Goal: Task Accomplishment & Management: Use online tool/utility

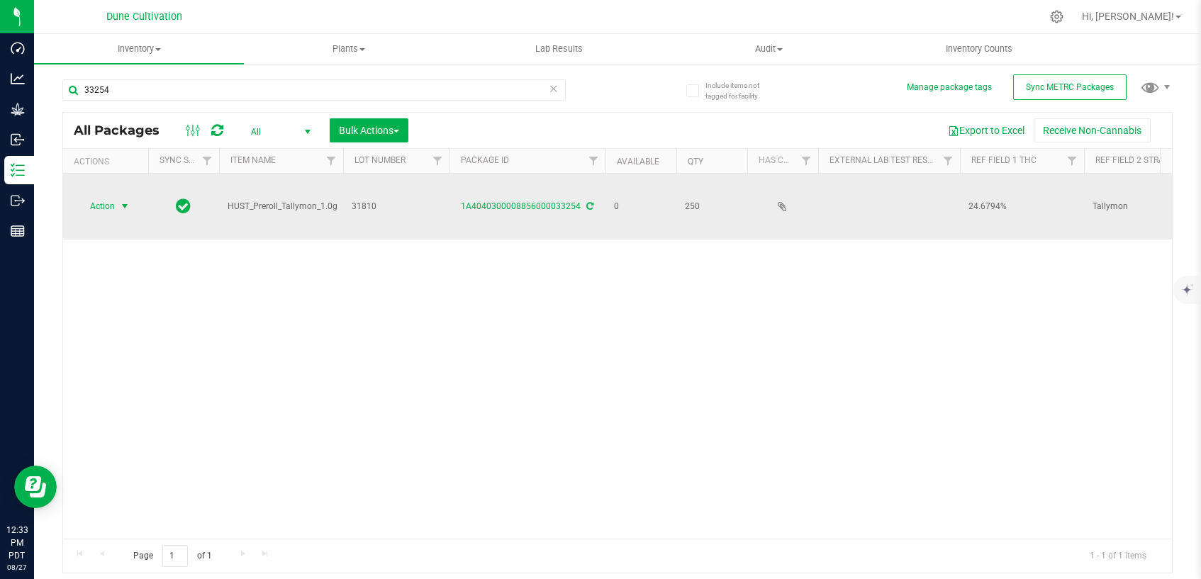
click at [127, 201] on span "select" at bounding box center [124, 206] width 11 height 11
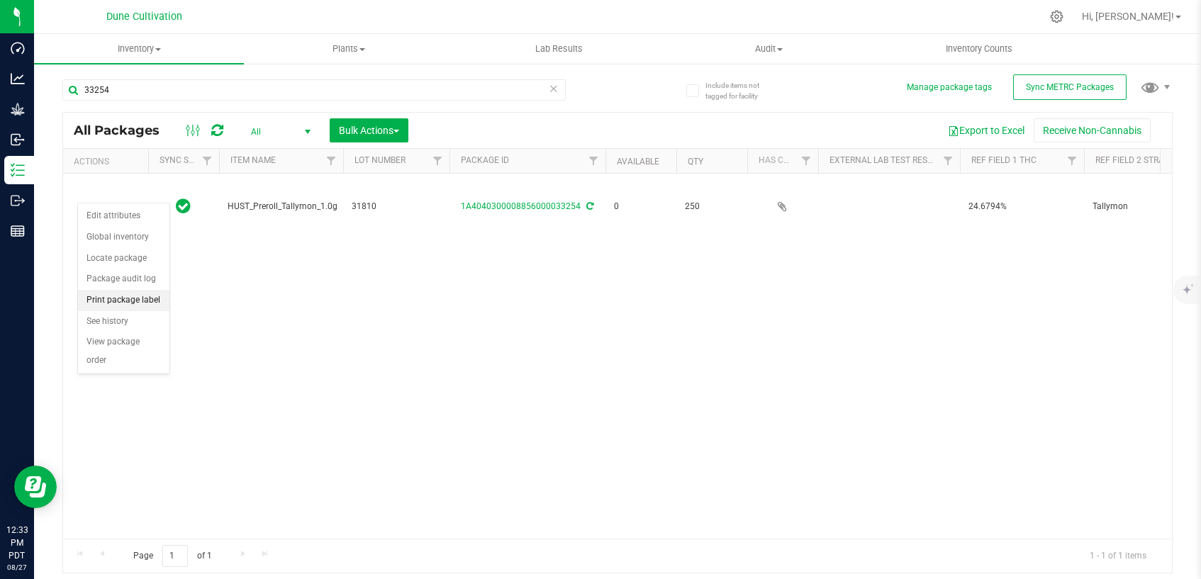
click at [147, 303] on li "Print package label" at bounding box center [123, 300] width 91 height 21
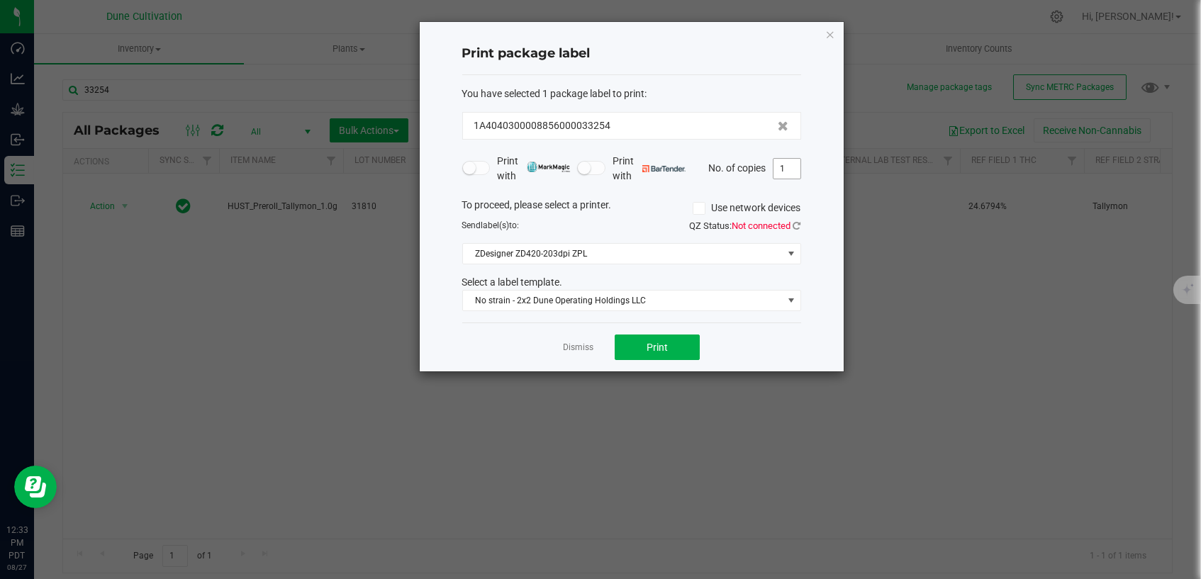
click at [793, 169] on input "1" at bounding box center [786, 169] width 27 height 20
type input "250"
click at [681, 339] on button "Print" at bounding box center [657, 348] width 85 height 26
click at [591, 346] on link "Dismiss" at bounding box center [578, 348] width 30 height 12
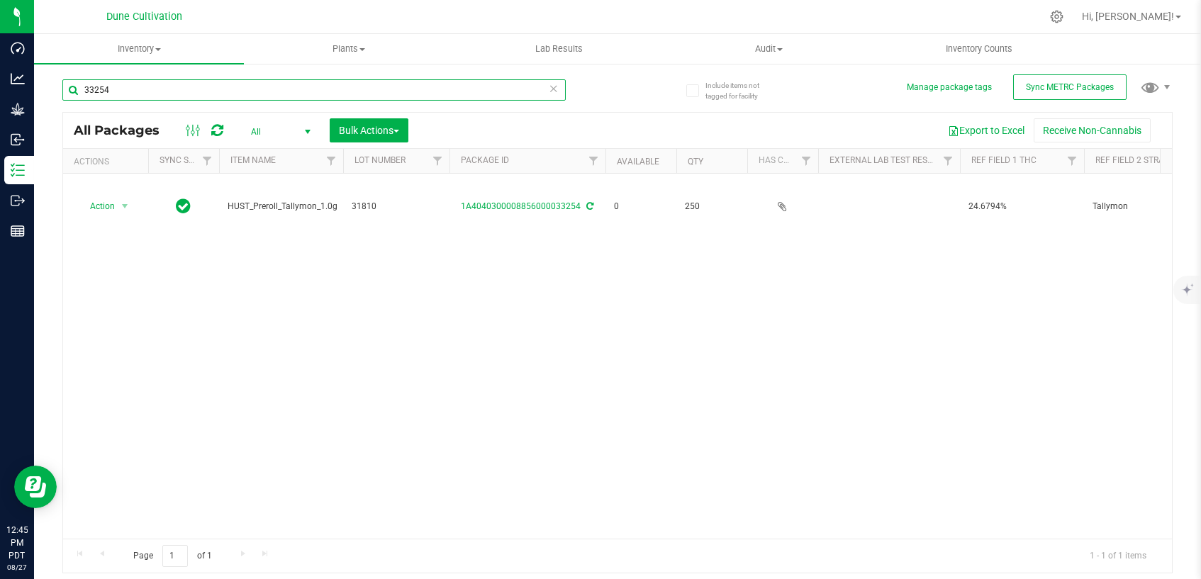
click at [220, 87] on input "33254" at bounding box center [313, 89] width 503 height 21
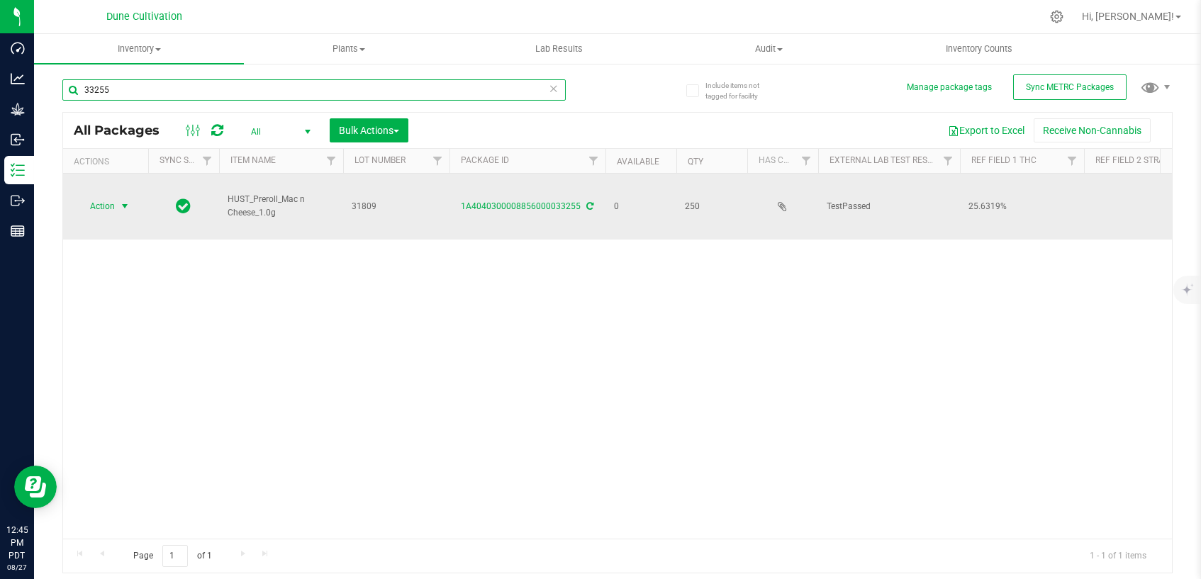
type input "33255"
click at [124, 201] on span "select" at bounding box center [124, 206] width 11 height 11
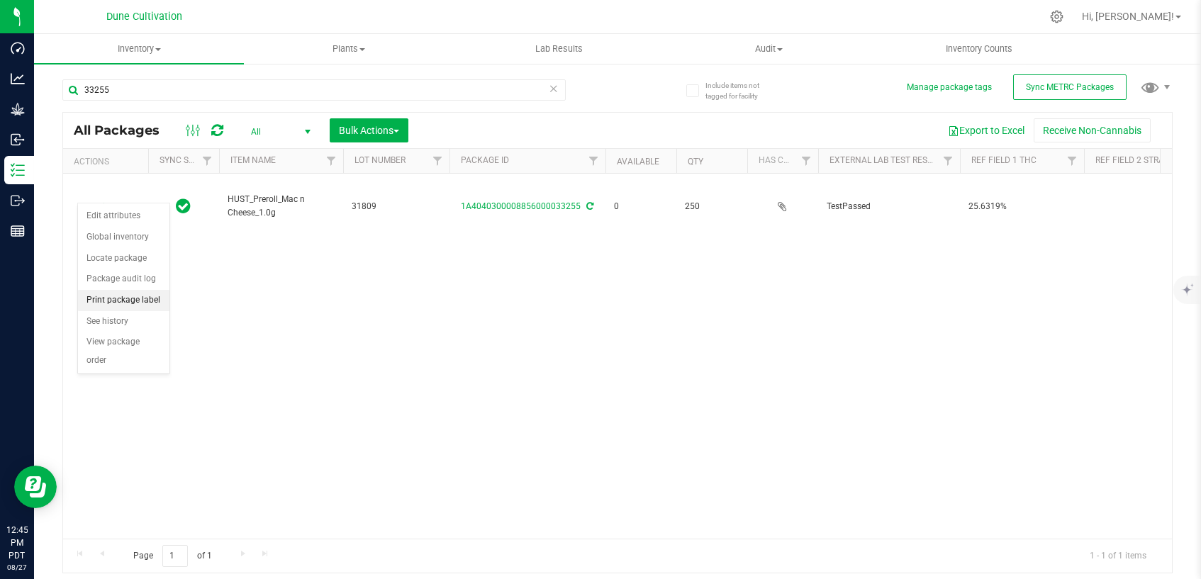
click at [123, 301] on li "Print package label" at bounding box center [123, 300] width 91 height 21
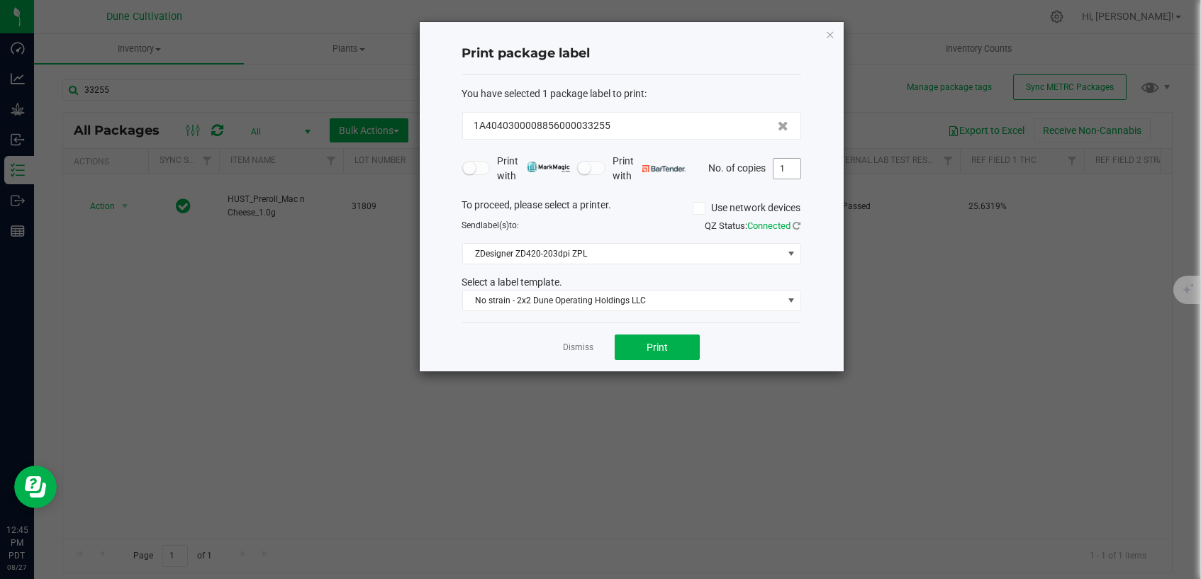
click at [788, 169] on input "1" at bounding box center [786, 169] width 27 height 20
type input "250"
click at [675, 341] on button "Print" at bounding box center [657, 348] width 85 height 26
click at [591, 347] on link "Dismiss" at bounding box center [578, 348] width 30 height 12
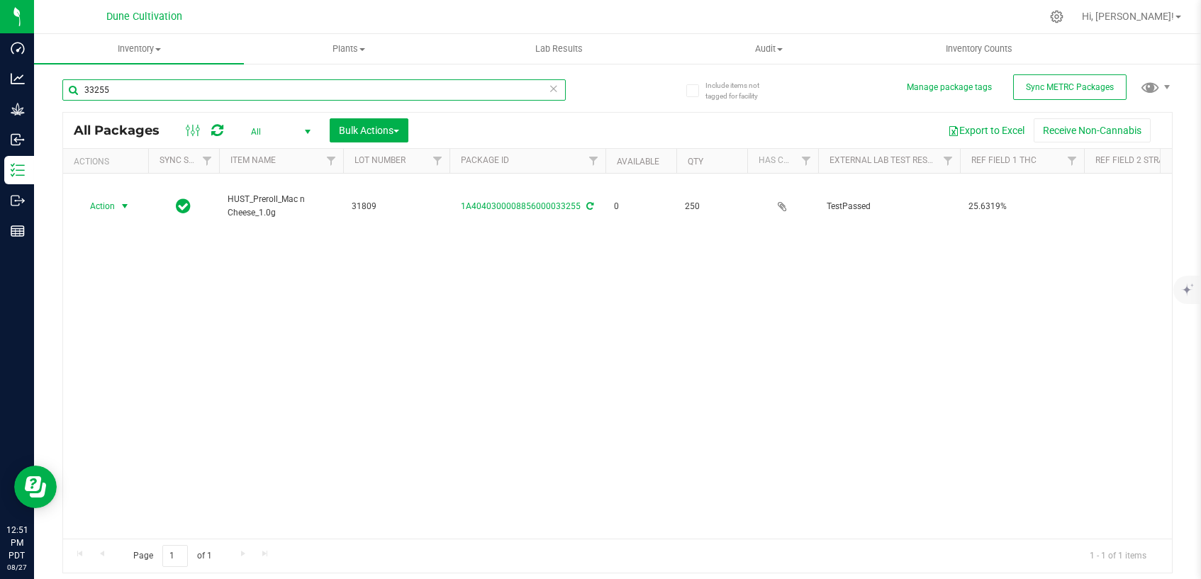
click at [196, 89] on input "33255" at bounding box center [313, 89] width 503 height 21
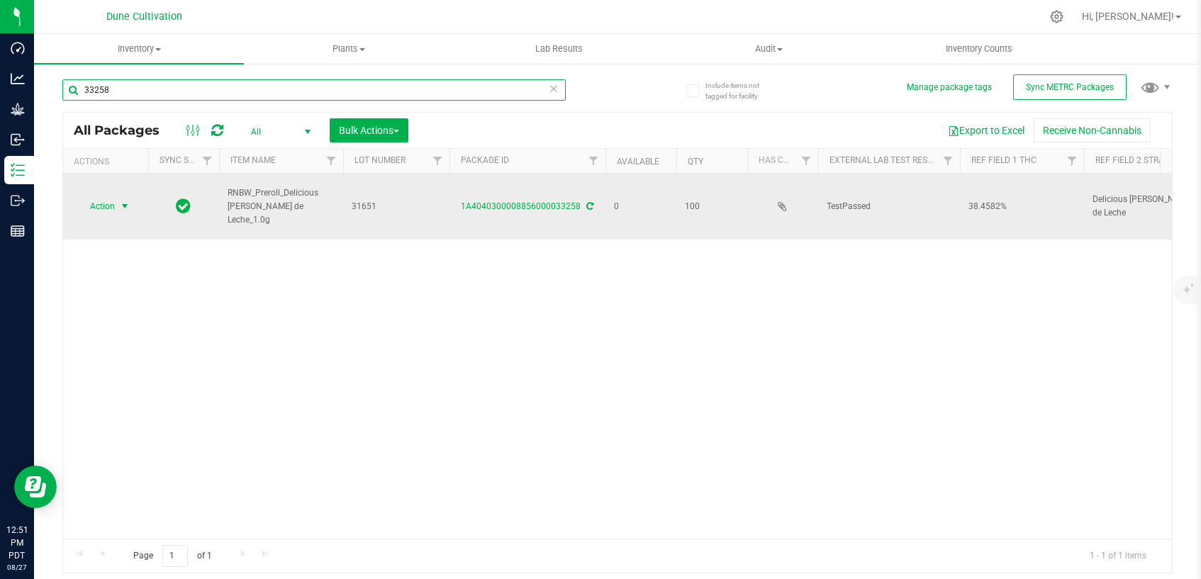
type input "33258"
click at [126, 201] on span "select" at bounding box center [124, 206] width 11 height 11
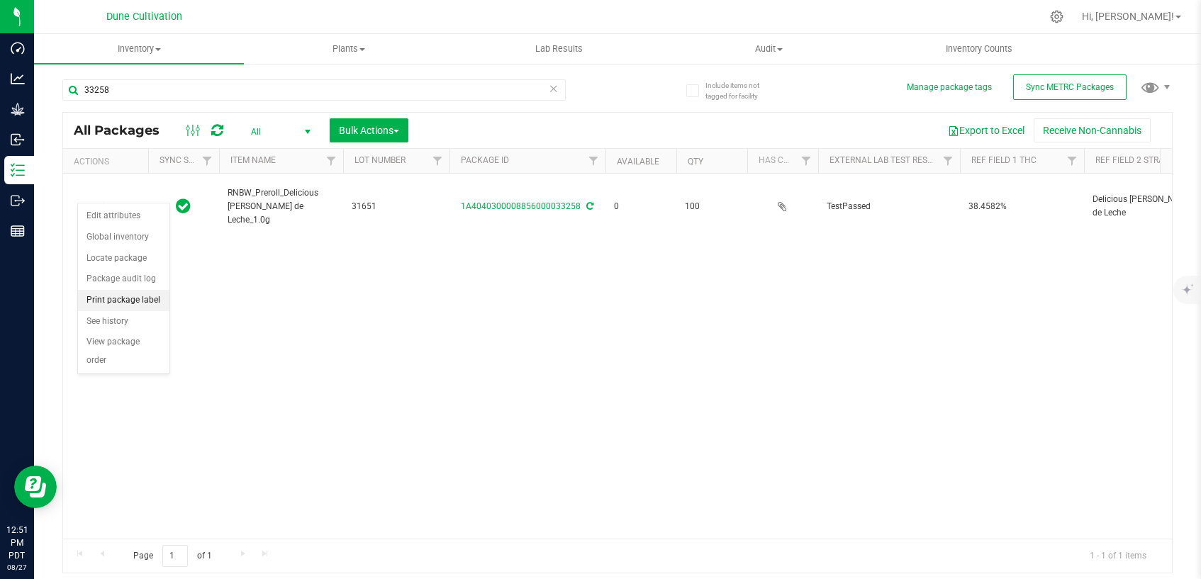
click at [120, 302] on li "Print package label" at bounding box center [123, 300] width 91 height 21
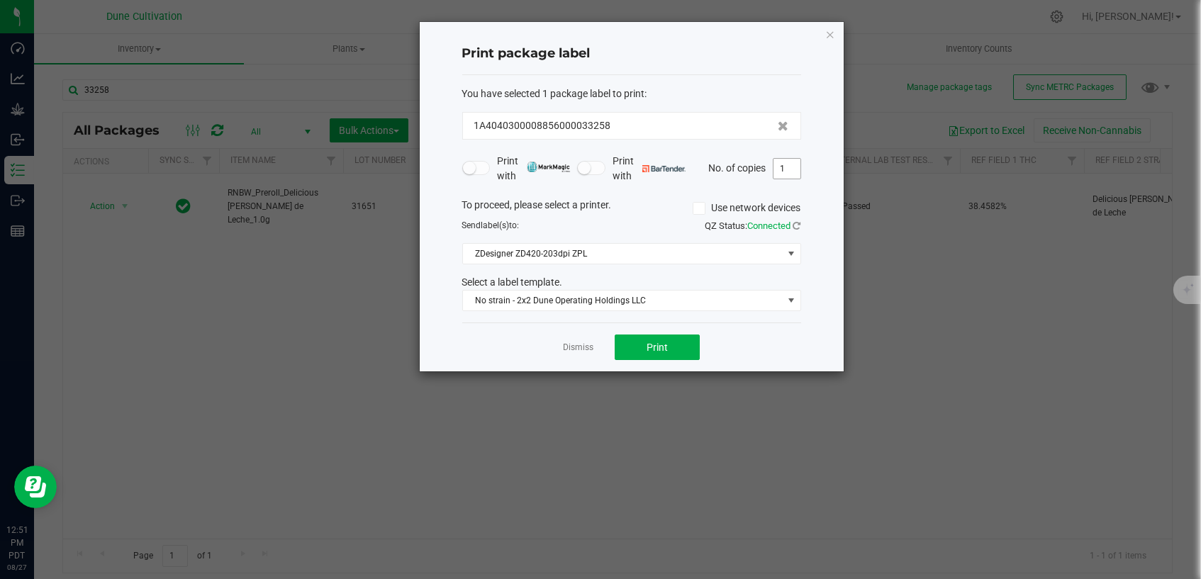
click at [781, 172] on input "1" at bounding box center [786, 169] width 27 height 20
type input "100"
click at [639, 343] on button "Print" at bounding box center [657, 348] width 85 height 26
click at [582, 347] on link "Dismiss" at bounding box center [578, 348] width 30 height 12
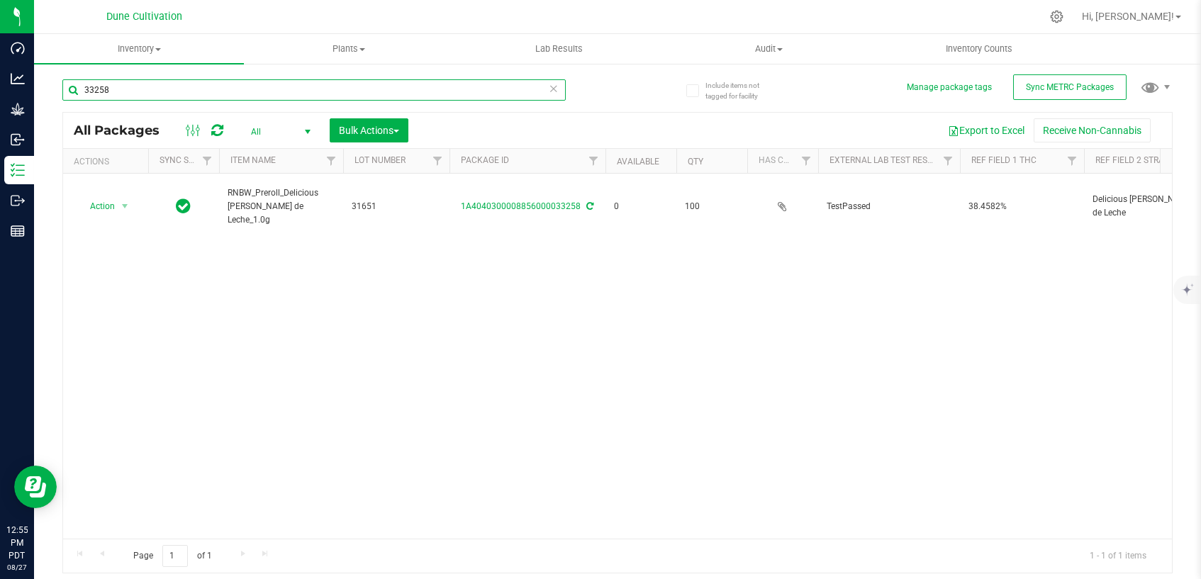
click at [339, 95] on input "33258" at bounding box center [313, 89] width 503 height 21
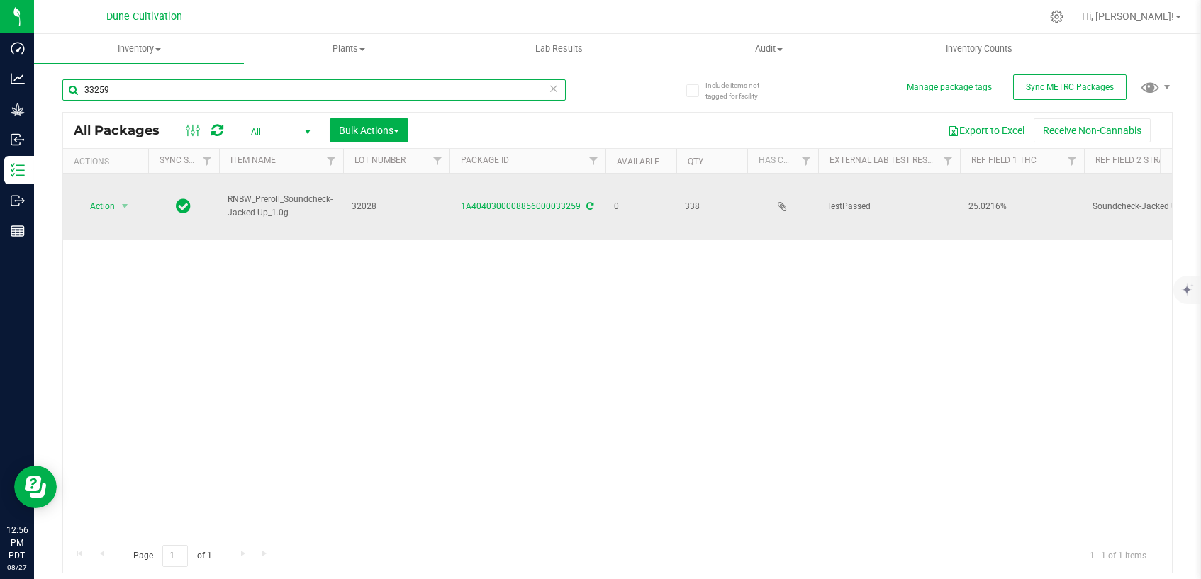
type input "33259"
click at [116, 196] on span "select" at bounding box center [125, 206] width 18 height 20
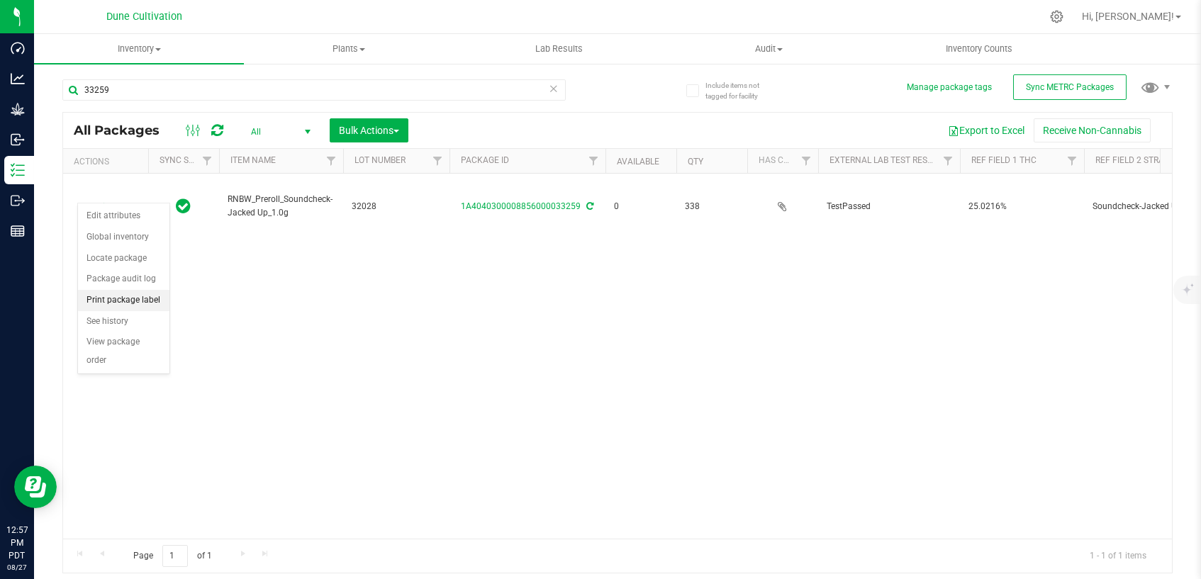
click at [135, 295] on li "Print package label" at bounding box center [123, 300] width 91 height 21
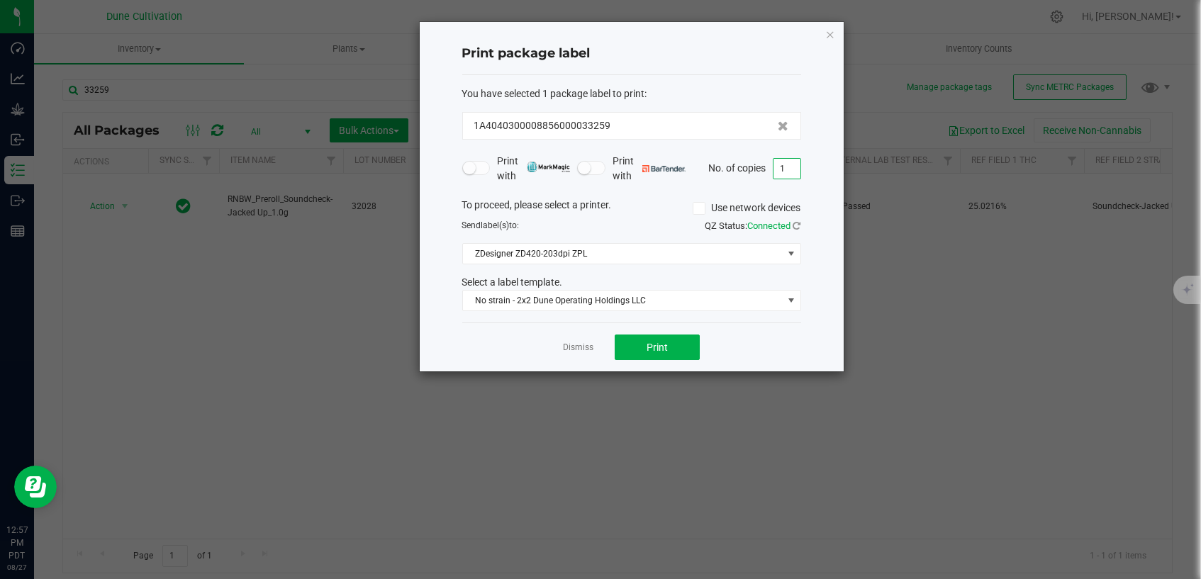
click at [788, 167] on input "1" at bounding box center [786, 169] width 27 height 20
type input "338"
click at [638, 351] on button "Print" at bounding box center [657, 348] width 85 height 26
click at [583, 347] on link "Dismiss" at bounding box center [578, 348] width 30 height 12
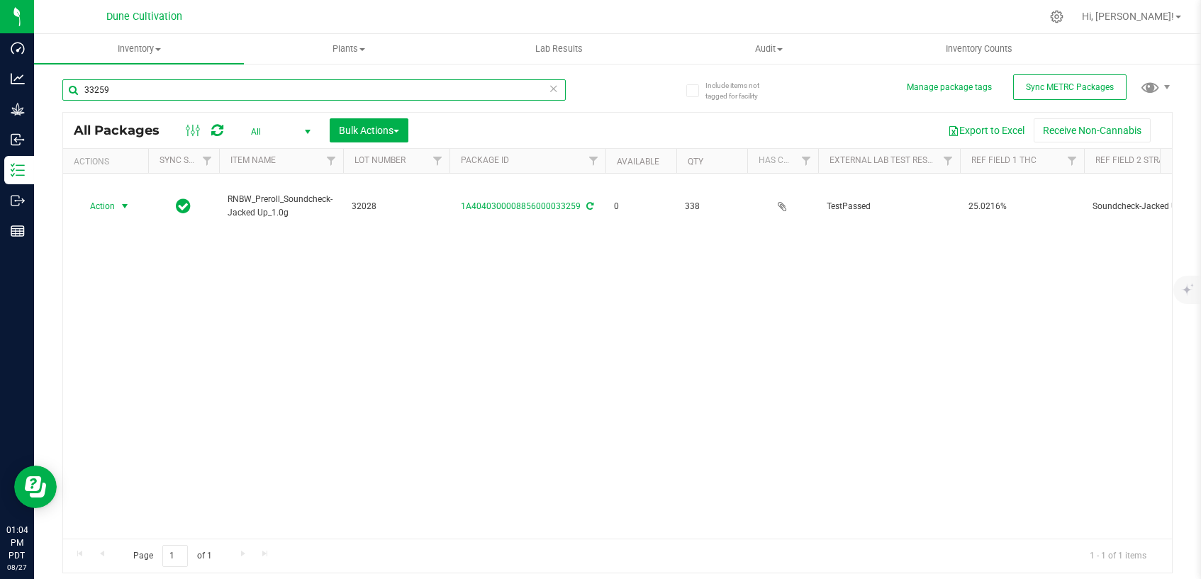
click at [165, 87] on input "33259" at bounding box center [313, 89] width 503 height 21
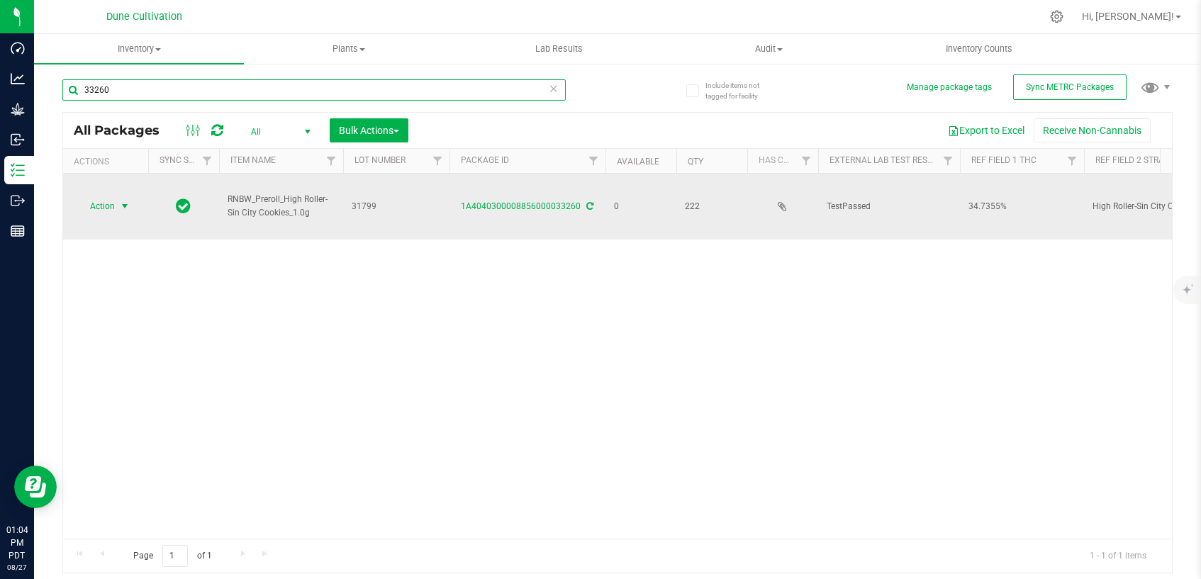
type input "33260"
click at [128, 201] on span "select" at bounding box center [124, 206] width 11 height 11
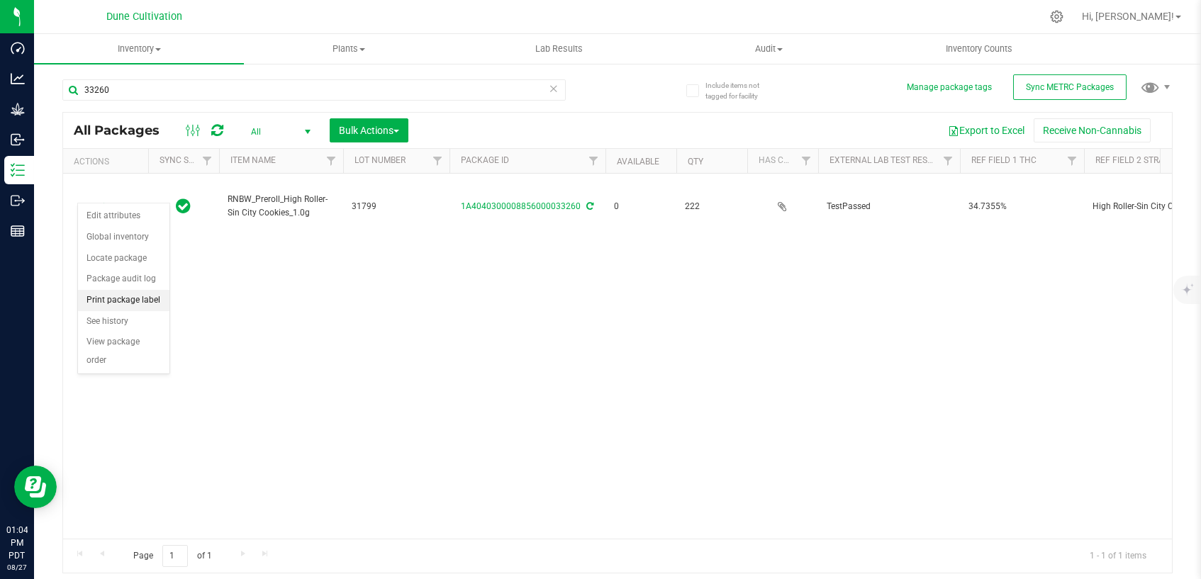
click at [121, 305] on li "Print package label" at bounding box center [123, 300] width 91 height 21
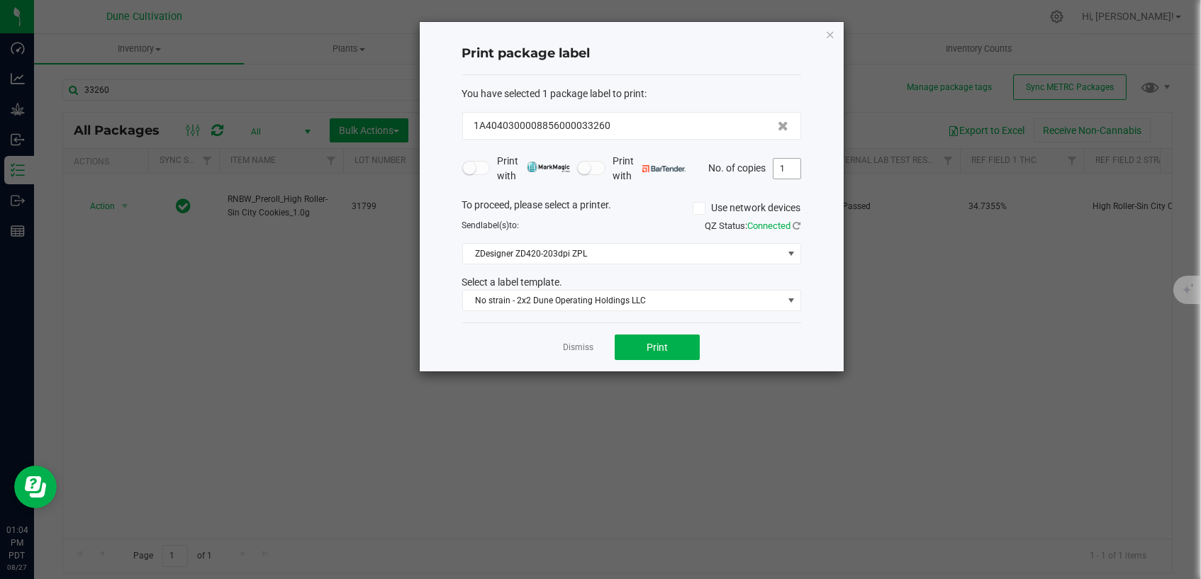
click at [795, 172] on input "1" at bounding box center [786, 169] width 27 height 20
type input "222"
click at [687, 341] on button "Print" at bounding box center [657, 348] width 85 height 26
click at [593, 355] on div "Dismiss Print" at bounding box center [631, 347] width 339 height 49
click at [568, 343] on link "Dismiss" at bounding box center [578, 348] width 30 height 12
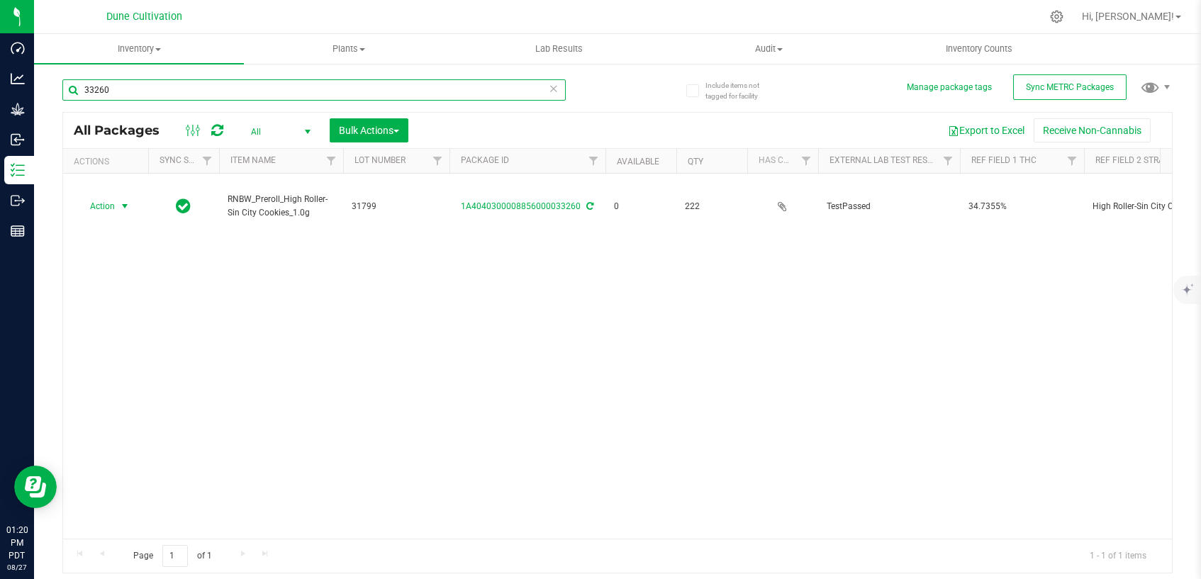
click at [306, 91] on input "33260" at bounding box center [313, 89] width 503 height 21
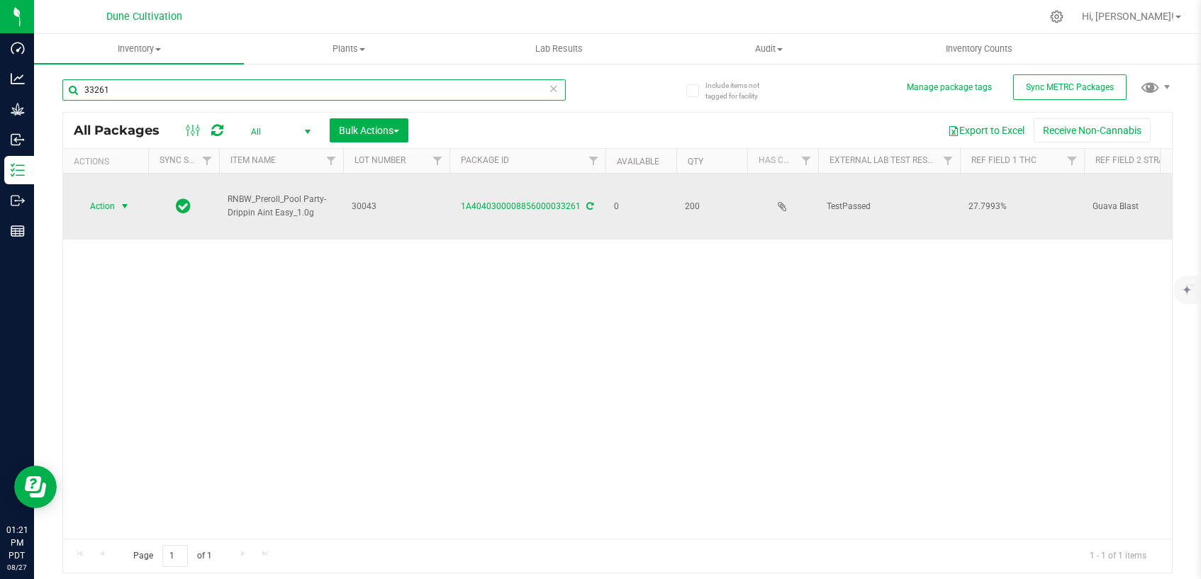
type input "33261"
click at [124, 201] on span "select" at bounding box center [124, 206] width 11 height 11
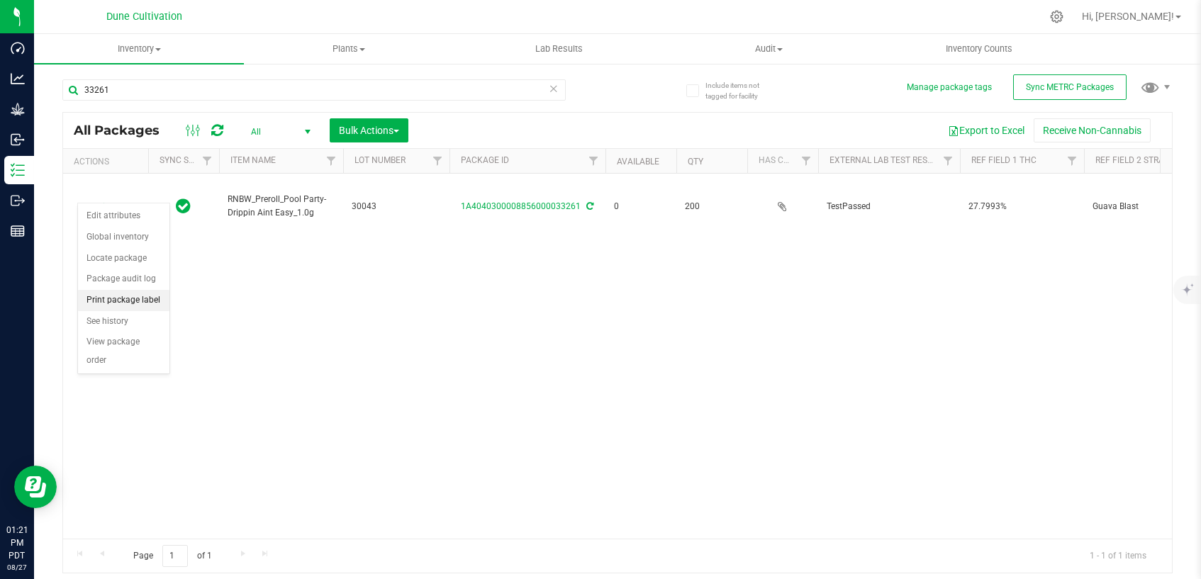
click at [138, 297] on li "Print package label" at bounding box center [123, 300] width 91 height 21
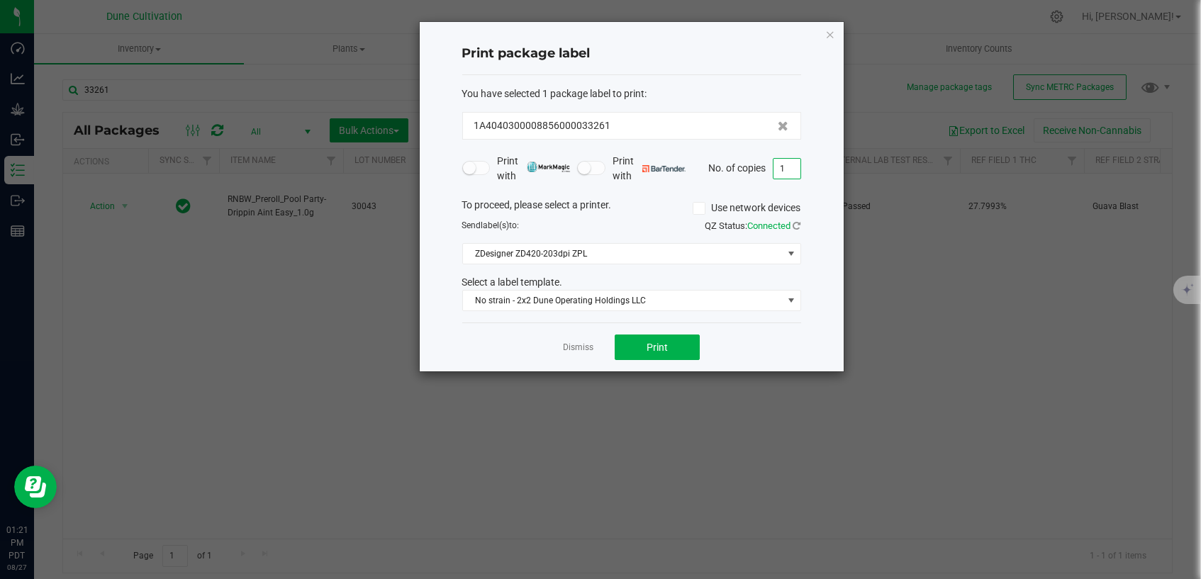
click at [789, 167] on input "1" at bounding box center [786, 169] width 27 height 20
type input "200"
click at [675, 347] on button "Print" at bounding box center [657, 348] width 85 height 26
click at [580, 347] on link "Dismiss" at bounding box center [578, 348] width 30 height 12
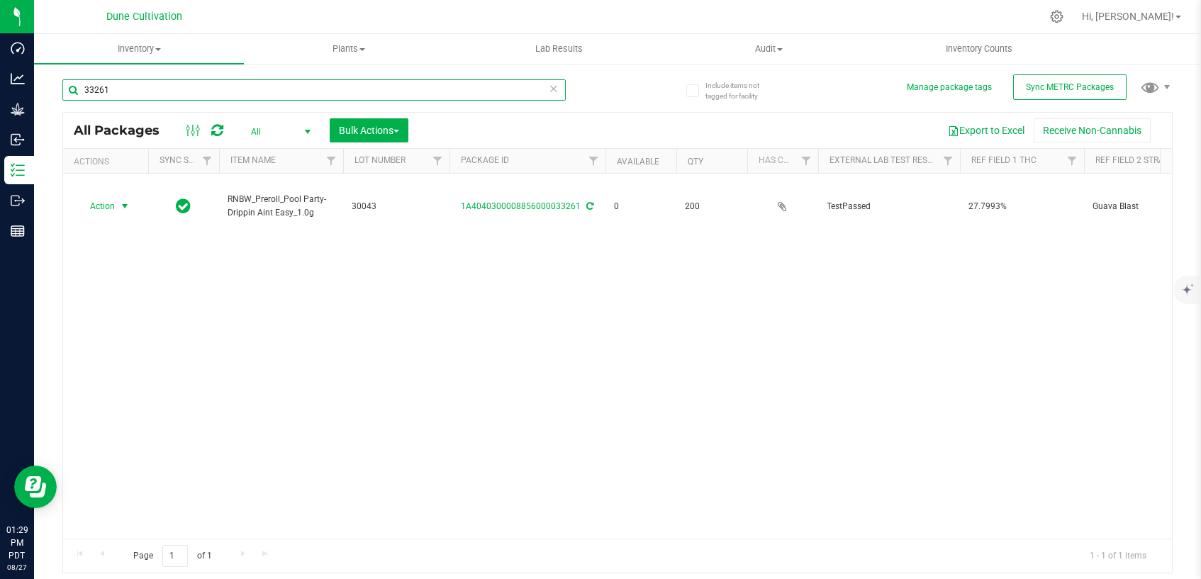
click at [332, 99] on input "33261" at bounding box center [313, 89] width 503 height 21
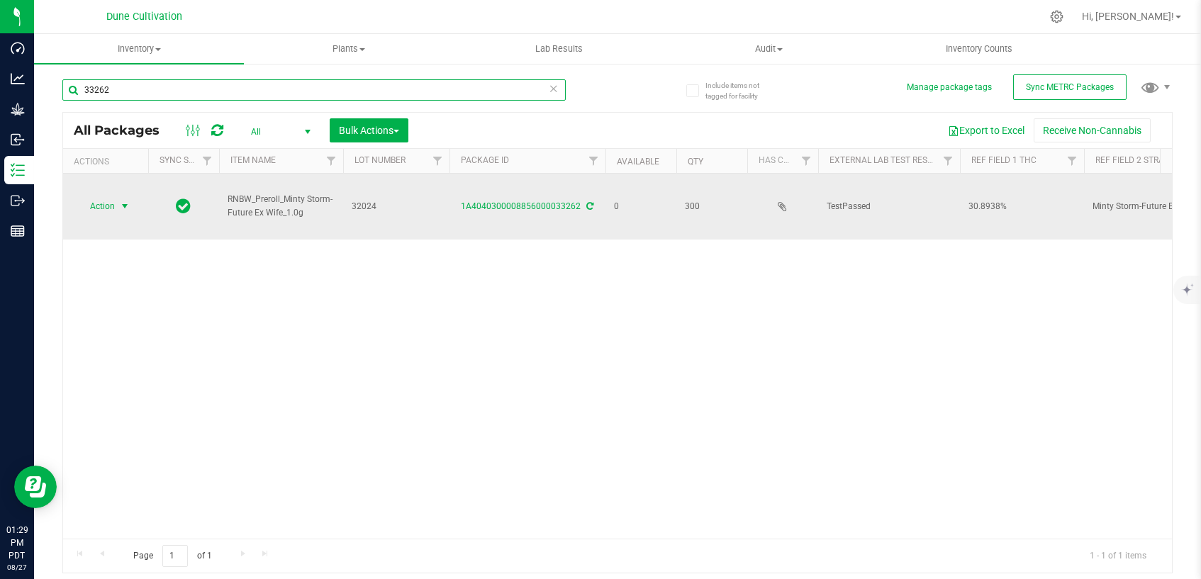
type input "33262"
click at [123, 201] on span "select" at bounding box center [124, 206] width 11 height 11
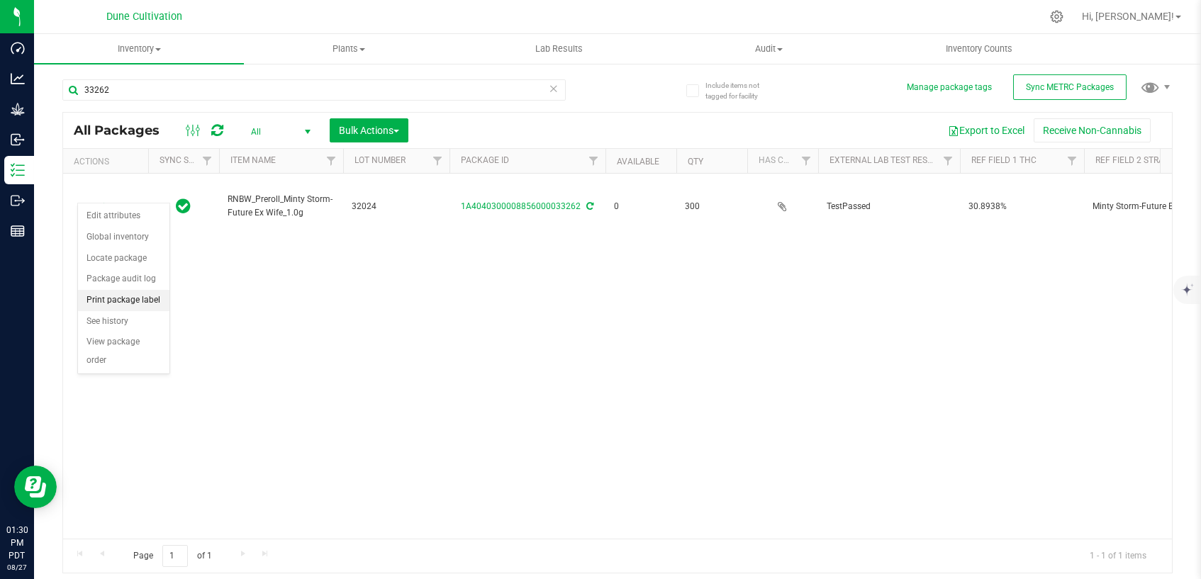
click at [113, 304] on li "Print package label" at bounding box center [123, 300] width 91 height 21
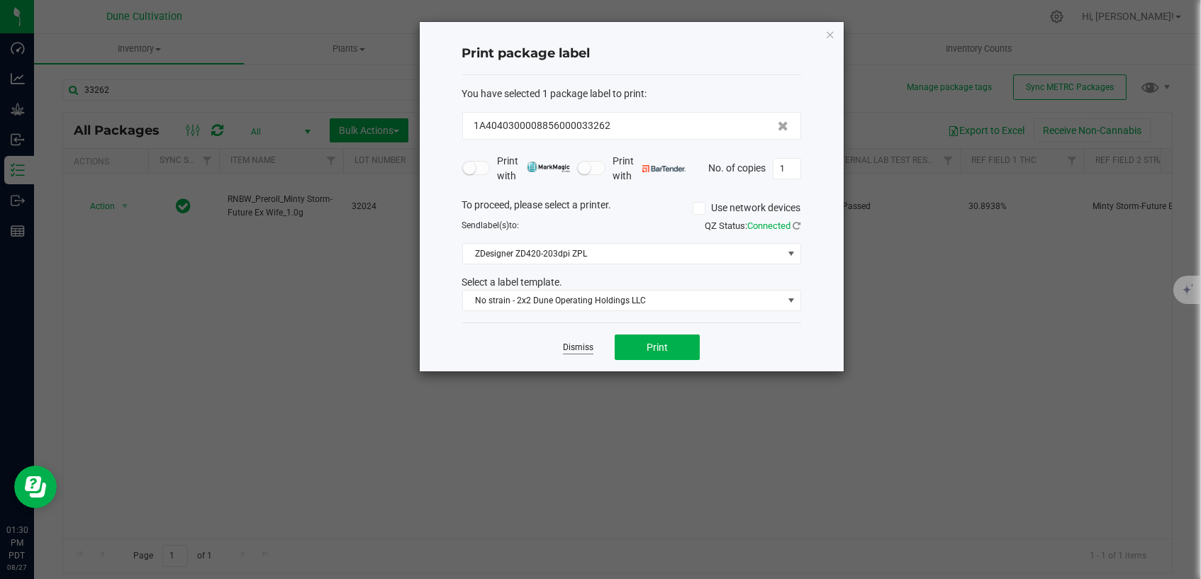
click at [578, 340] on app-cancel-button "Dismiss" at bounding box center [578, 347] width 30 height 15
click at [578, 349] on link "Dismiss" at bounding box center [578, 348] width 30 height 12
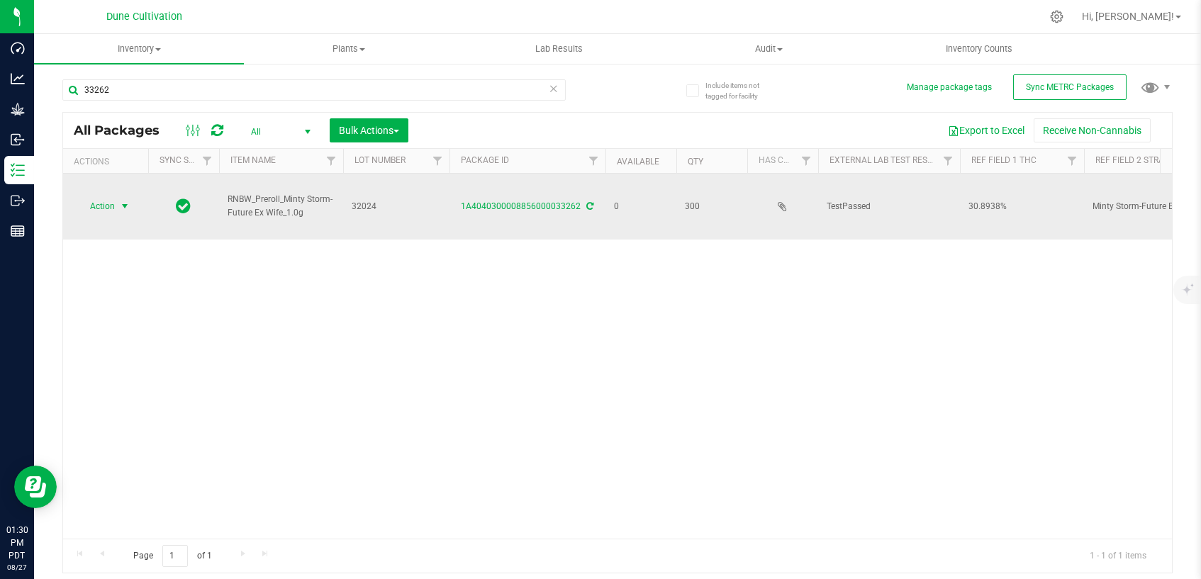
click at [125, 201] on span "select" at bounding box center [124, 206] width 11 height 11
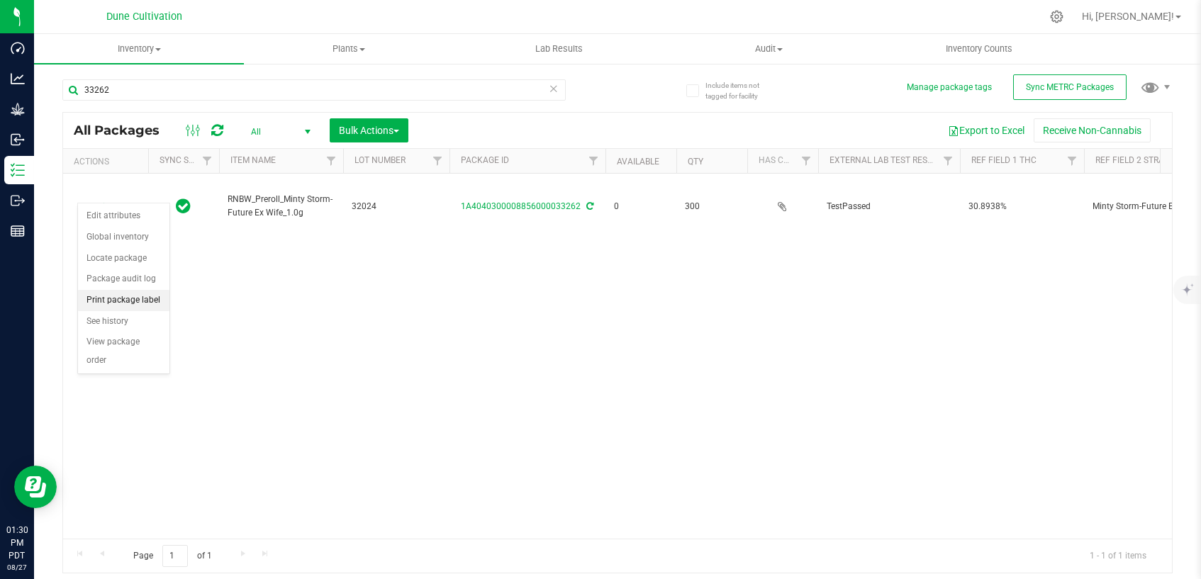
click at [149, 299] on li "Print package label" at bounding box center [123, 300] width 91 height 21
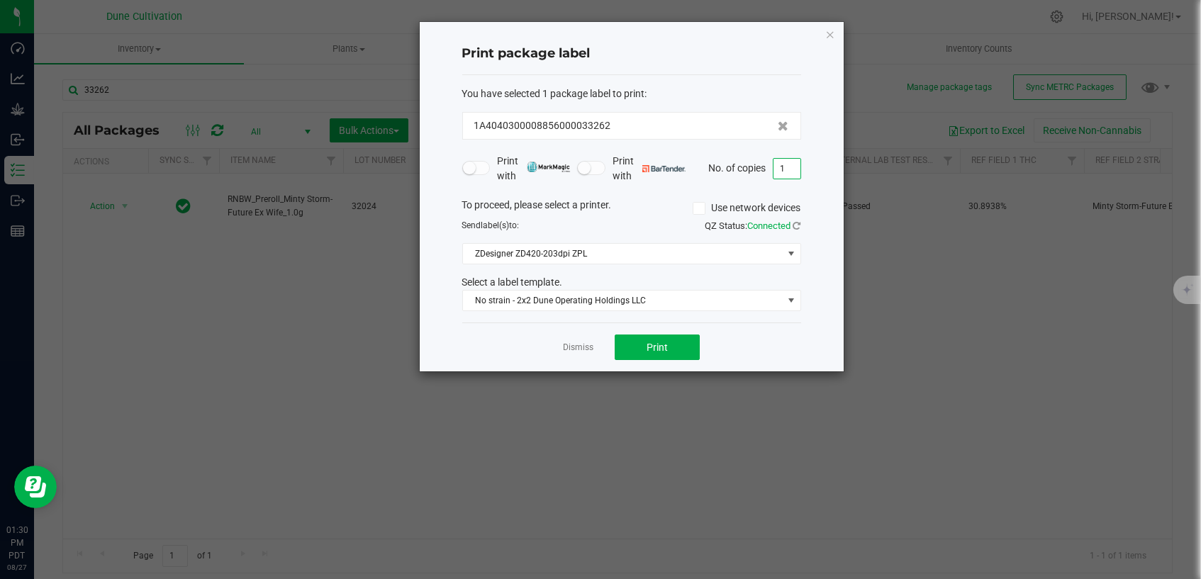
click at [792, 170] on input "1" at bounding box center [786, 169] width 27 height 20
click at [673, 345] on button "Print" at bounding box center [657, 348] width 85 height 26
click at [786, 160] on input "300" at bounding box center [786, 169] width 27 height 20
type input "1"
click at [681, 335] on button "Print" at bounding box center [657, 348] width 85 height 26
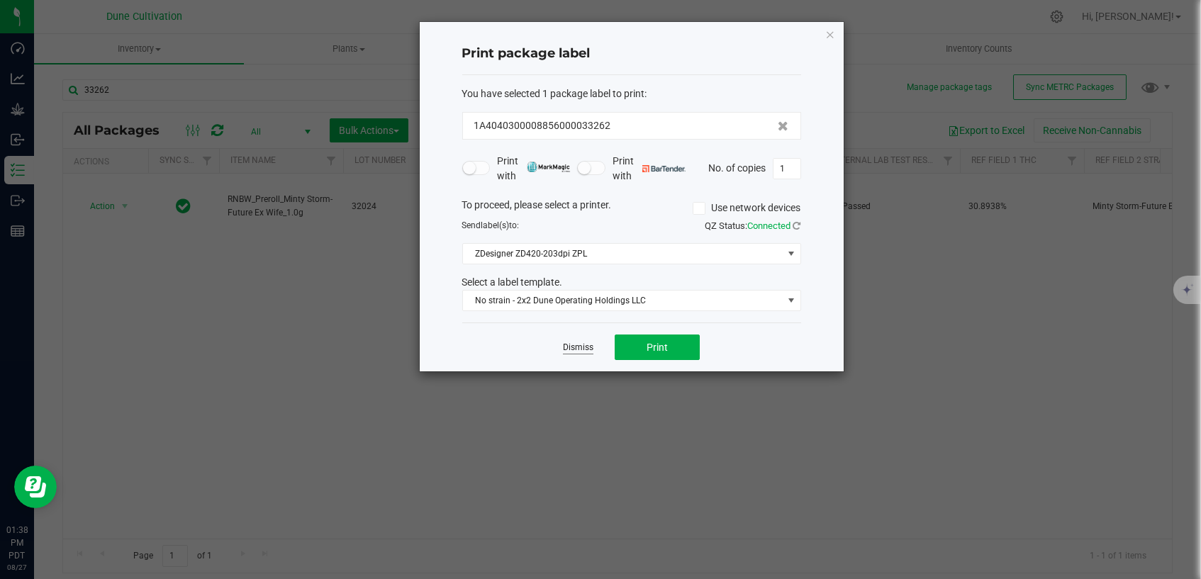
click at [586, 343] on link "Dismiss" at bounding box center [578, 348] width 30 height 12
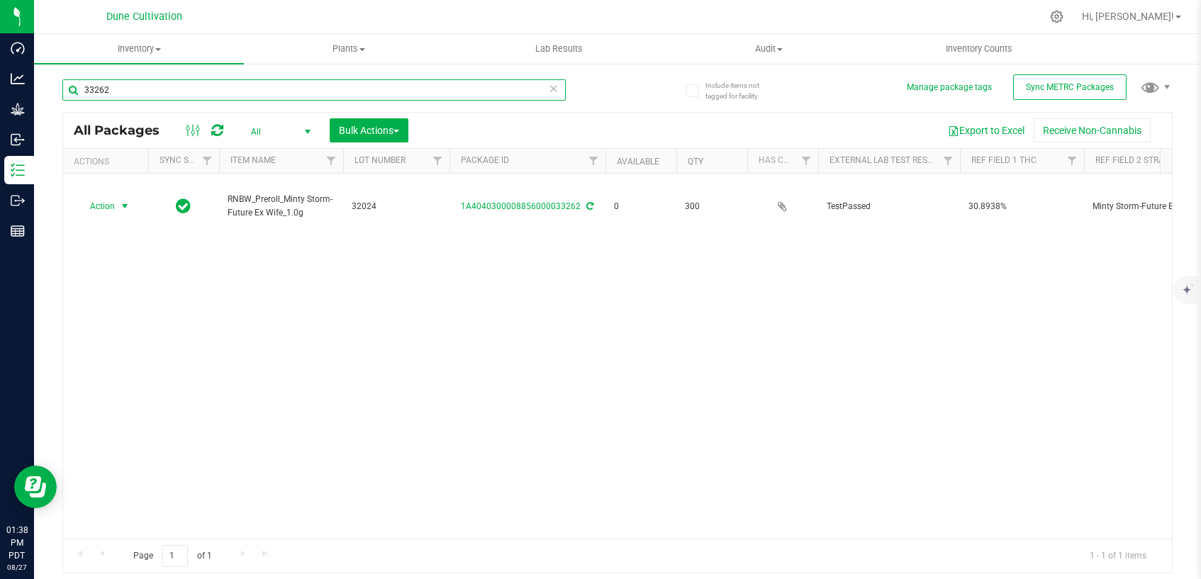
click at [410, 91] on input "33262" at bounding box center [313, 89] width 503 height 21
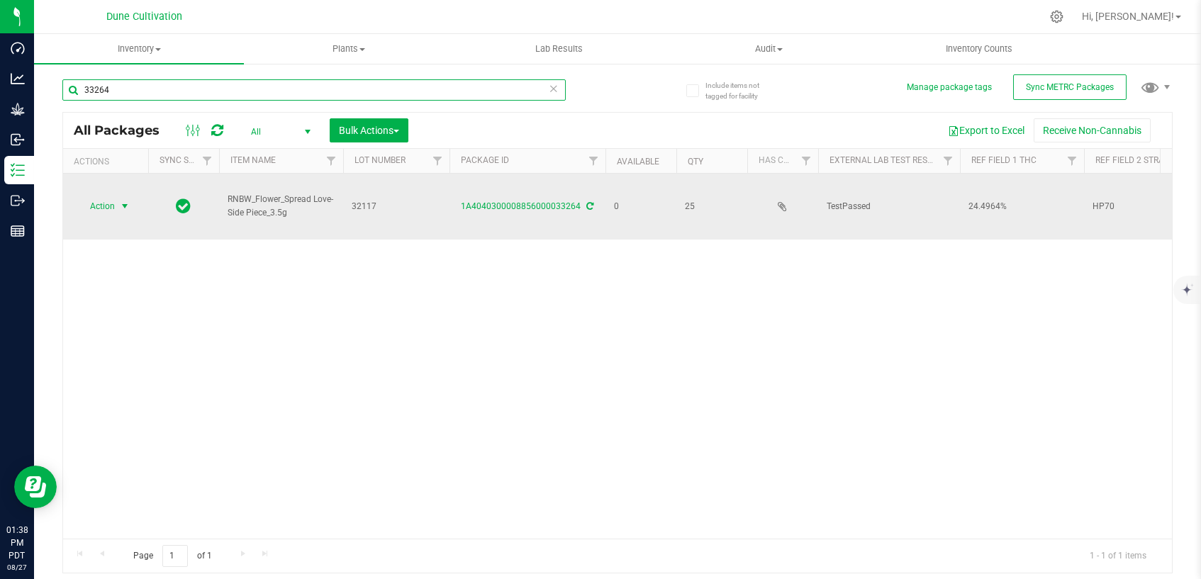
type input "33264"
click at [130, 196] on span "select" at bounding box center [125, 206] width 18 height 20
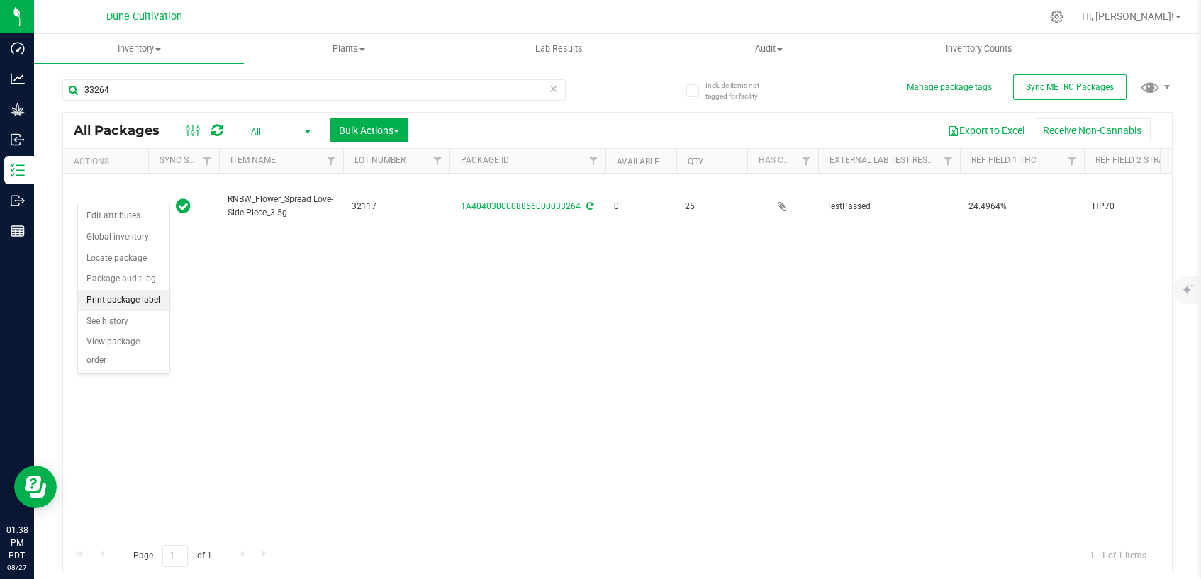
click at [149, 296] on li "Print package label" at bounding box center [123, 300] width 91 height 21
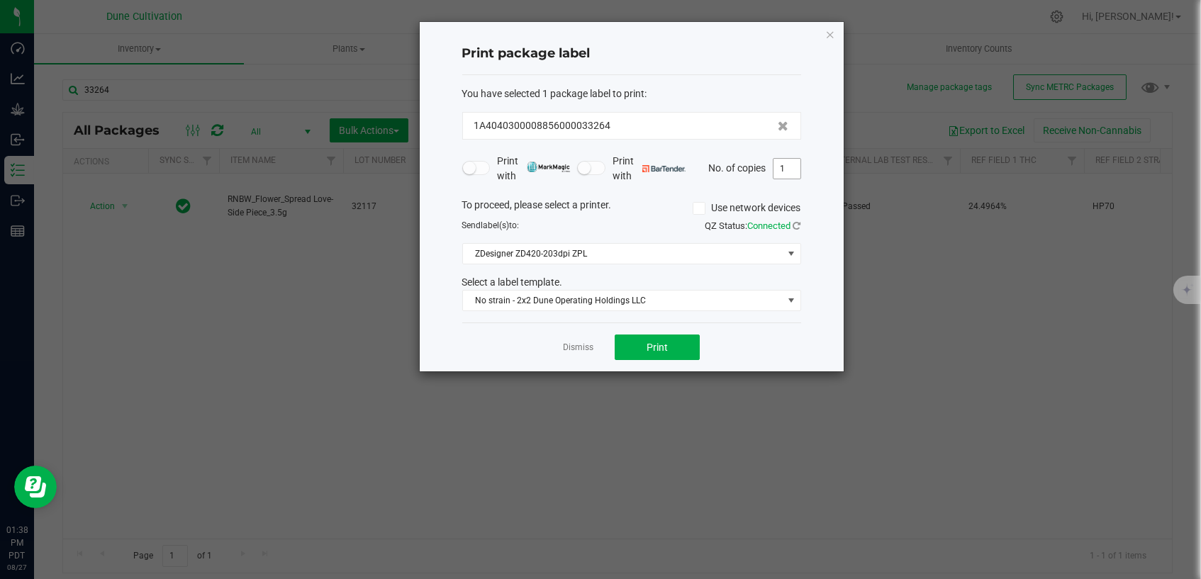
click at [796, 169] on input "1" at bounding box center [786, 169] width 27 height 20
type input "25"
click at [661, 342] on span "Print" at bounding box center [657, 347] width 21 height 11
click at [589, 344] on link "Dismiss" at bounding box center [578, 348] width 30 height 12
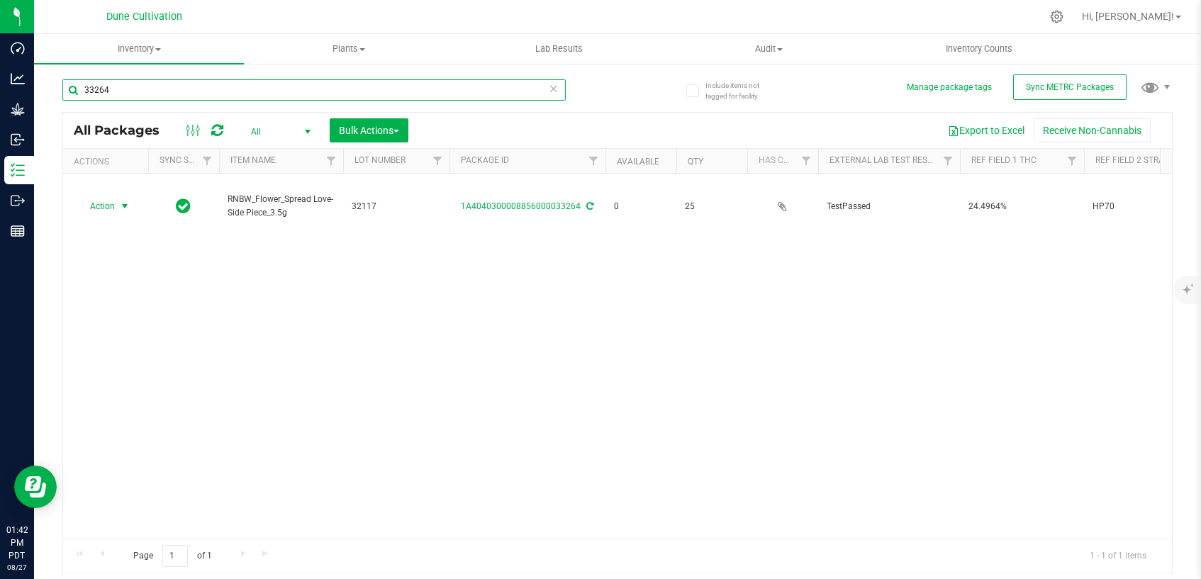
click at [271, 92] on input "33264" at bounding box center [313, 89] width 503 height 21
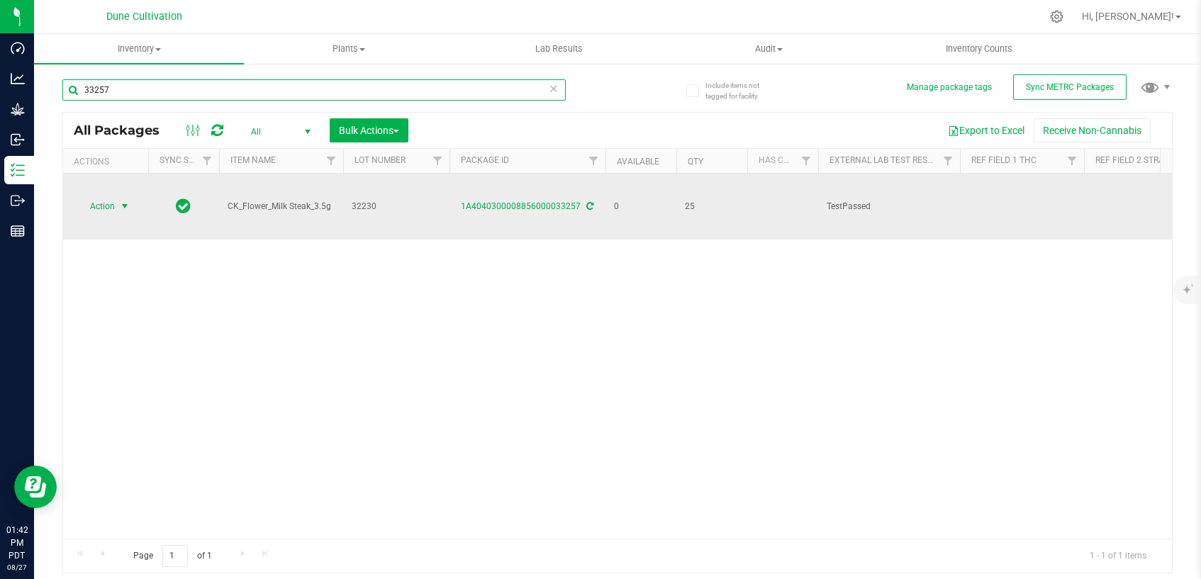
type input "33257"
click at [123, 201] on span "select" at bounding box center [124, 206] width 11 height 11
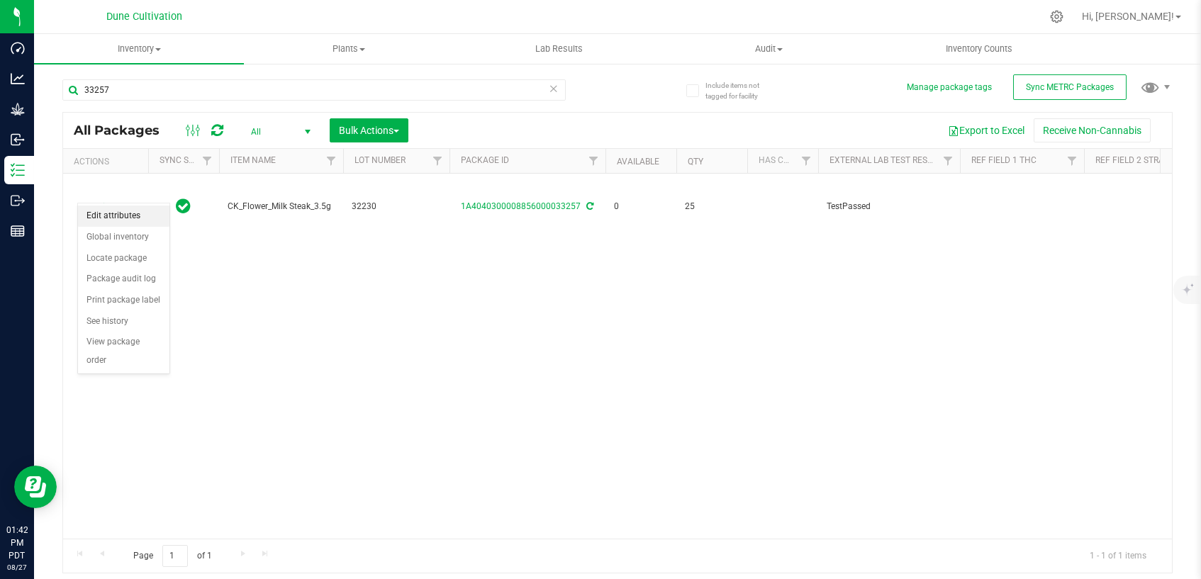
click at [127, 218] on li "Edit attributes" at bounding box center [123, 216] width 91 height 21
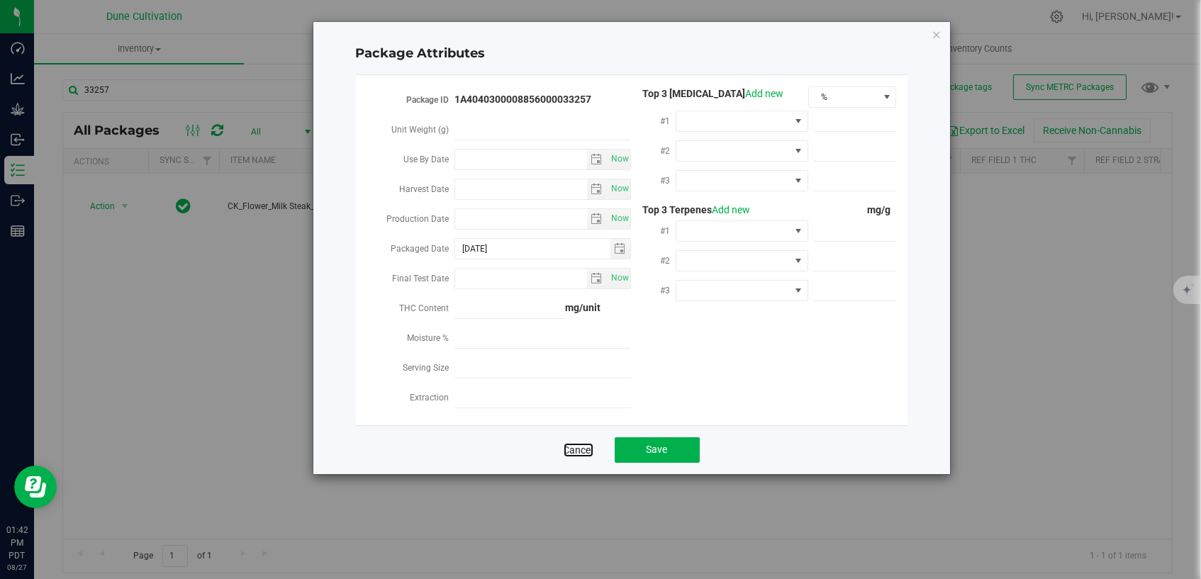
click at [575, 443] on link "Cancel" at bounding box center [579, 450] width 30 height 14
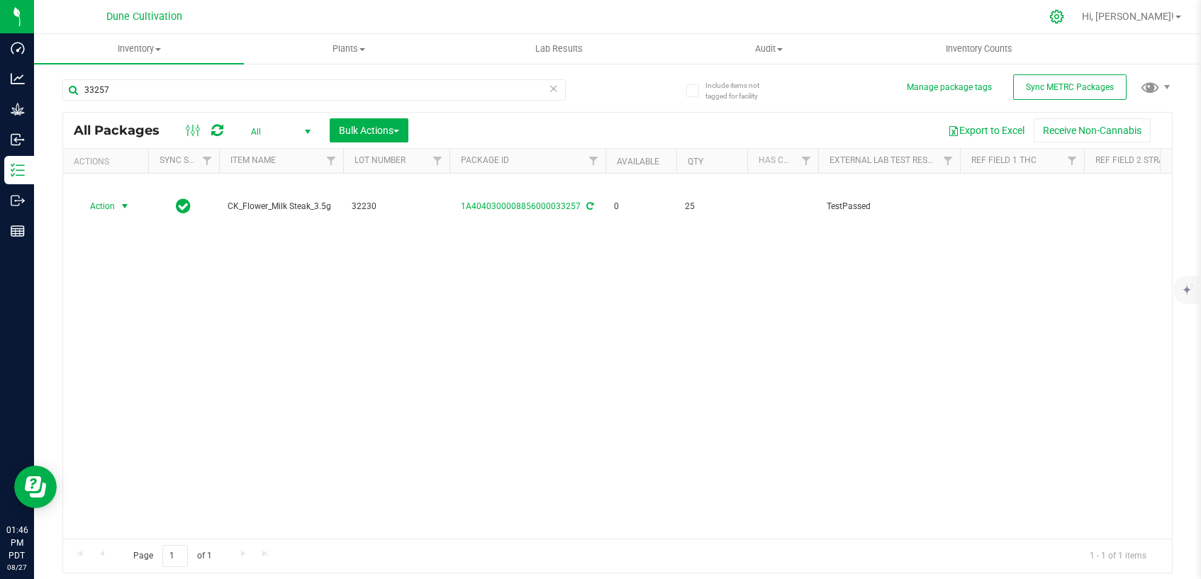
click at [1064, 19] on icon at bounding box center [1056, 16] width 15 height 15
click at [1064, 16] on icon at bounding box center [1056, 16] width 15 height 15
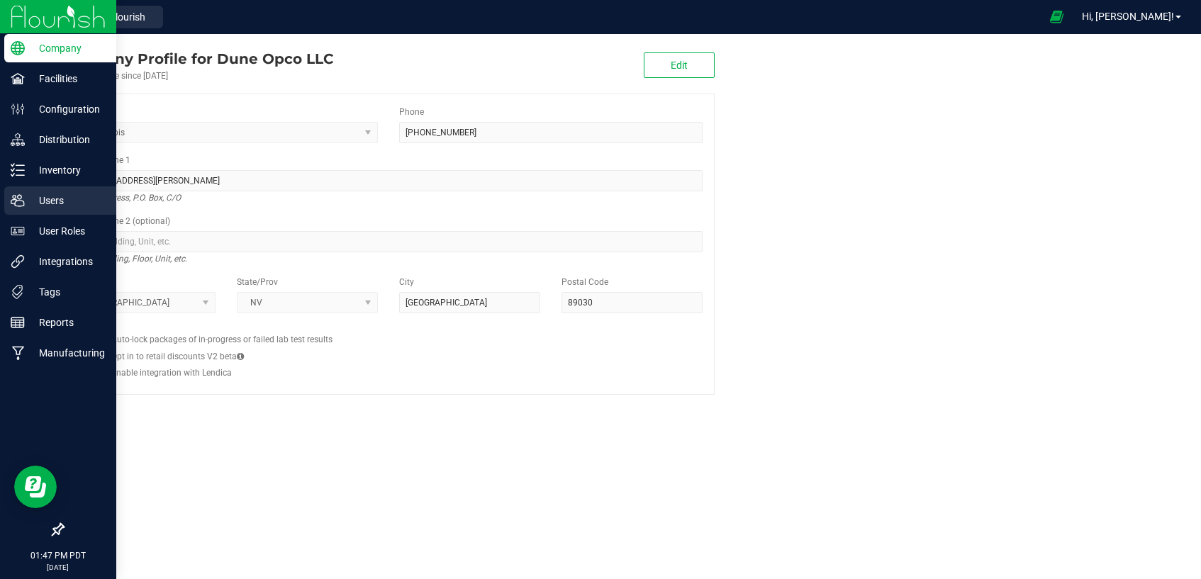
click at [21, 196] on icon at bounding box center [18, 201] width 14 height 14
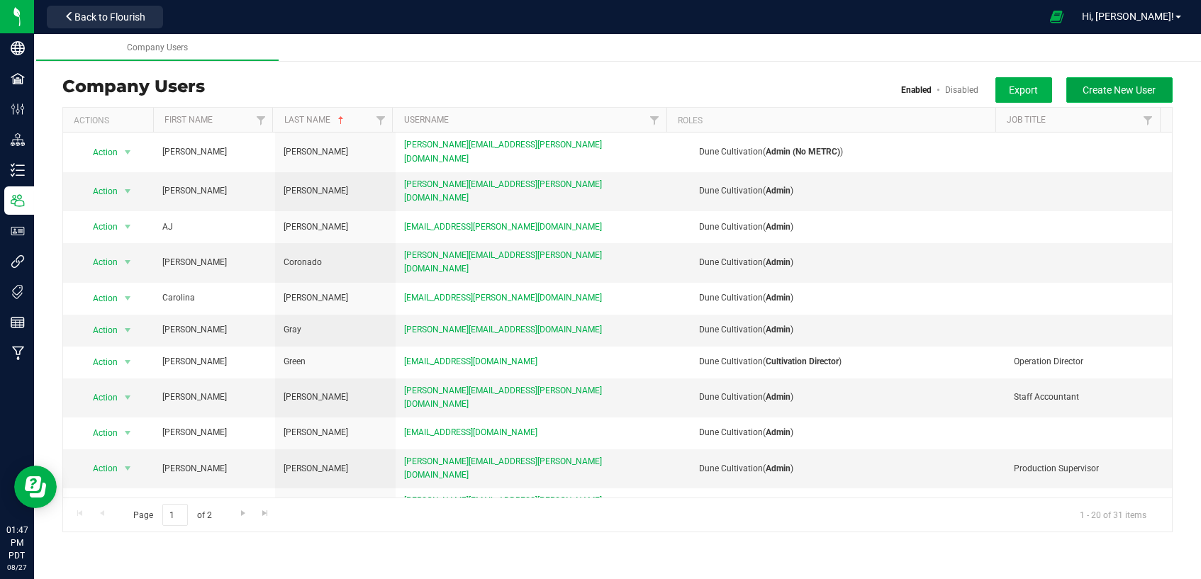
click at [1139, 82] on button "Create New User" at bounding box center [1119, 90] width 106 height 26
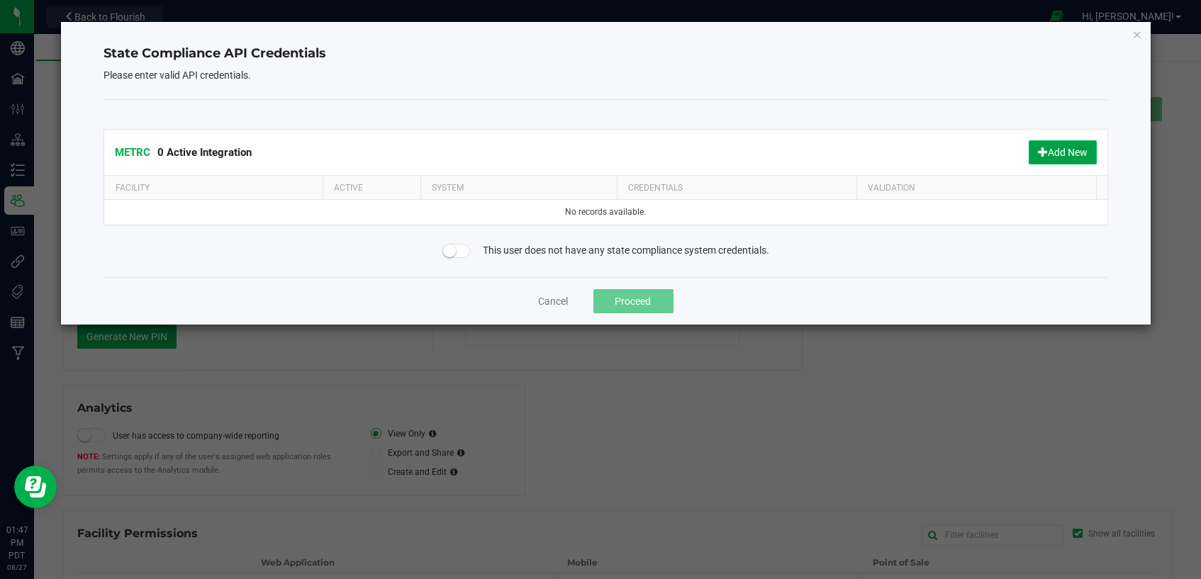
click at [1062, 158] on button "Add New" at bounding box center [1063, 152] width 68 height 24
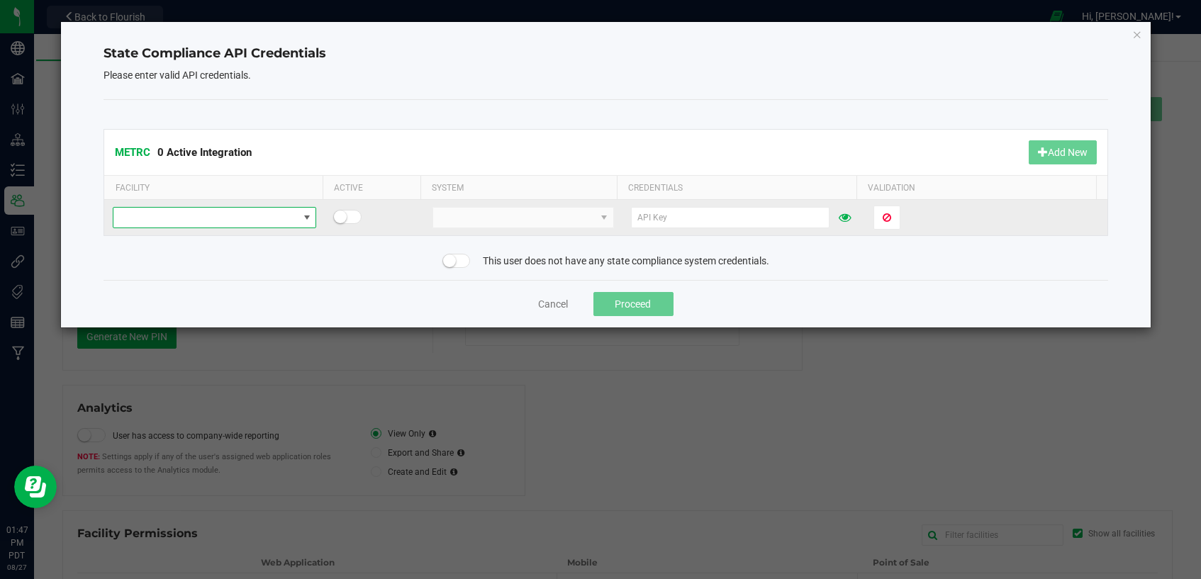
click at [301, 218] on span at bounding box center [306, 217] width 11 height 11
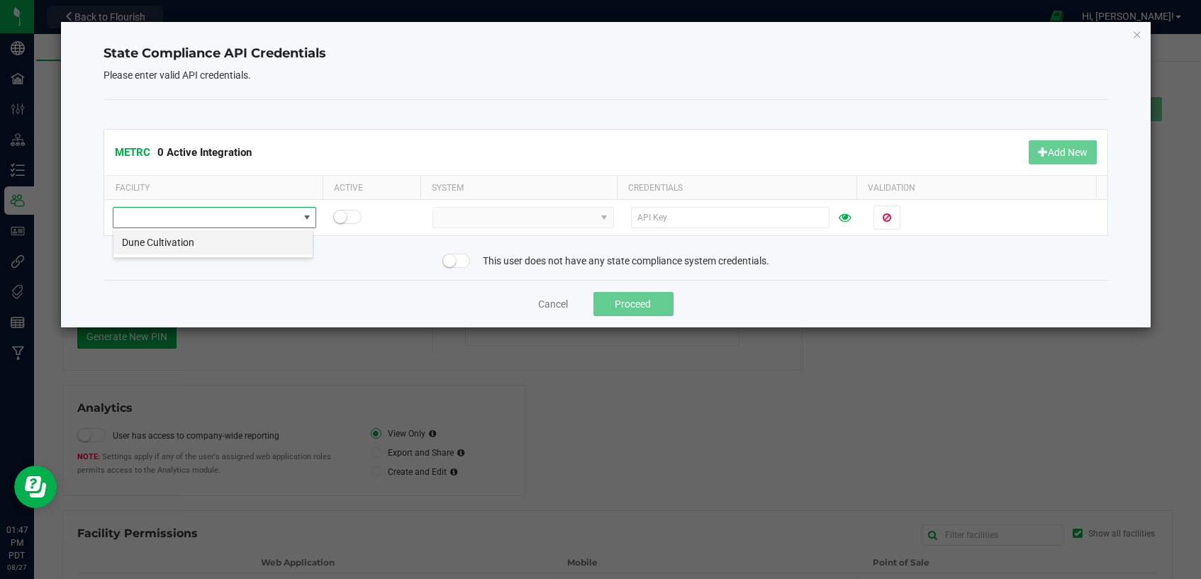
click at [293, 243] on li "Dune Cultivation" at bounding box center [212, 242] width 199 height 24
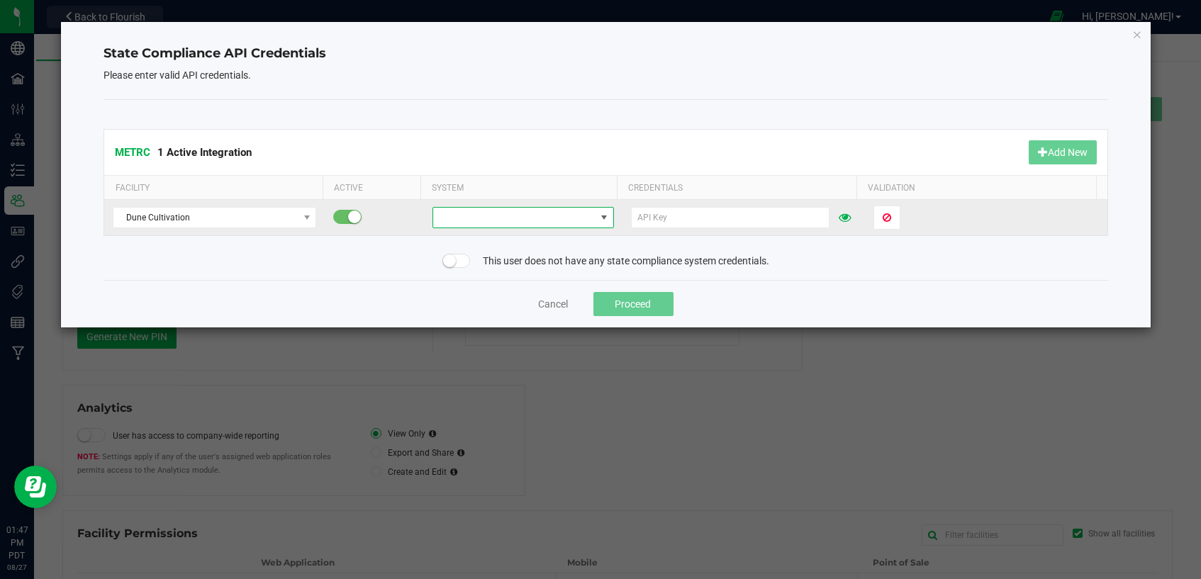
click at [532, 225] on span at bounding box center [514, 218] width 162 height 20
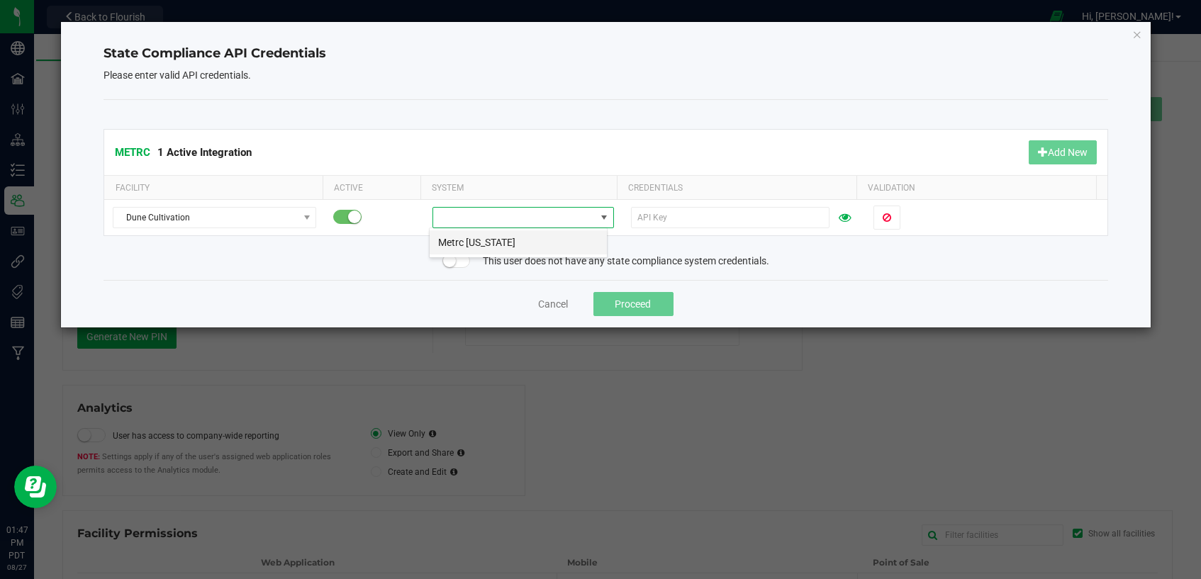
click at [530, 243] on li "Metrc Nevada" at bounding box center [518, 242] width 177 height 24
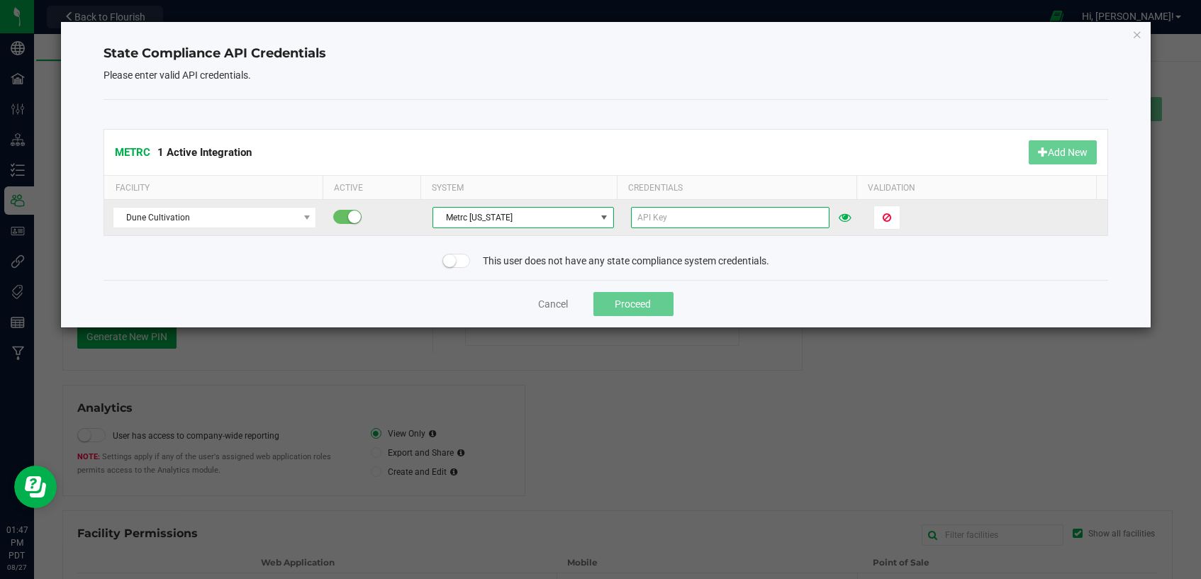
click at [701, 220] on input "text" at bounding box center [730, 217] width 198 height 21
paste input "9e6IXdsNDNrgzkzsFafJ7wh2grH3KH5rK4JdvQgVbUvM80Hh"
type input "9e6IXdsNDNrgzkzsFafJ7wh2grH3KH5rK4JdvQgVbUvM80Hh"
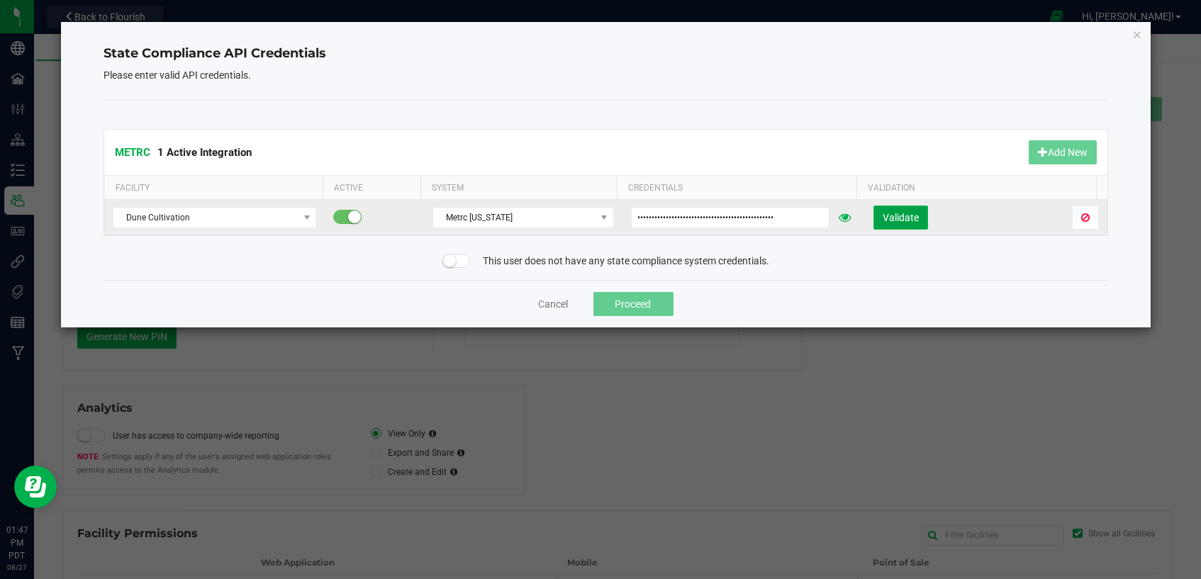
click at [890, 220] on span "Validate" at bounding box center [901, 217] width 36 height 11
click at [625, 302] on button "Proceed" at bounding box center [633, 304] width 80 height 24
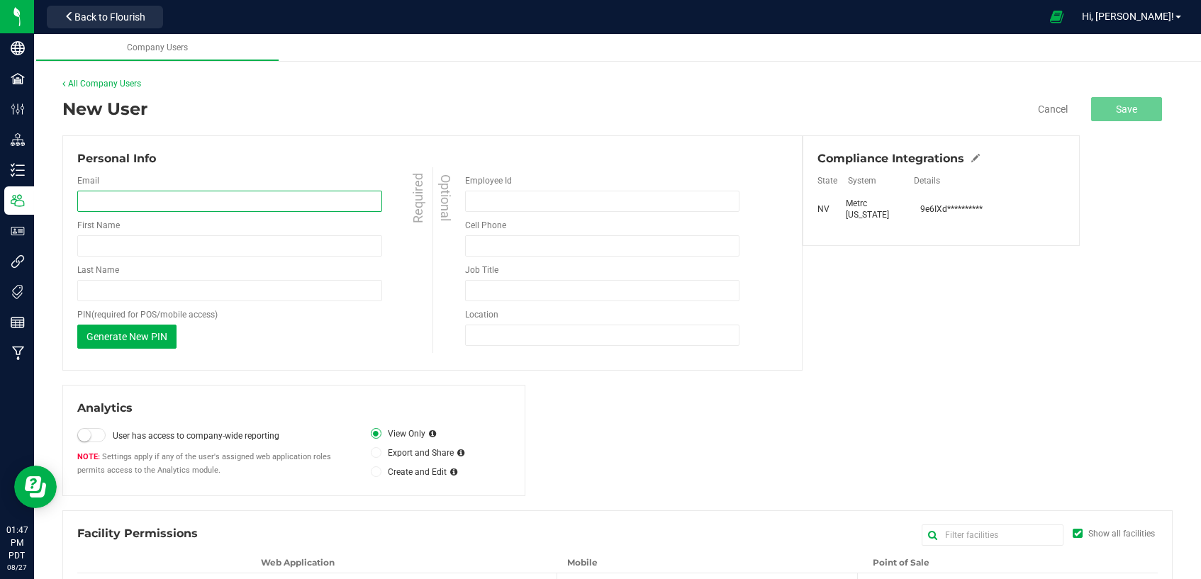
click at [330, 207] on input "email" at bounding box center [229, 201] width 305 height 21
type input "analisa.santiago@cnduit.com"
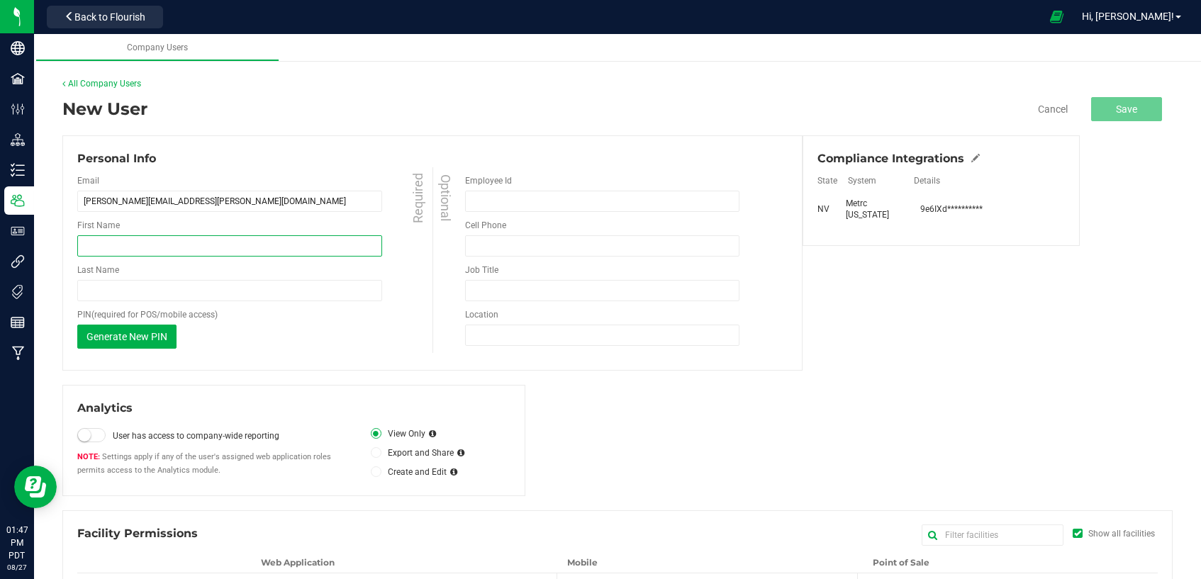
type input "Ana"
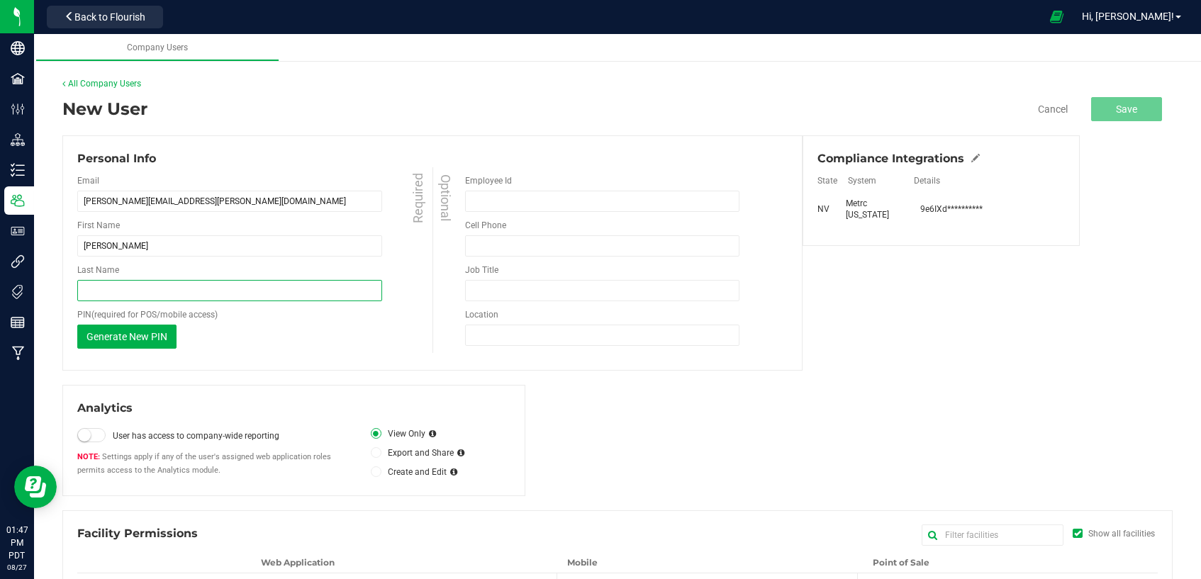
type input "Santiago"
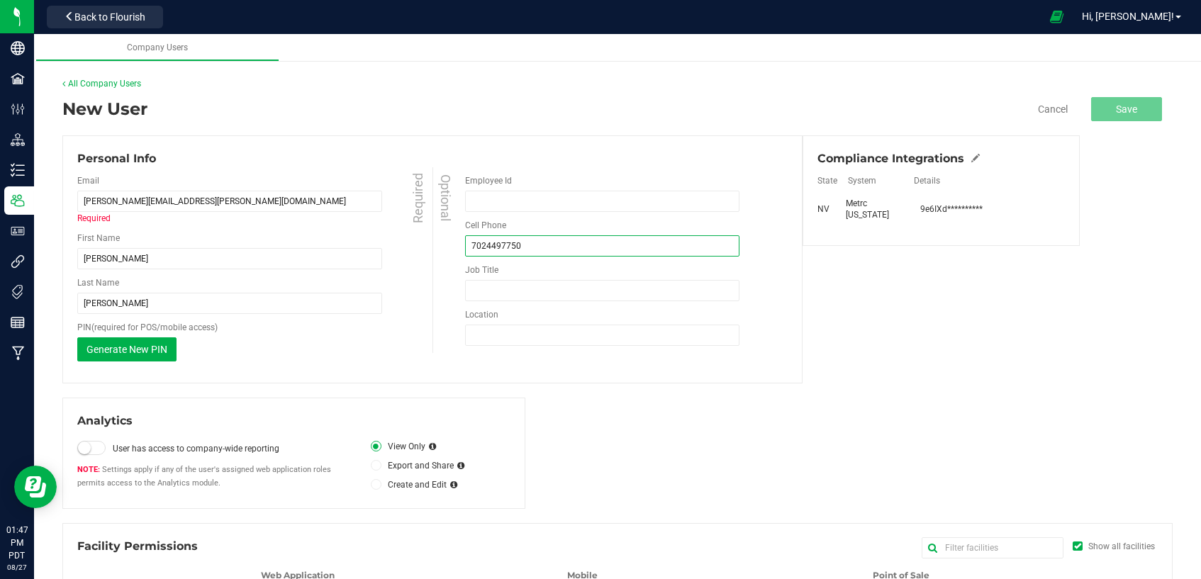
type input "(702) 449-7750"
click at [206, 203] on input "analisa.santiago@cnduit.com" at bounding box center [229, 201] width 305 height 21
drag, startPoint x: 206, startPoint y: 203, endPoint x: 67, endPoint y: 187, distance: 139.8
click at [67, 187] on div "Personal Info Email analisa.santiago@cnduit.com Username is not available Requi…" at bounding box center [432, 259] width 740 height 248
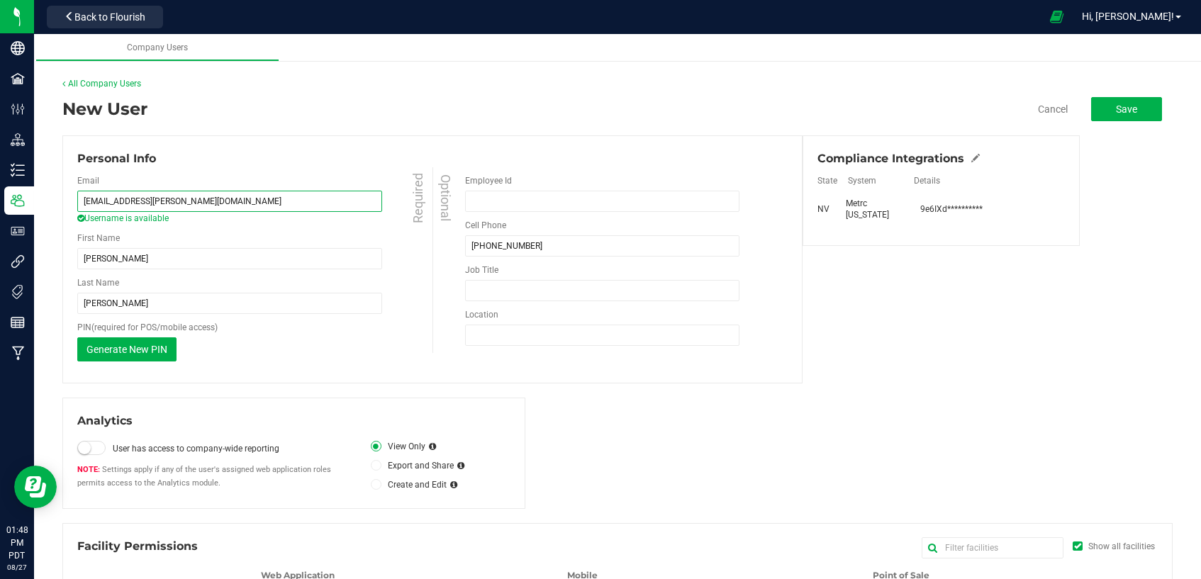
type input "kuam.mckay@yahoo.com"
click at [297, 155] on div "Personal Info" at bounding box center [432, 158] width 710 height 17
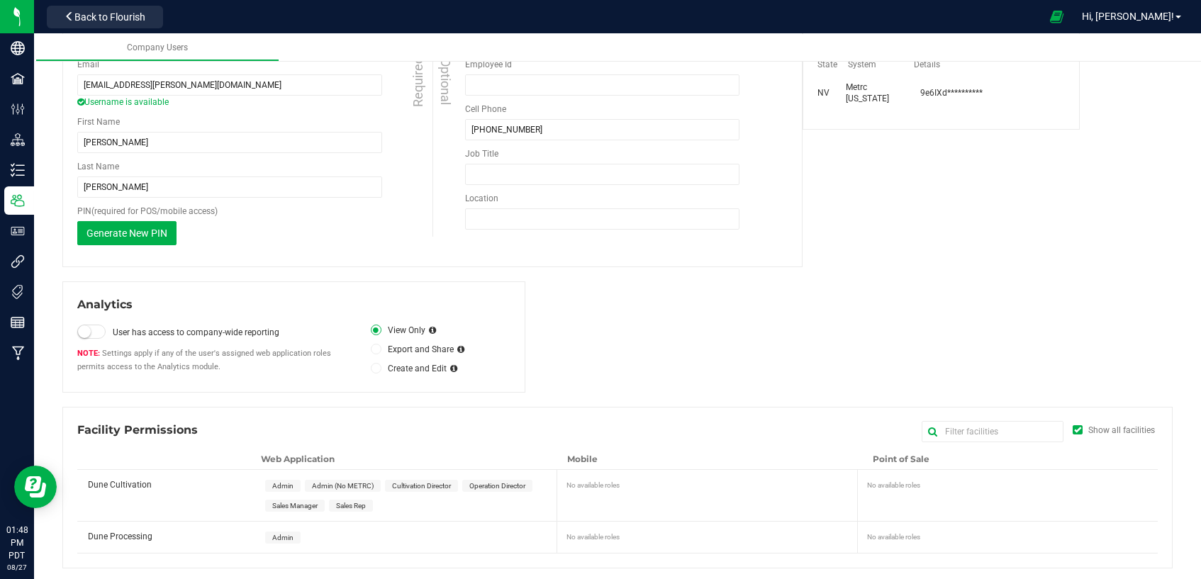
scroll to position [117, 0]
click at [282, 484] on span "Admin" at bounding box center [282, 485] width 21 height 8
click at [275, 535] on span "Admin" at bounding box center [282, 537] width 21 height 8
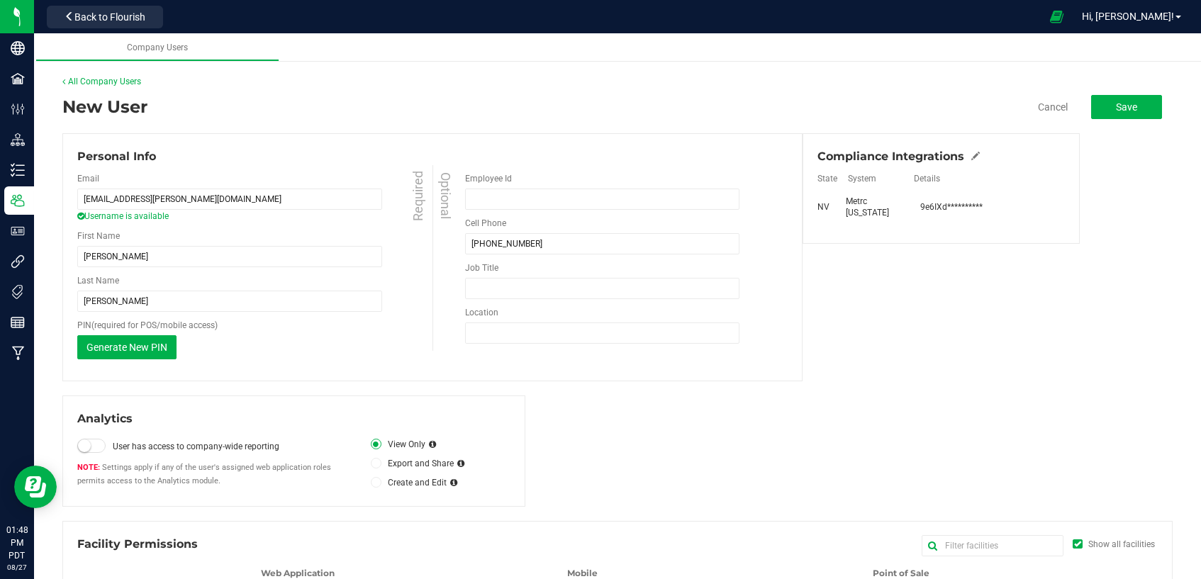
scroll to position [0, 0]
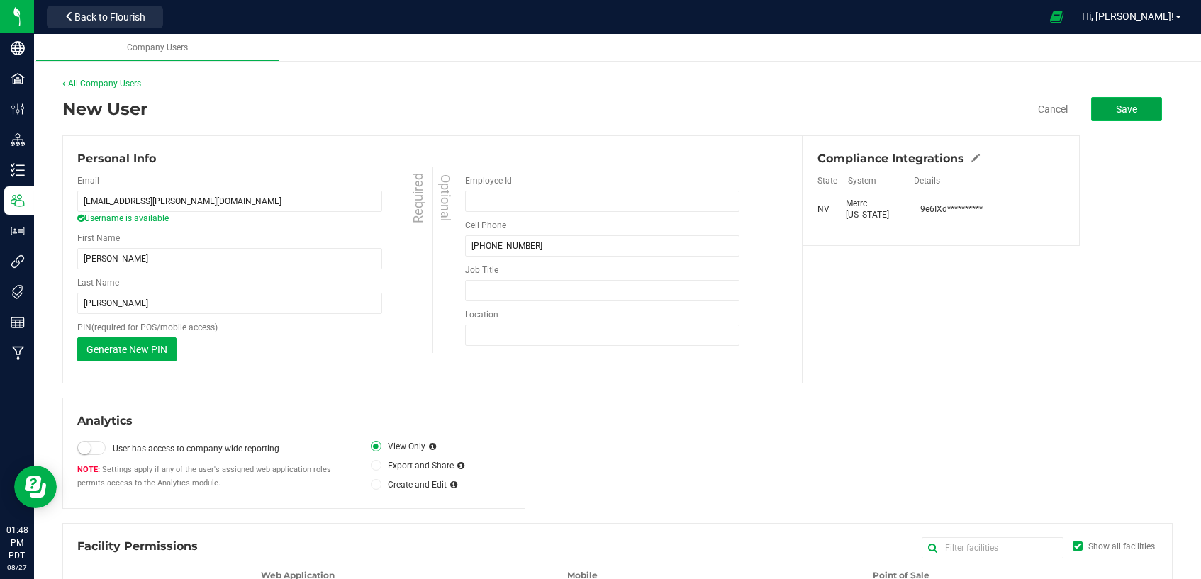
click at [1116, 106] on span "Save" at bounding box center [1126, 109] width 21 height 11
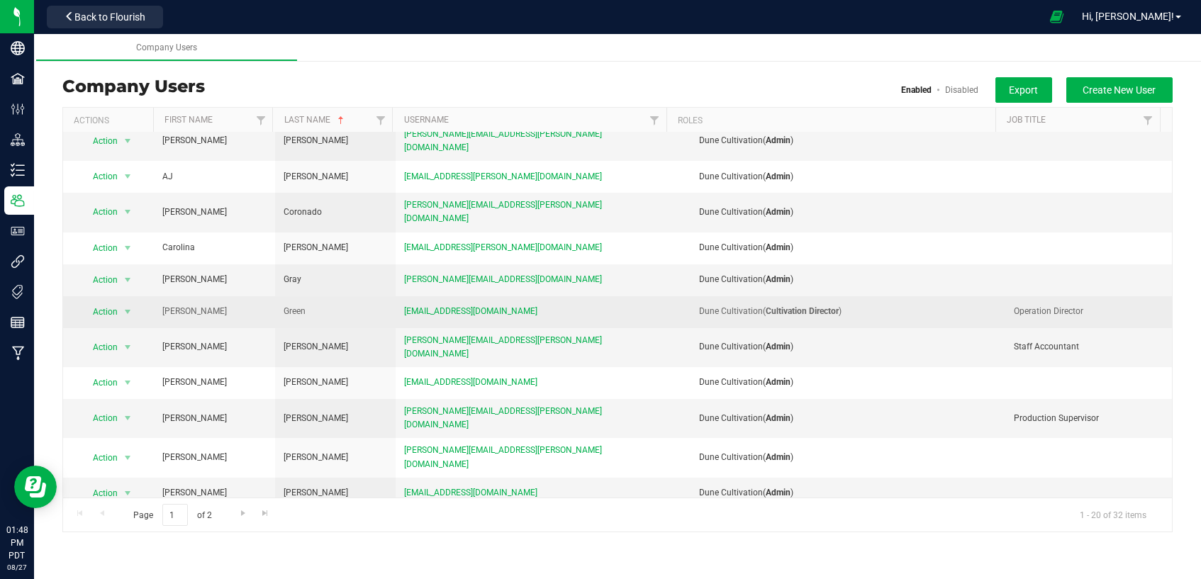
scroll to position [157, 0]
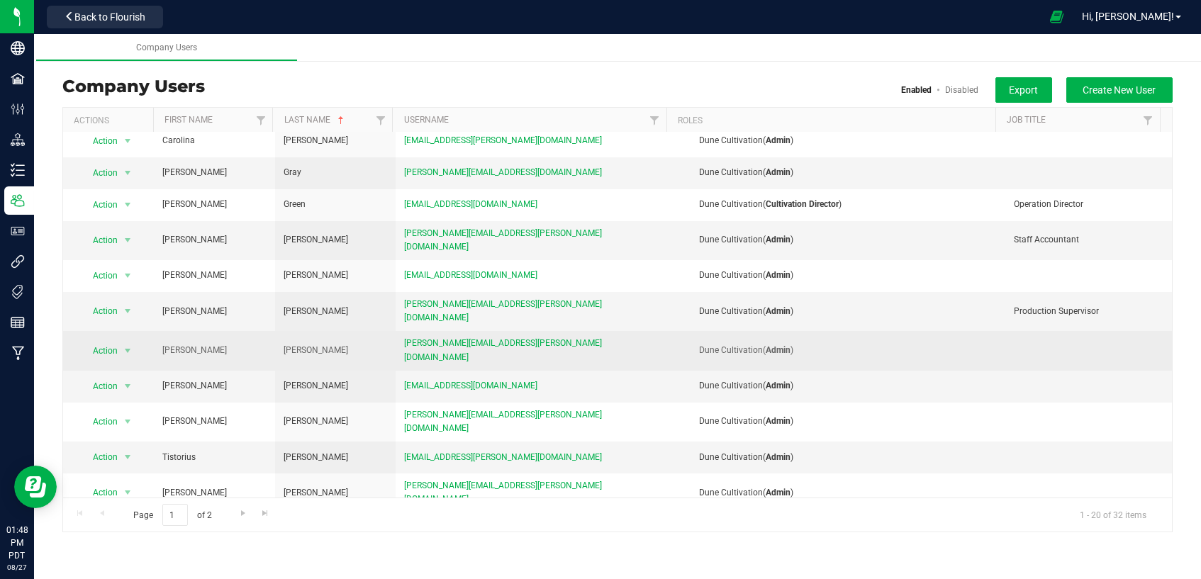
click at [965, 344] on div "Dune Cultivation ( Admin )" at bounding box center [839, 350] width 337 height 13
click at [125, 345] on span "select" at bounding box center [127, 350] width 11 height 11
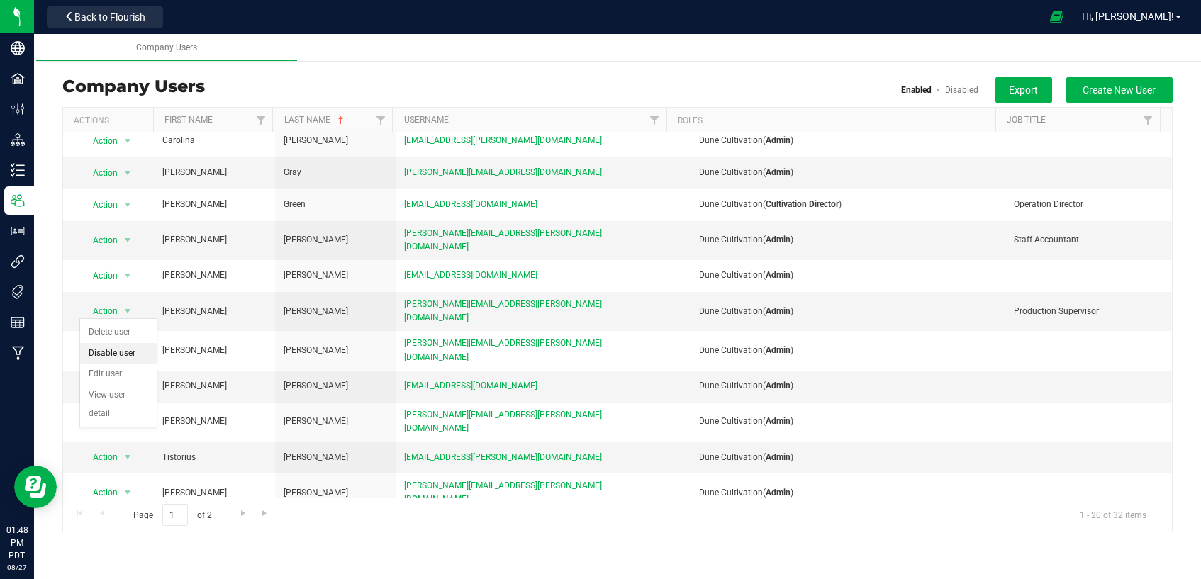
click at [116, 359] on li "Disable user" at bounding box center [118, 353] width 77 height 21
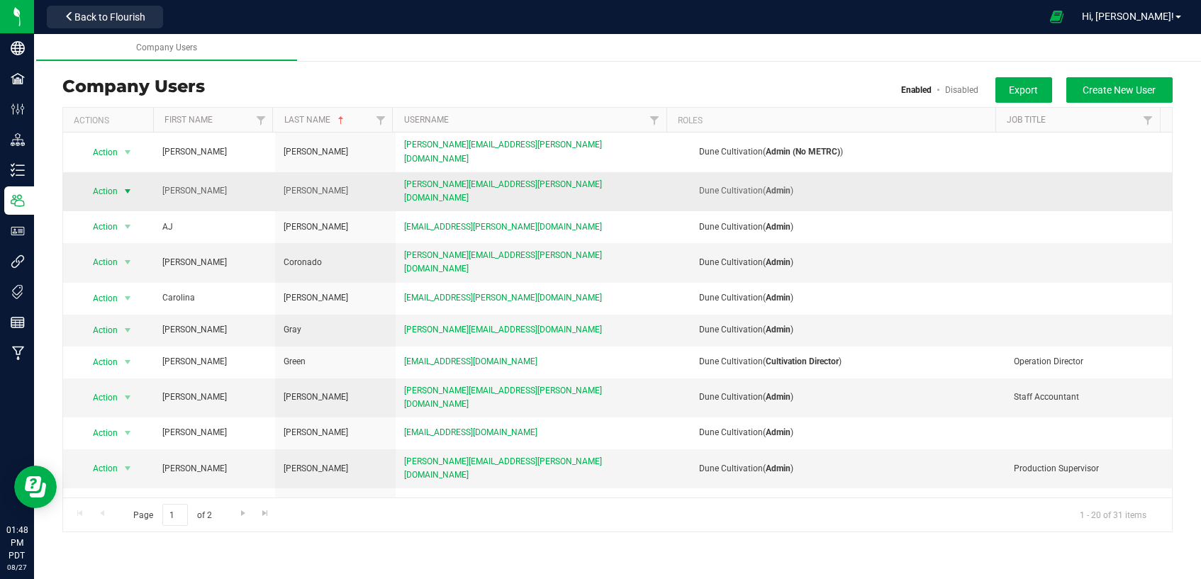
click at [126, 186] on span "select" at bounding box center [127, 191] width 11 height 11
click at [126, 230] on li "Disable user" at bounding box center [118, 224] width 77 height 21
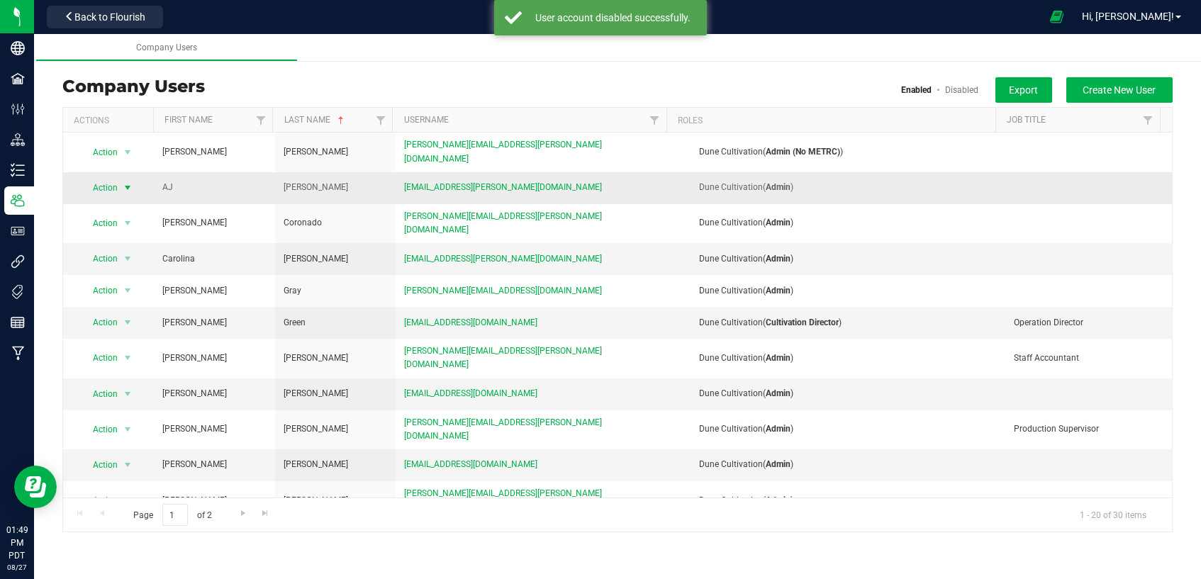
click at [127, 182] on span "select" at bounding box center [127, 187] width 11 height 11
click at [126, 225] on li "Disable user" at bounding box center [118, 224] width 77 height 21
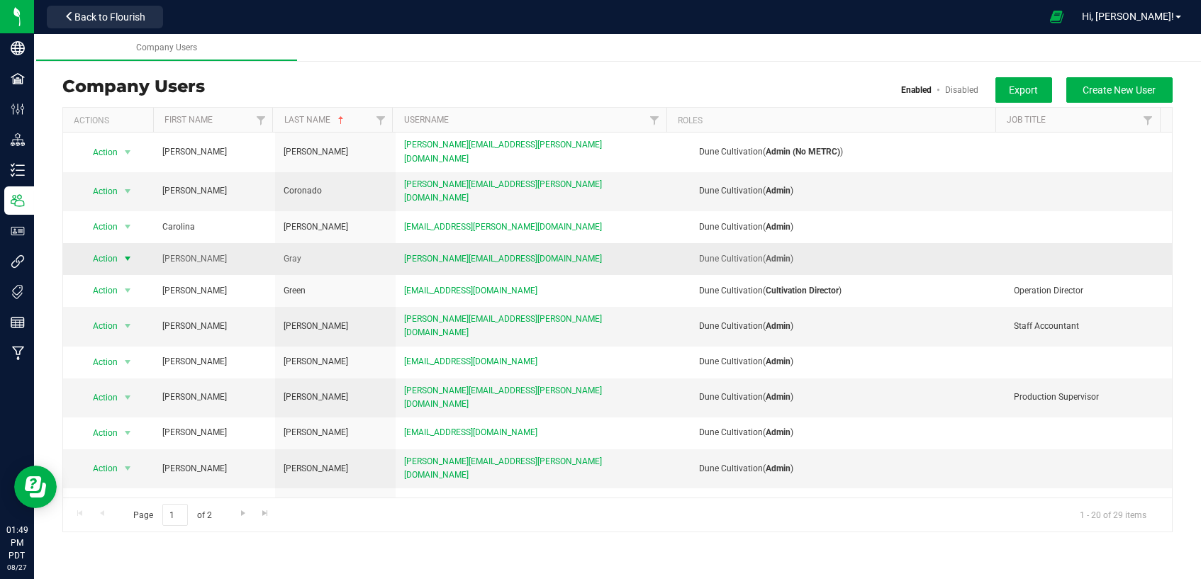
click at [124, 253] on span "select" at bounding box center [127, 258] width 11 height 11
click at [124, 287] on li "Disable user" at bounding box center [118, 288] width 77 height 21
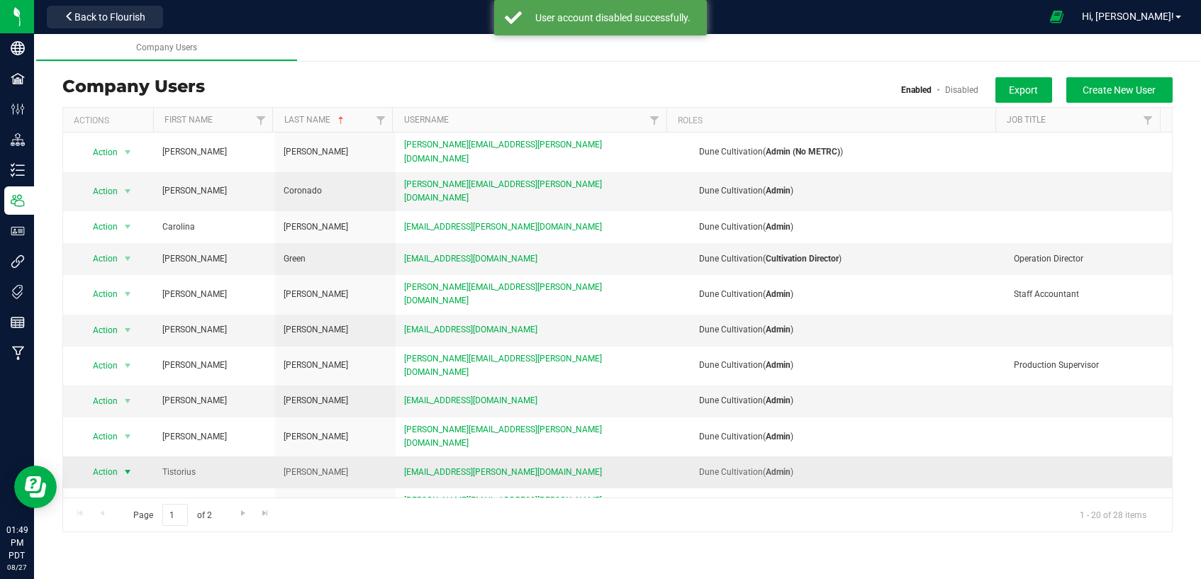
click at [132, 466] on span "select" at bounding box center [127, 471] width 11 height 11
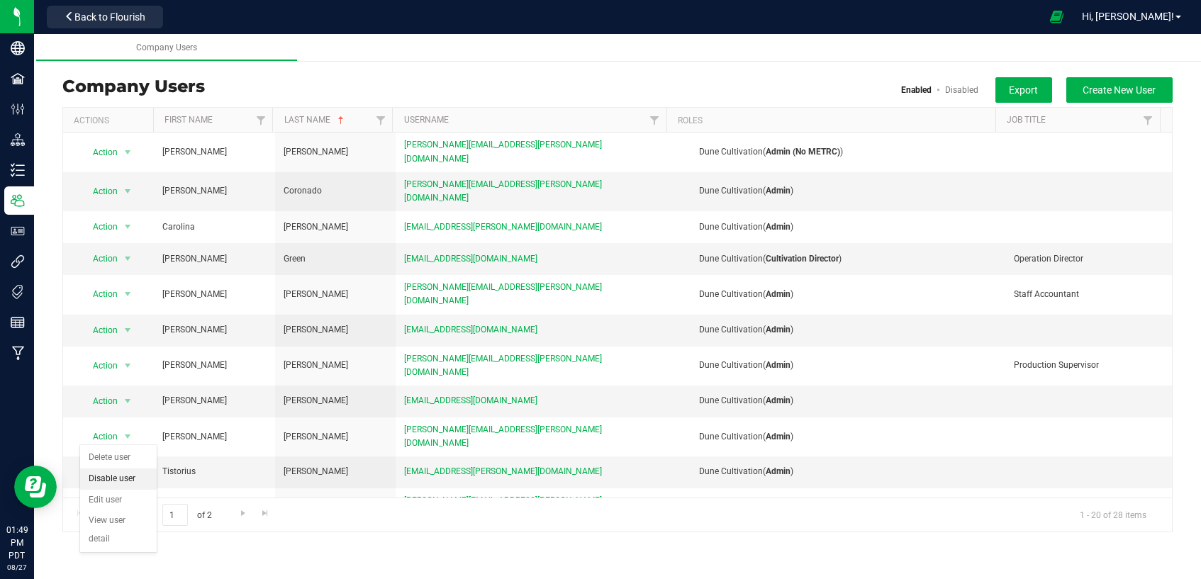
click at [125, 483] on li "Disable user" at bounding box center [118, 479] width 77 height 21
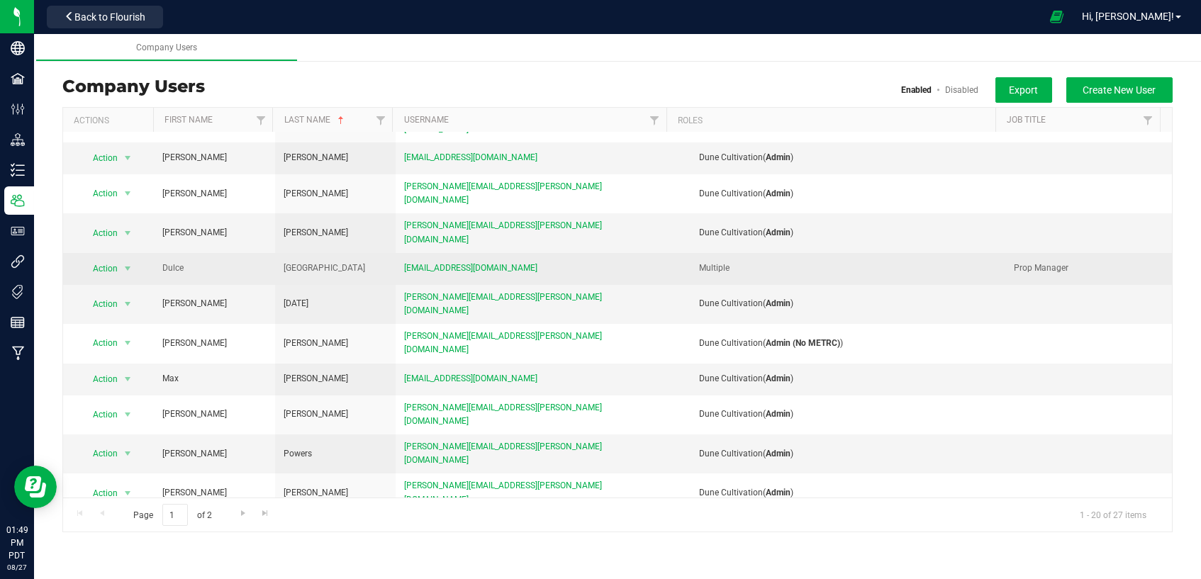
scroll to position [270, 0]
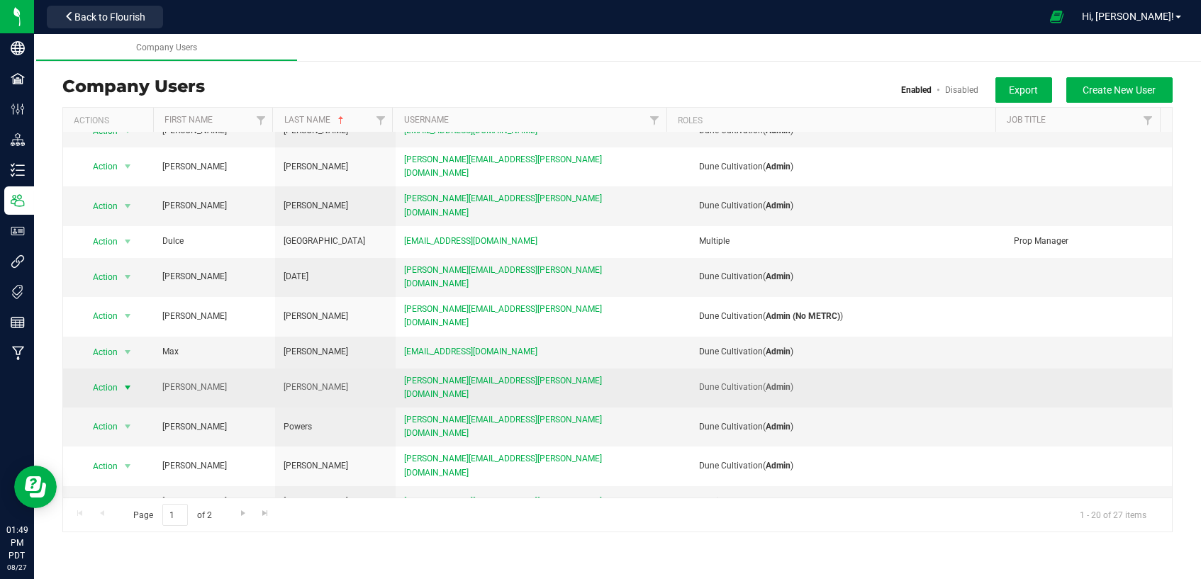
click at [122, 382] on span "select" at bounding box center [127, 387] width 11 height 11
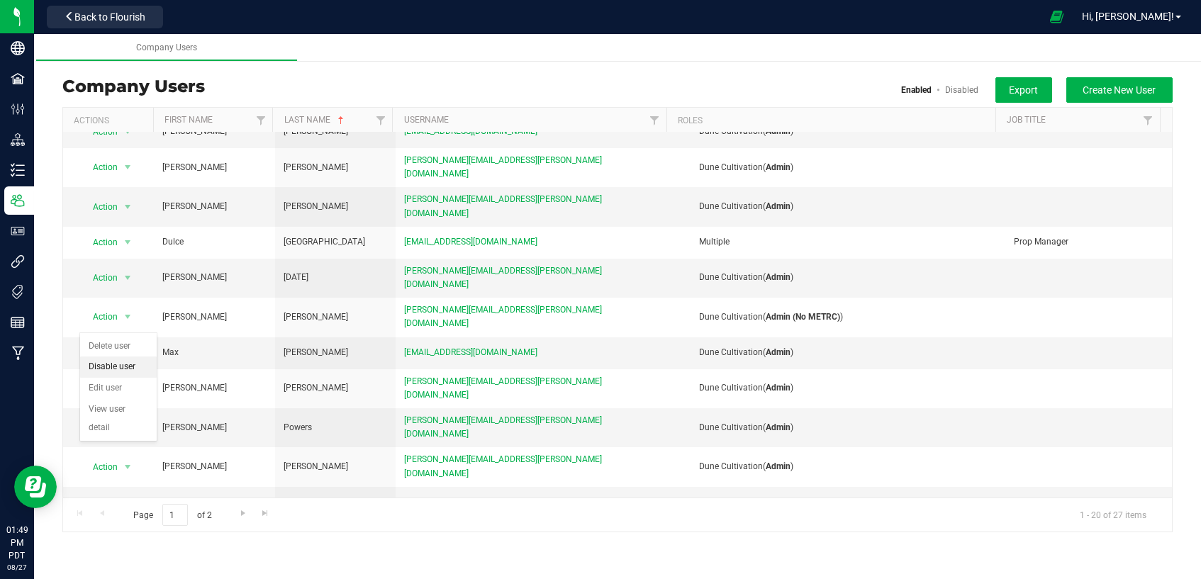
click at [131, 372] on li "Disable user" at bounding box center [118, 367] width 77 height 21
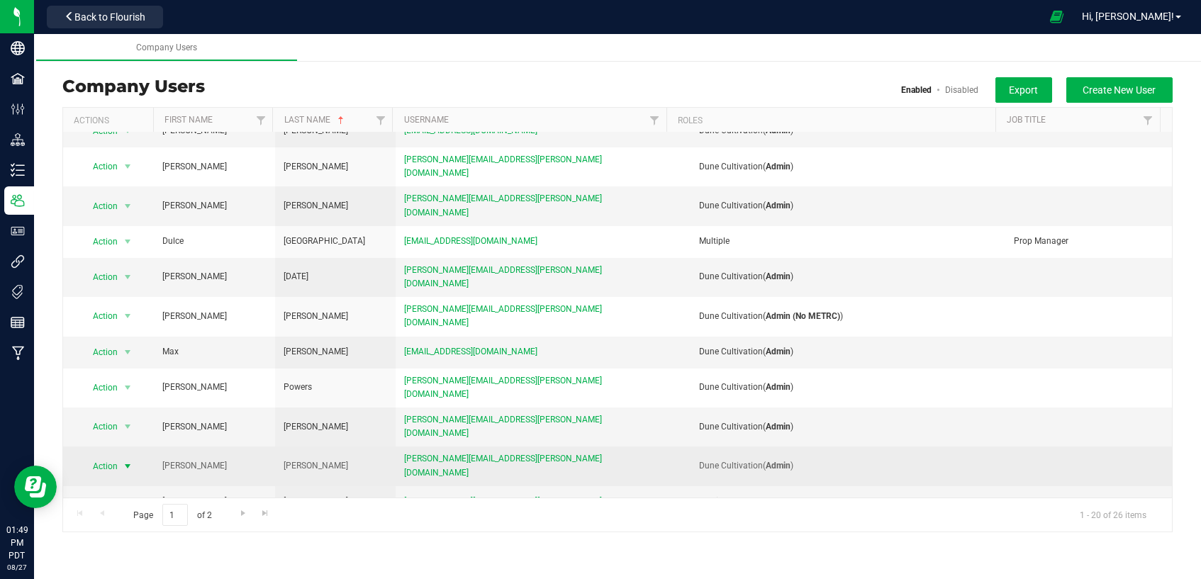
click at [126, 461] on span "select" at bounding box center [127, 466] width 11 height 11
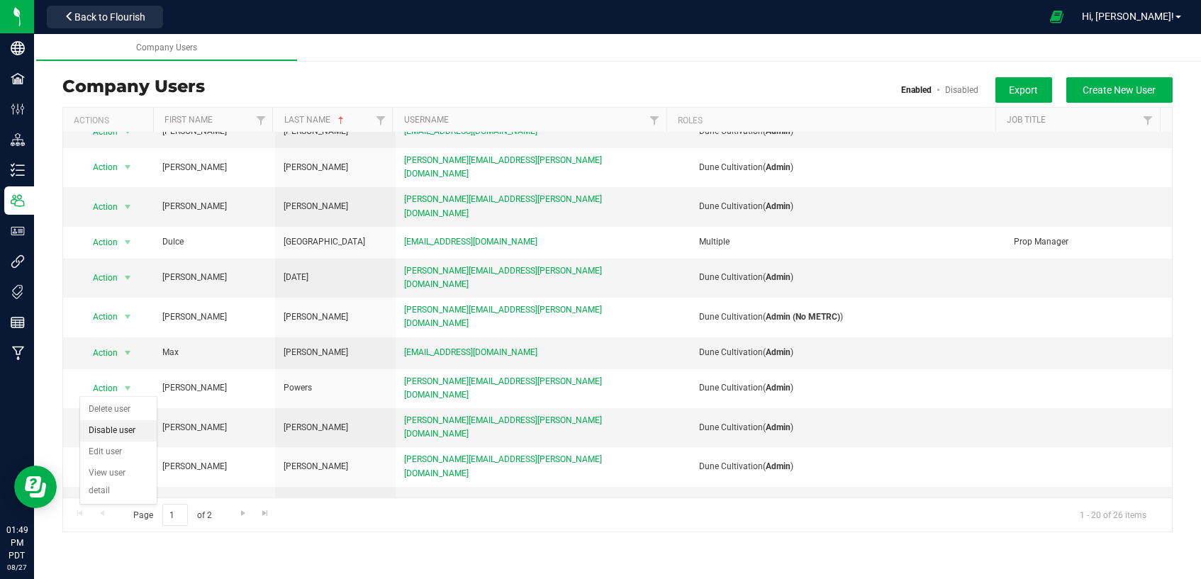
click at [127, 432] on li "Disable user" at bounding box center [118, 430] width 77 height 21
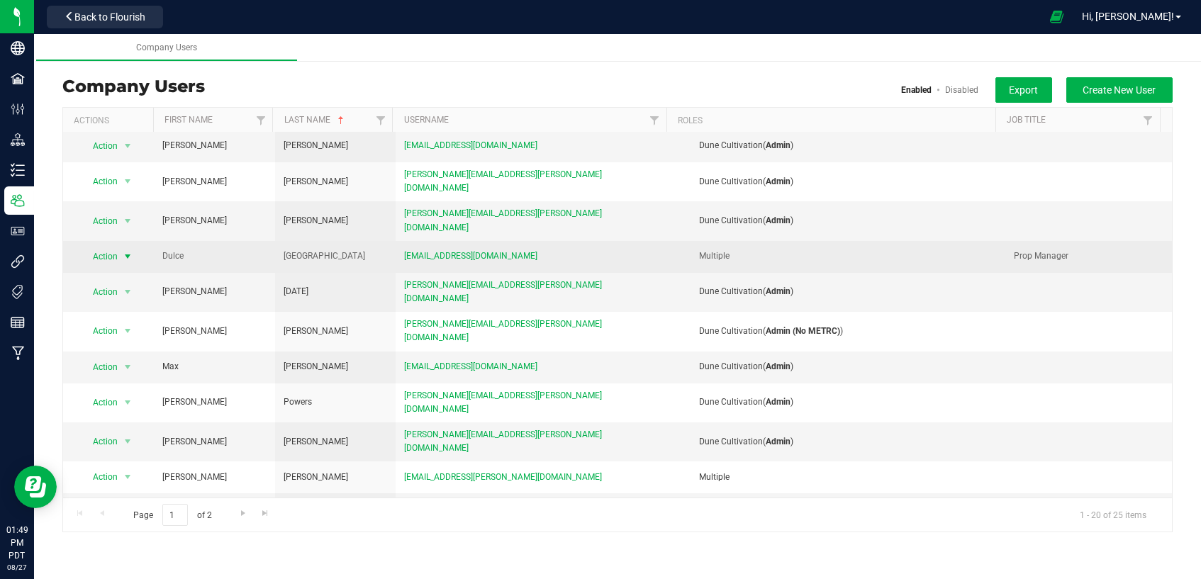
scroll to position [270, 0]
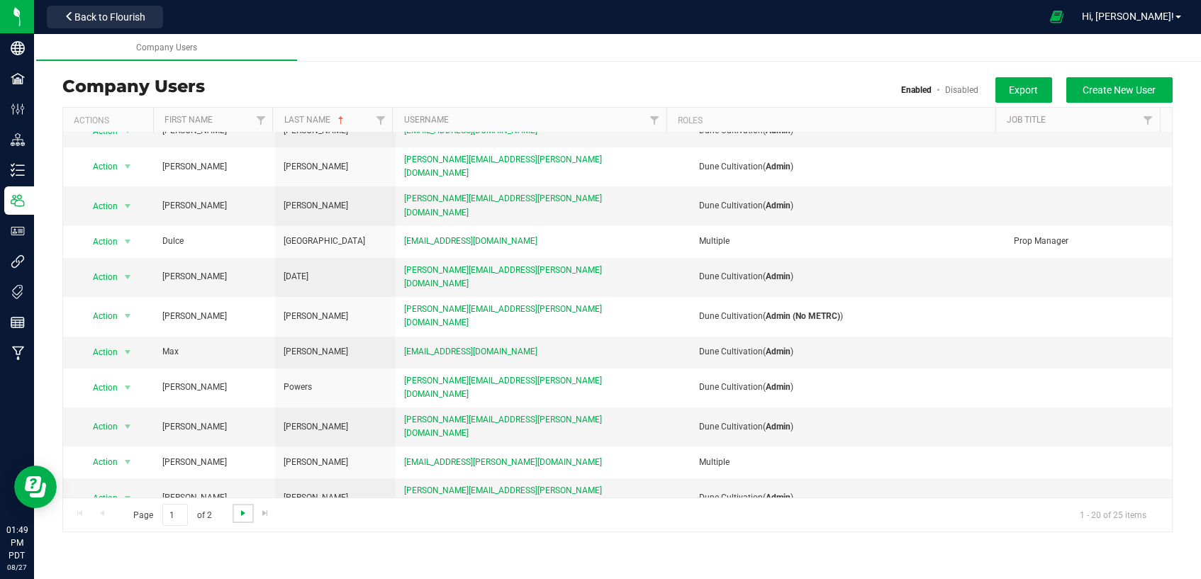
click at [239, 515] on span "Go to the next page" at bounding box center [242, 513] width 11 height 11
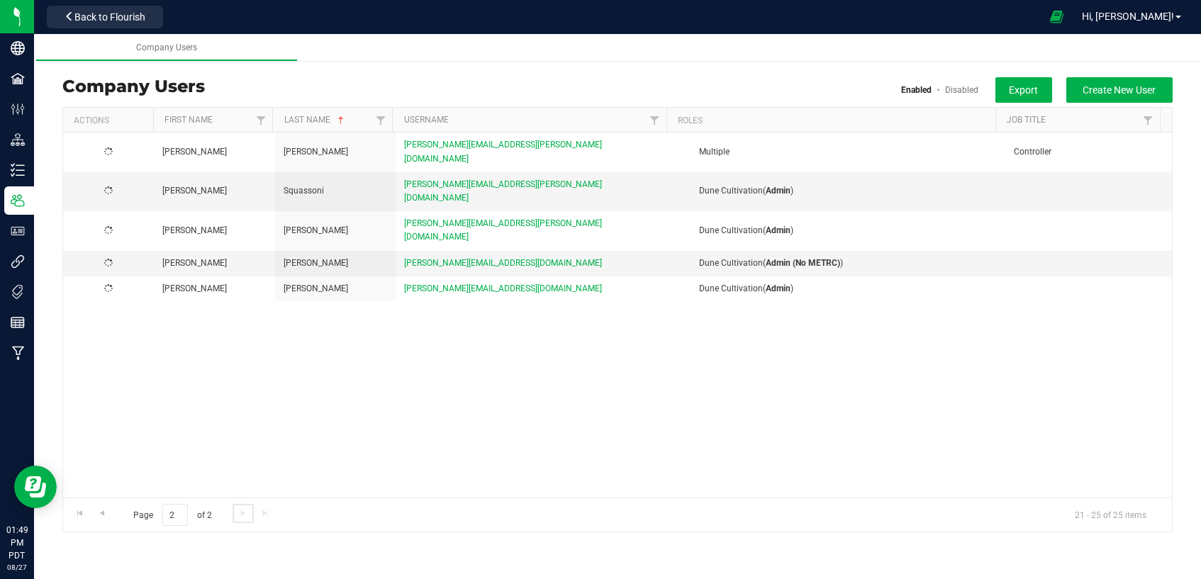
scroll to position [0, 0]
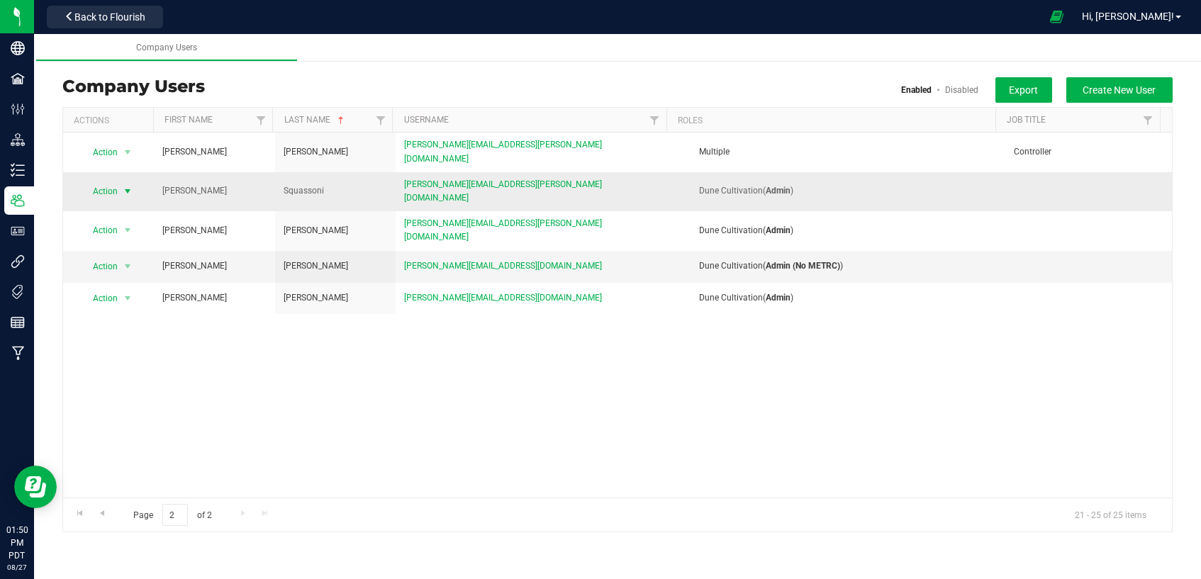
click at [120, 181] on span "select" at bounding box center [128, 191] width 18 height 20
click at [145, 225] on li "Disable user" at bounding box center [118, 224] width 77 height 21
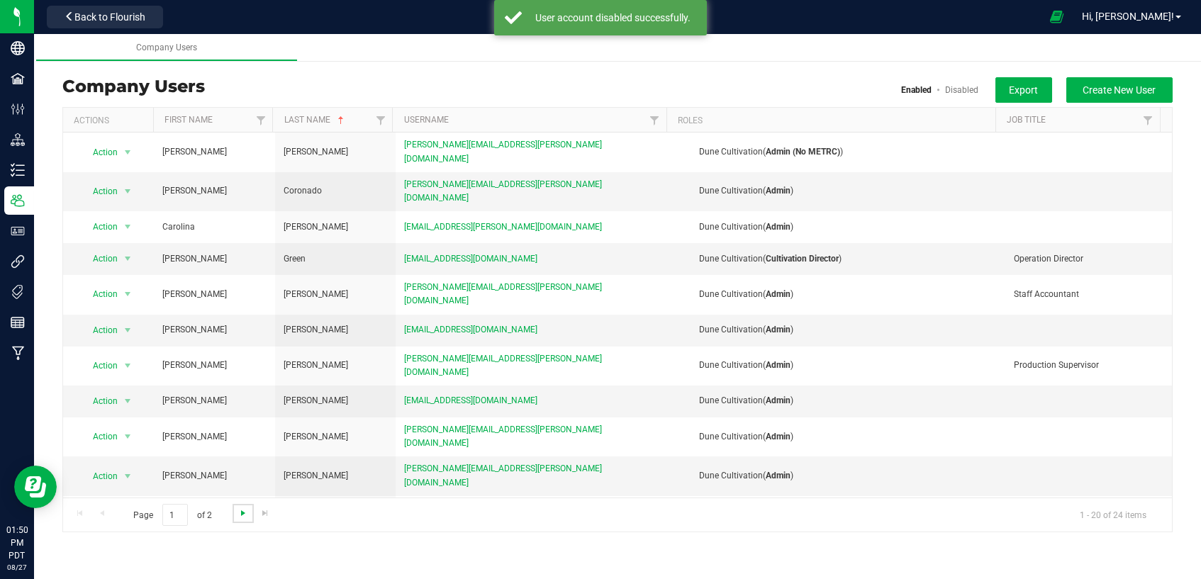
click at [240, 513] on span "Go to the next page" at bounding box center [242, 513] width 11 height 11
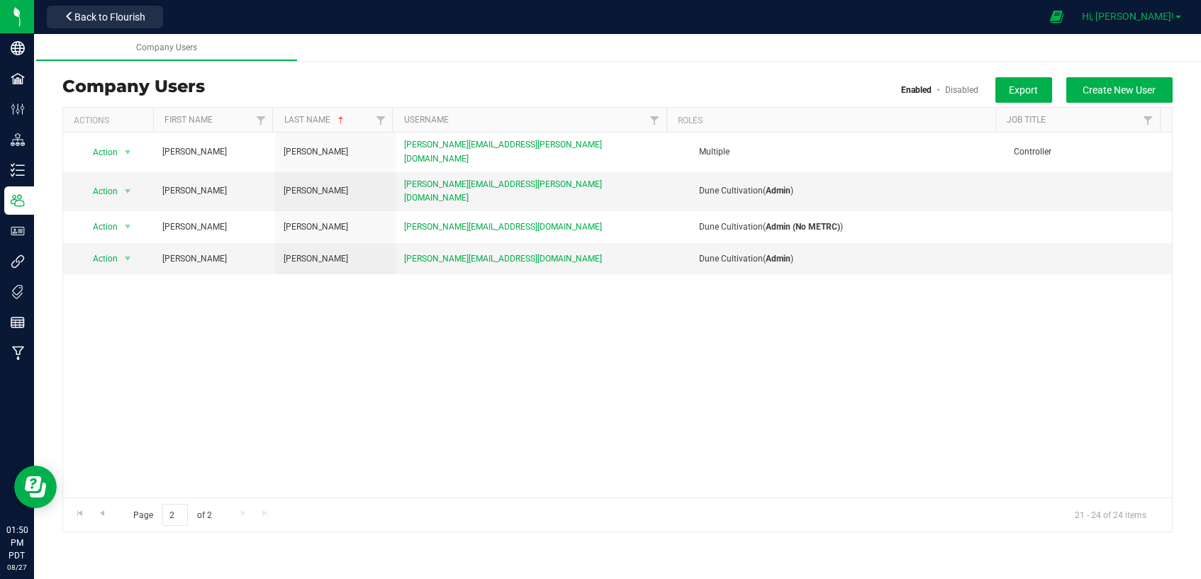
click at [1160, 16] on span "Hi, [PERSON_NAME]!" at bounding box center [1128, 16] width 92 height 11
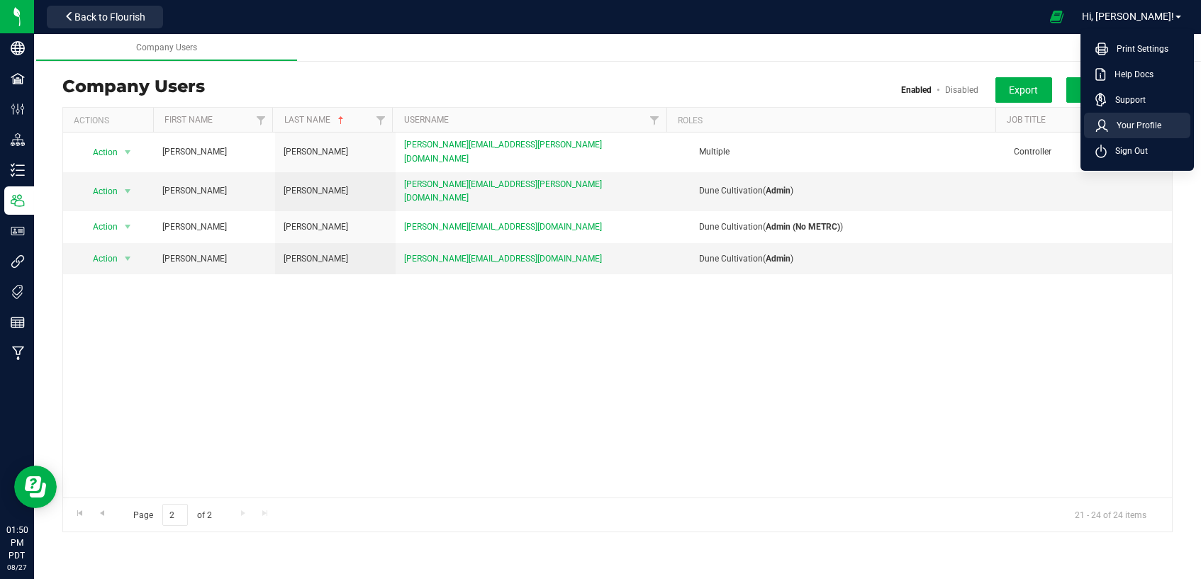
click at [1146, 122] on span "Your Profile" at bounding box center [1134, 125] width 53 height 14
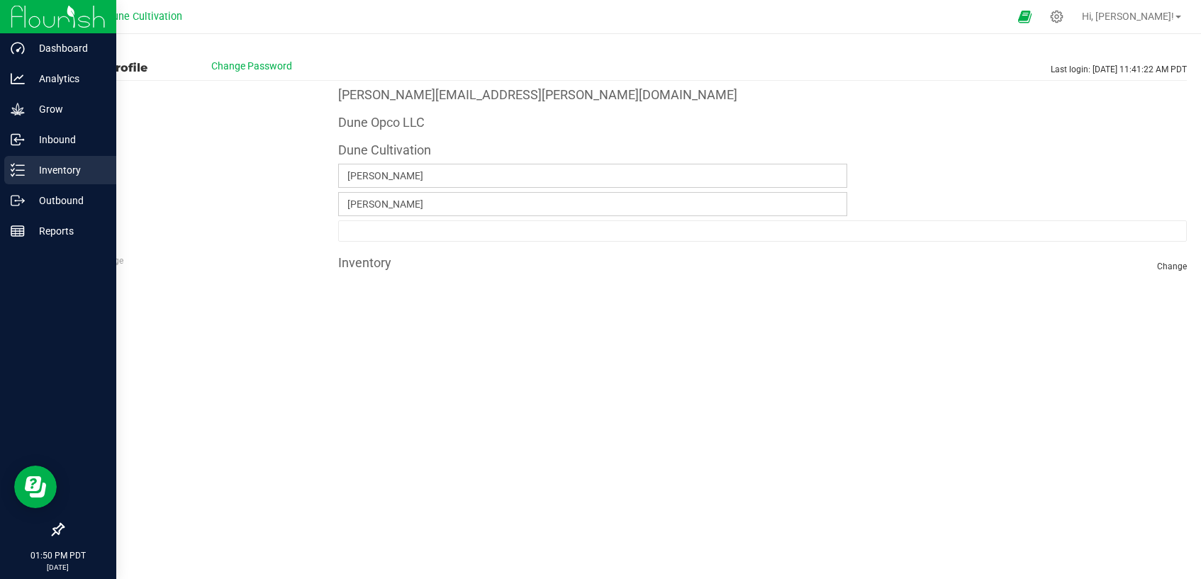
click at [20, 167] on icon at bounding box center [18, 170] width 14 height 14
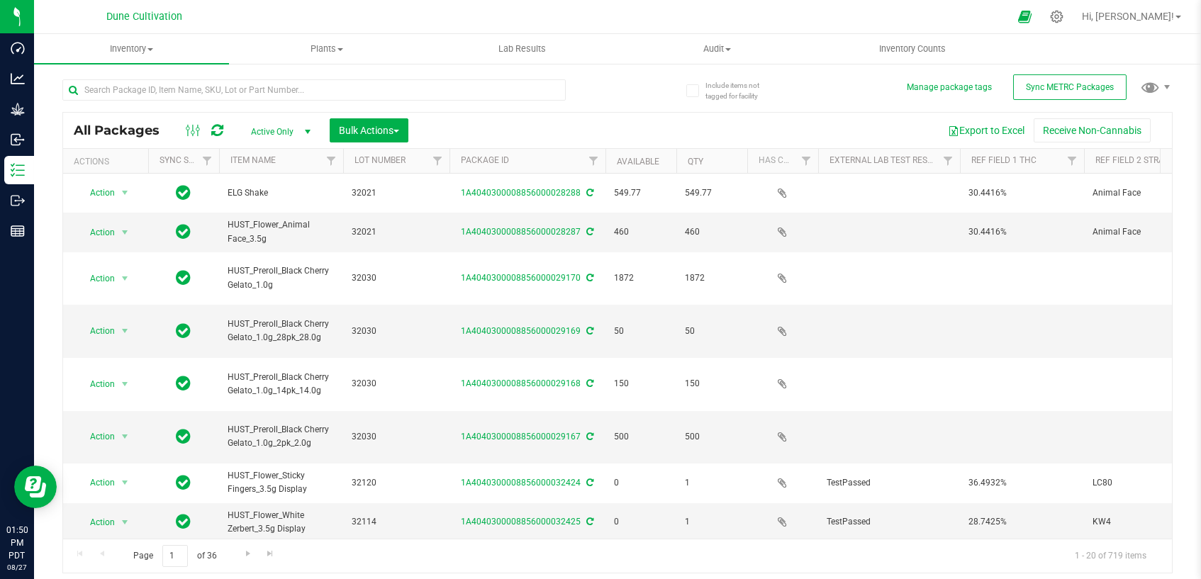
click at [304, 130] on span "select" at bounding box center [307, 131] width 11 height 11
click at [285, 214] on li "All" at bounding box center [277, 217] width 77 height 21
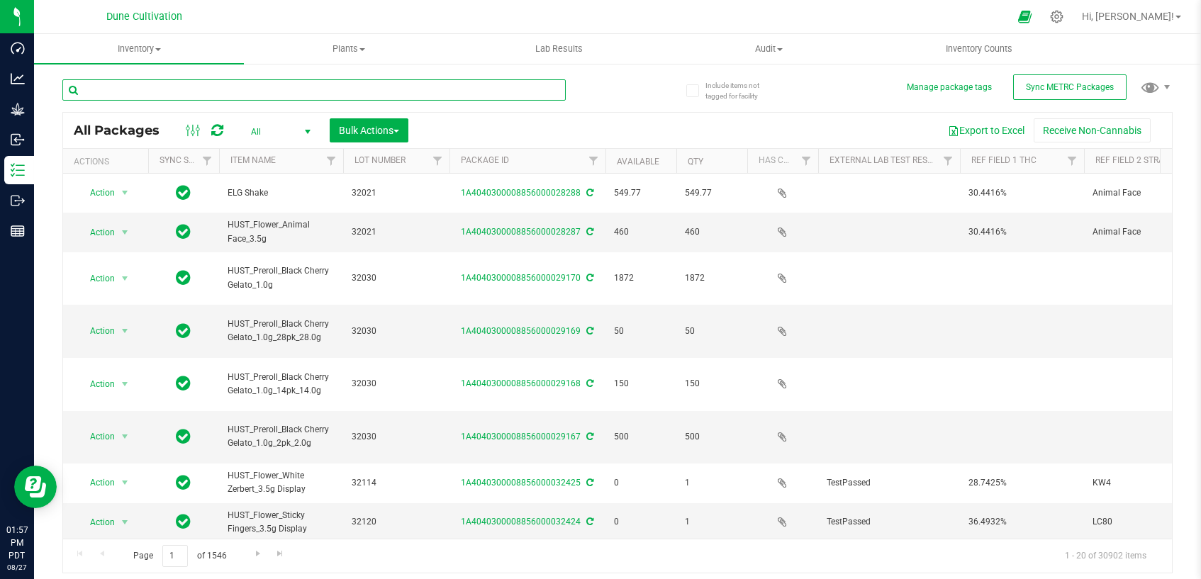
click at [303, 93] on input "text" at bounding box center [313, 89] width 503 height 21
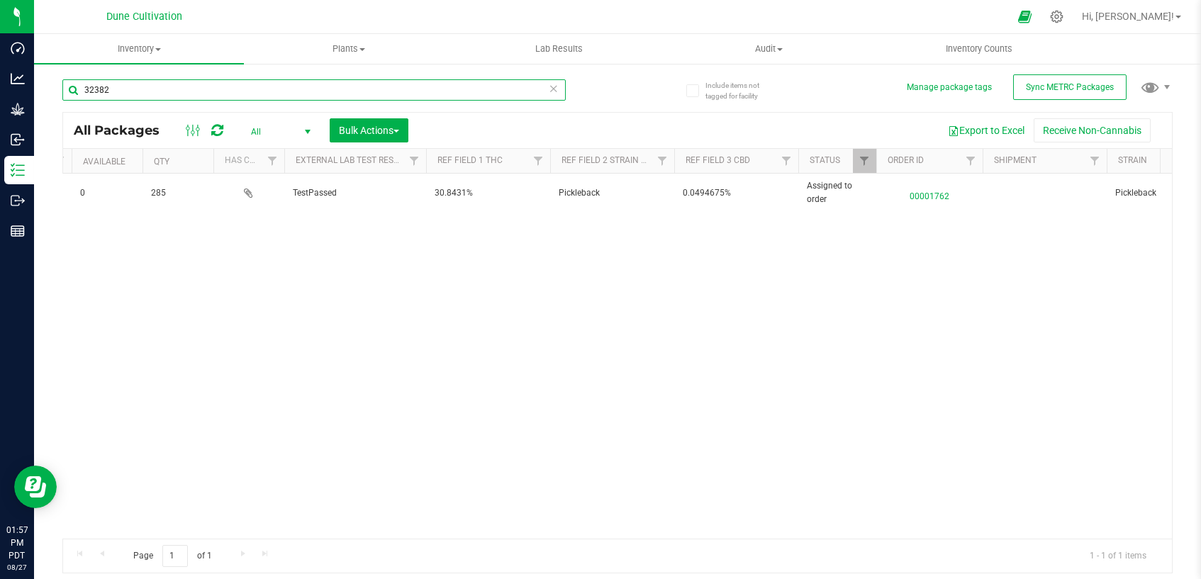
scroll to position [0, 551]
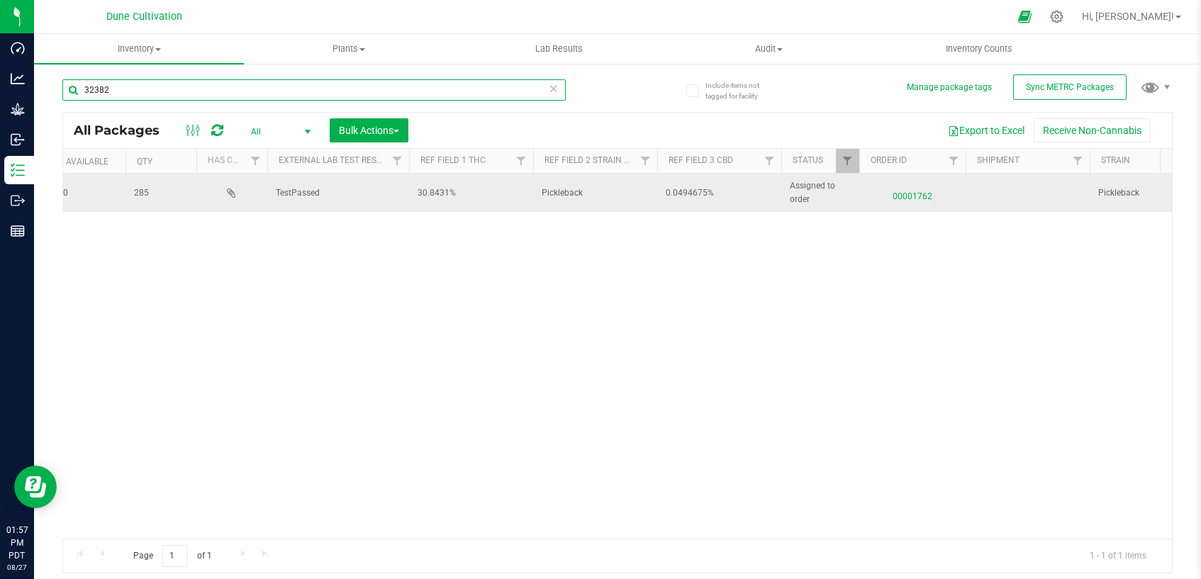
type input "32382"
click at [903, 199] on span "00001762" at bounding box center [912, 193] width 89 height 21
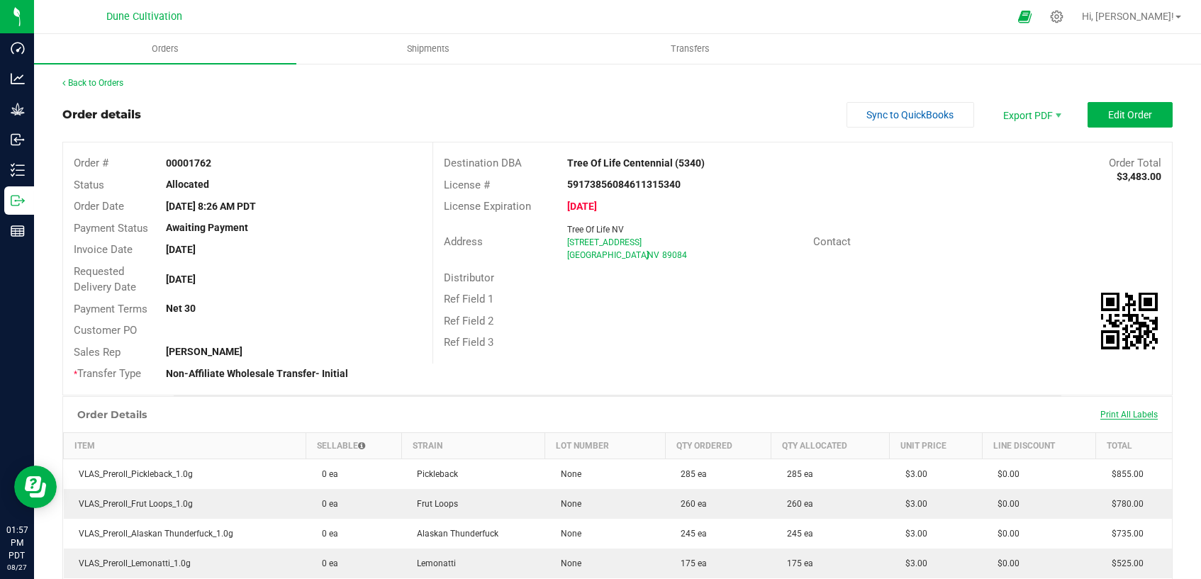
click at [1110, 413] on span "Print All Labels" at bounding box center [1128, 415] width 57 height 10
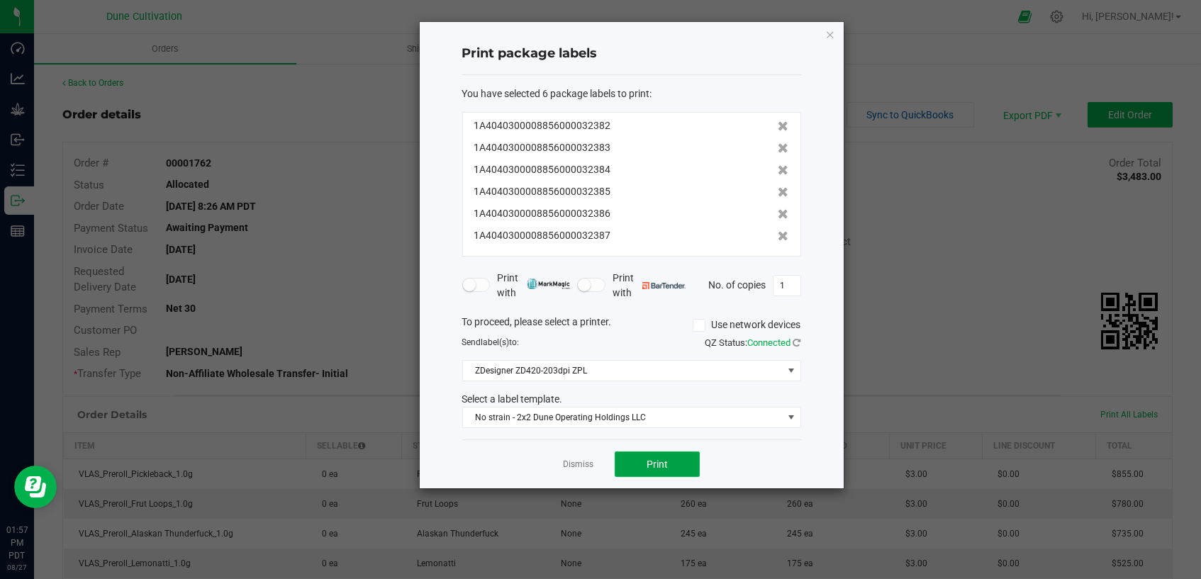
click at [673, 469] on button "Print" at bounding box center [657, 465] width 85 height 26
click at [587, 463] on link "Dismiss" at bounding box center [578, 465] width 30 height 12
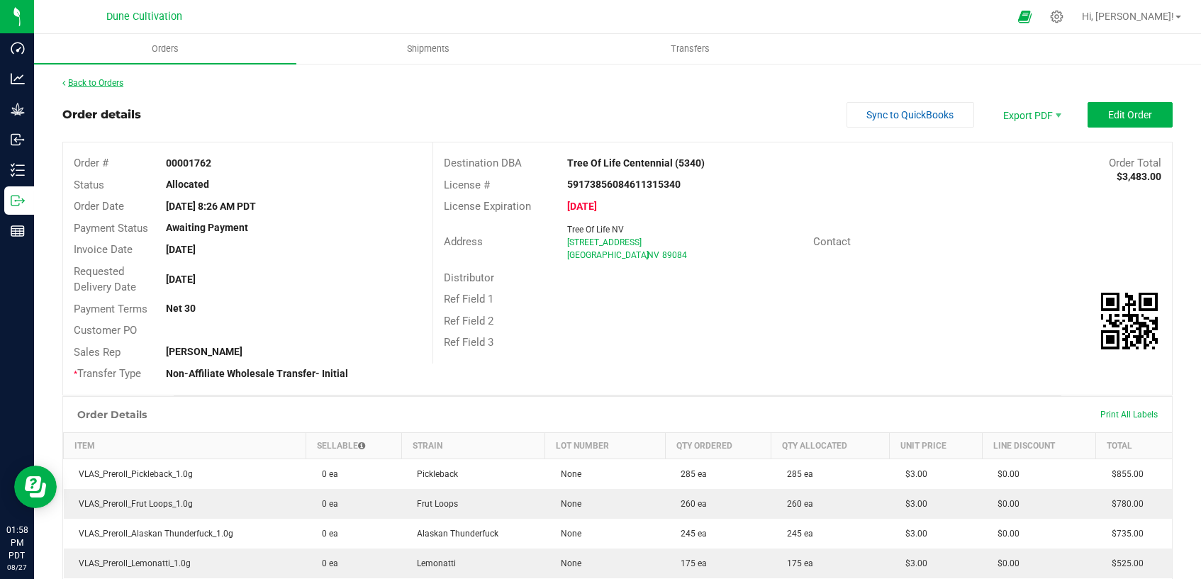
click at [92, 83] on link "Back to Orders" at bounding box center [92, 83] width 61 height 10
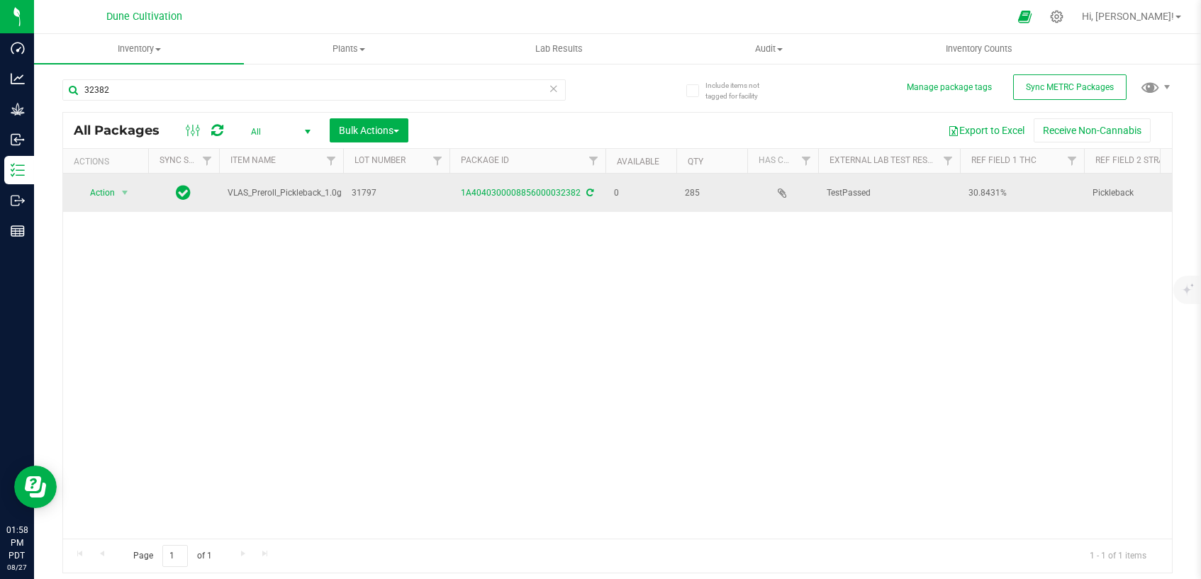
click at [530, 197] on div "1A4040300008856000032382" at bounding box center [527, 192] width 160 height 13
click at [531, 188] on link "1A4040300008856000032382" at bounding box center [522, 193] width 120 height 10
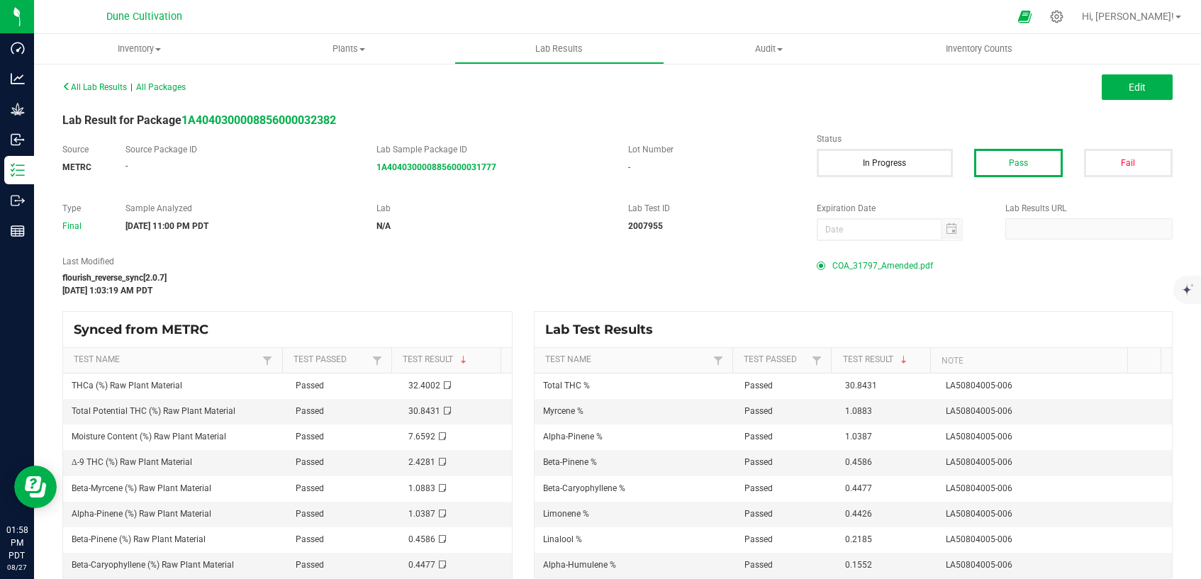
click at [867, 264] on span "COA_31797_Amended.pdf" at bounding box center [882, 265] width 101 height 21
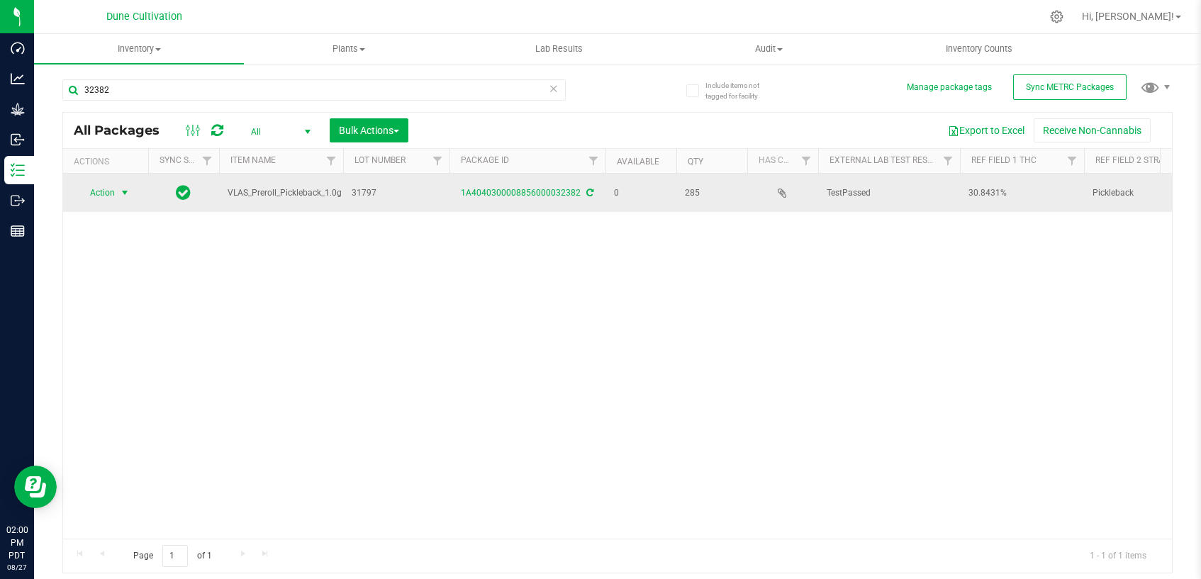
click at [121, 193] on span "select" at bounding box center [124, 192] width 11 height 11
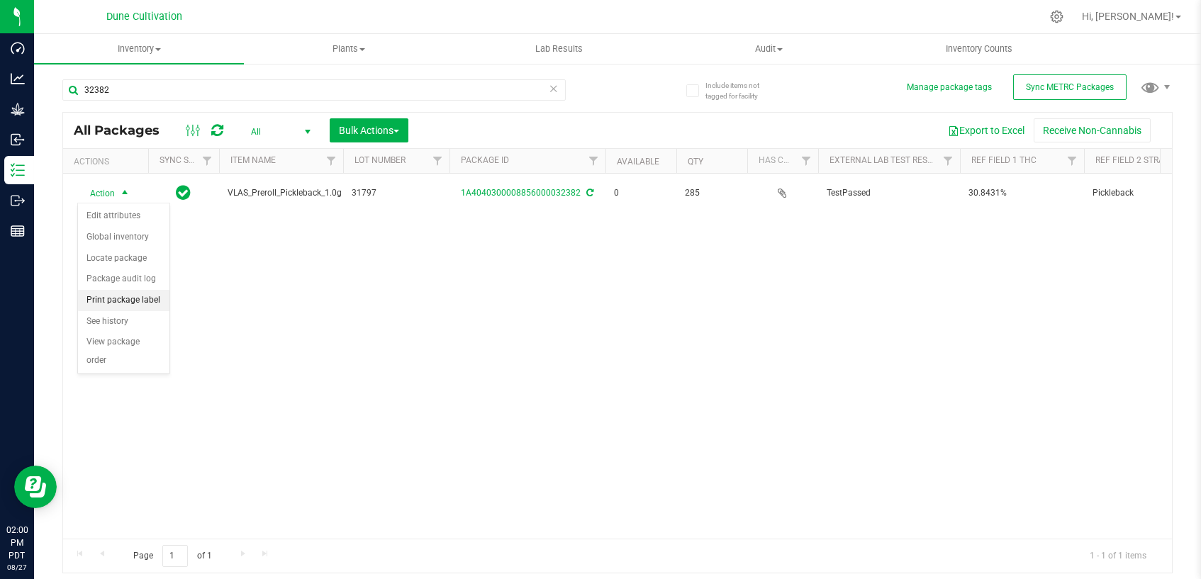
click at [129, 303] on li "Print package label" at bounding box center [123, 300] width 91 height 21
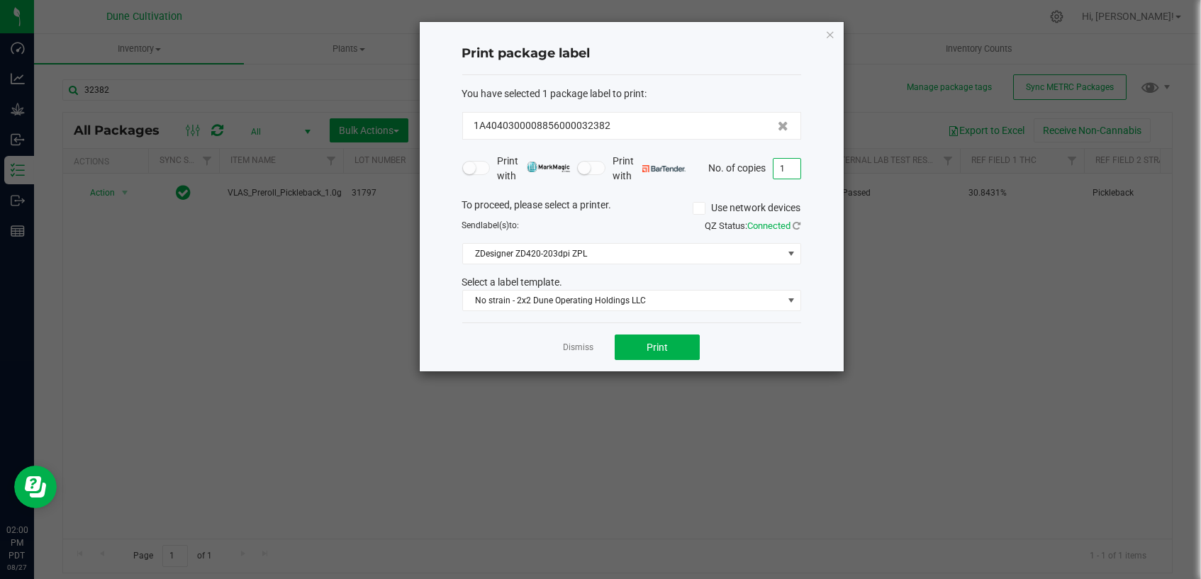
click at [788, 167] on input "1" at bounding box center [786, 169] width 27 height 20
type input "285"
click at [659, 339] on button "Print" at bounding box center [657, 348] width 85 height 26
click at [576, 342] on link "Dismiss" at bounding box center [578, 348] width 30 height 12
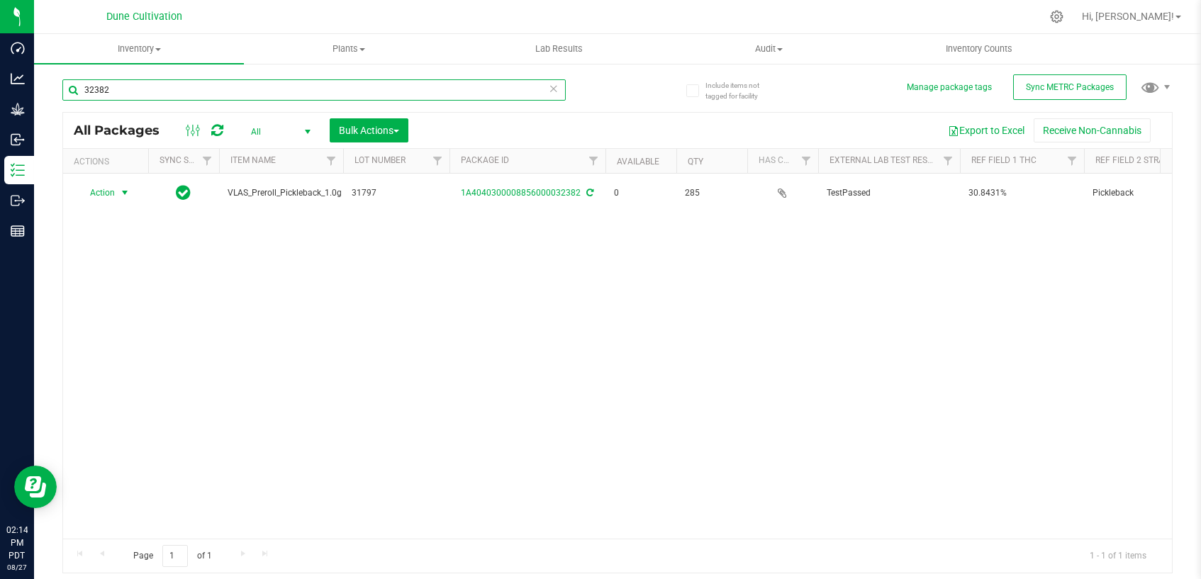
click at [391, 95] on input "32382" at bounding box center [313, 89] width 503 height 21
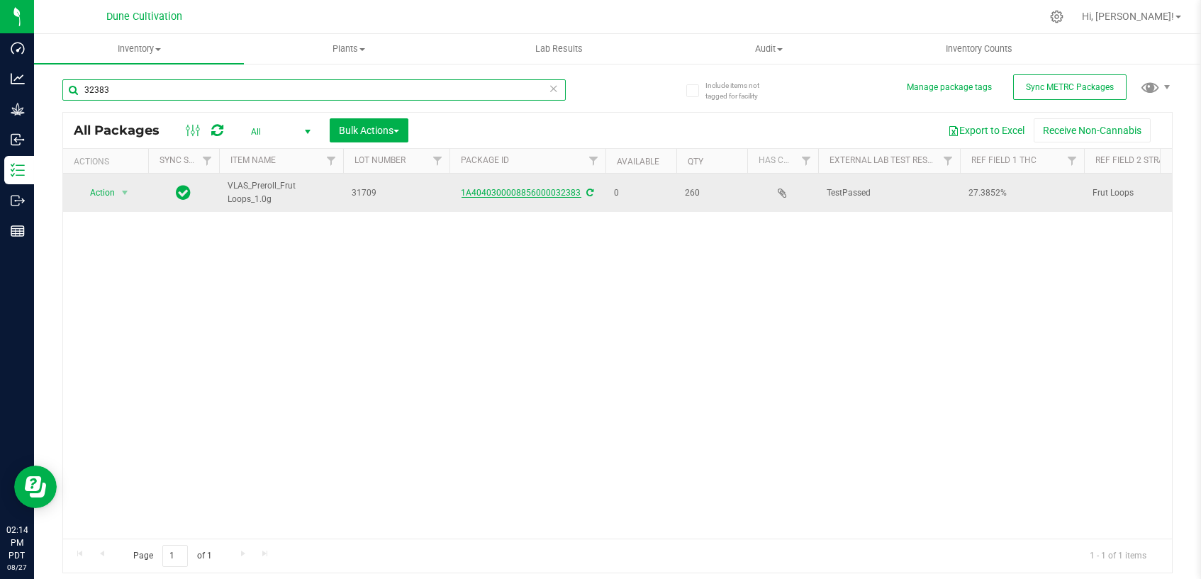
type input "32383"
click at [549, 193] on link "1A4040300008856000032383" at bounding box center [522, 193] width 120 height 10
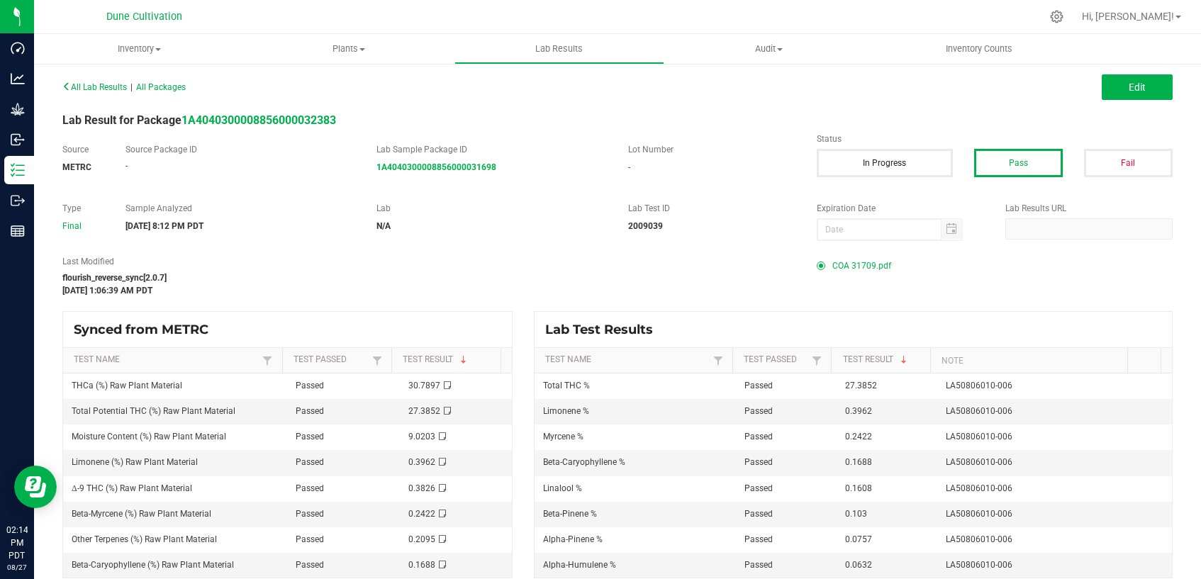
click at [833, 267] on span "COA 31709.pdf" at bounding box center [861, 265] width 59 height 21
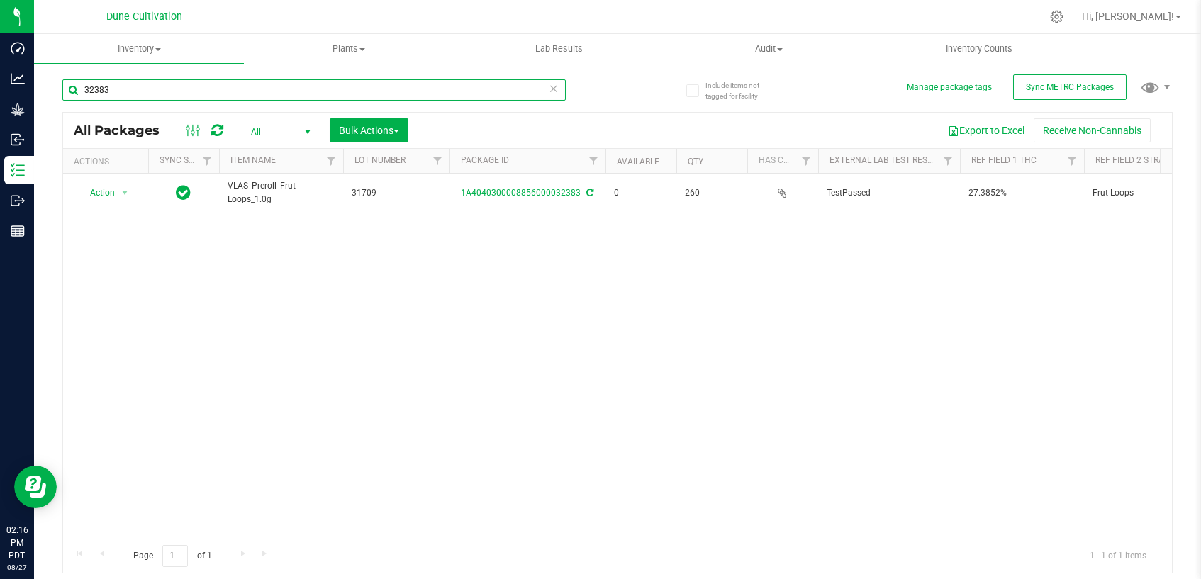
click at [179, 88] on input "32383" at bounding box center [313, 89] width 503 height 21
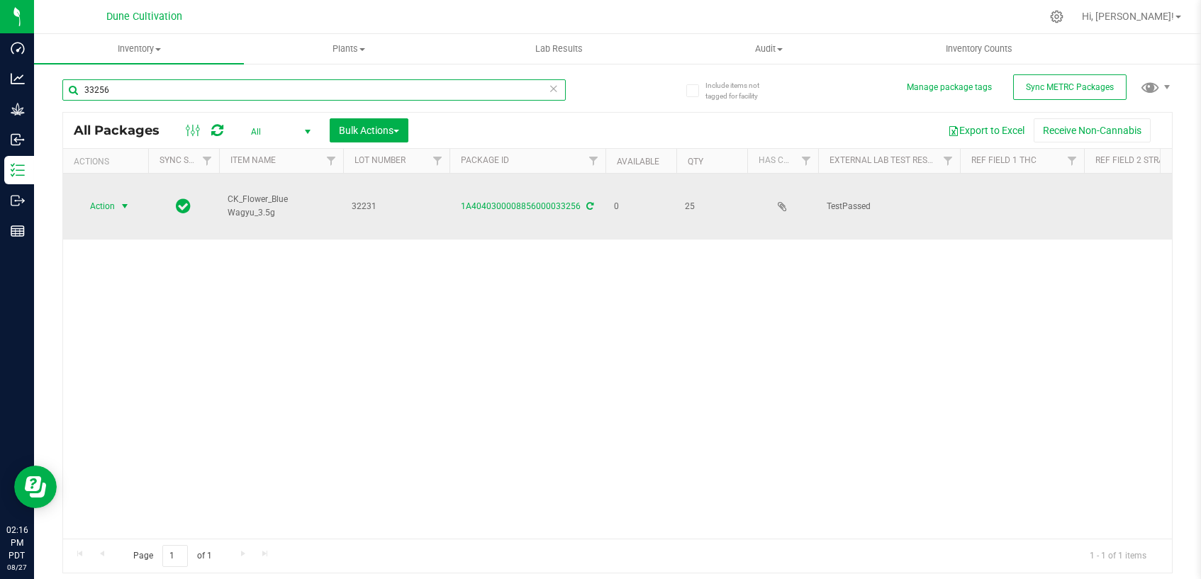
type input "33256"
click at [122, 201] on span "select" at bounding box center [124, 206] width 11 height 11
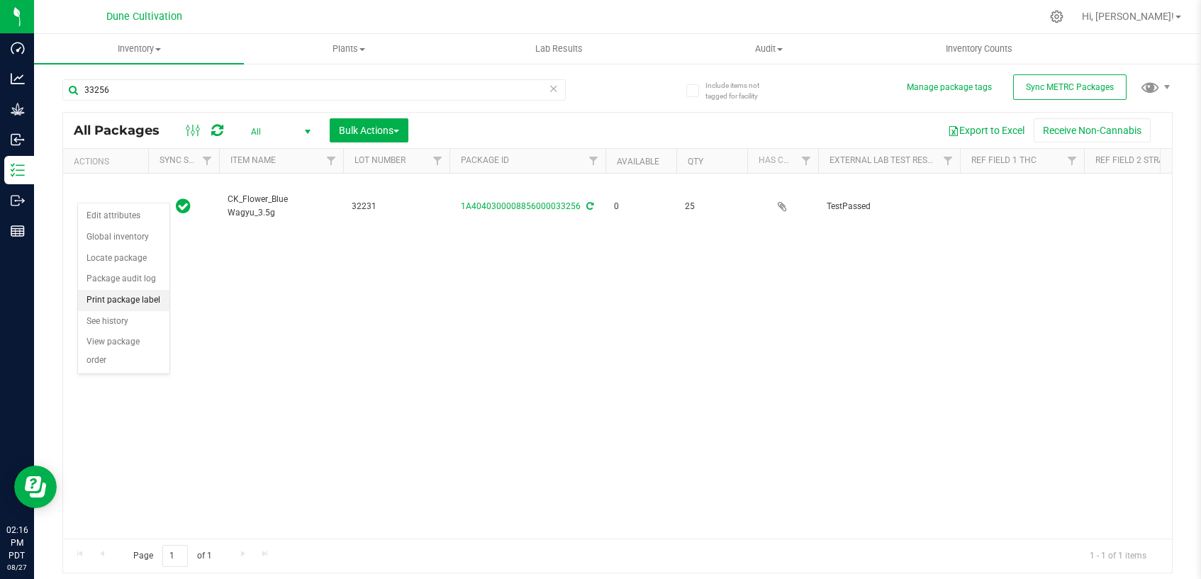
click at [137, 298] on li "Print package label" at bounding box center [123, 300] width 91 height 21
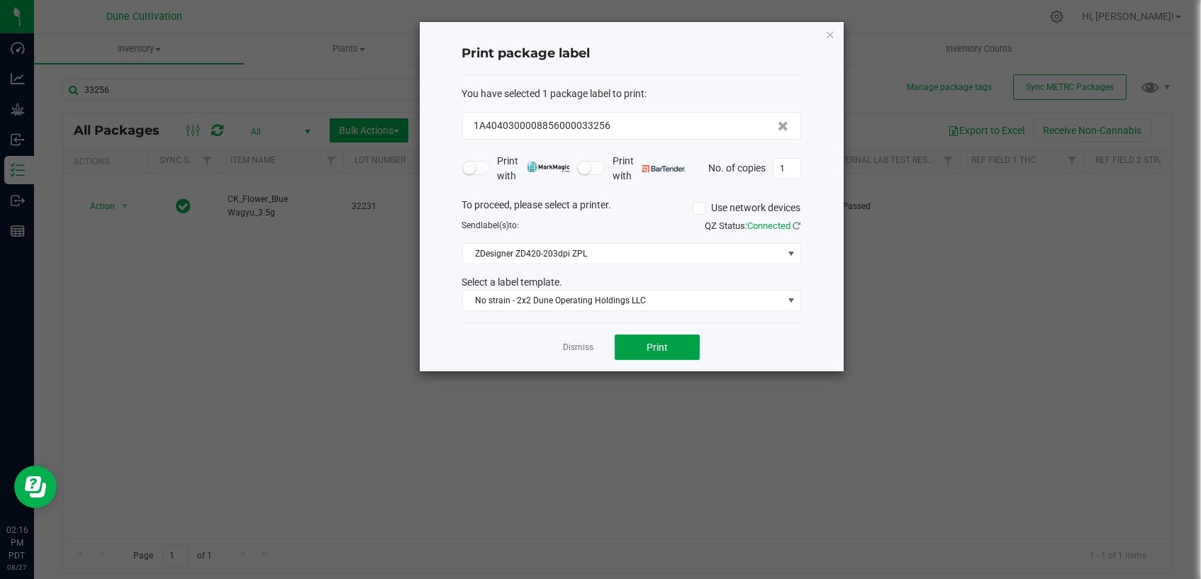
click at [686, 343] on button "Print" at bounding box center [657, 348] width 85 height 26
click at [587, 346] on link "Dismiss" at bounding box center [578, 348] width 30 height 12
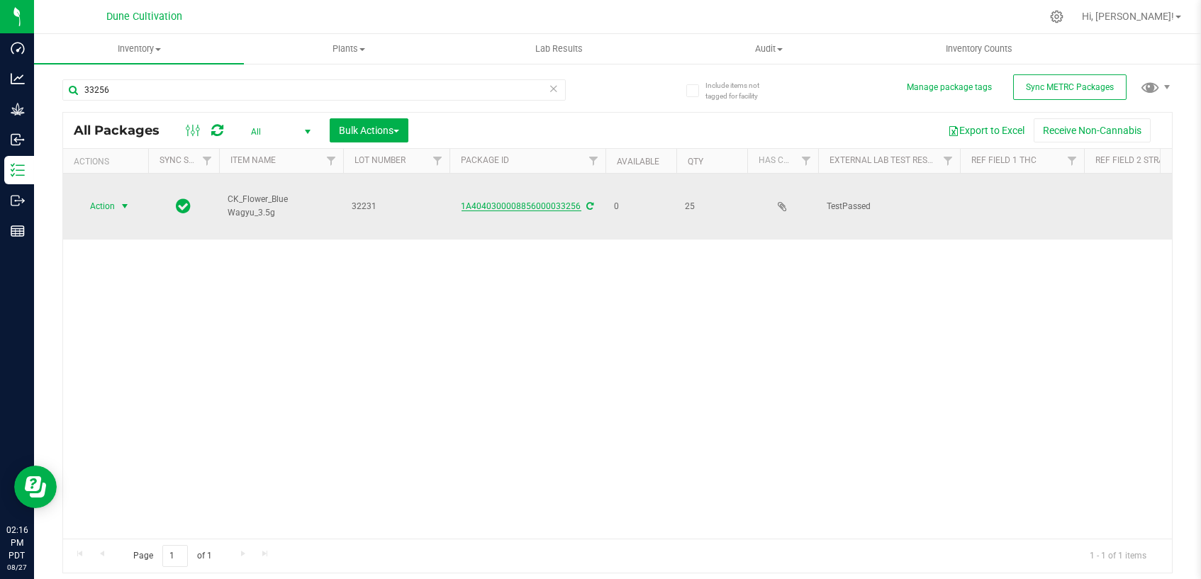
click at [510, 201] on link "1A4040300008856000033256" at bounding box center [522, 206] width 120 height 10
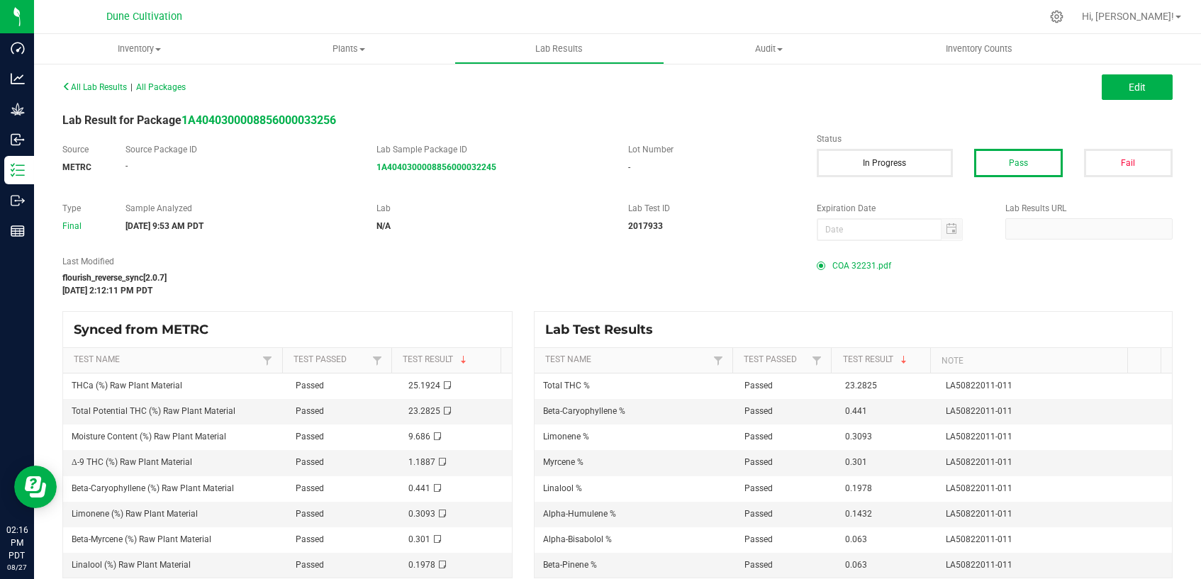
click at [867, 267] on span "COA 32231.pdf" at bounding box center [861, 265] width 59 height 21
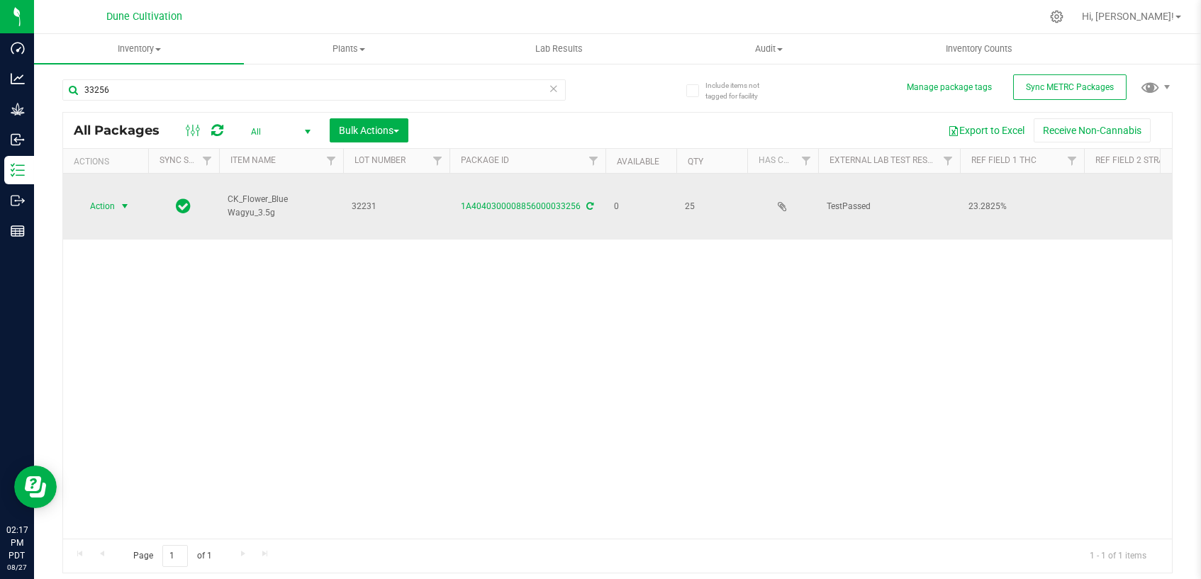
click at [119, 201] on span "select" at bounding box center [124, 206] width 11 height 11
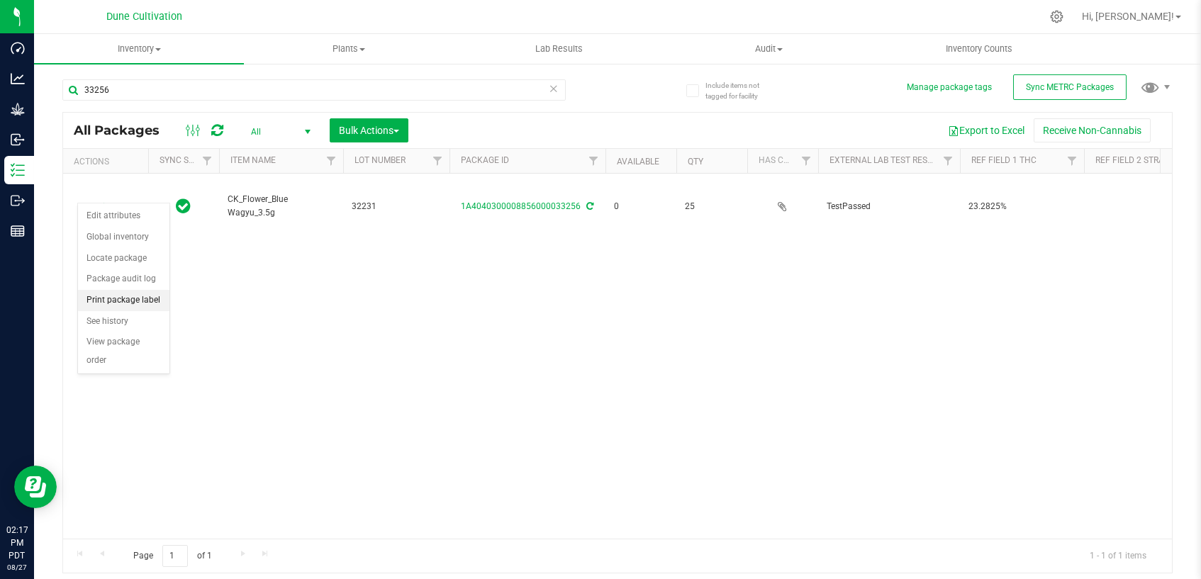
click at [145, 301] on li "Print package label" at bounding box center [123, 300] width 91 height 21
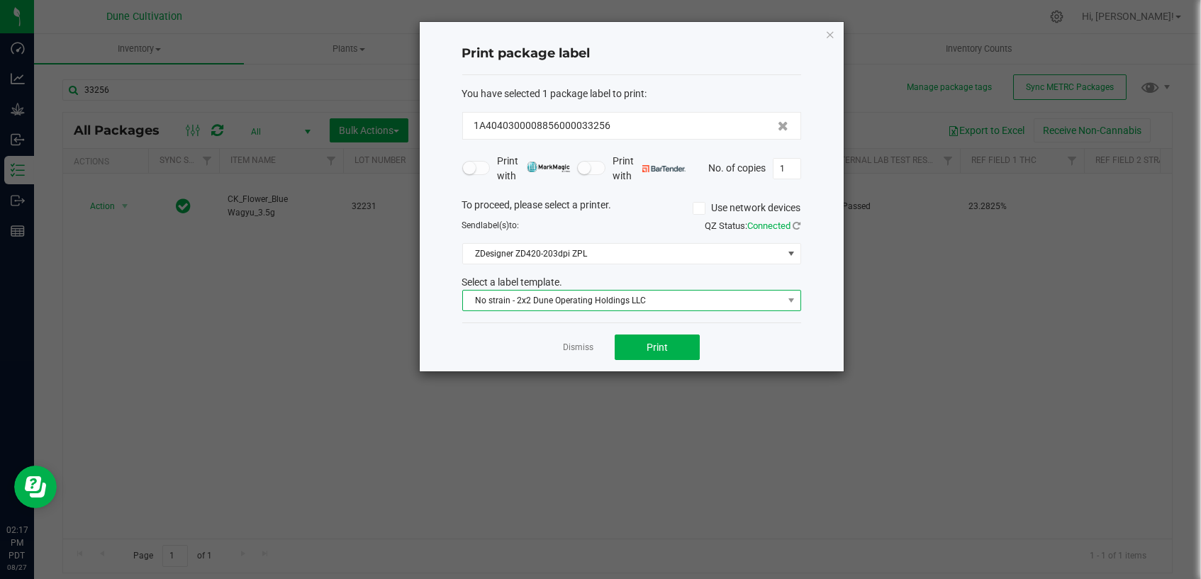
click at [620, 303] on span "No strain - 2x2 Dune Operating Holdings LLC" at bounding box center [623, 301] width 320 height 20
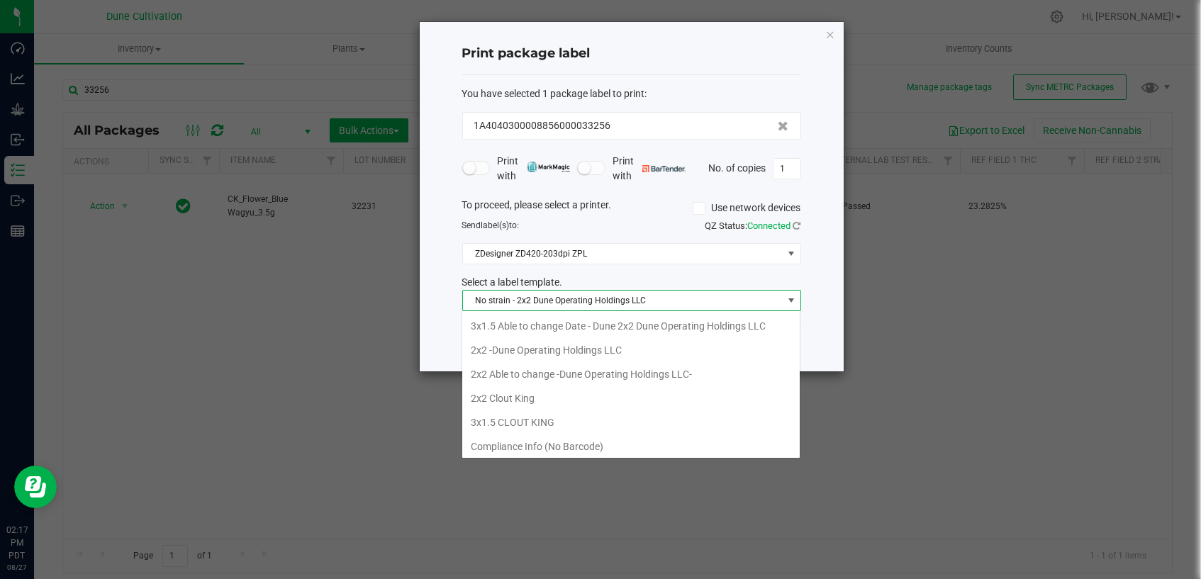
scroll to position [49, 0]
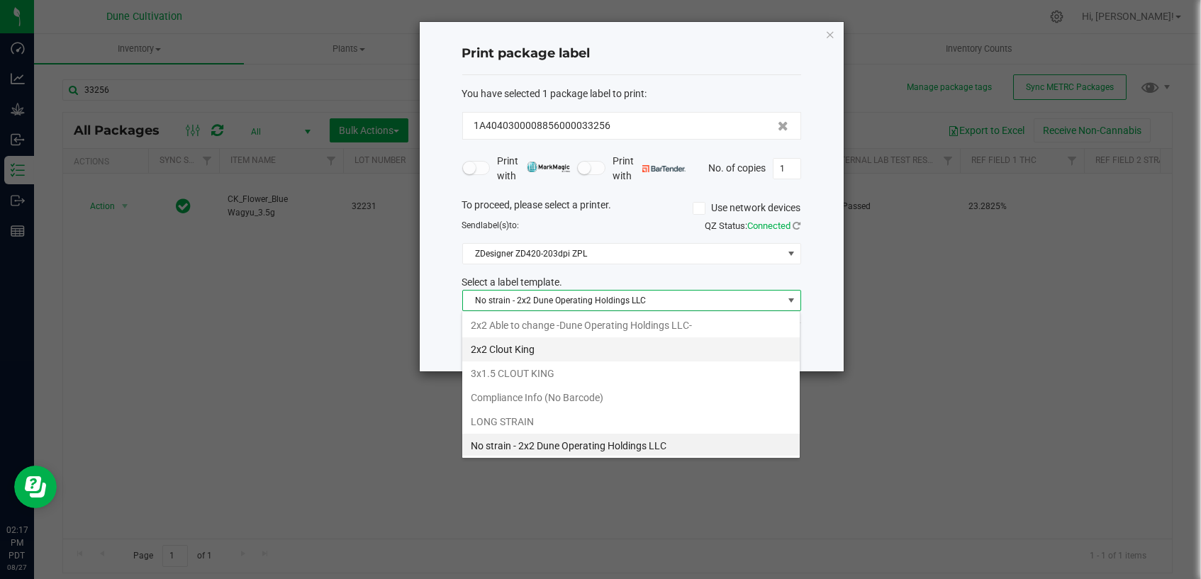
click at [621, 354] on li "2x2 Clout King" at bounding box center [630, 349] width 337 height 24
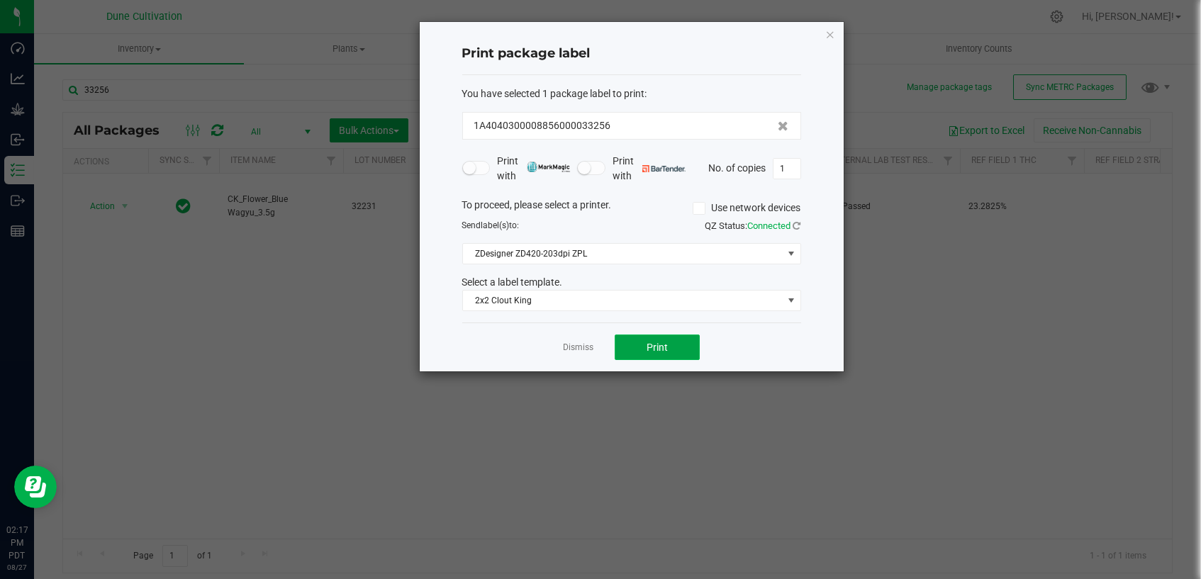
click at [678, 347] on button "Print" at bounding box center [657, 348] width 85 height 26
click at [588, 345] on link "Dismiss" at bounding box center [578, 348] width 30 height 12
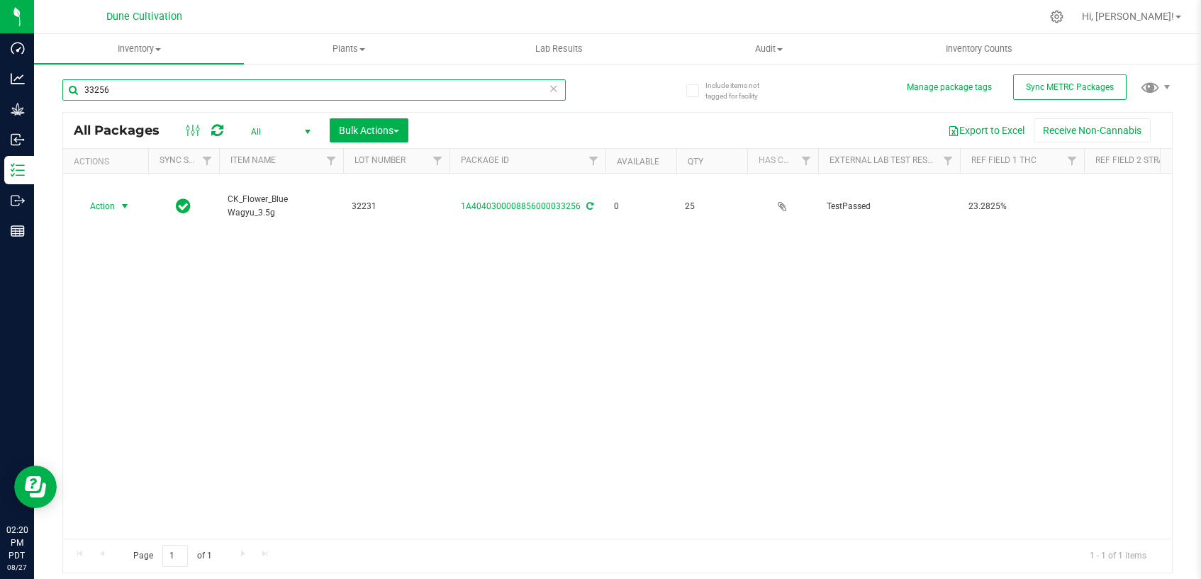
click at [353, 91] on input "33256" at bounding box center [313, 89] width 503 height 21
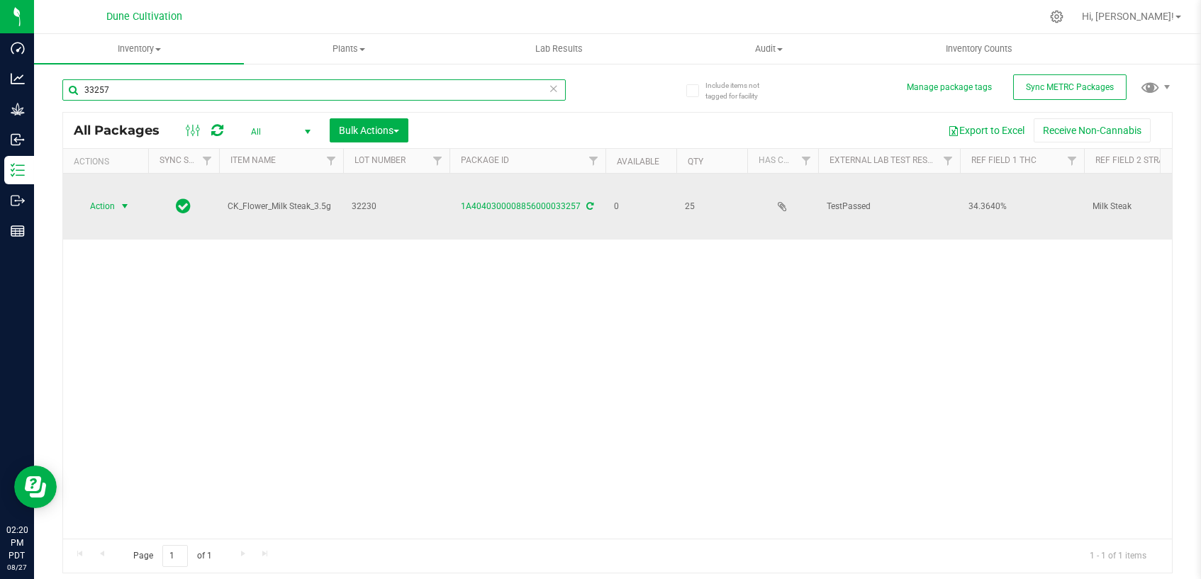
type input "33257"
click at [121, 201] on span "select" at bounding box center [124, 206] width 11 height 11
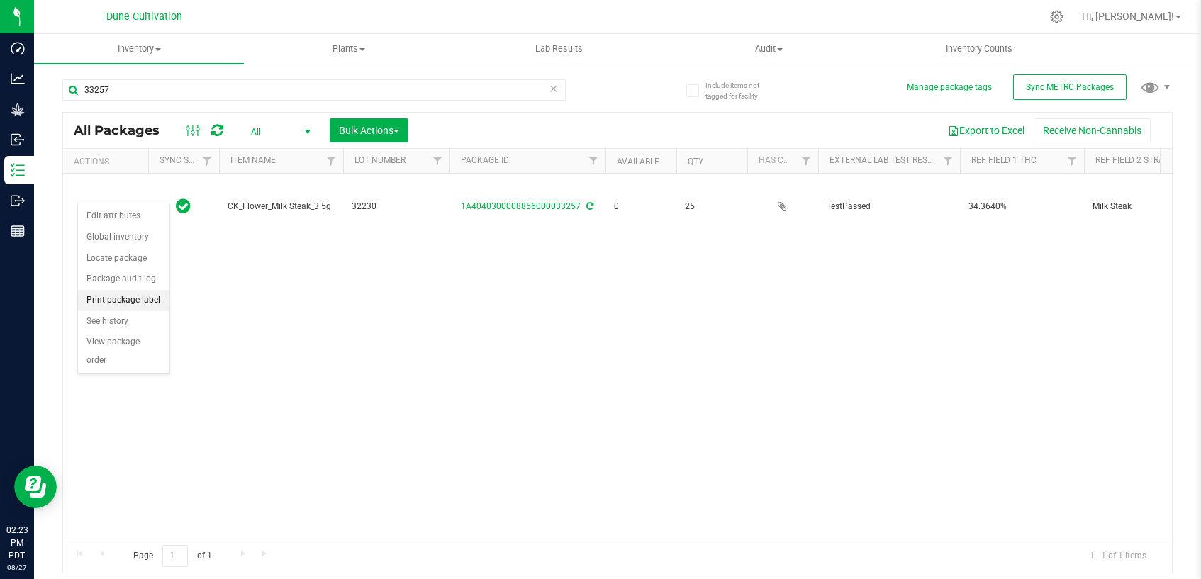
click at [144, 295] on li "Print package label" at bounding box center [123, 300] width 91 height 21
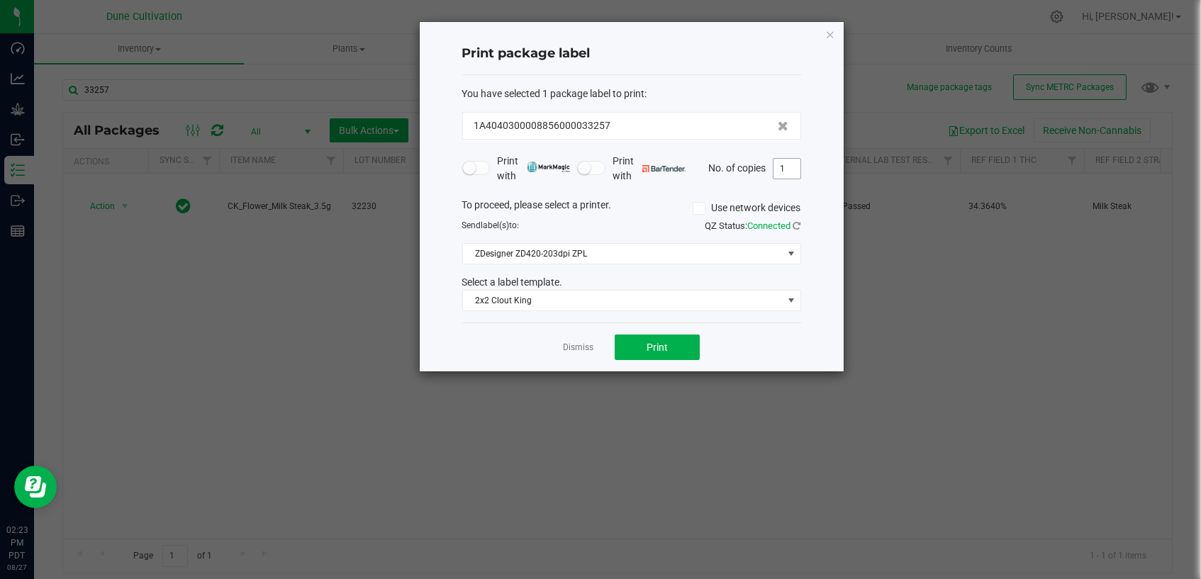
click at [785, 169] on input "1" at bounding box center [786, 169] width 27 height 20
type input "25"
click at [643, 349] on button "Print" at bounding box center [657, 348] width 85 height 26
click at [571, 342] on link "Dismiss" at bounding box center [578, 348] width 30 height 12
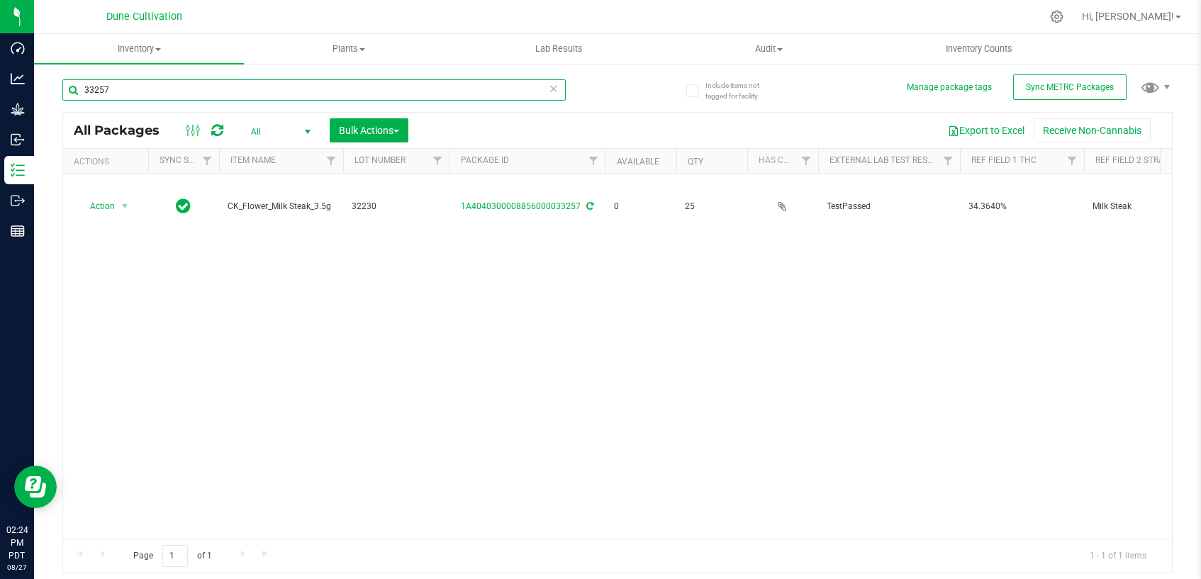
click at [323, 96] on input "33257" at bounding box center [313, 89] width 503 height 21
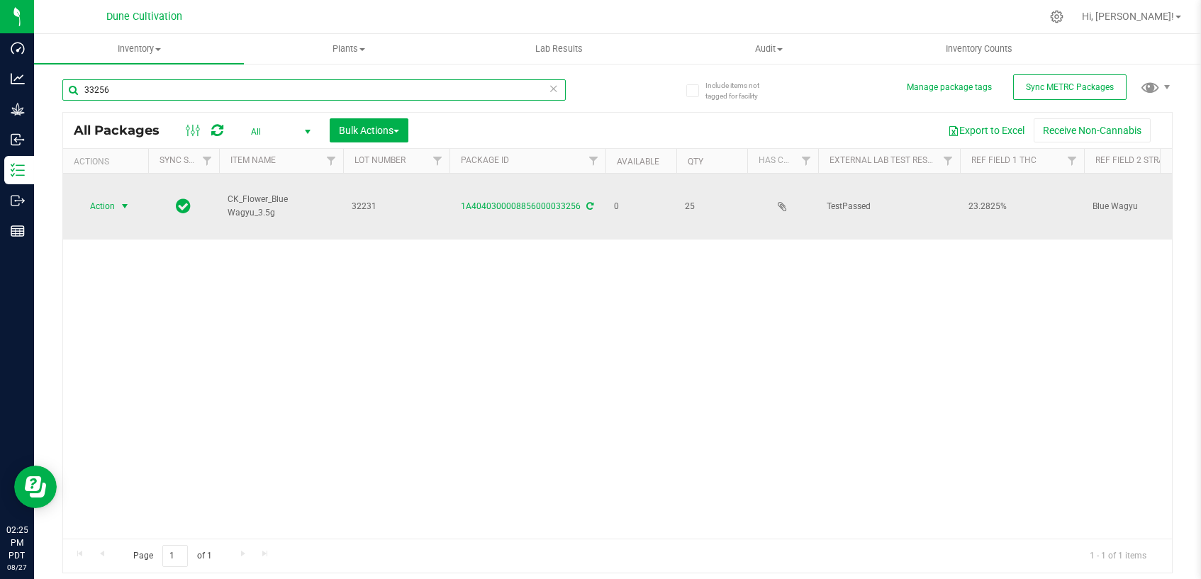
type input "33256"
click at [123, 201] on span "select" at bounding box center [124, 206] width 11 height 11
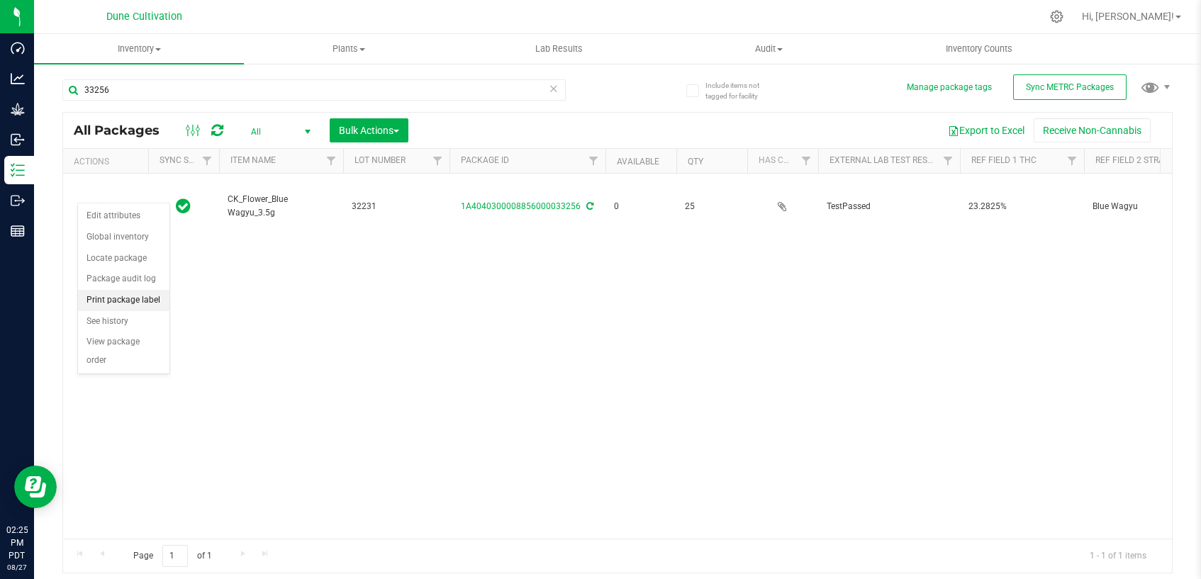
click at [128, 293] on li "Print package label" at bounding box center [123, 300] width 91 height 21
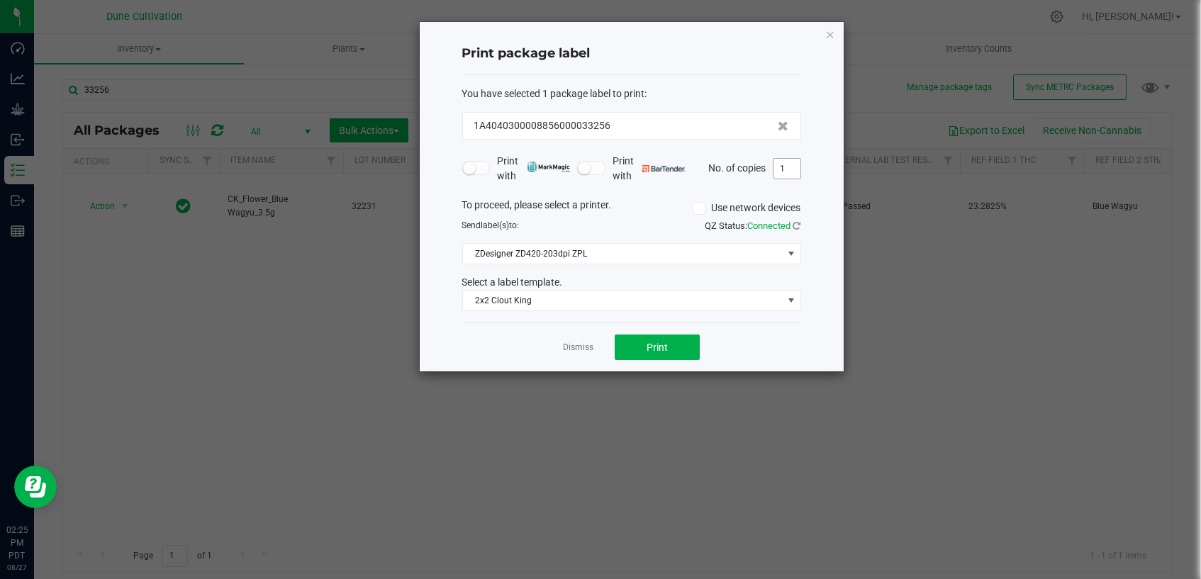
click at [793, 167] on input "1" at bounding box center [786, 169] width 27 height 20
type input "25"
click at [666, 352] on button "Print" at bounding box center [657, 348] width 85 height 26
drag, startPoint x: 575, startPoint y: 346, endPoint x: 587, endPoint y: 342, distance: 12.8
click at [575, 345] on link "Dismiss" at bounding box center [578, 348] width 30 height 12
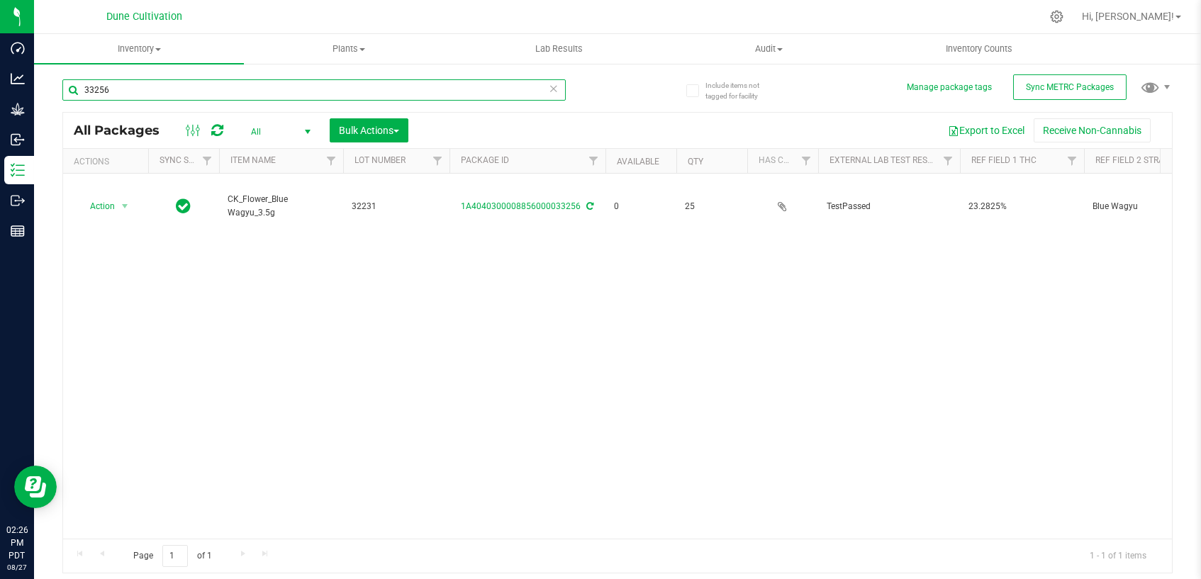
click at [236, 96] on input "33256" at bounding box center [313, 89] width 503 height 21
type input "33257"
click at [124, 201] on span "select" at bounding box center [124, 206] width 11 height 11
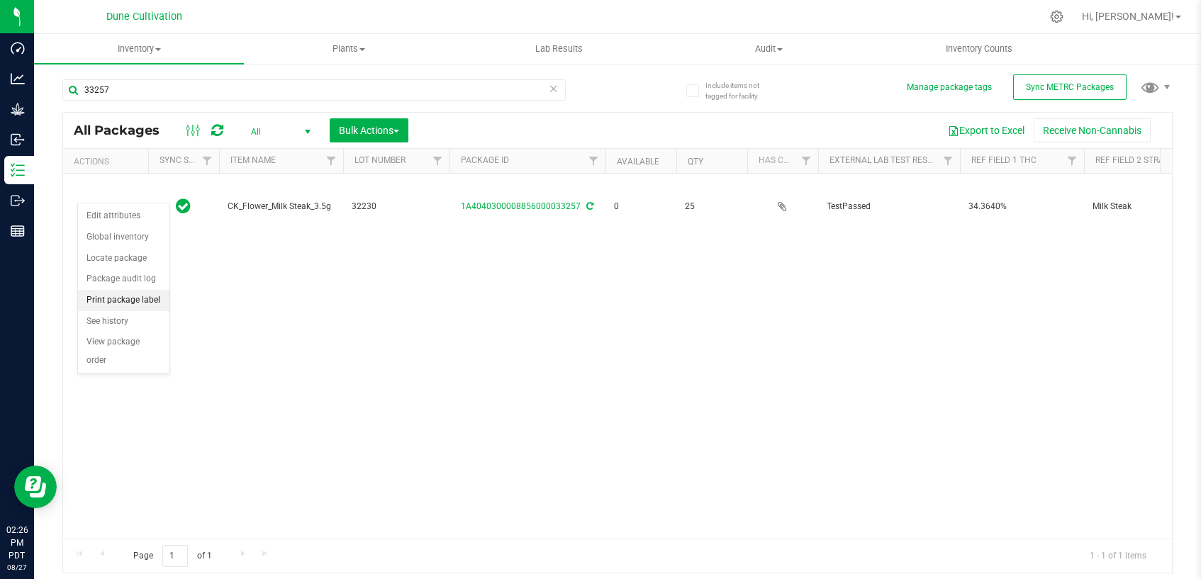
click at [148, 304] on li "Print package label" at bounding box center [123, 300] width 91 height 21
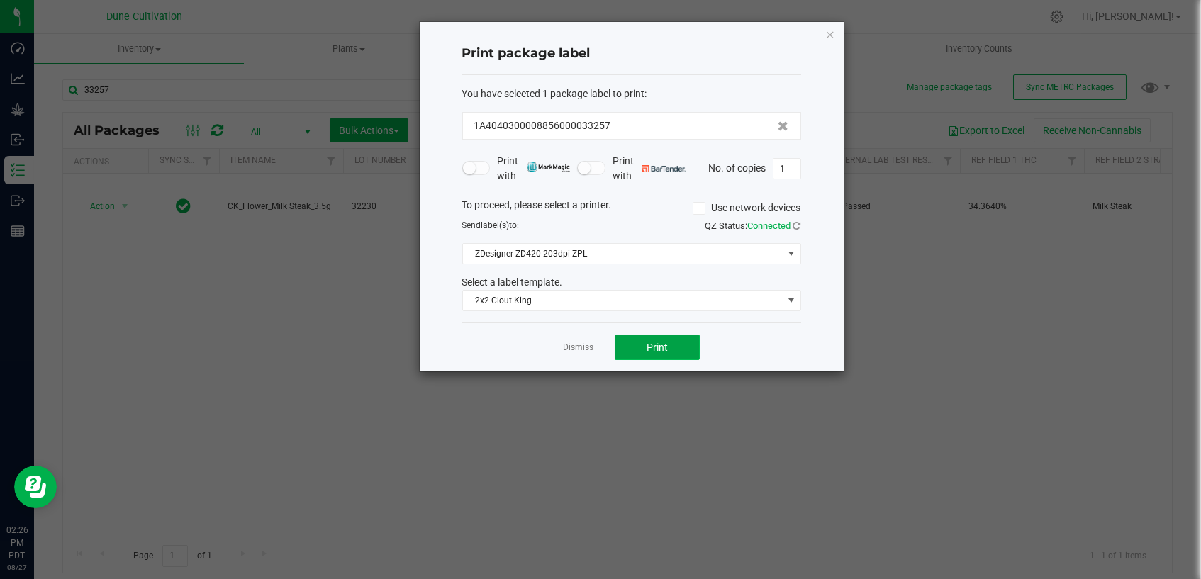
click at [641, 346] on button "Print" at bounding box center [657, 348] width 85 height 26
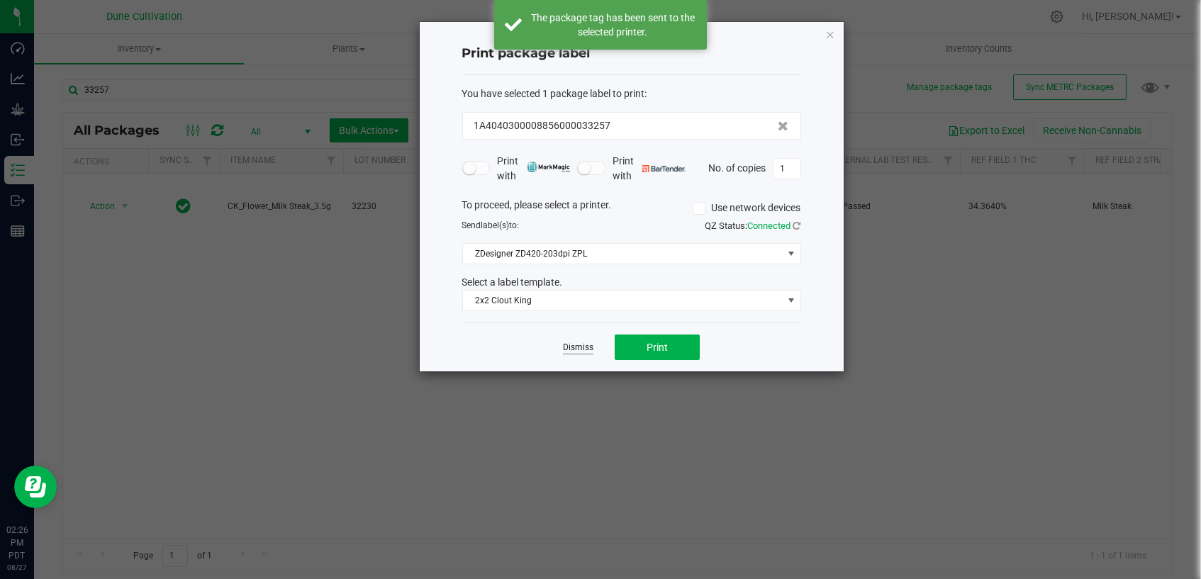
click at [563, 349] on link "Dismiss" at bounding box center [578, 348] width 30 height 12
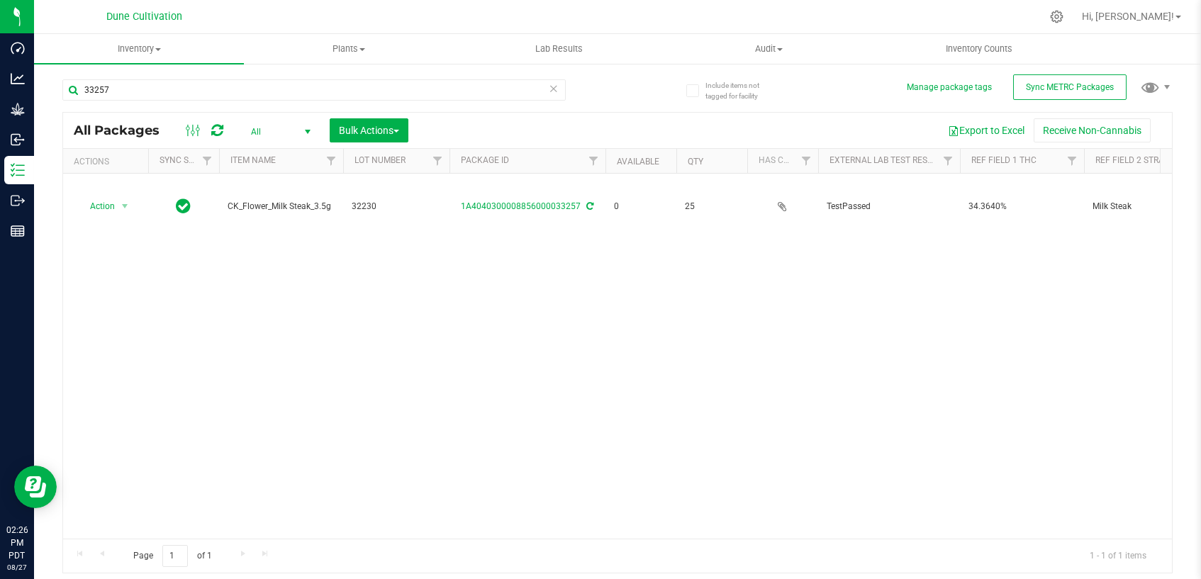
click at [846, 325] on div "Action Action Edit attributes Global inventory Locate package Package audit log…" at bounding box center [617, 356] width 1109 height 365
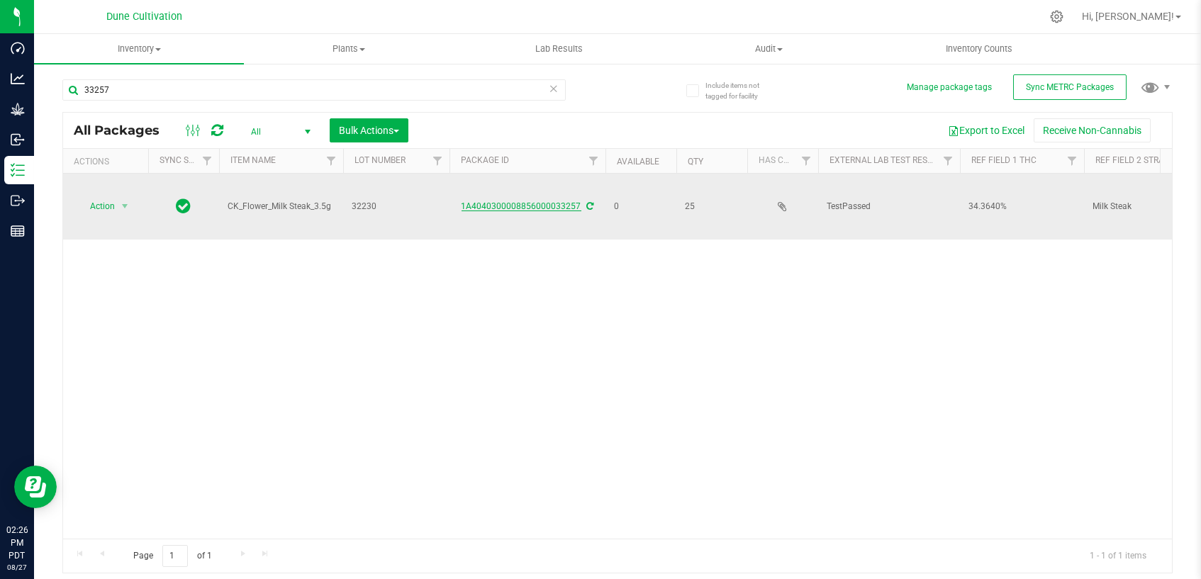
click at [506, 201] on link "1A4040300008856000033257" at bounding box center [522, 206] width 120 height 10
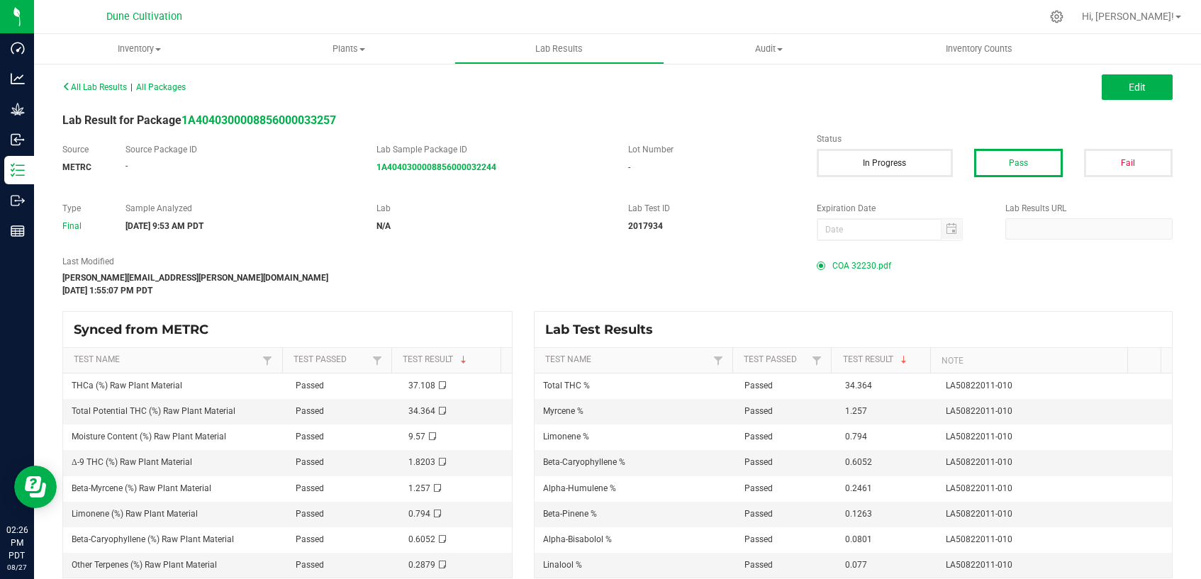
click at [845, 266] on span "COA 32230.pdf" at bounding box center [861, 265] width 59 height 21
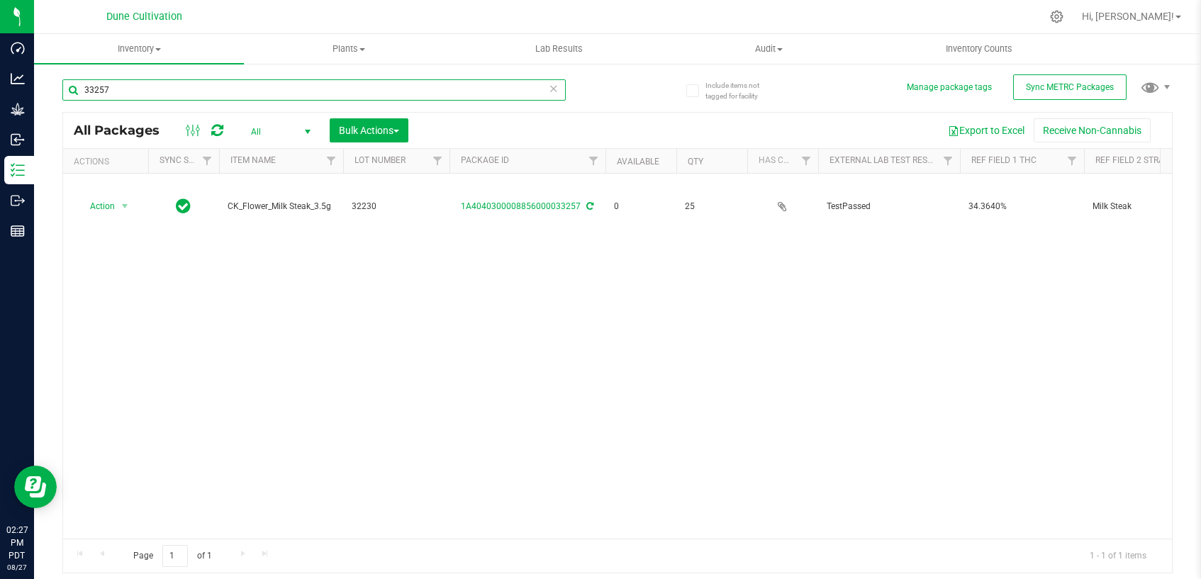
click at [159, 88] on input "33257" at bounding box center [313, 89] width 503 height 21
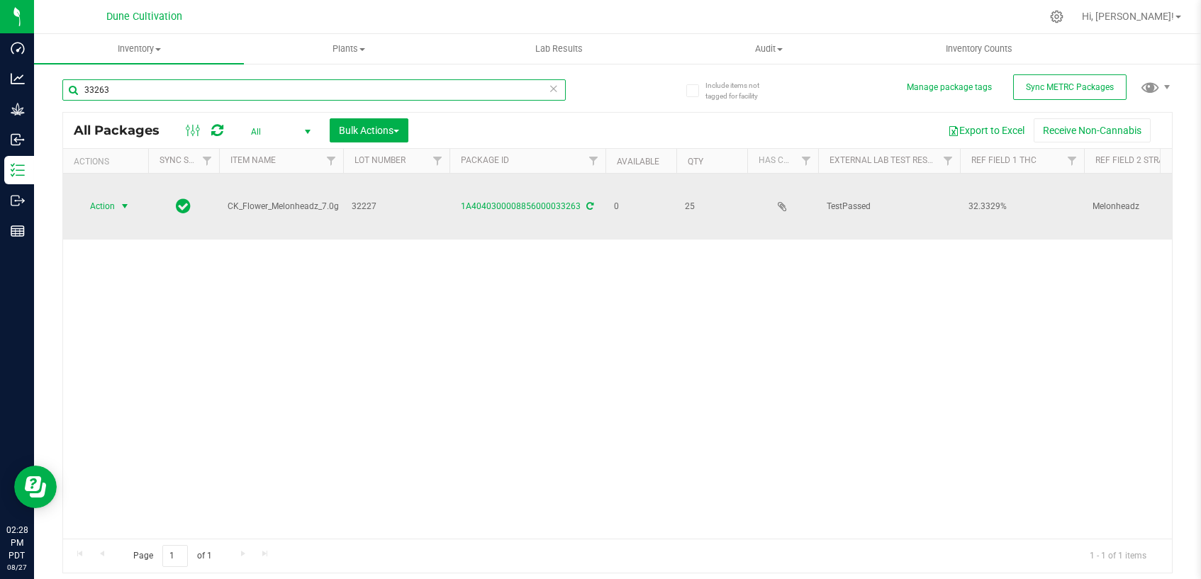
type input "33263"
click at [127, 201] on span "select" at bounding box center [124, 206] width 11 height 11
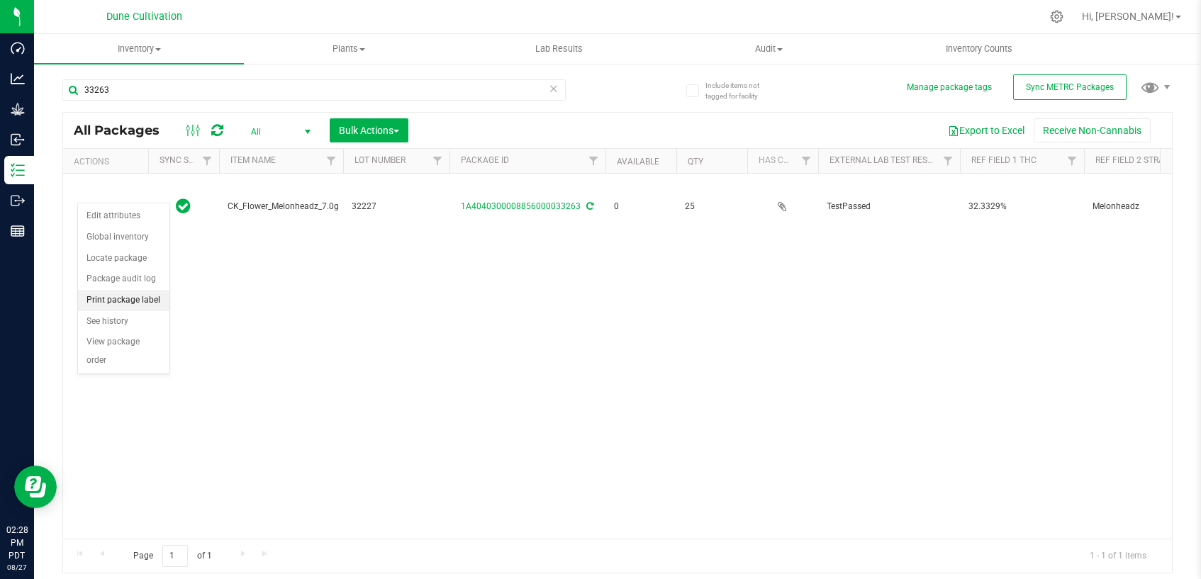
click at [124, 305] on li "Print package label" at bounding box center [123, 300] width 91 height 21
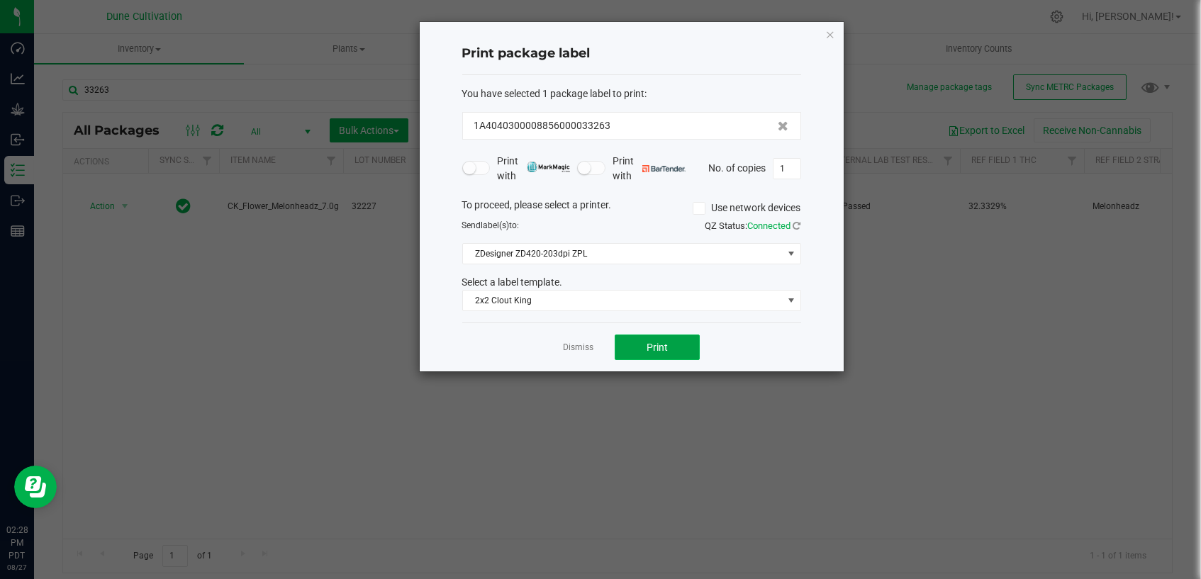
click at [665, 343] on span "Print" at bounding box center [657, 347] width 21 height 11
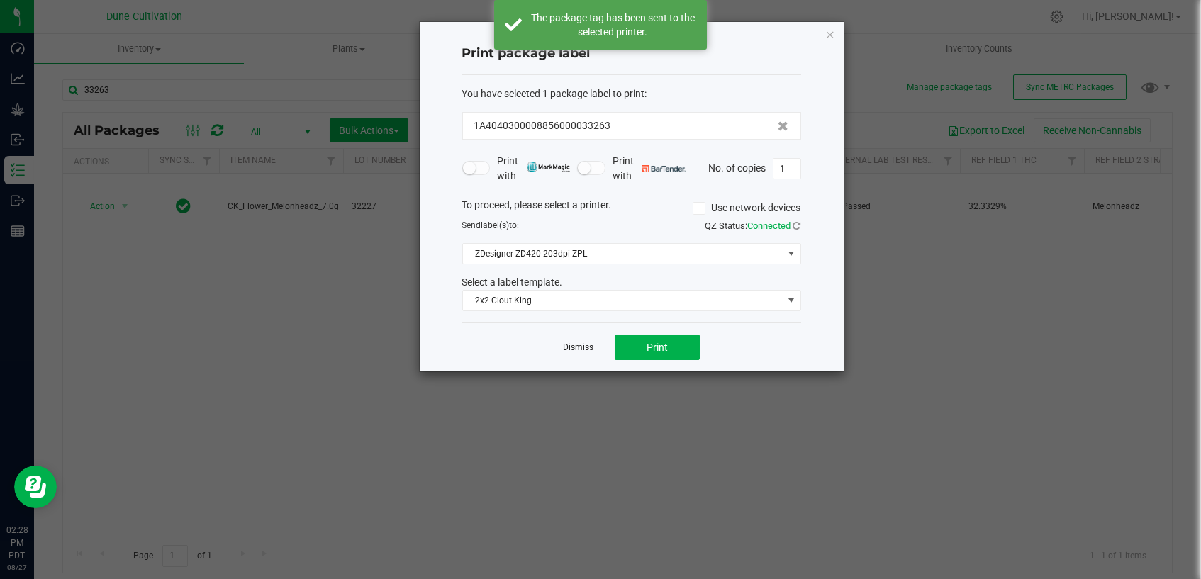
click at [578, 347] on link "Dismiss" at bounding box center [578, 348] width 30 height 12
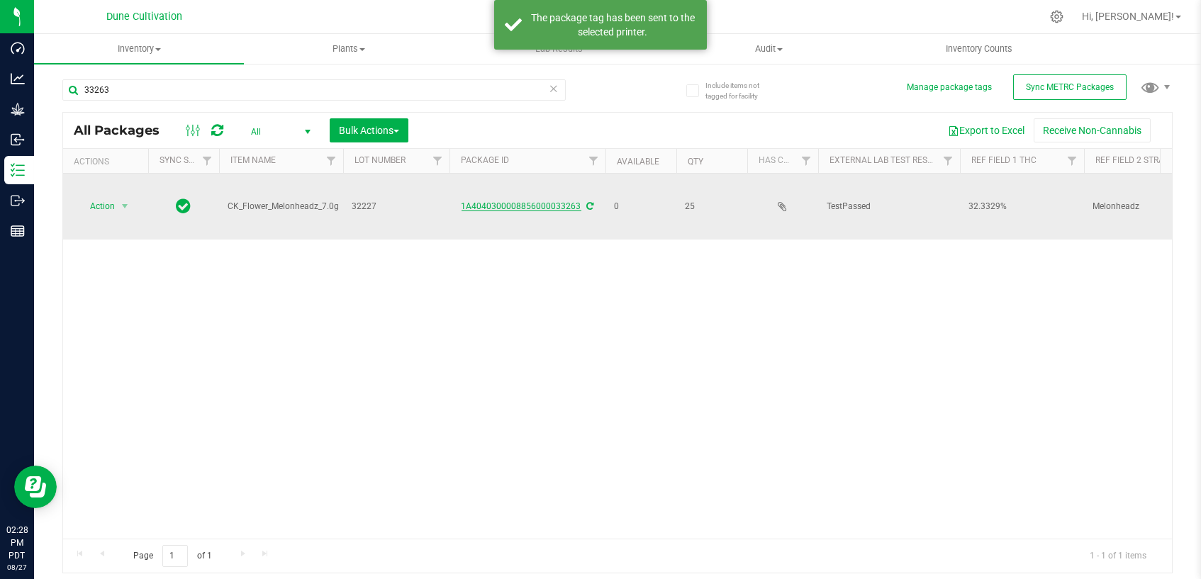
click at [539, 201] on link "1A4040300008856000033263" at bounding box center [522, 206] width 120 height 10
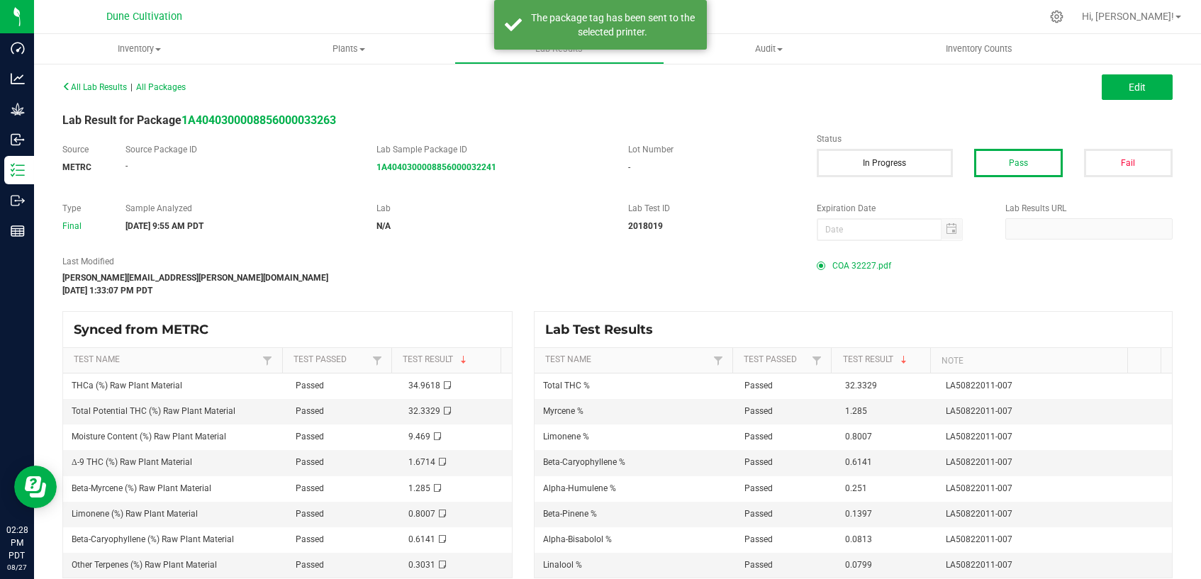
click at [874, 262] on span "COA 32227.pdf" at bounding box center [861, 265] width 59 height 21
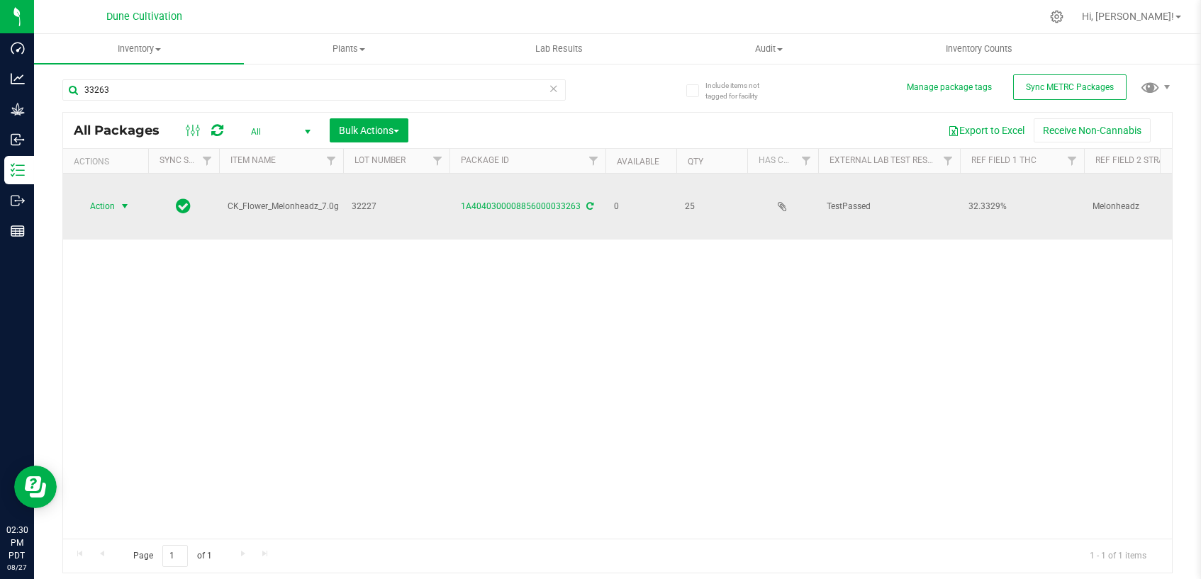
click at [122, 201] on span "select" at bounding box center [124, 206] width 11 height 11
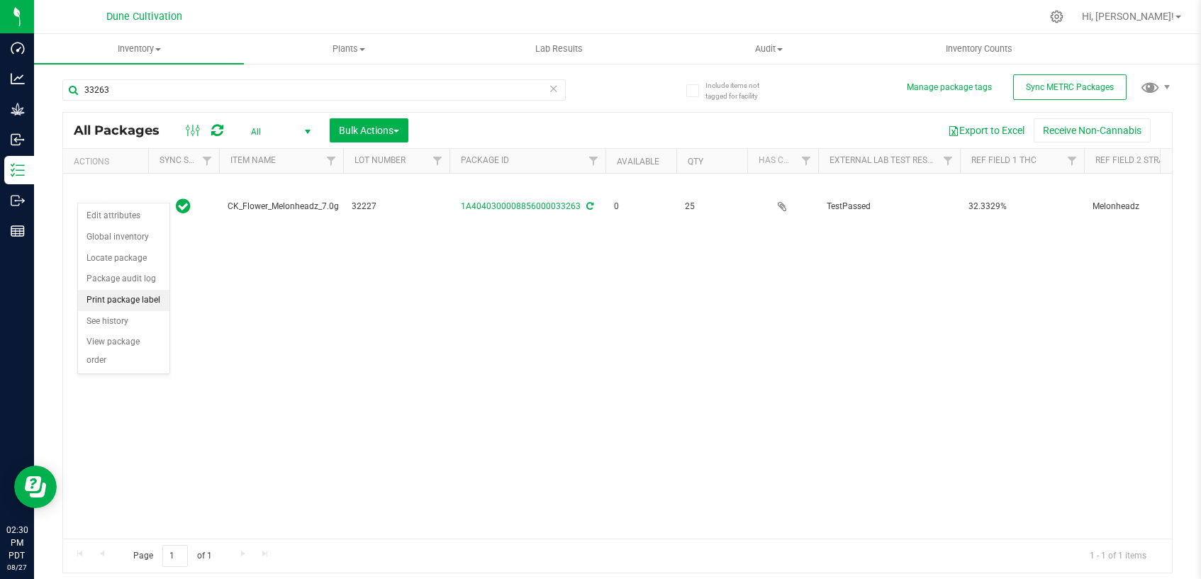
click at [147, 296] on li "Print package label" at bounding box center [123, 300] width 91 height 21
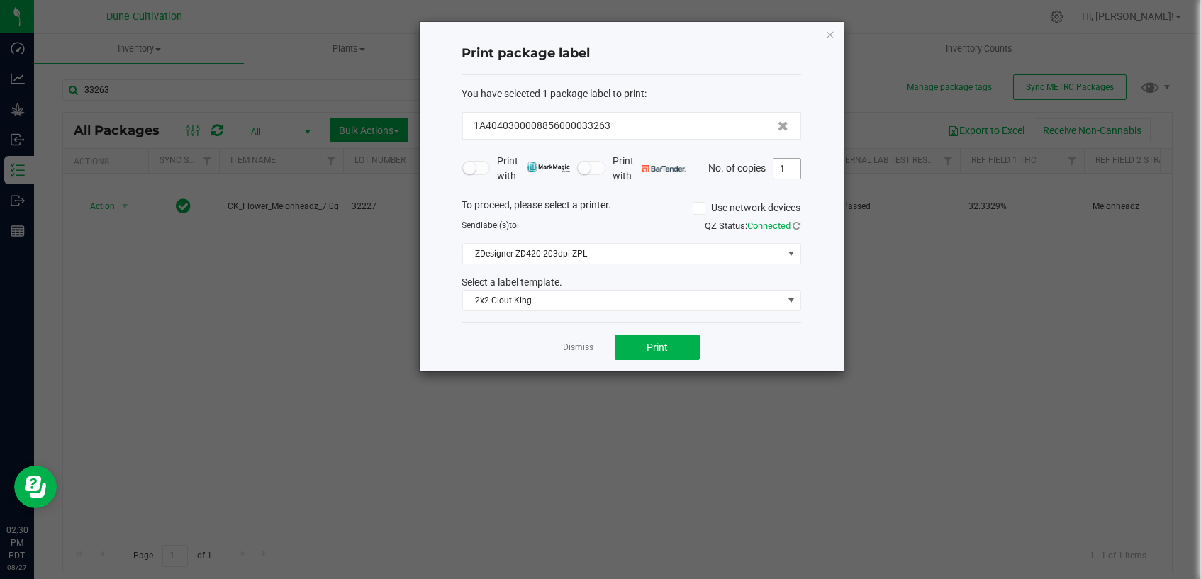
click at [779, 169] on input "1" at bounding box center [786, 169] width 27 height 20
type input "25"
click at [678, 353] on button "Print" at bounding box center [657, 348] width 85 height 26
click at [574, 349] on link "Dismiss" at bounding box center [578, 348] width 30 height 12
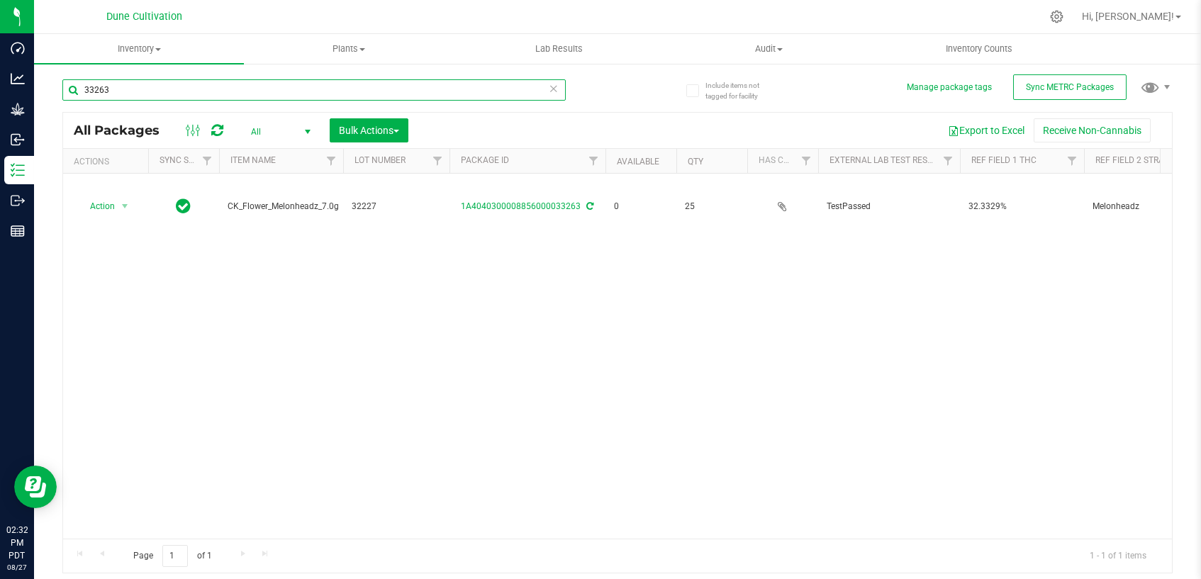
click at [183, 90] on input "33263" at bounding box center [313, 89] width 503 height 21
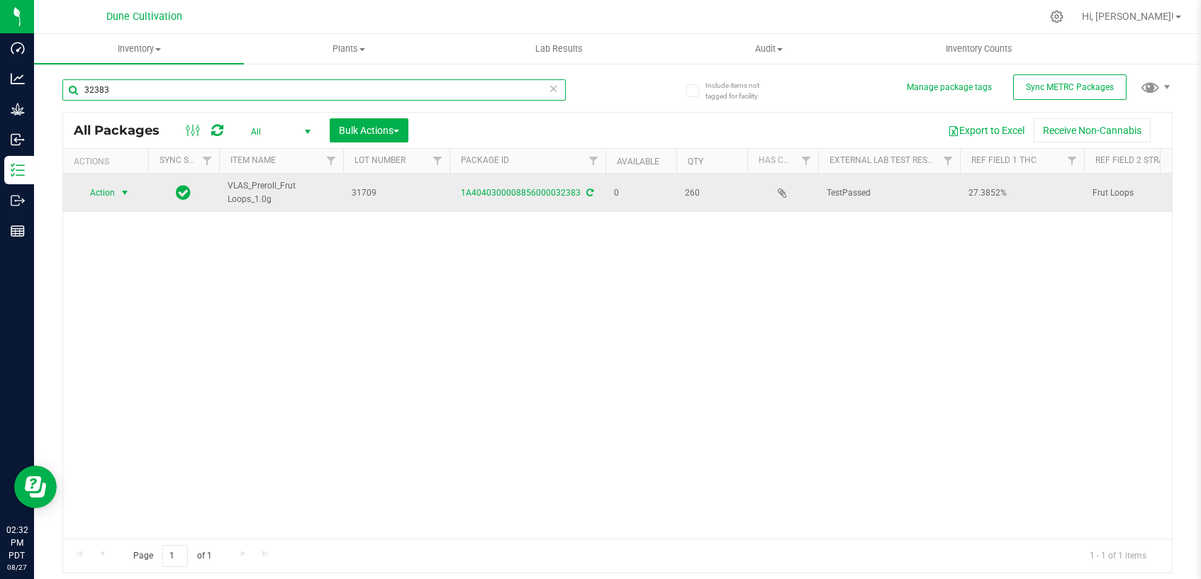
type input "32383"
click at [121, 194] on span "select" at bounding box center [124, 192] width 11 height 11
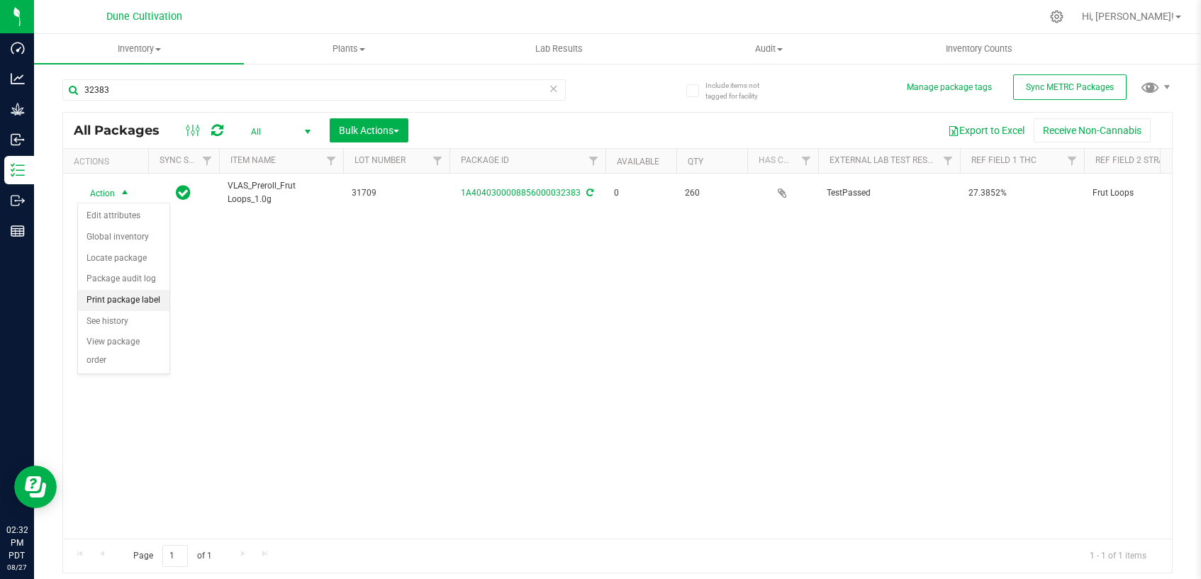
click at [128, 303] on li "Print package label" at bounding box center [123, 300] width 91 height 21
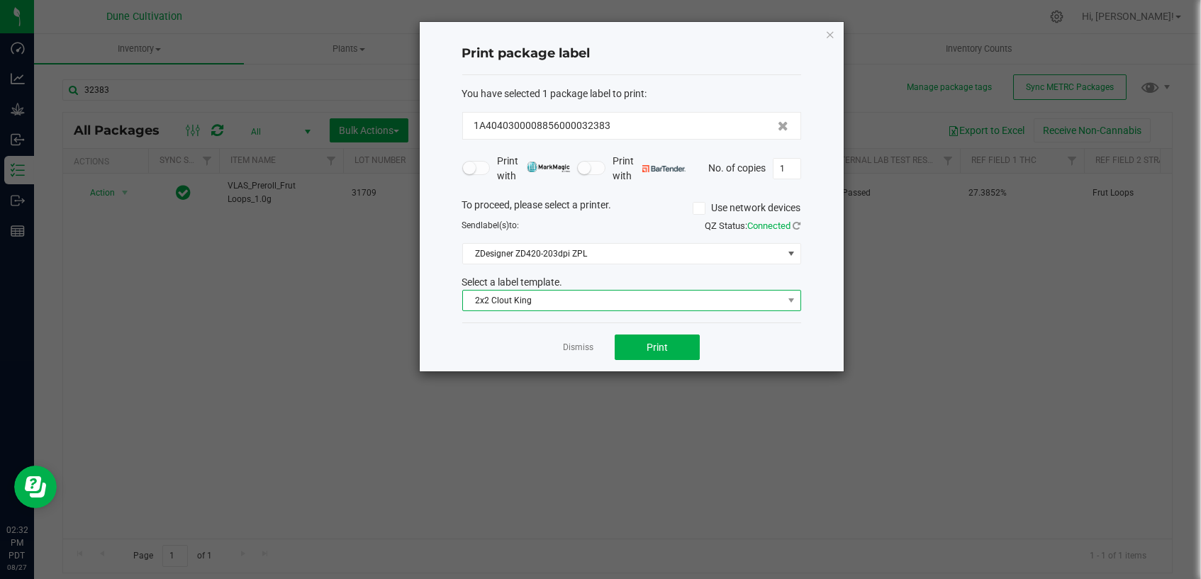
click at [643, 300] on span "2x2 Clout King" at bounding box center [623, 301] width 320 height 20
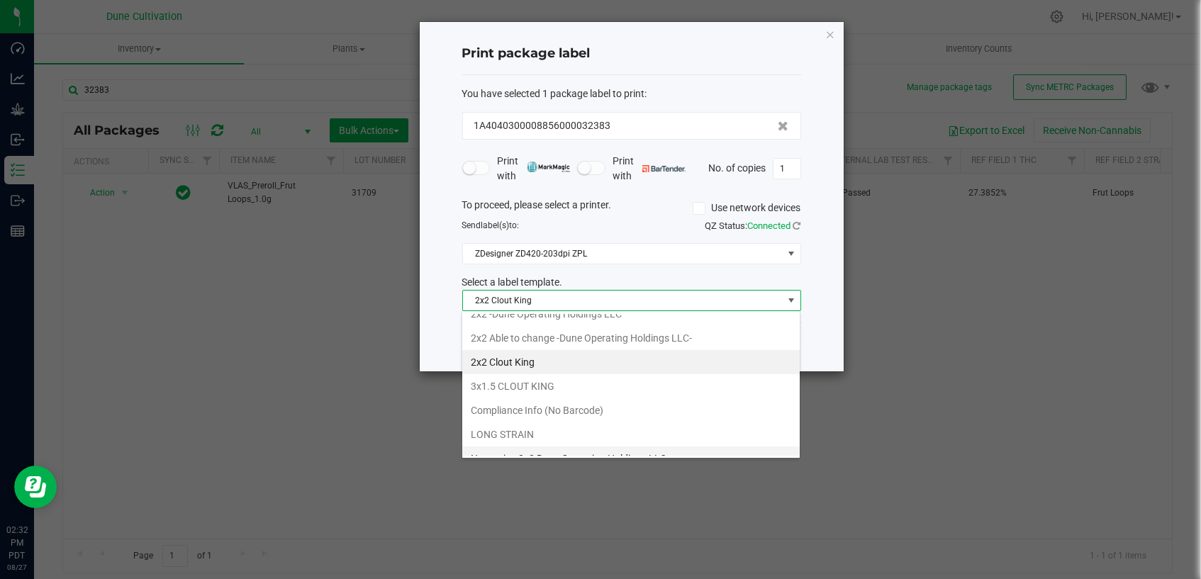
scroll to position [79, 0]
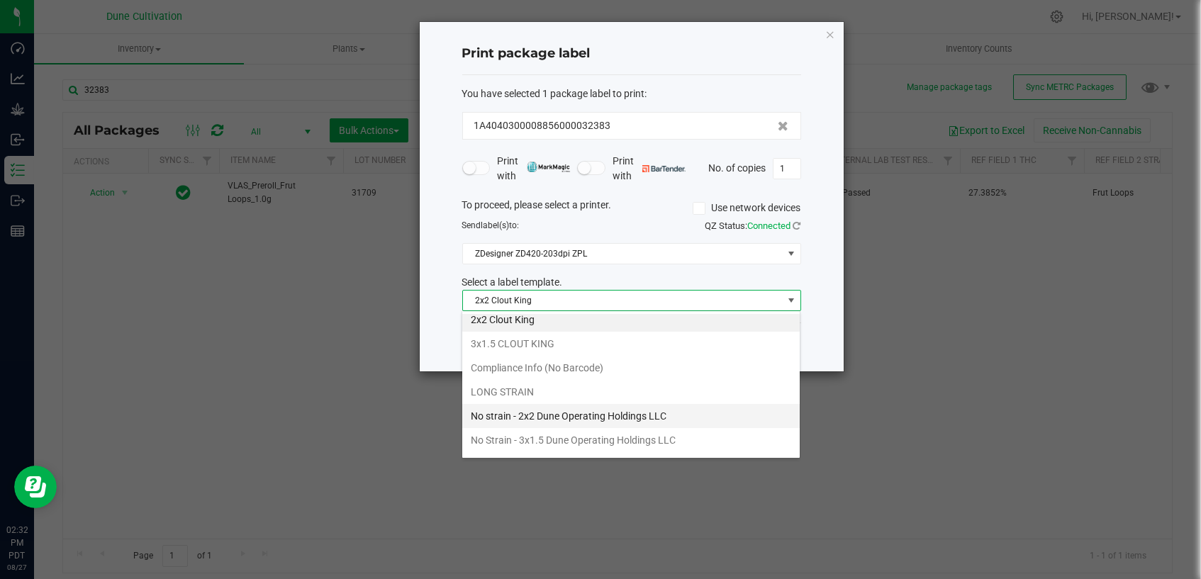
click at [639, 415] on li "No strain - 2x2 Dune Operating Holdings LLC" at bounding box center [630, 416] width 337 height 24
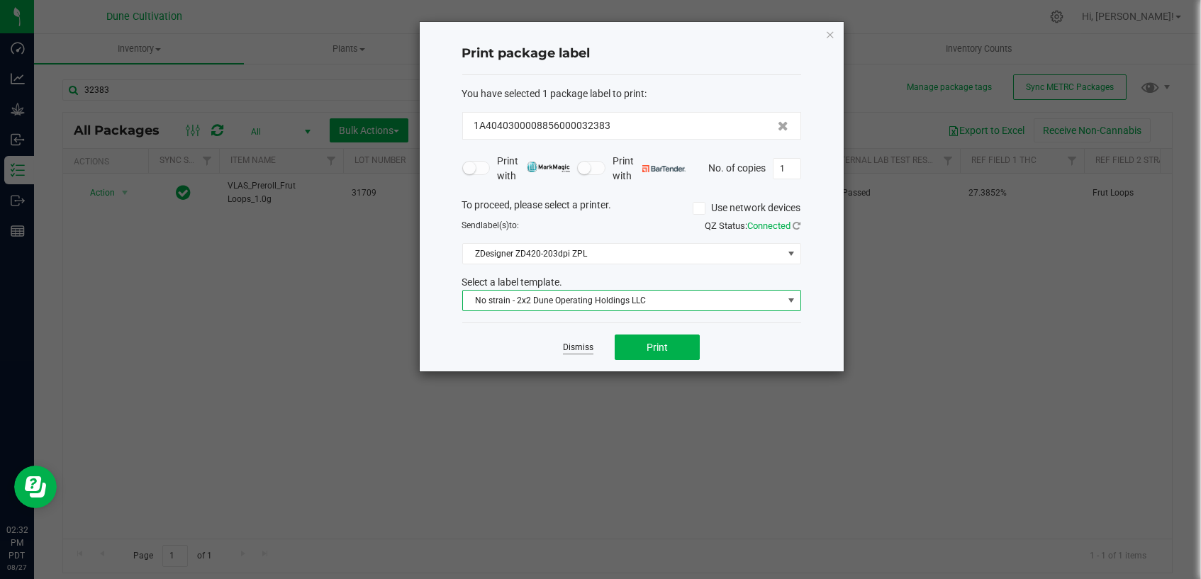
click at [576, 345] on link "Dismiss" at bounding box center [578, 348] width 30 height 12
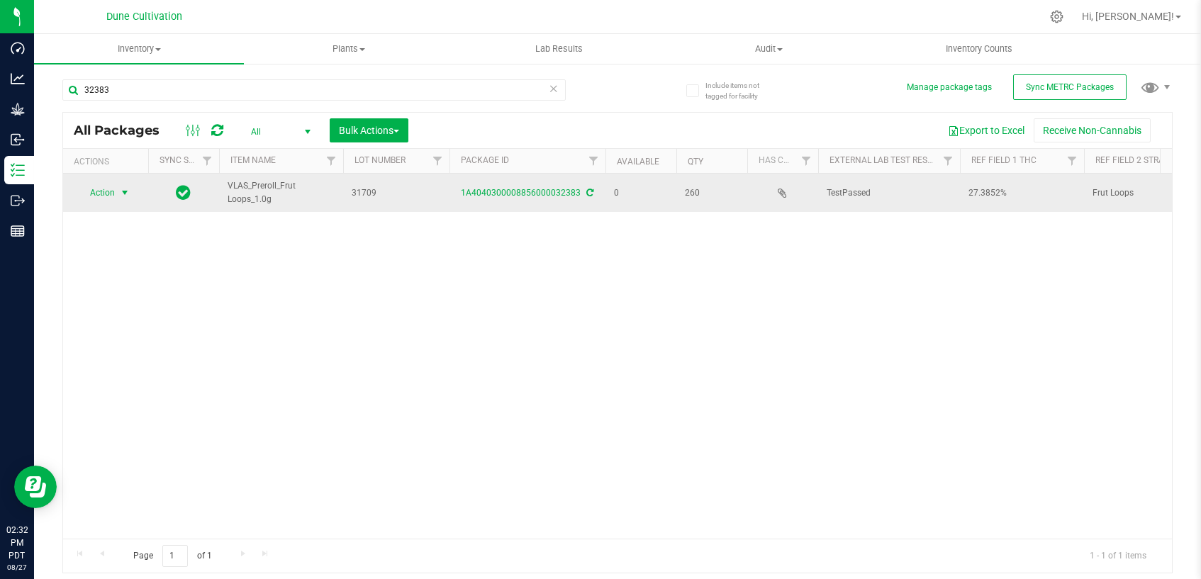
click at [121, 189] on span "select" at bounding box center [124, 192] width 11 height 11
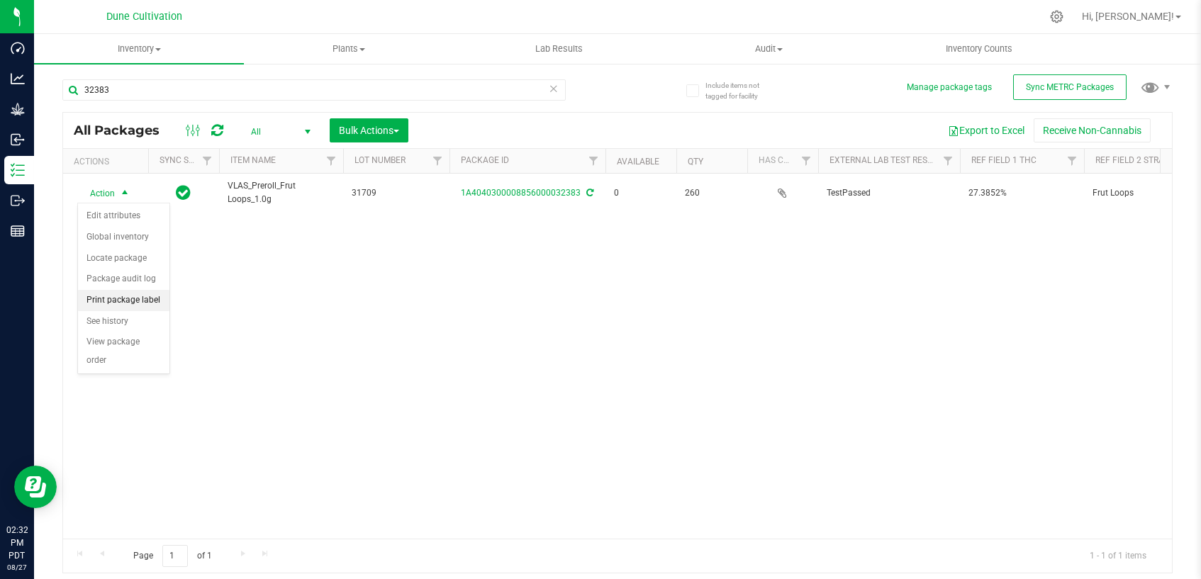
click at [117, 294] on li "Print package label" at bounding box center [123, 300] width 91 height 21
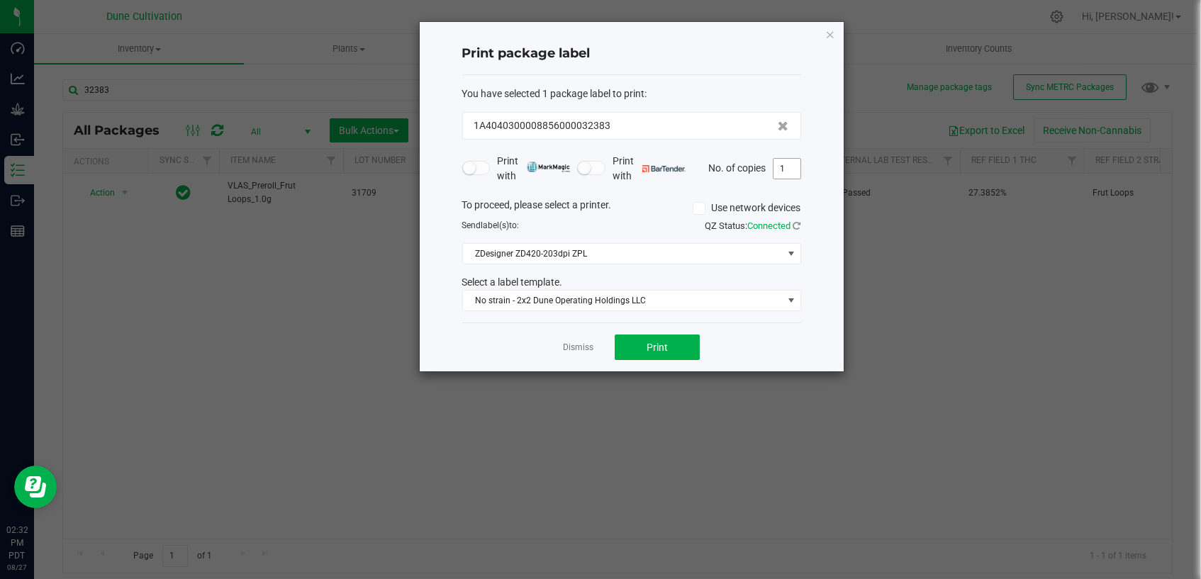
click at [783, 169] on input "1" at bounding box center [786, 169] width 27 height 20
type input "260"
click at [682, 340] on button "Print" at bounding box center [657, 348] width 85 height 26
click at [583, 347] on link "Dismiss" at bounding box center [578, 348] width 30 height 12
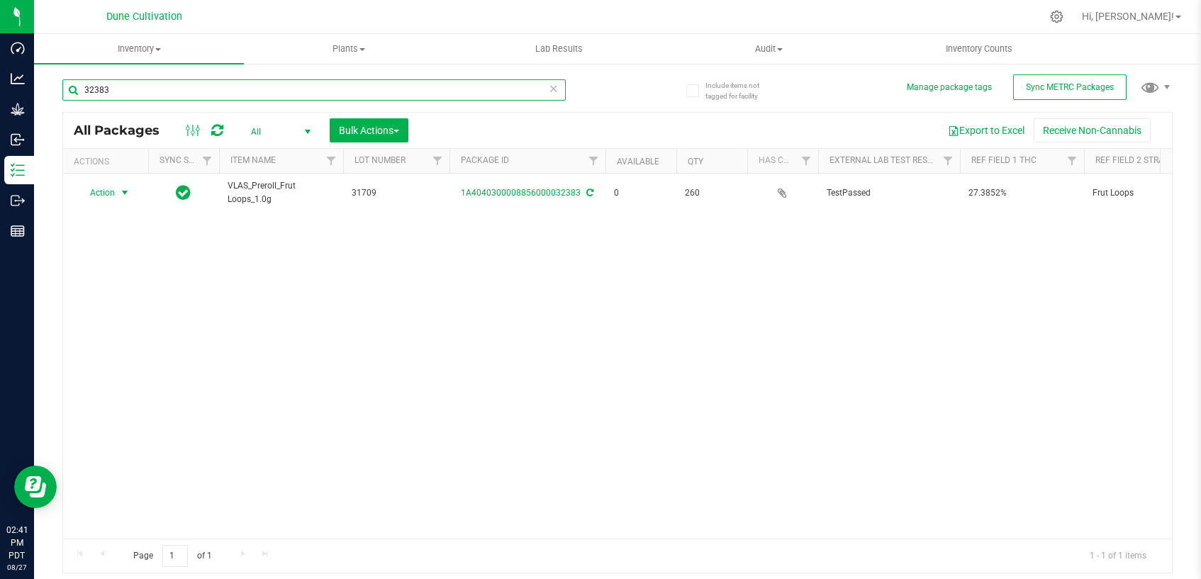
click at [281, 92] on input "32383" at bounding box center [313, 89] width 503 height 21
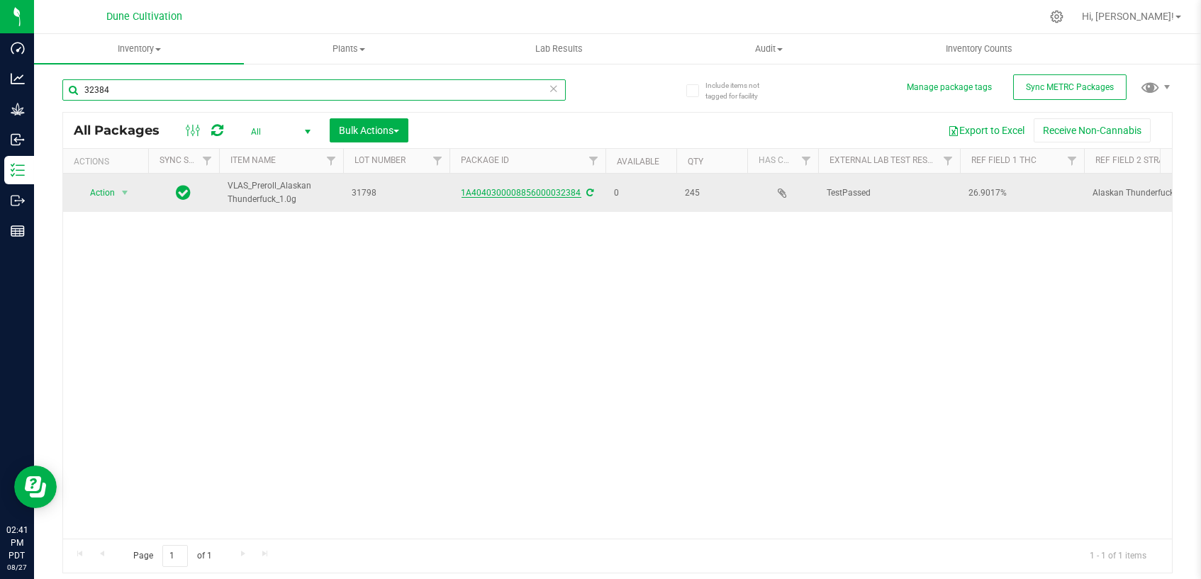
type input "32384"
click at [532, 196] on link "1A4040300008856000032384" at bounding box center [522, 193] width 120 height 10
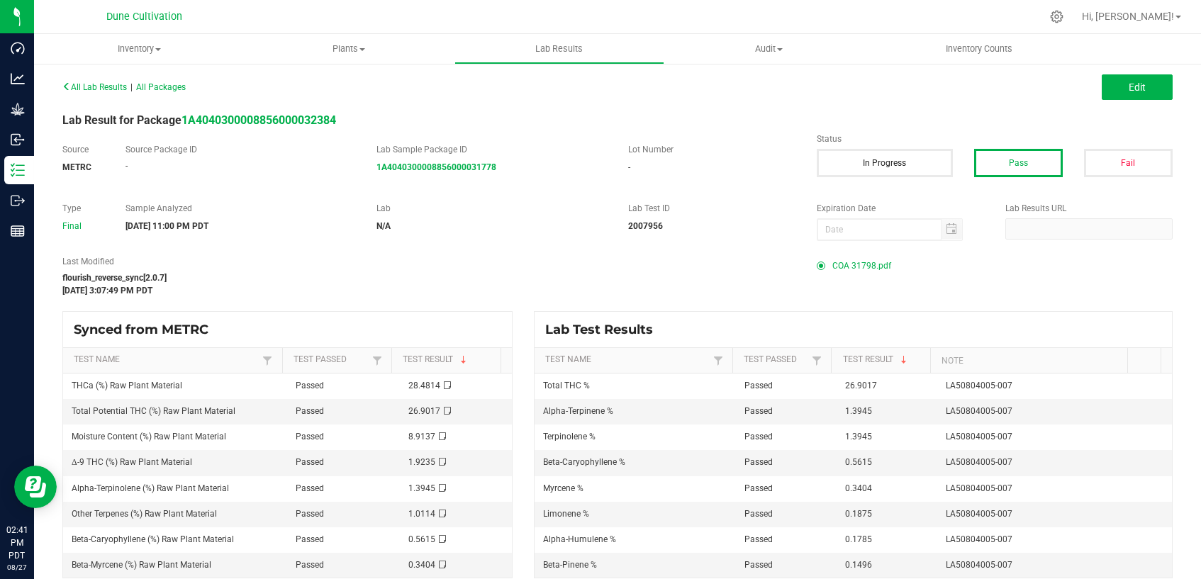
click at [858, 267] on span "COA 31798.pdf" at bounding box center [861, 265] width 59 height 21
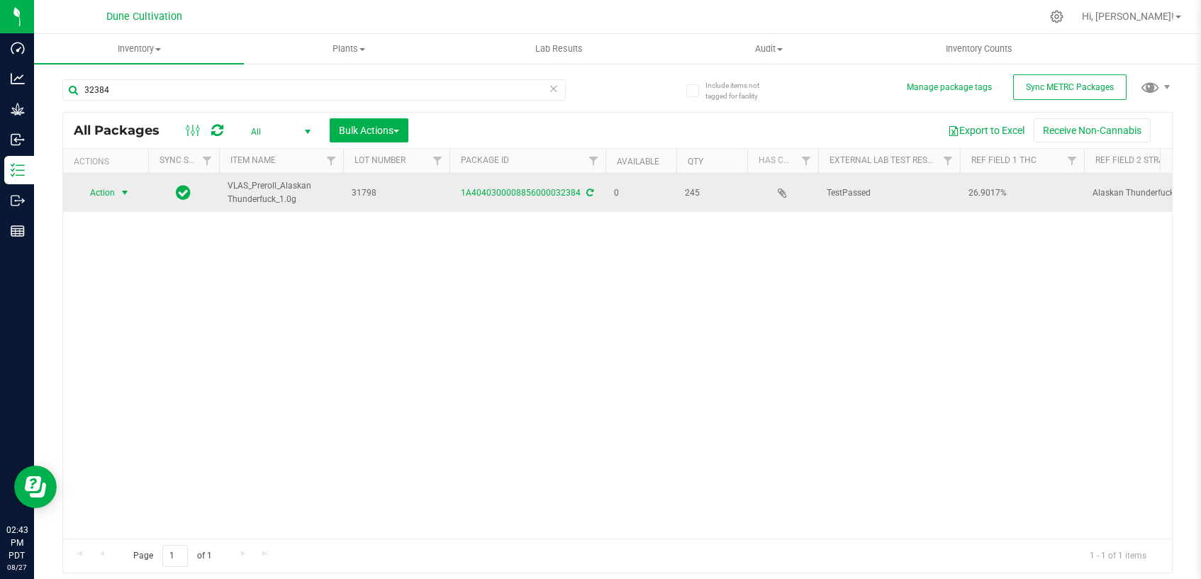
click at [125, 195] on span "select" at bounding box center [124, 192] width 11 height 11
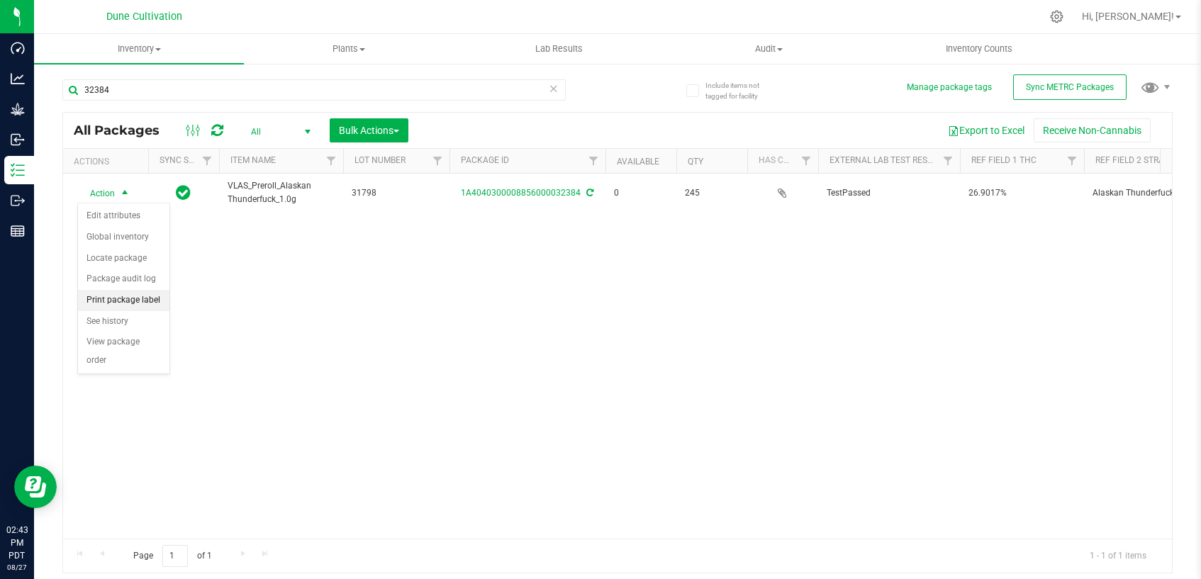
click at [135, 290] on li "Print package label" at bounding box center [123, 300] width 91 height 21
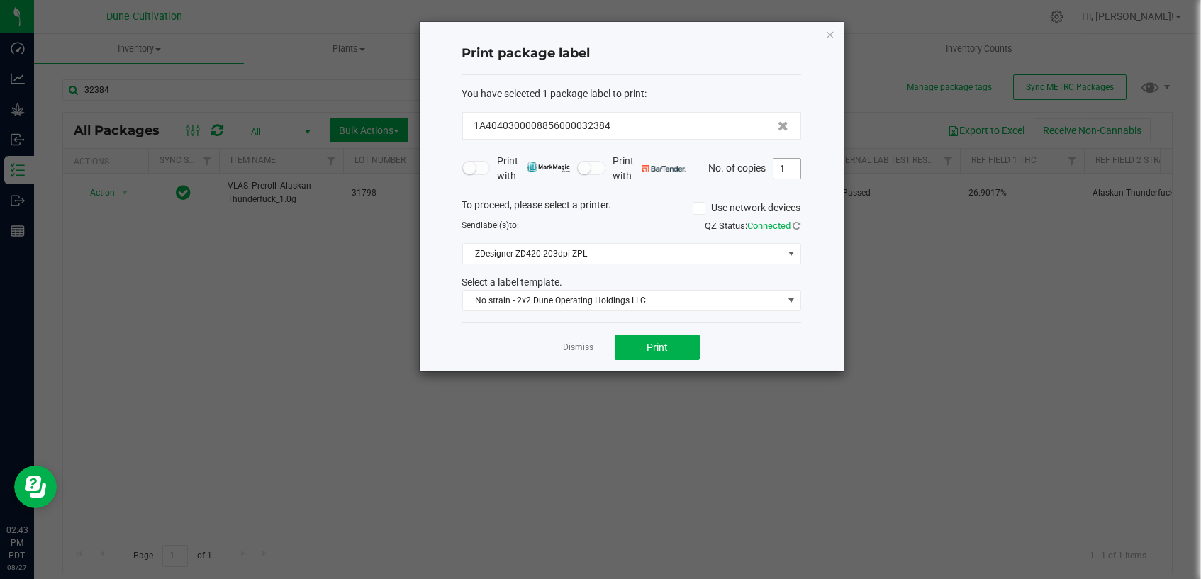
click at [794, 163] on input "1" at bounding box center [786, 169] width 27 height 20
type input "245"
click at [672, 341] on button "Print" at bounding box center [657, 348] width 85 height 26
click at [581, 349] on link "Dismiss" at bounding box center [578, 348] width 30 height 12
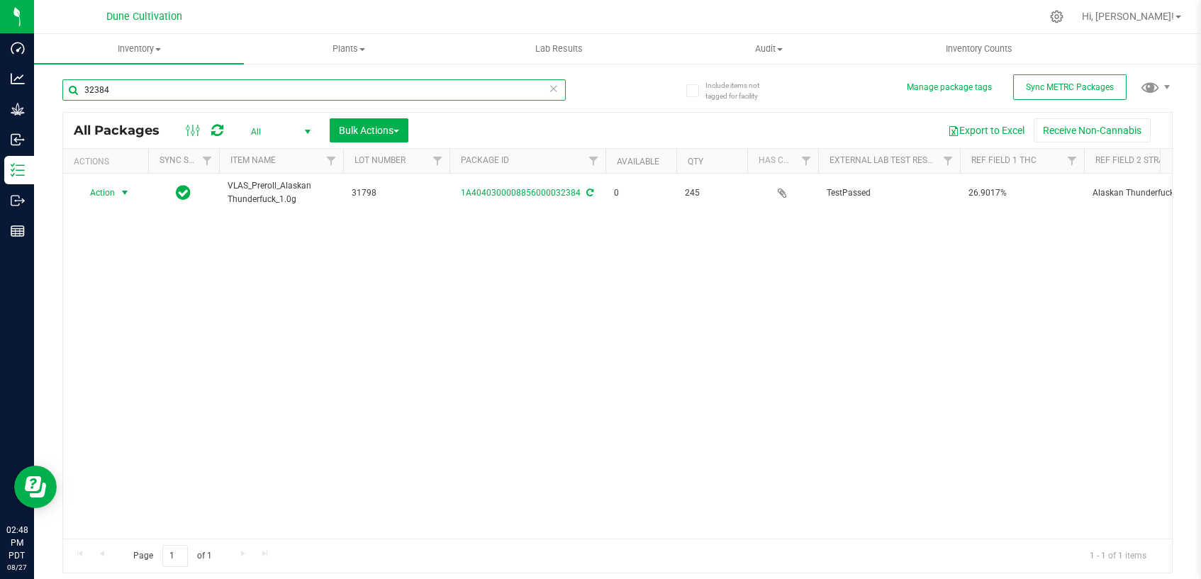
click at [241, 82] on input "32384" at bounding box center [313, 89] width 503 height 21
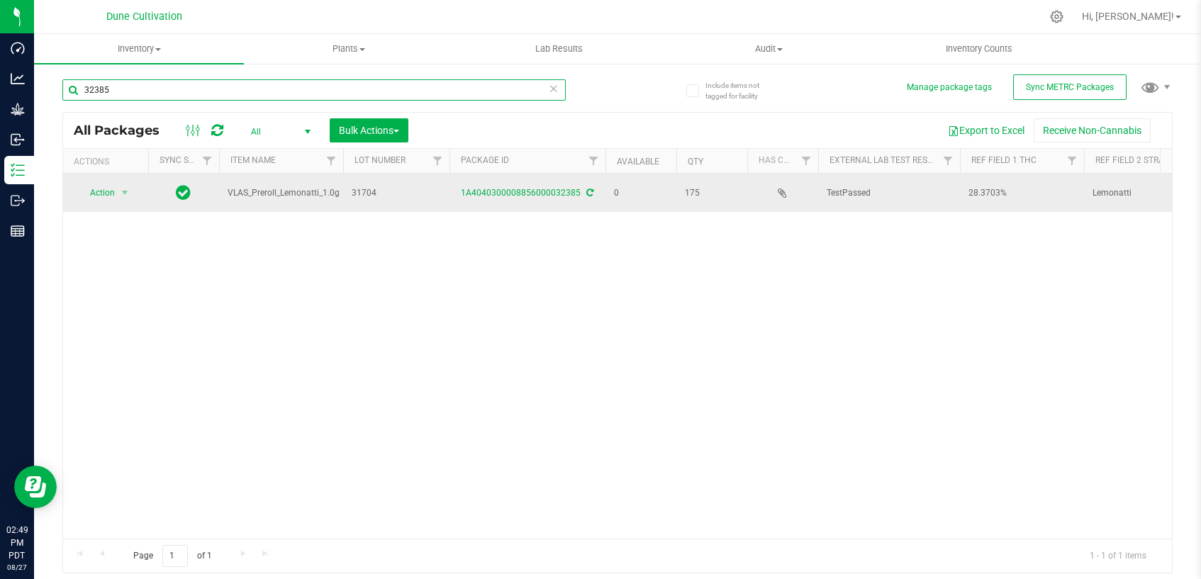
type input "32385"
click at [536, 198] on div "1A4040300008856000032385" at bounding box center [527, 192] width 160 height 13
click at [536, 194] on link "1A4040300008856000032385" at bounding box center [522, 193] width 120 height 10
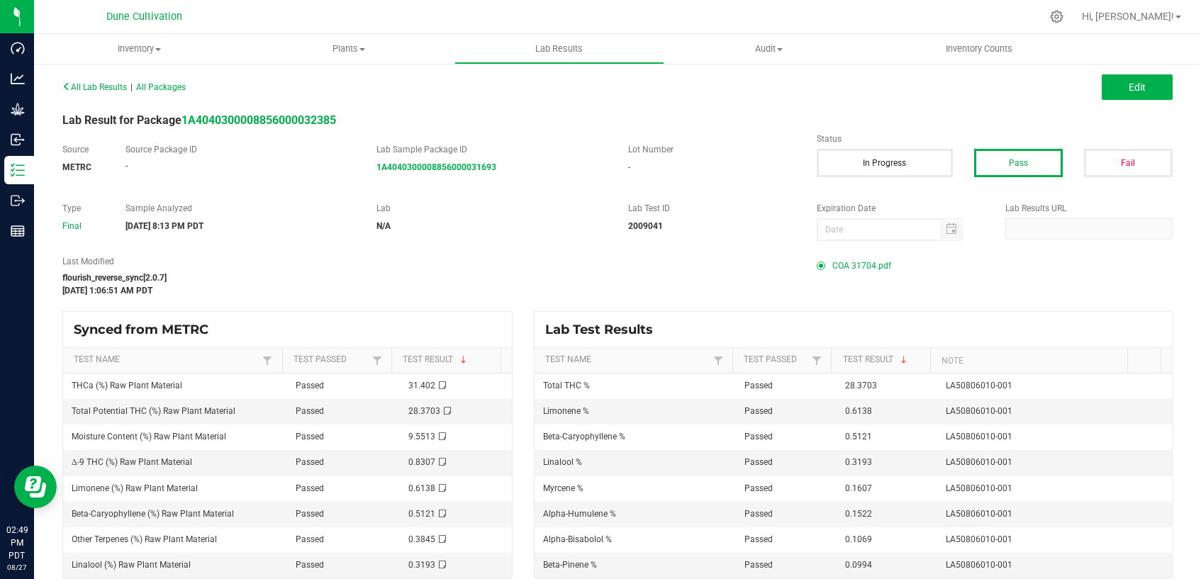
click at [837, 263] on span "COA 31704.pdf" at bounding box center [861, 265] width 59 height 21
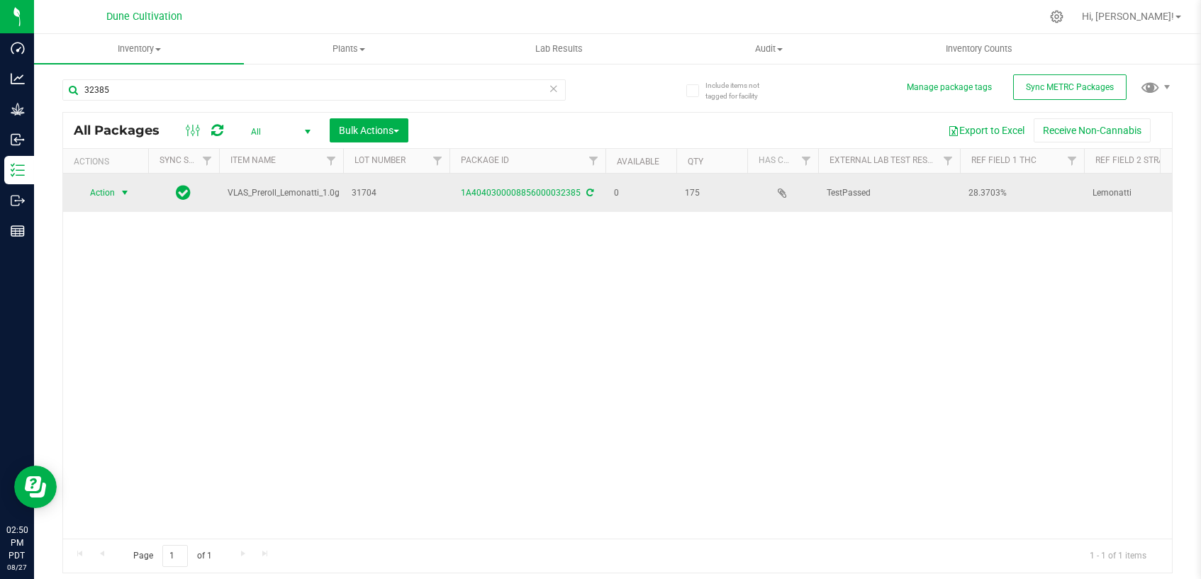
click at [123, 195] on span "select" at bounding box center [124, 192] width 11 height 11
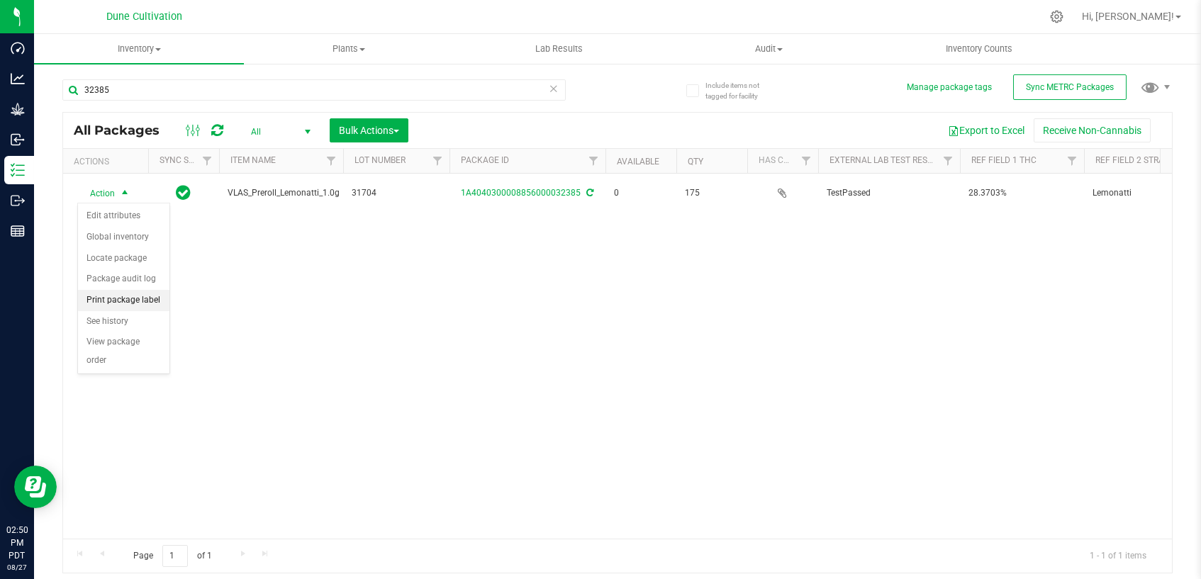
click at [132, 294] on li "Print package label" at bounding box center [123, 300] width 91 height 21
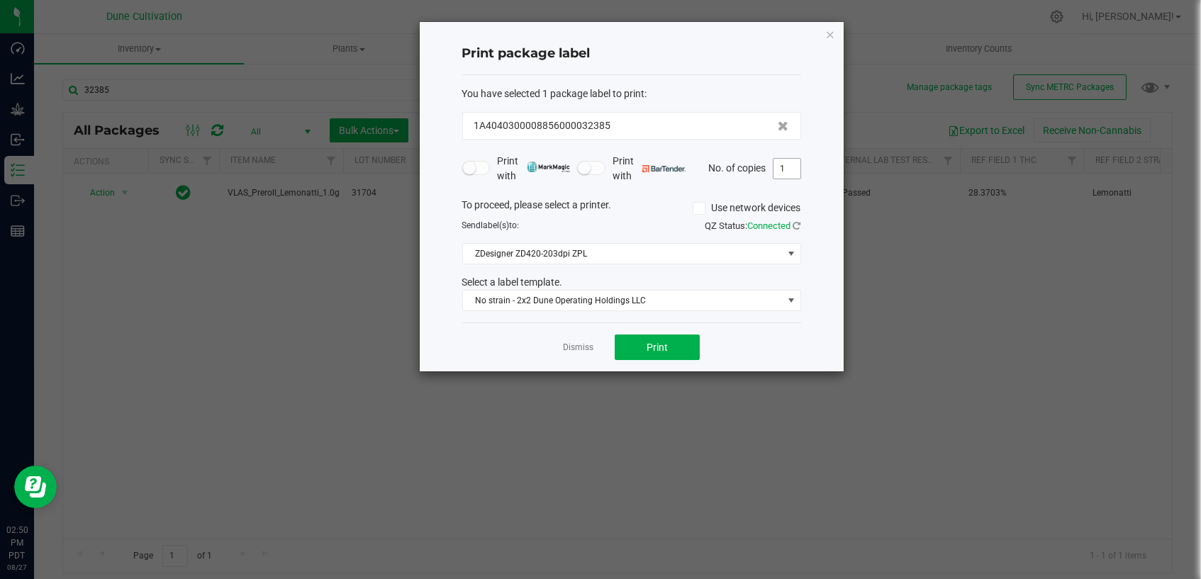
click at [785, 171] on input "1" at bounding box center [786, 169] width 27 height 20
type input "175"
click at [689, 350] on button "Print" at bounding box center [657, 348] width 85 height 26
click at [566, 347] on link "Dismiss" at bounding box center [578, 348] width 30 height 12
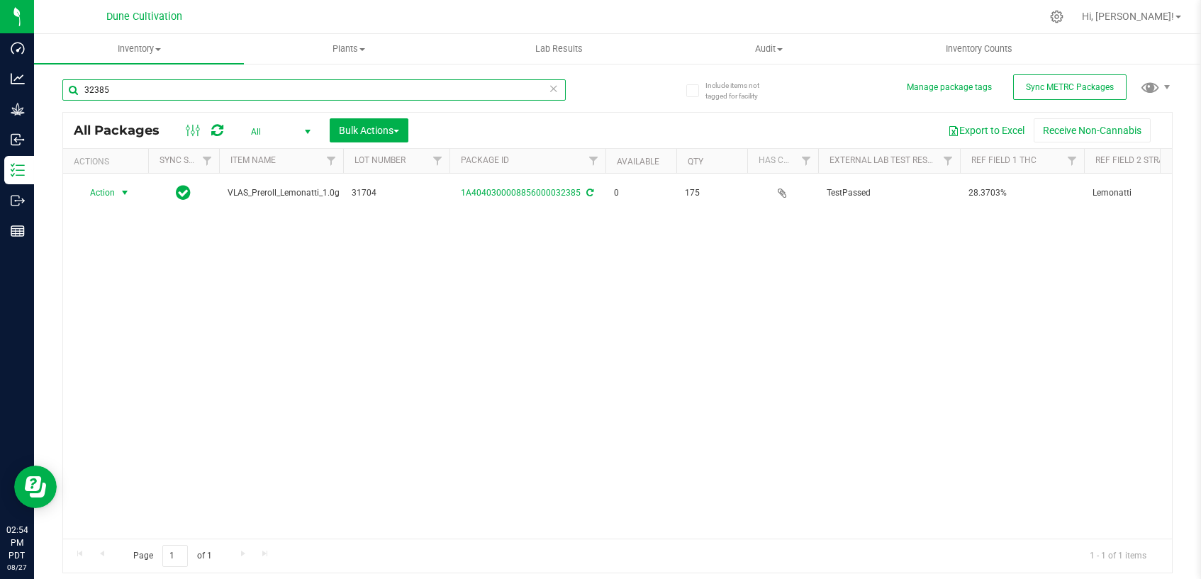
click at [375, 91] on input "32385" at bounding box center [313, 89] width 503 height 21
type input "32386"
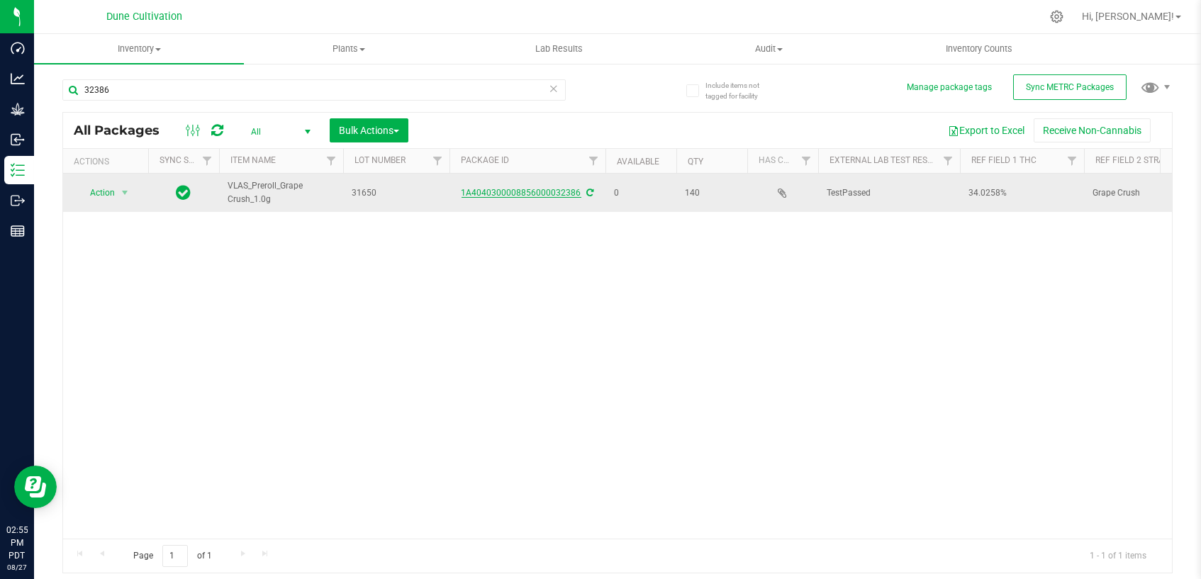
click at [510, 192] on link "1A4040300008856000032386" at bounding box center [522, 193] width 120 height 10
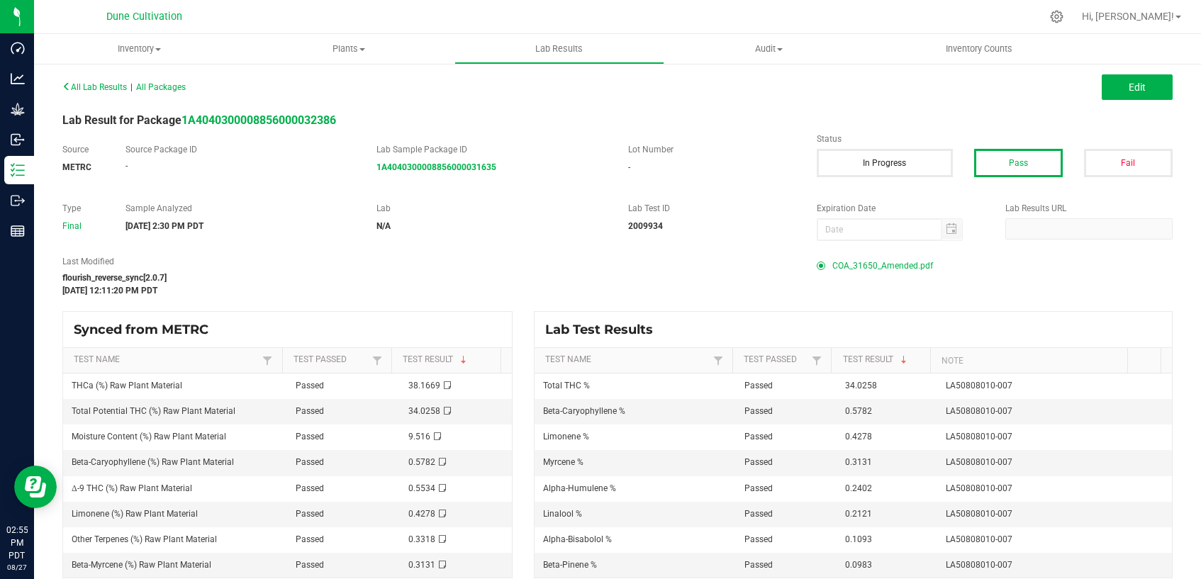
click at [844, 269] on span "COA_31650_Amended.pdf" at bounding box center [882, 265] width 101 height 21
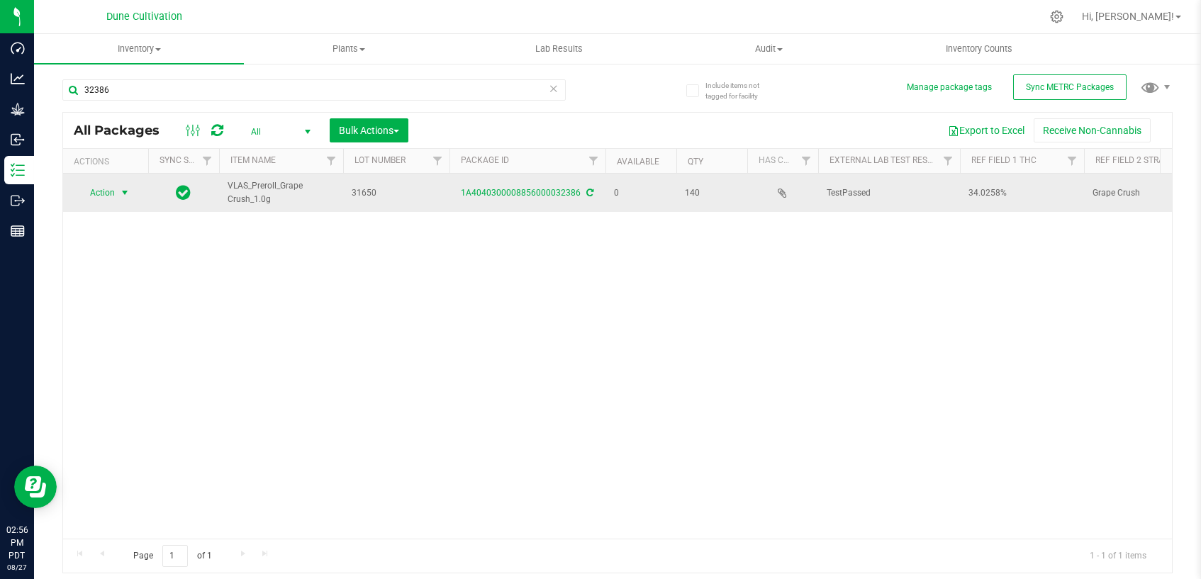
click at [127, 203] on td "Action Action Edit attributes Global inventory Locate package Package audit log…" at bounding box center [105, 193] width 85 height 38
click at [130, 188] on span "select" at bounding box center [125, 193] width 18 height 20
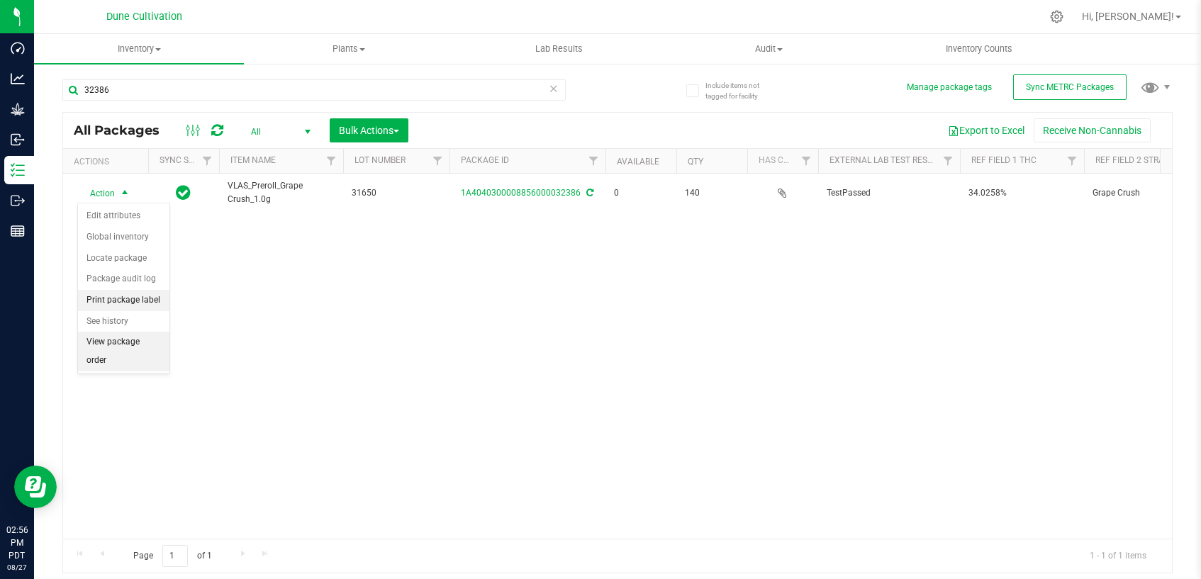
click at [149, 299] on li "Print package label" at bounding box center [123, 300] width 91 height 21
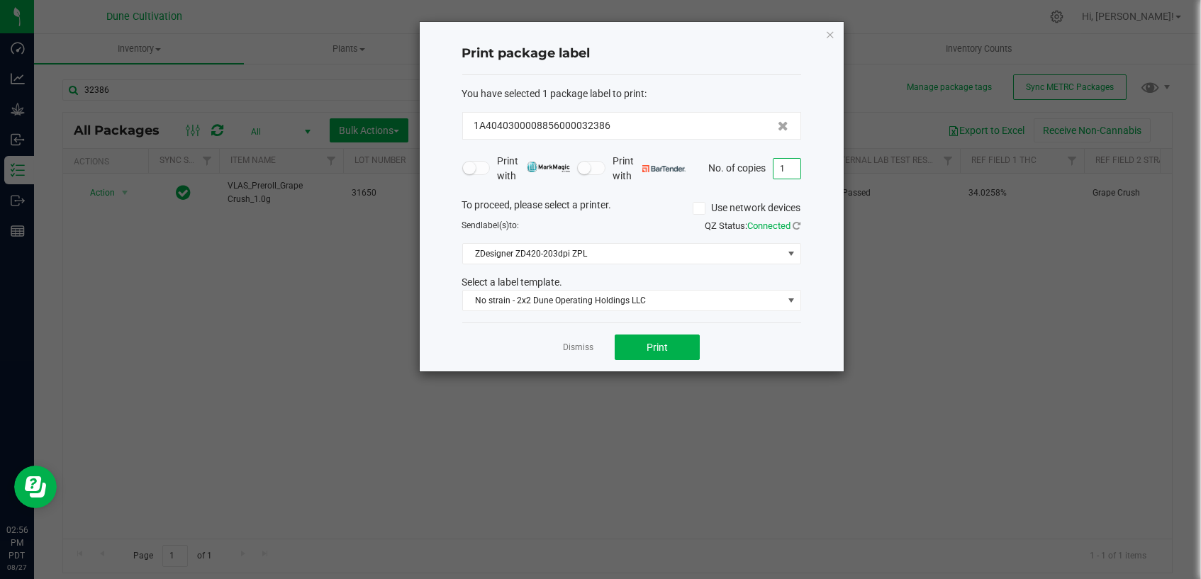
click at [785, 172] on input "1" at bounding box center [786, 169] width 27 height 20
type input "140"
click at [645, 347] on button "Print" at bounding box center [657, 348] width 85 height 26
click at [589, 345] on link "Dismiss" at bounding box center [578, 348] width 30 height 12
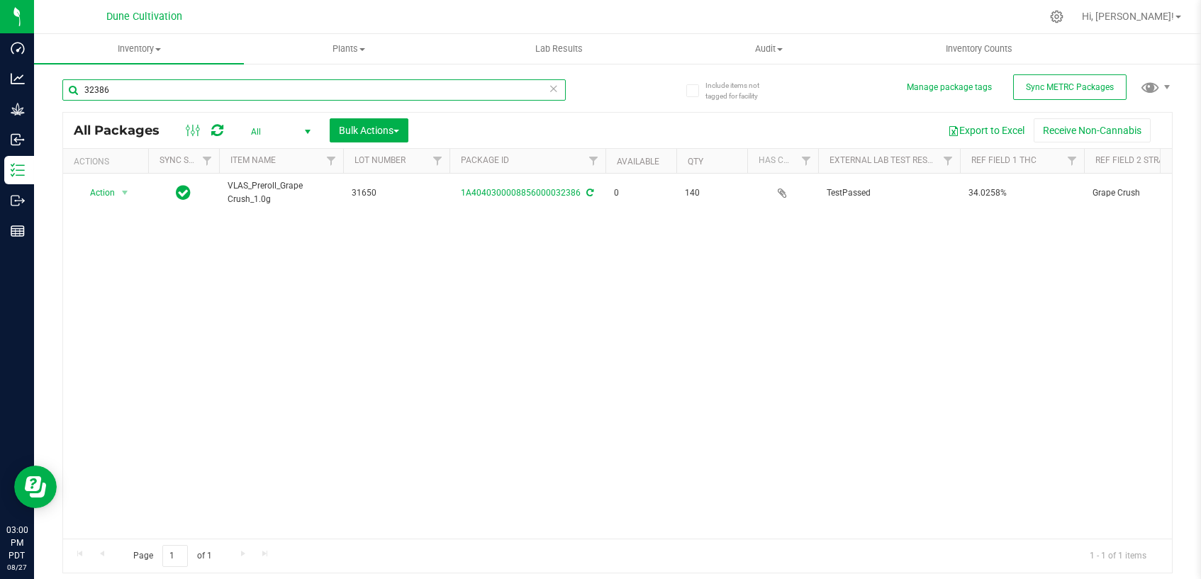
click at [340, 94] on input "32386" at bounding box center [313, 89] width 503 height 21
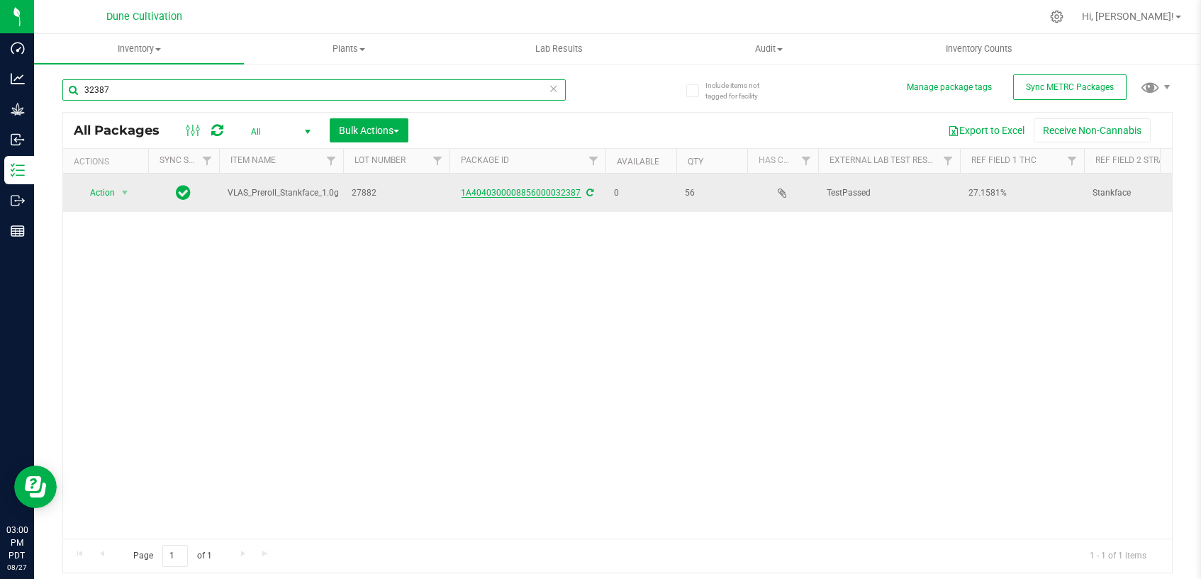
type input "32387"
click at [539, 193] on link "1A4040300008856000032387" at bounding box center [522, 193] width 120 height 10
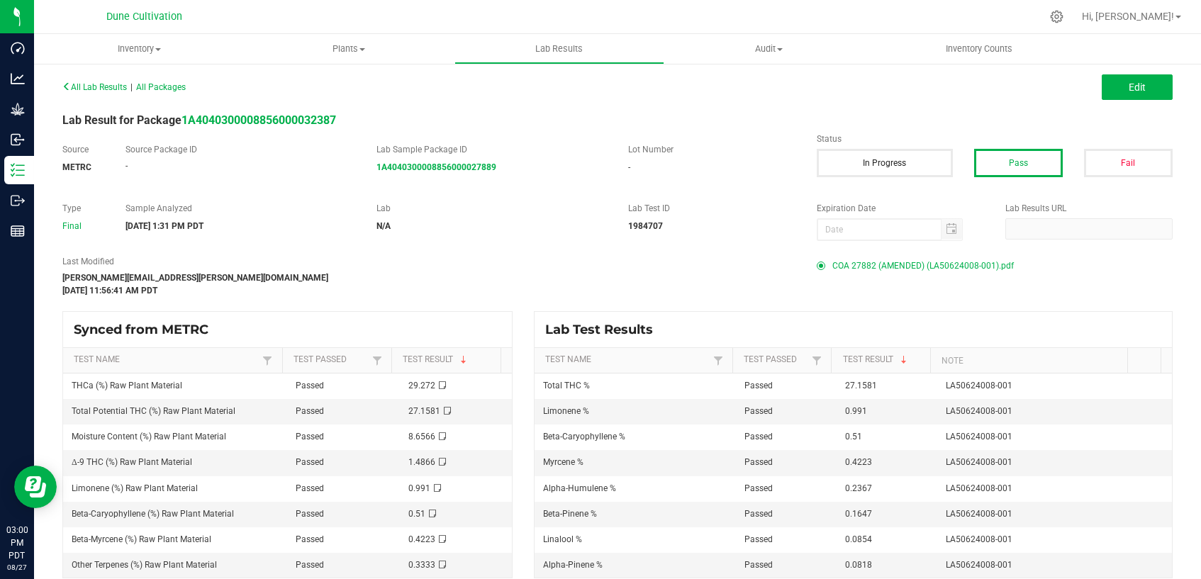
click at [836, 263] on span "COA 27882 (AMENDED) (LA50624008-001).pdf" at bounding box center [922, 265] width 181 height 21
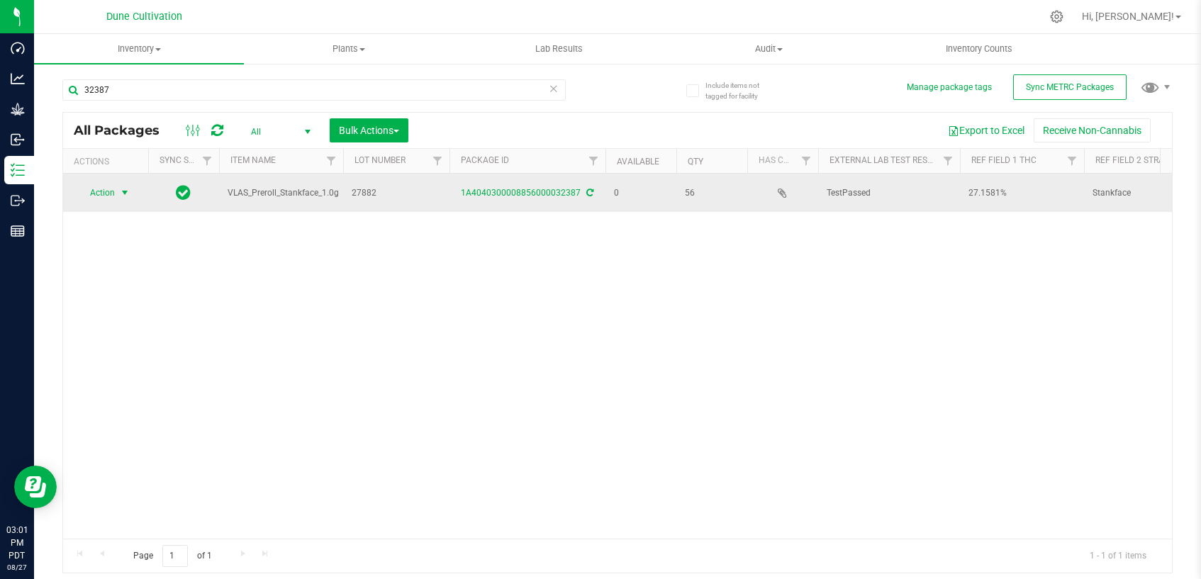
click at [125, 191] on span "select" at bounding box center [124, 192] width 11 height 11
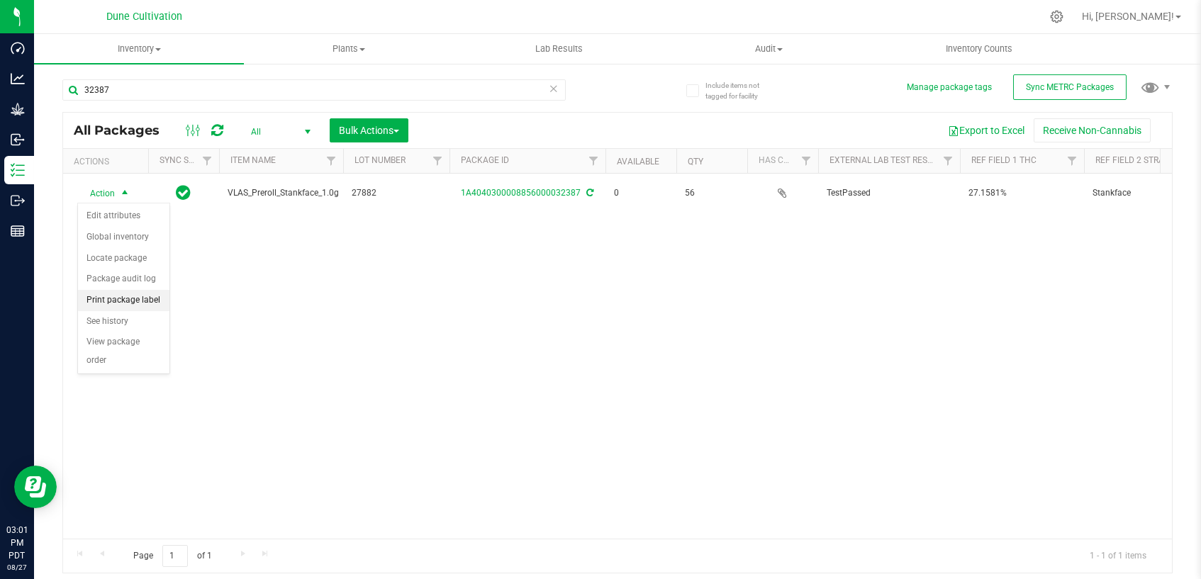
click at [133, 300] on li "Print package label" at bounding box center [123, 300] width 91 height 21
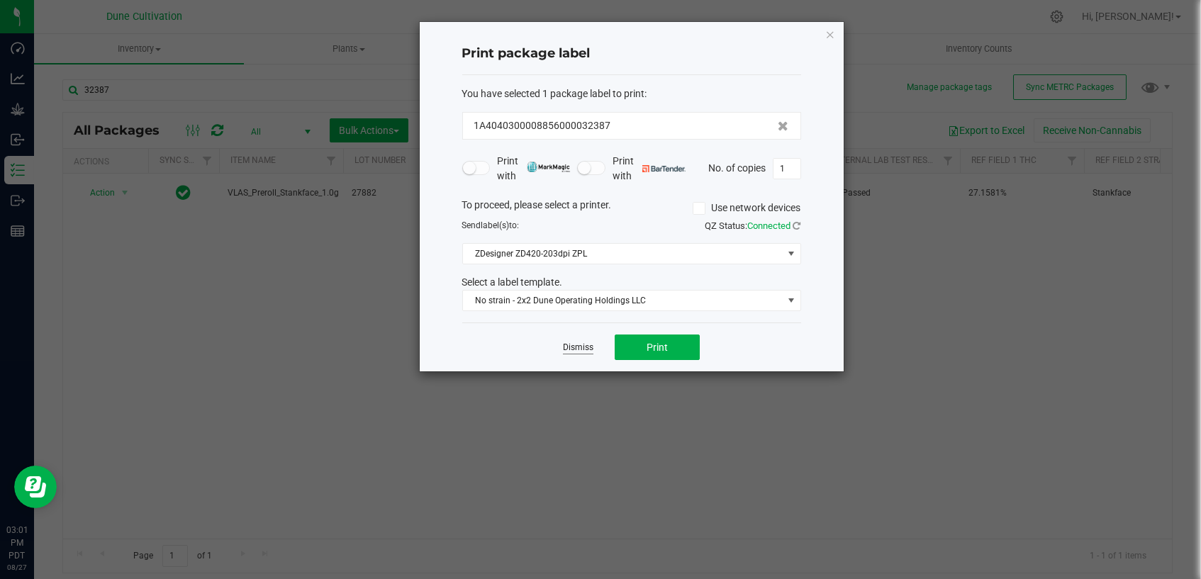
click at [583, 347] on link "Dismiss" at bounding box center [578, 348] width 30 height 12
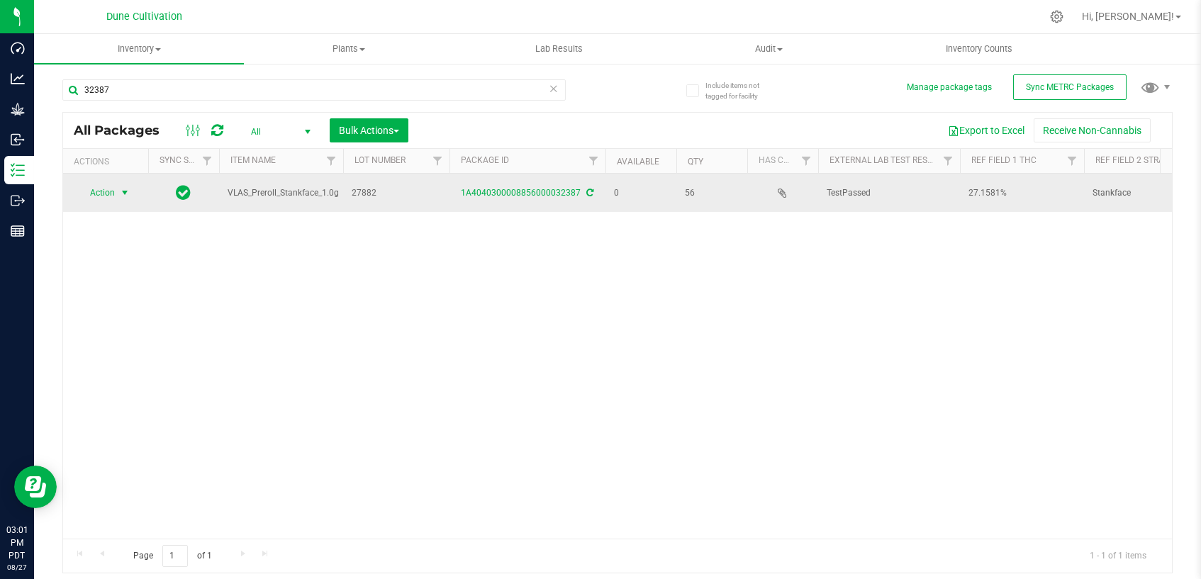
click at [119, 193] on span "select" at bounding box center [124, 192] width 11 height 11
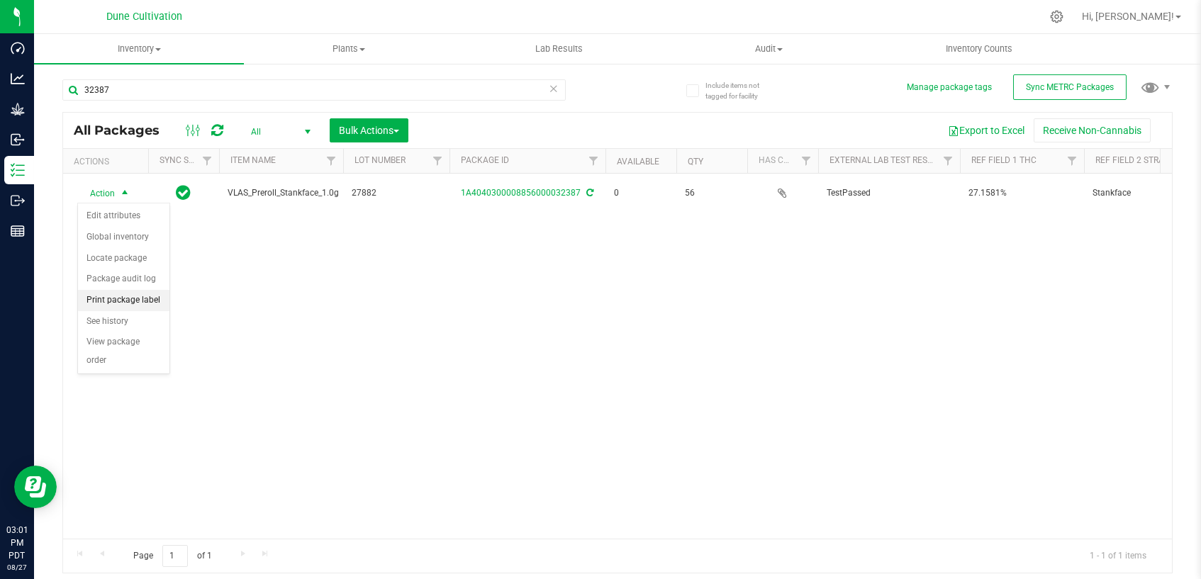
click at [110, 300] on li "Print package label" at bounding box center [123, 300] width 91 height 21
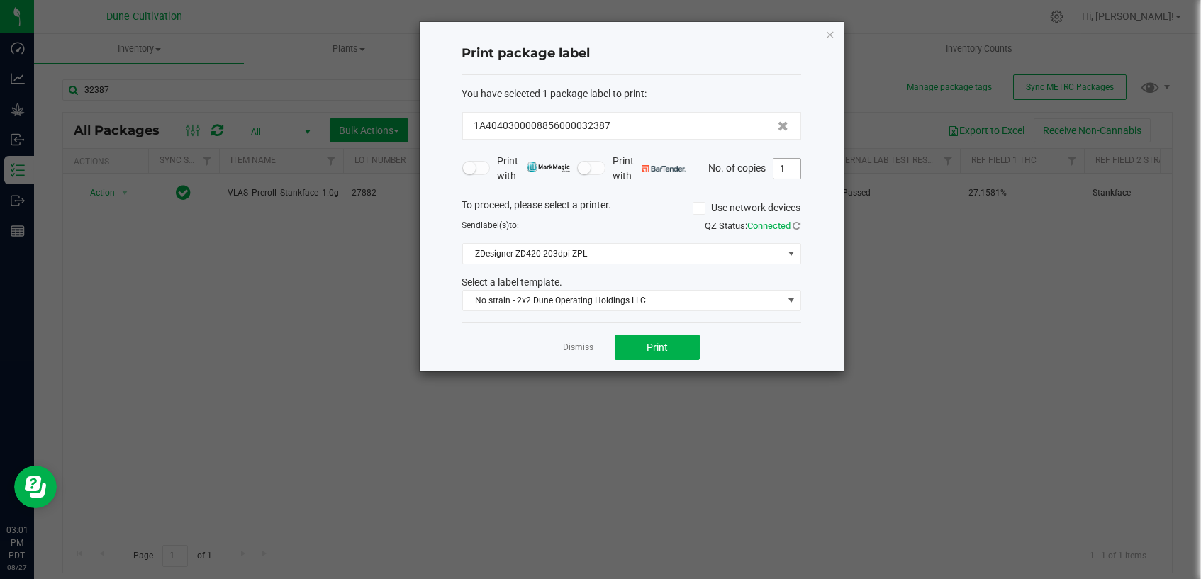
click at [787, 168] on input "1" at bounding box center [786, 169] width 27 height 20
type input "56"
click at [645, 348] on button "Print" at bounding box center [657, 348] width 85 height 26
click at [561, 346] on div "Dismiss Print" at bounding box center [631, 347] width 339 height 49
click at [576, 346] on link "Dismiss" at bounding box center [578, 348] width 30 height 12
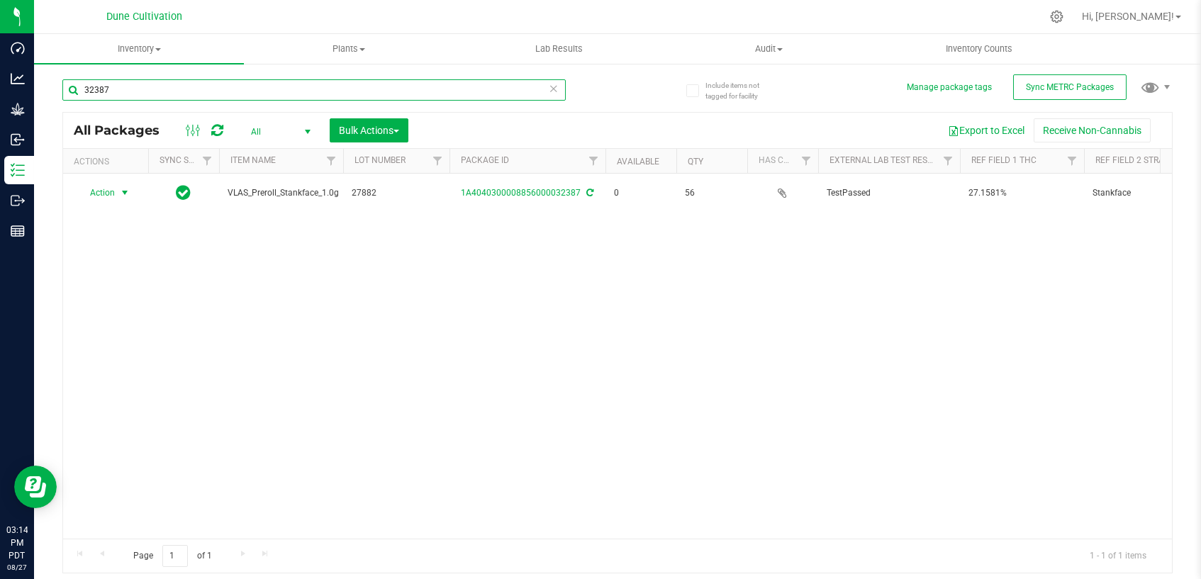
click at [257, 99] on input "32387" at bounding box center [313, 89] width 503 height 21
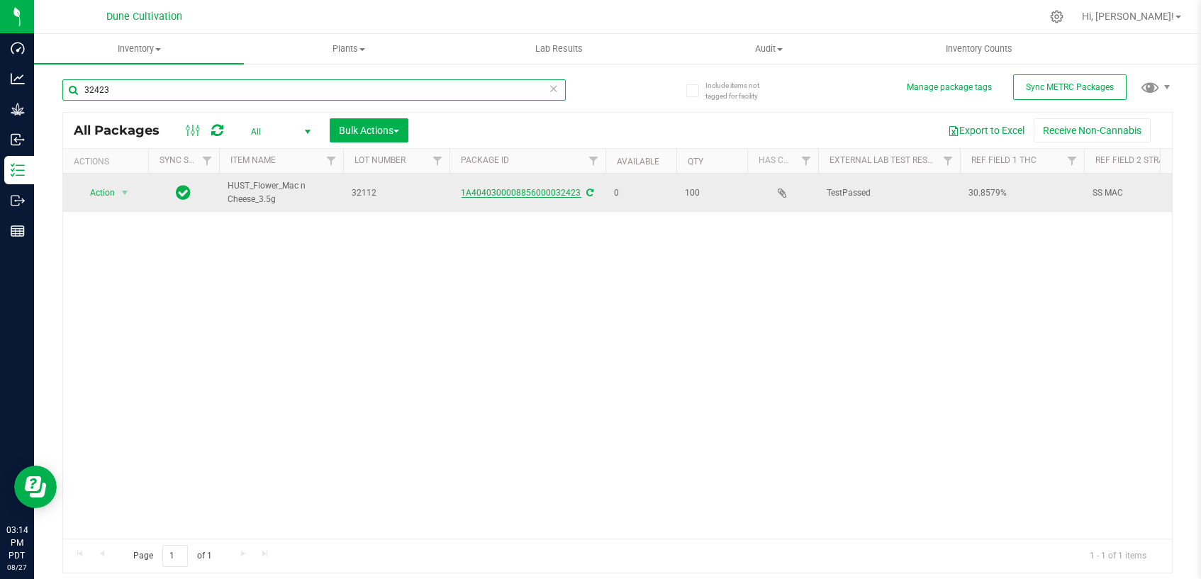
type input "32423"
click at [521, 196] on link "1A4040300008856000032423" at bounding box center [522, 193] width 120 height 10
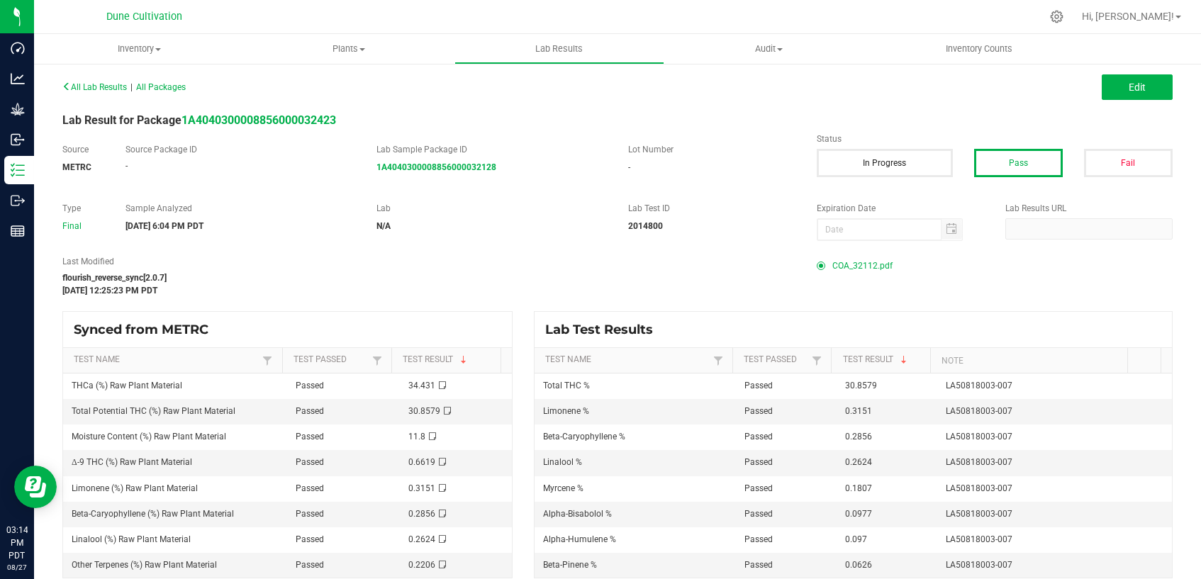
click at [873, 267] on span "COA_32112.pdf" at bounding box center [862, 265] width 60 height 21
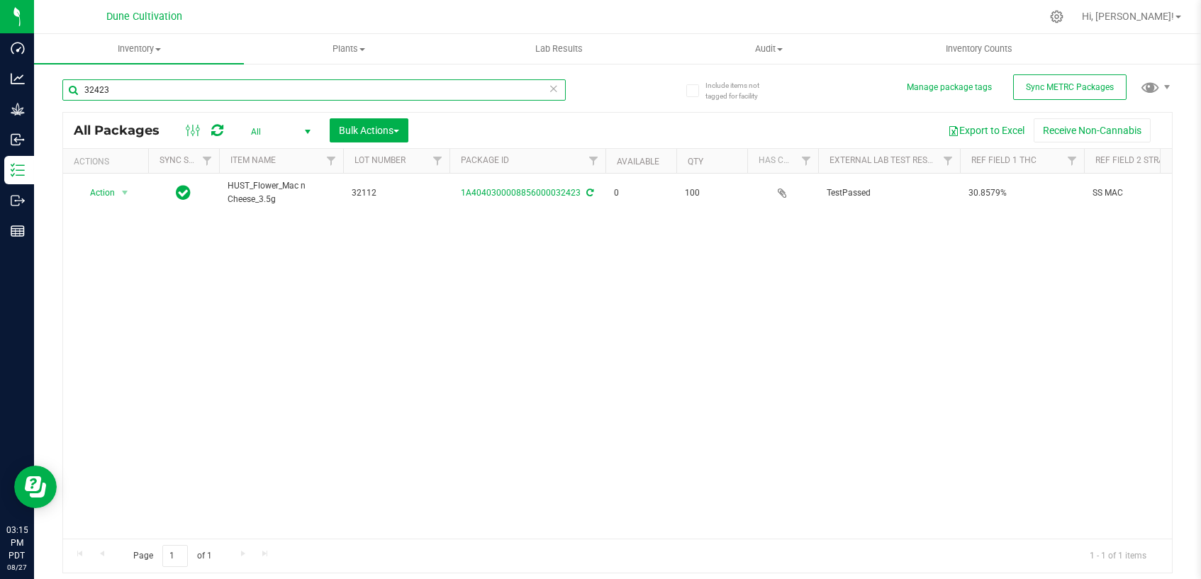
click at [376, 87] on input "32423" at bounding box center [313, 89] width 503 height 21
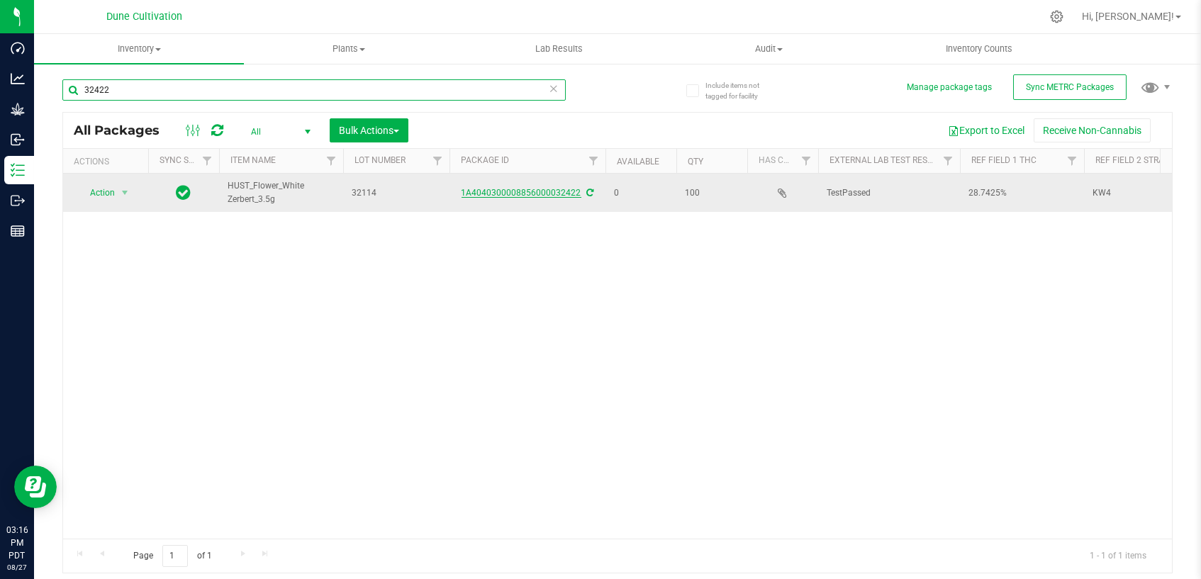
type input "32422"
click at [544, 191] on link "1A4040300008856000032422" at bounding box center [522, 193] width 120 height 10
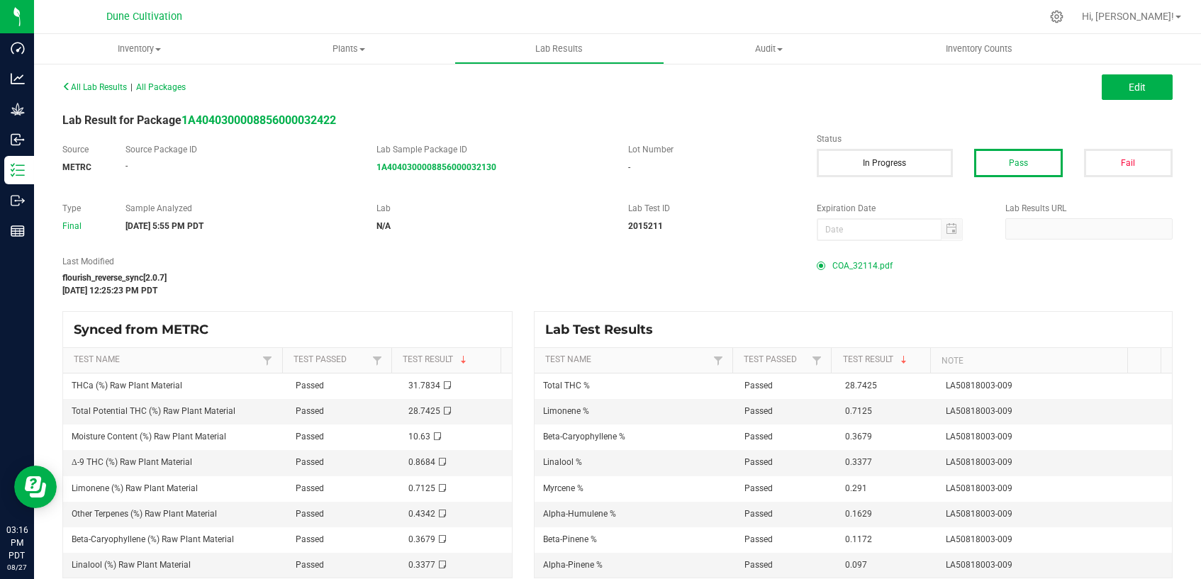
click at [853, 267] on span "COA_32114.pdf" at bounding box center [862, 265] width 60 height 21
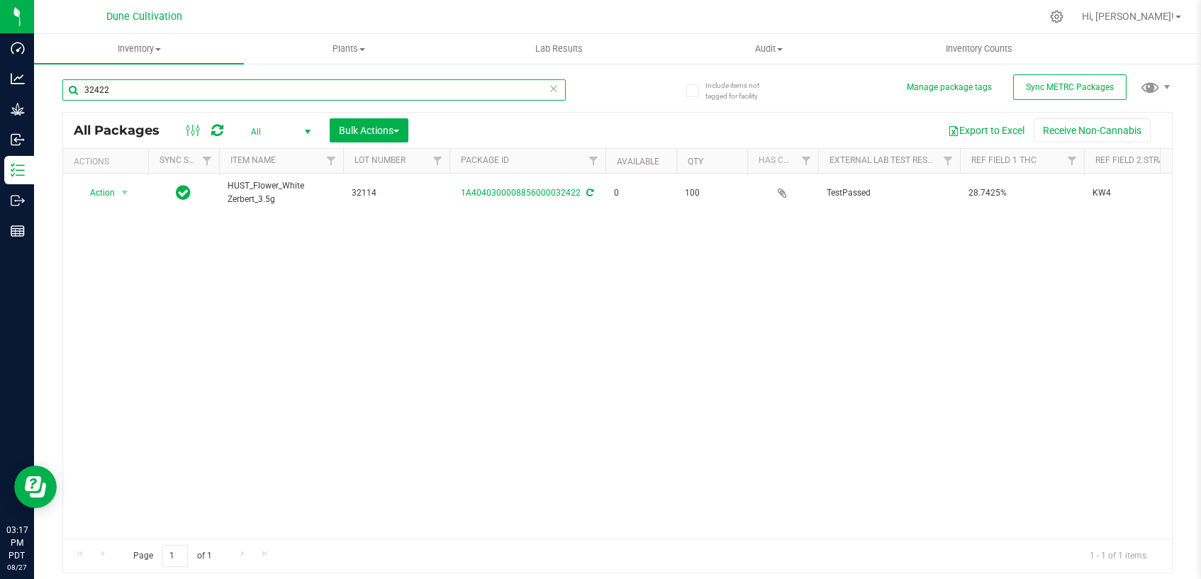
click at [167, 91] on input "32422" at bounding box center [313, 89] width 503 height 21
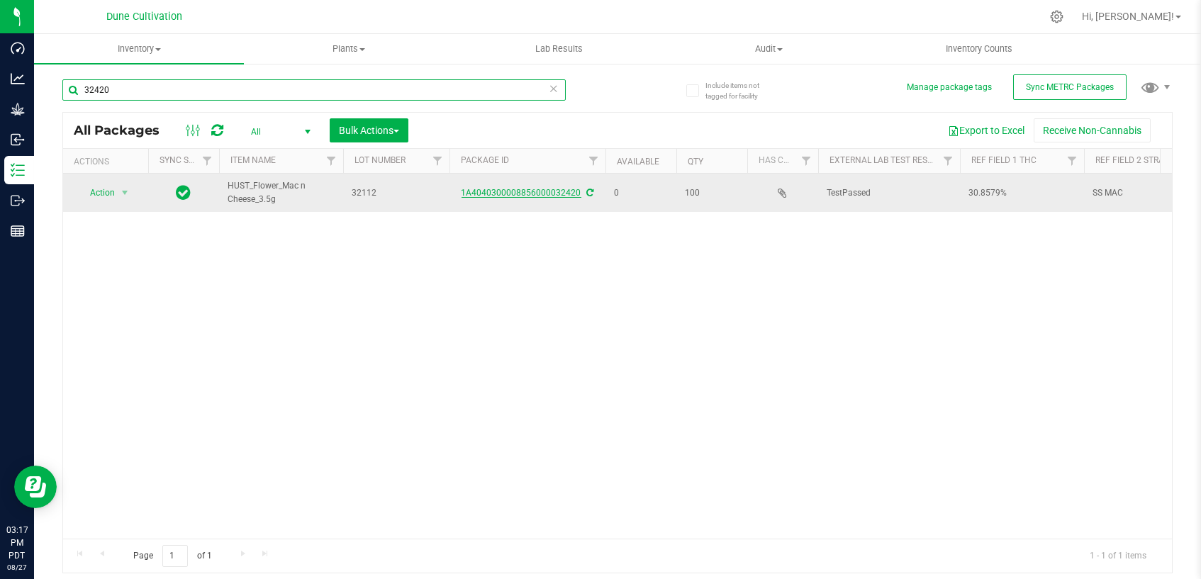
type input "32420"
click at [480, 191] on link "1A4040300008856000032420" at bounding box center [522, 193] width 120 height 10
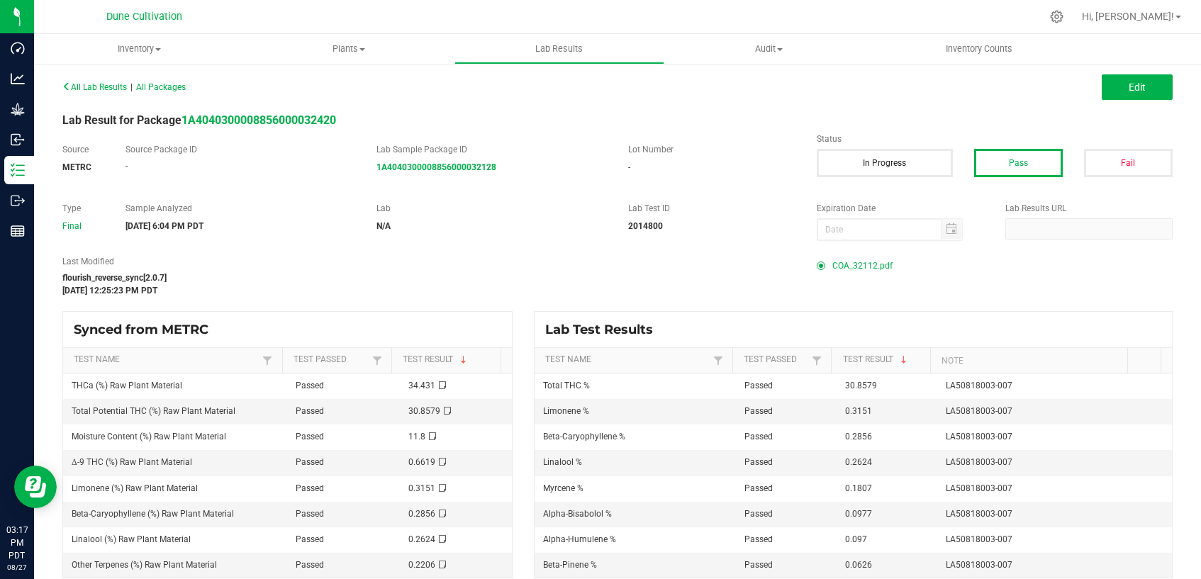
click at [863, 265] on span "COA_32112.pdf" at bounding box center [862, 265] width 60 height 21
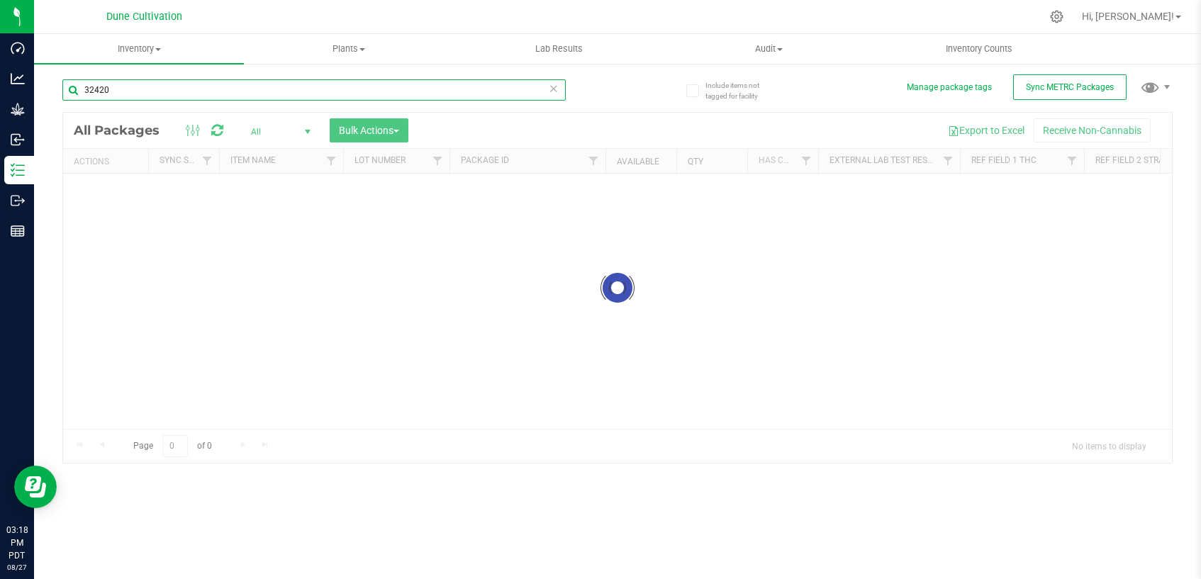
click at [337, 96] on div "Inventory All packages All inventory Waste log Create inventory Plants All plan…" at bounding box center [617, 306] width 1167 height 545
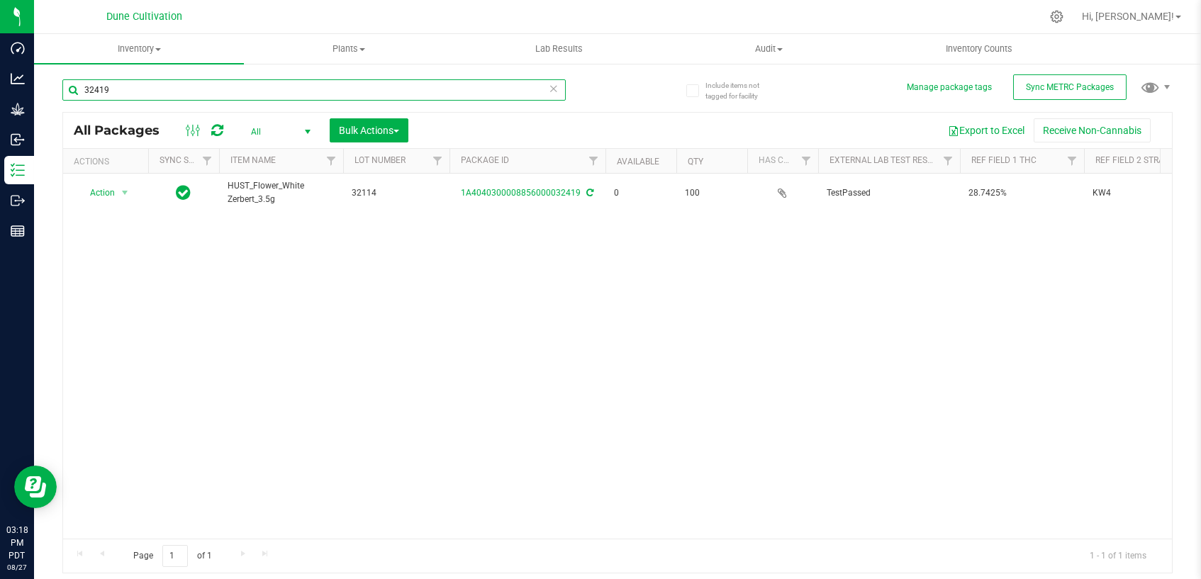
type input "32419"
click at [539, 191] on link "1A4040300008856000032419" at bounding box center [522, 193] width 120 height 10
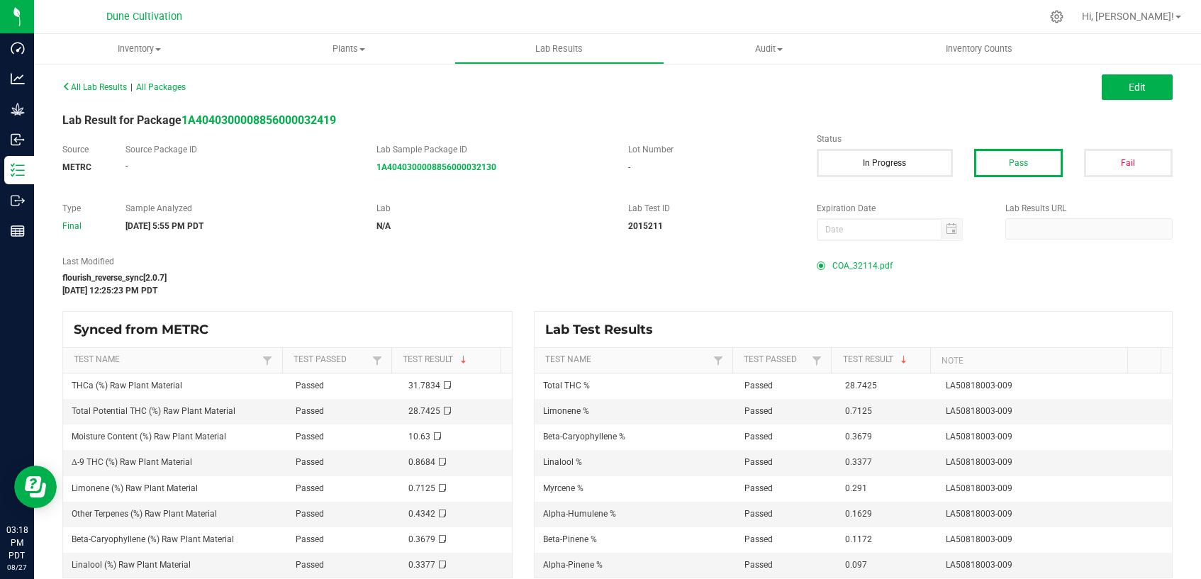
click at [841, 263] on span "COA_32114.pdf" at bounding box center [862, 265] width 60 height 21
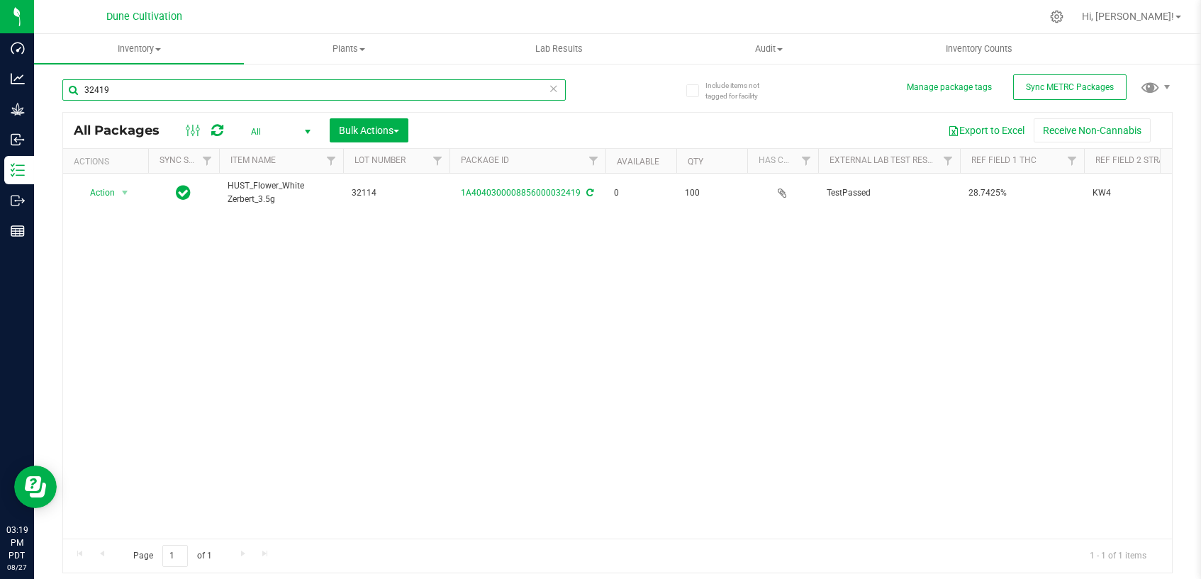
drag, startPoint x: 246, startPoint y: 92, endPoint x: 246, endPoint y: 100, distance: 7.8
click at [246, 91] on input "32419" at bounding box center [313, 89] width 503 height 21
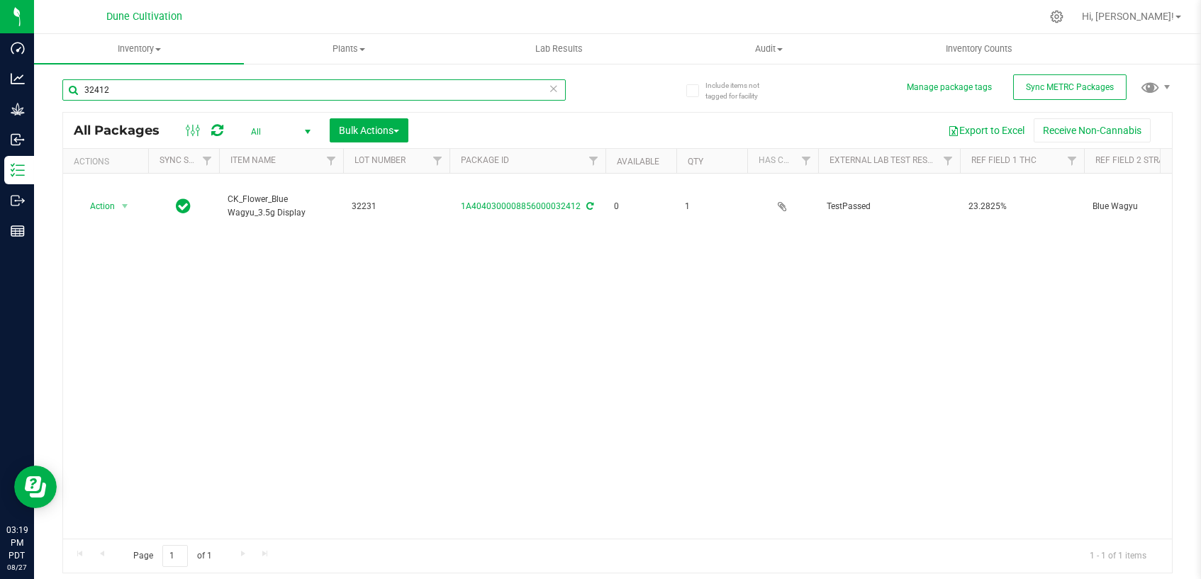
type input "32412"
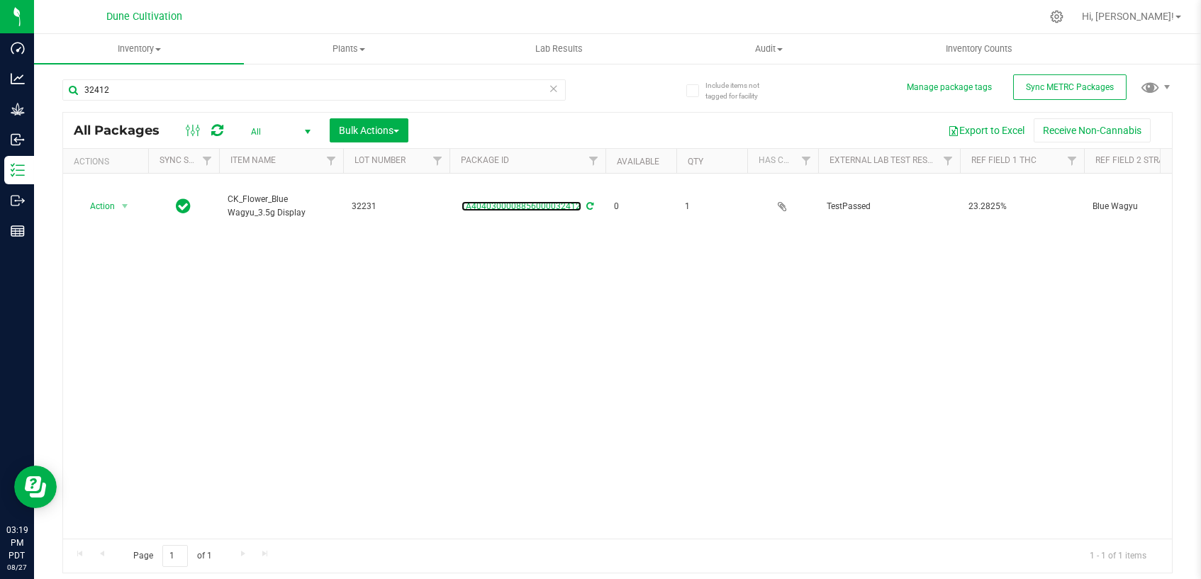
click at [521, 201] on link "1A4040300008856000032412" at bounding box center [522, 206] width 120 height 10
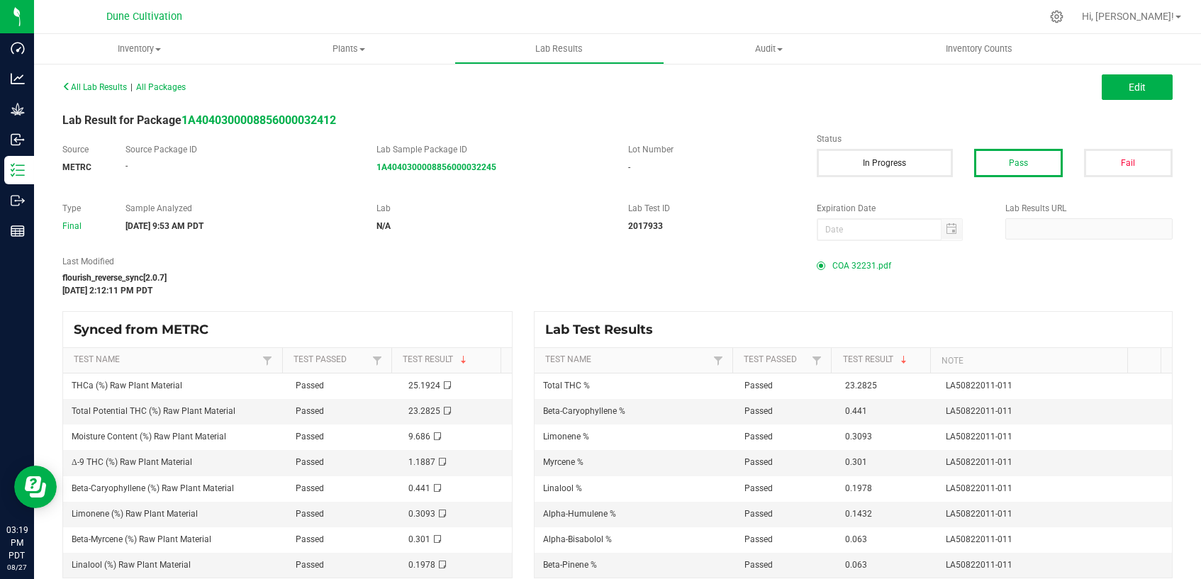
click at [868, 266] on span "COA 32231.pdf" at bounding box center [861, 265] width 59 height 21
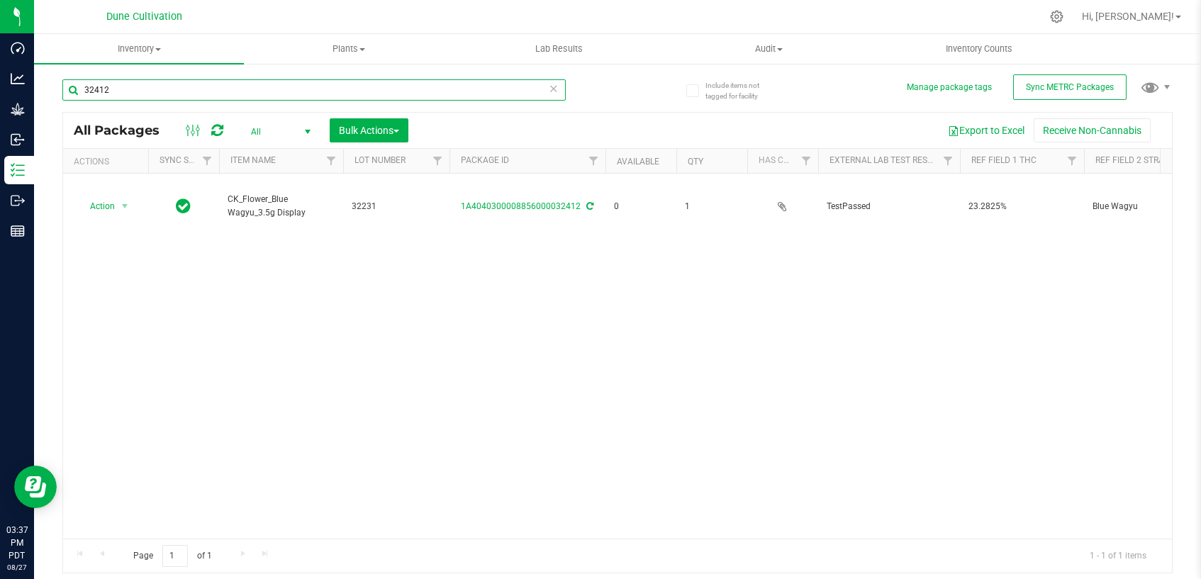
click at [160, 86] on input "32412" at bounding box center [313, 89] width 503 height 21
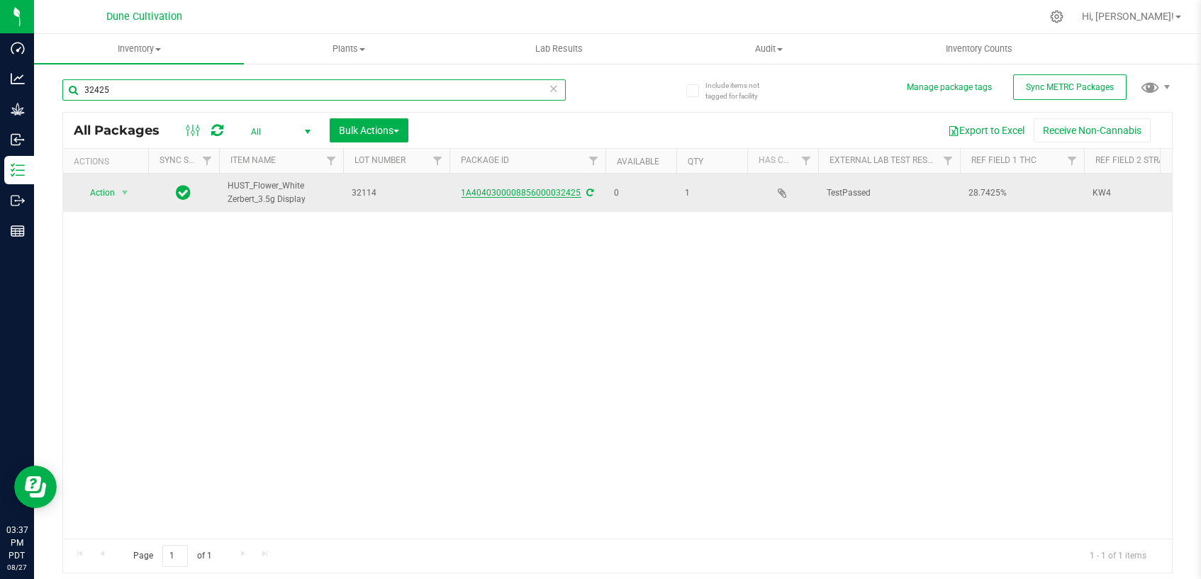
type input "32425"
click at [520, 191] on link "1A4040300008856000032425" at bounding box center [522, 193] width 120 height 10
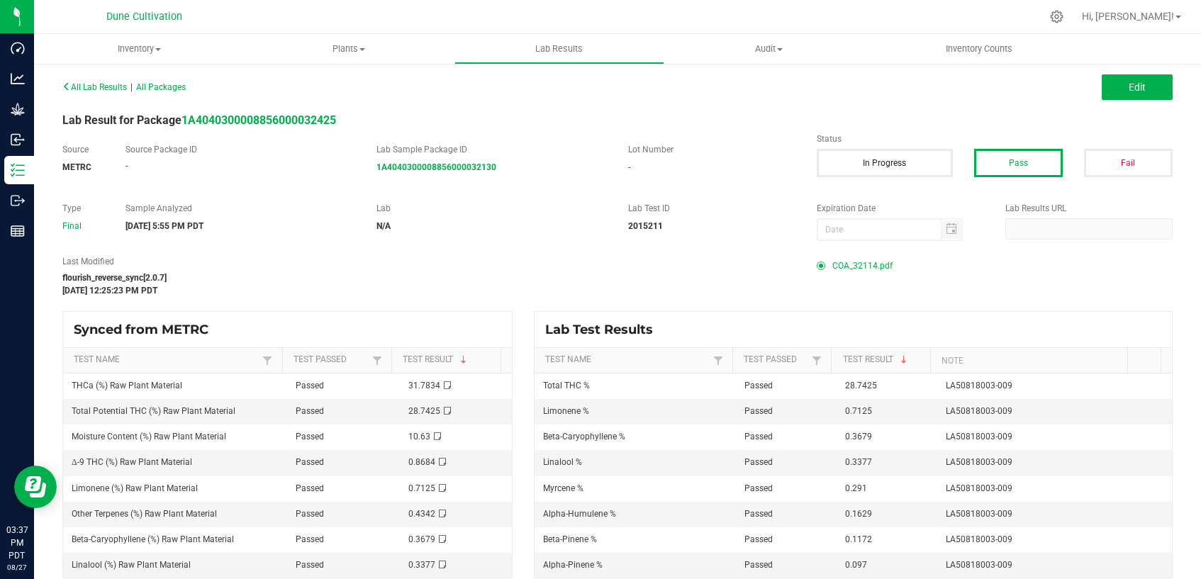
click at [868, 262] on span "COA_32114.pdf" at bounding box center [862, 265] width 60 height 21
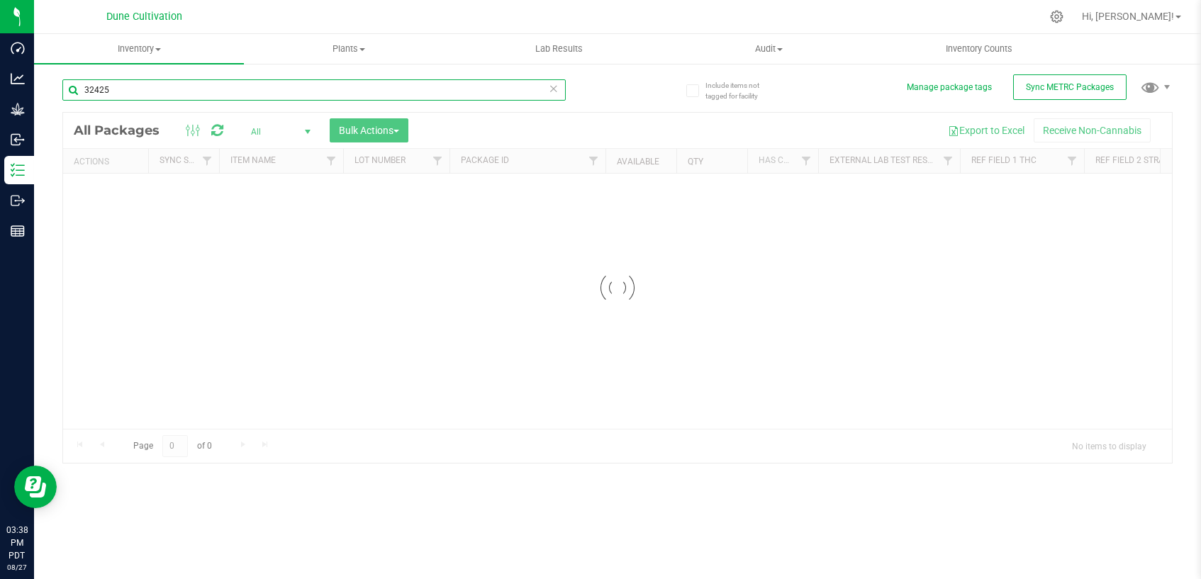
click at [295, 91] on div "Inventory All packages All inventory Waste log Create inventory Plants All plan…" at bounding box center [617, 306] width 1167 height 545
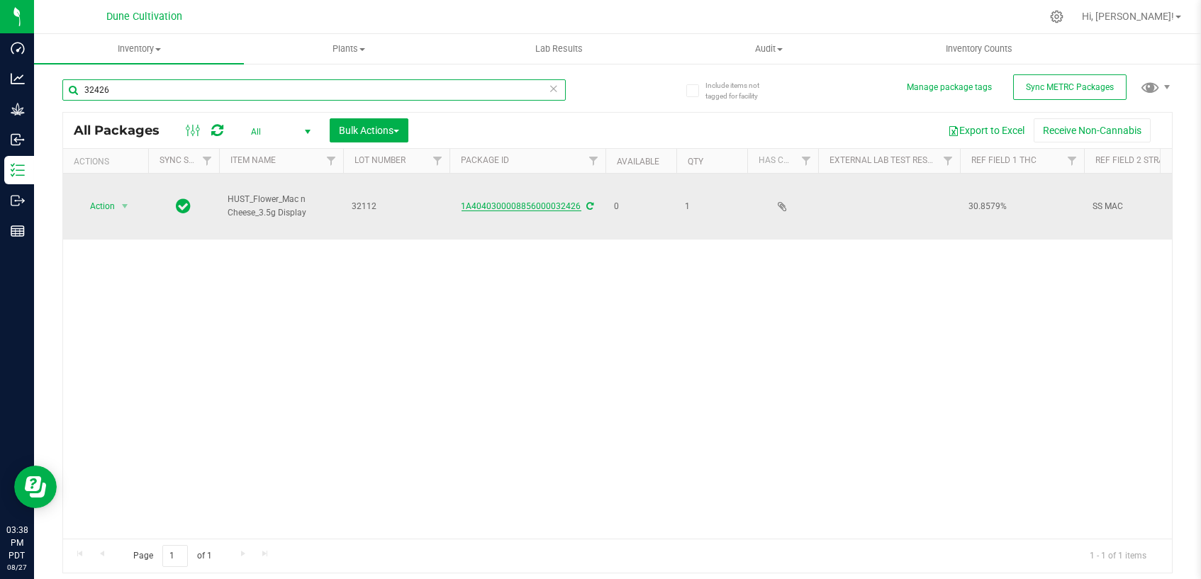
type input "32426"
click at [514, 201] on link "1A4040300008856000032426" at bounding box center [522, 206] width 120 height 10
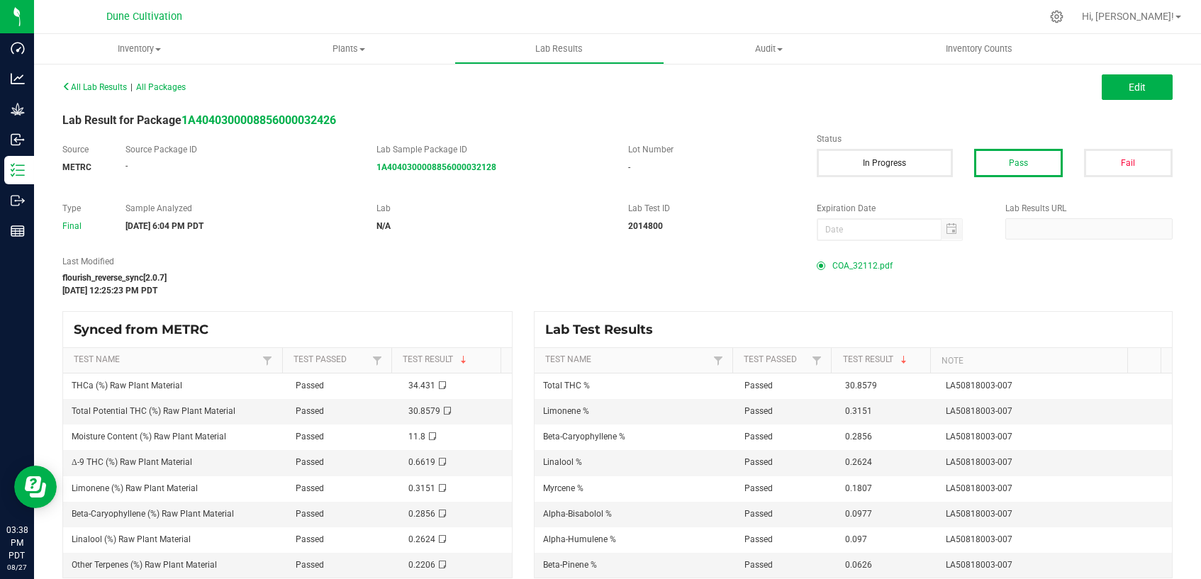
click at [856, 267] on span "COA_32112.pdf" at bounding box center [862, 265] width 60 height 21
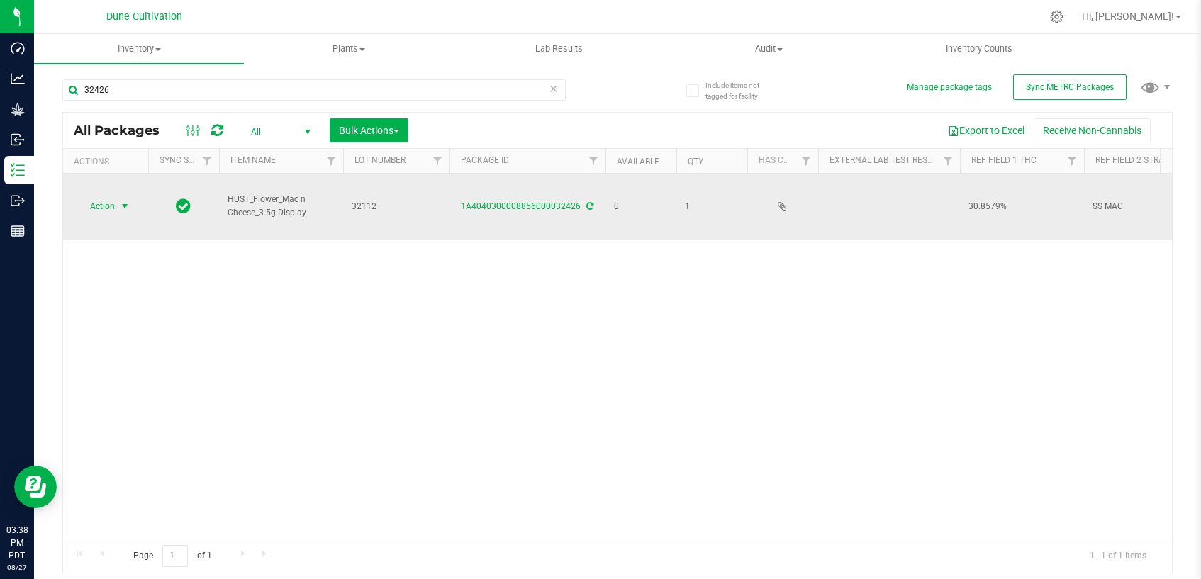
click at [120, 201] on span "select" at bounding box center [124, 206] width 11 height 11
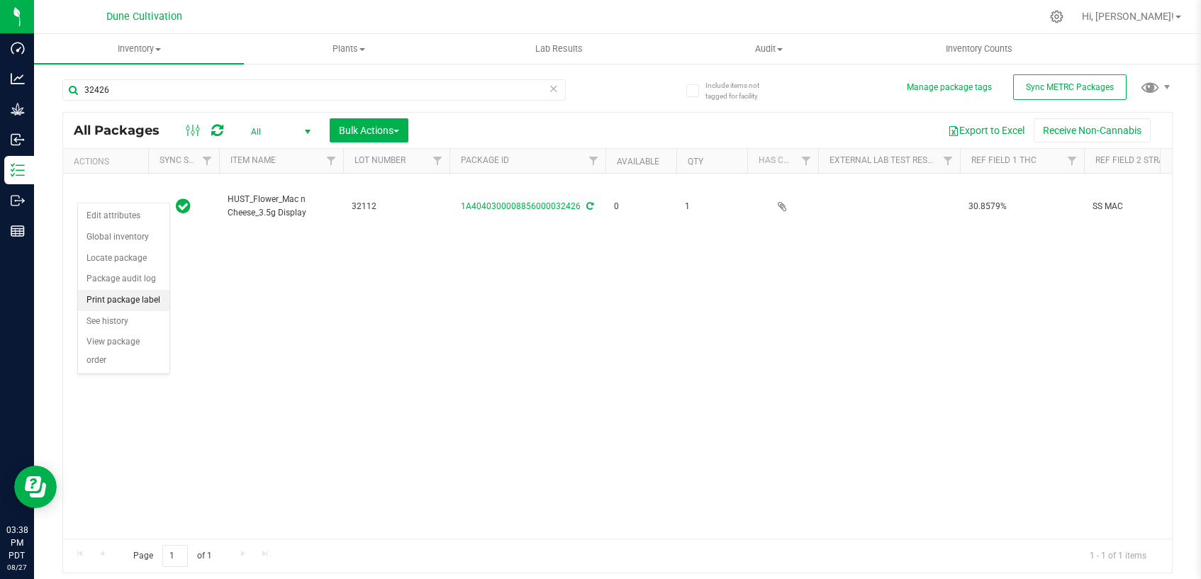
click at [132, 293] on li "Print package label" at bounding box center [123, 300] width 91 height 21
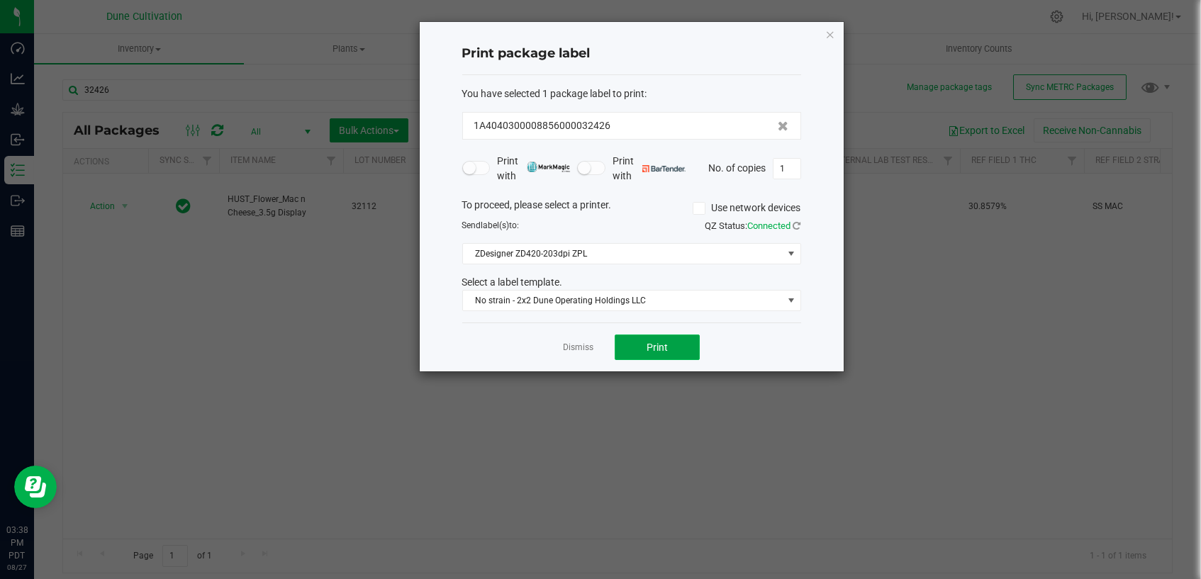
click at [680, 338] on button "Print" at bounding box center [657, 348] width 85 height 26
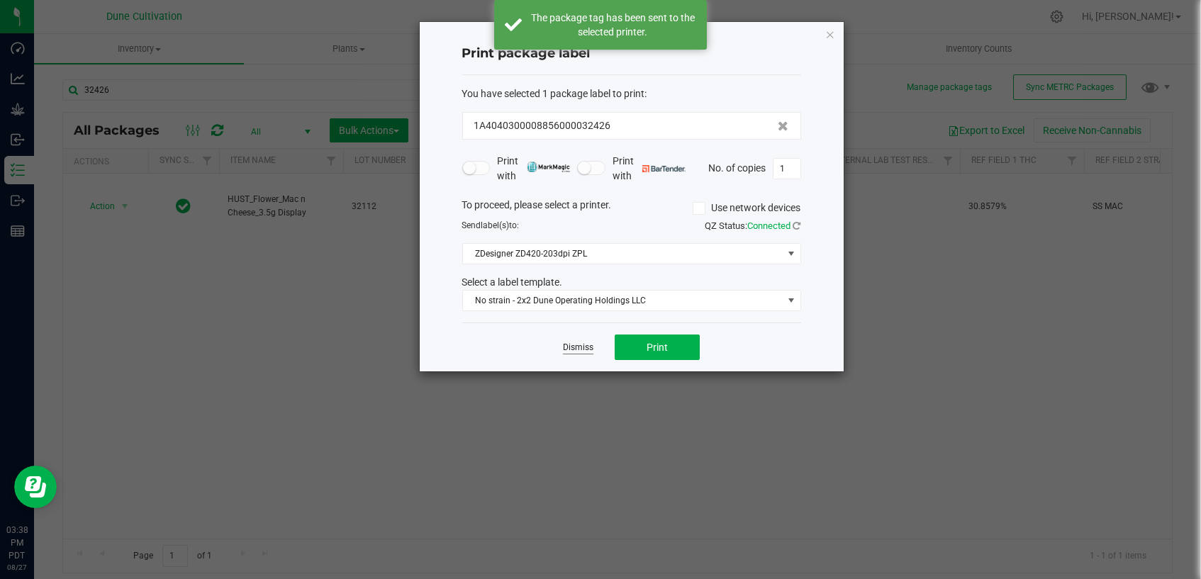
click at [576, 347] on link "Dismiss" at bounding box center [578, 348] width 30 height 12
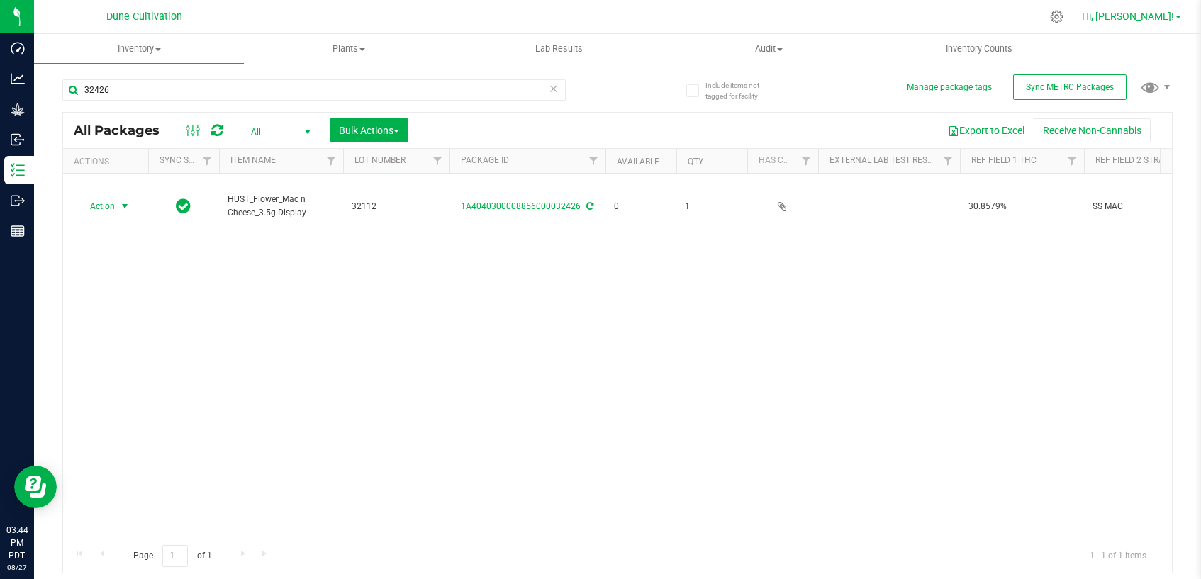
click at [1180, 16] on link "Hi, [PERSON_NAME]!" at bounding box center [1131, 16] width 111 height 15
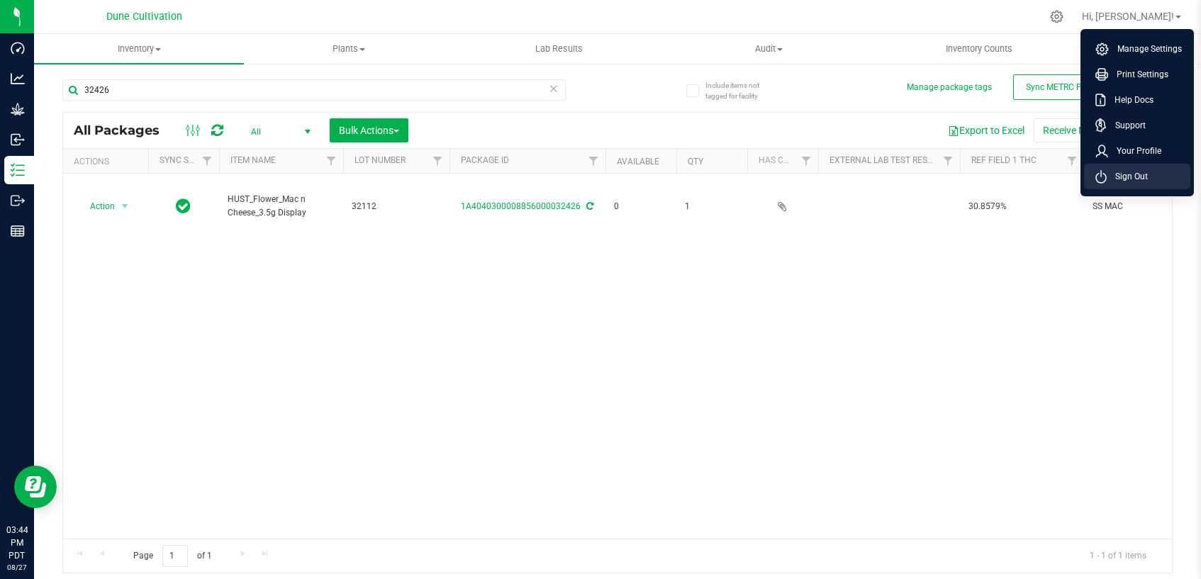
click at [1129, 174] on span "Sign Out" at bounding box center [1127, 176] width 41 height 14
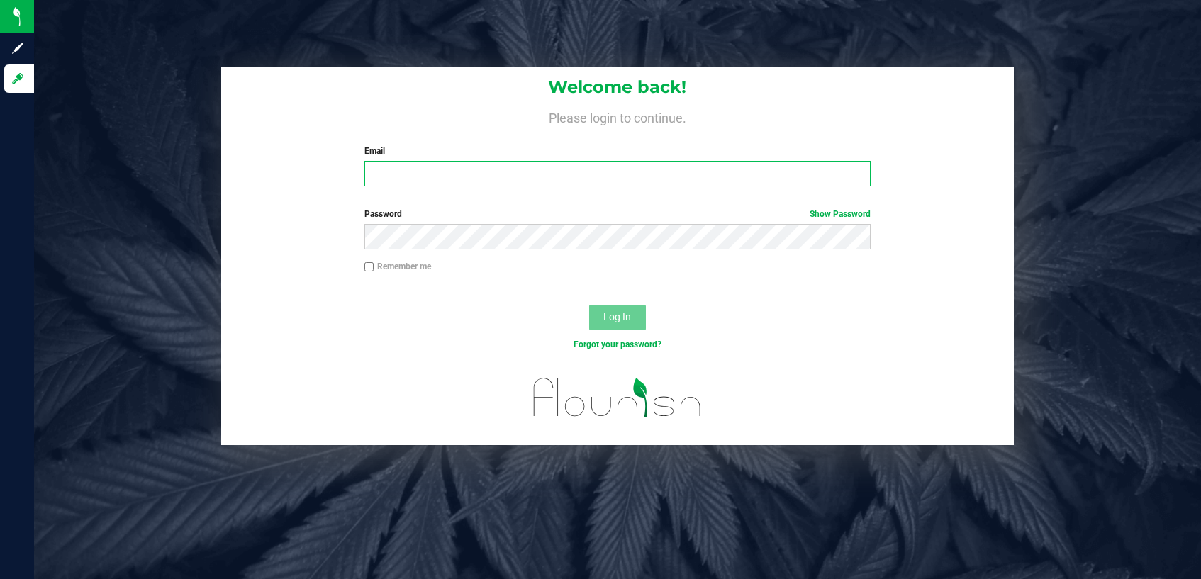
type input "[PERSON_NAME][EMAIL_ADDRESS][PERSON_NAME][DOMAIN_NAME]"
